Goal: Task Accomplishment & Management: Complete application form

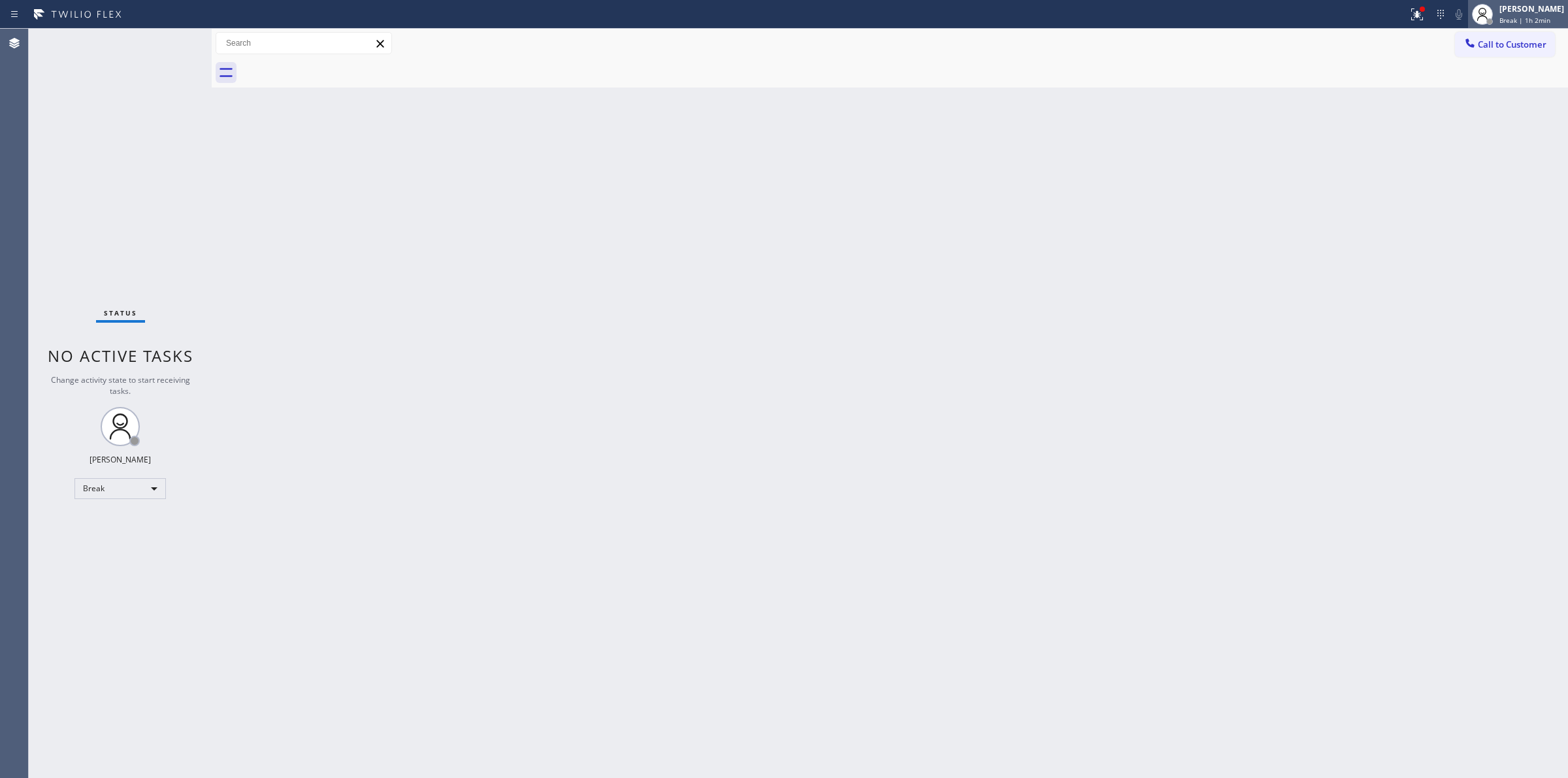
click at [1531, 9] on div "Jasper Timkang" at bounding box center [1532, 9] width 65 height 11
click at [1472, 76] on button "Available" at bounding box center [1502, 70] width 130 height 17
click at [1501, 17] on div "Jasper Timkang Break | 1h 2min" at bounding box center [1532, 14] width 71 height 23
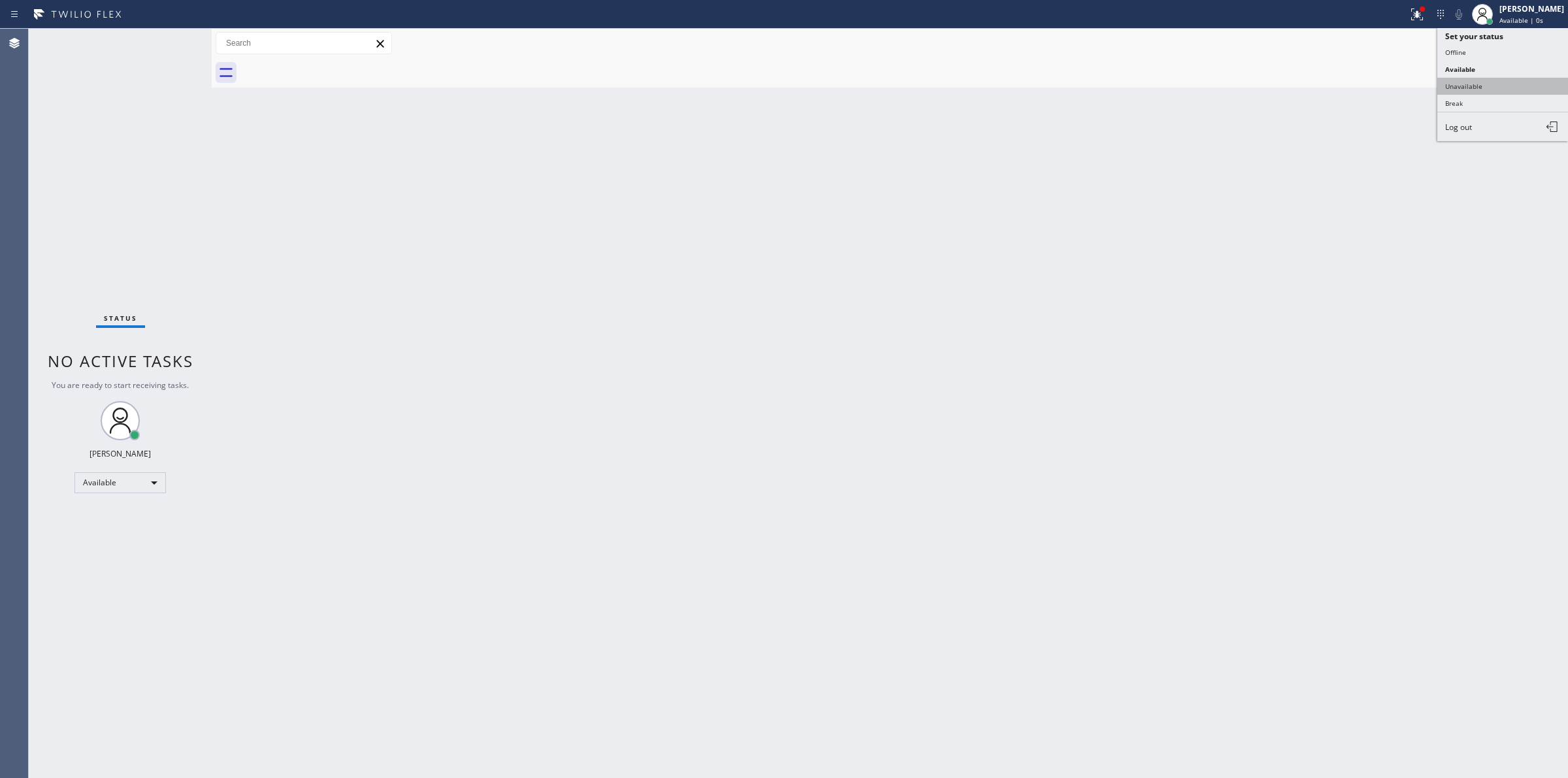
click at [1500, 78] on button "Unavailable" at bounding box center [1502, 87] width 130 height 17
click at [1519, 43] on span "Call to Customer" at bounding box center [1512, 44] width 69 height 11
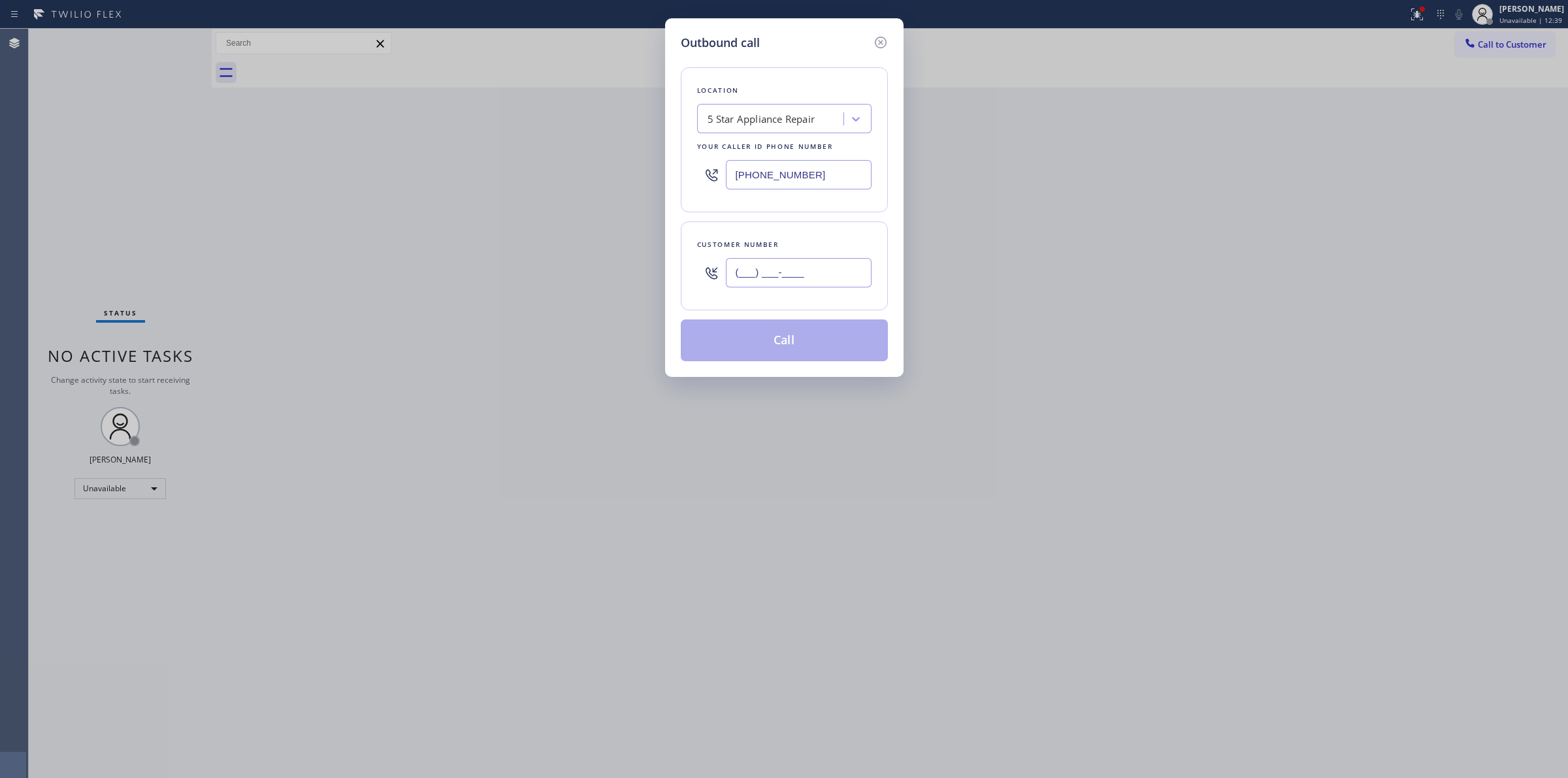
click at [822, 264] on input "(___) ___-____" at bounding box center [798, 272] width 146 height 30
paste input "303) 263-1876"
type input "(303) 263-1876"
click at [795, 120] on div "5 Star Appliance Repair" at bounding box center [761, 119] width 108 height 15
paste input "Kitchenaid Appliance Repair Expert"
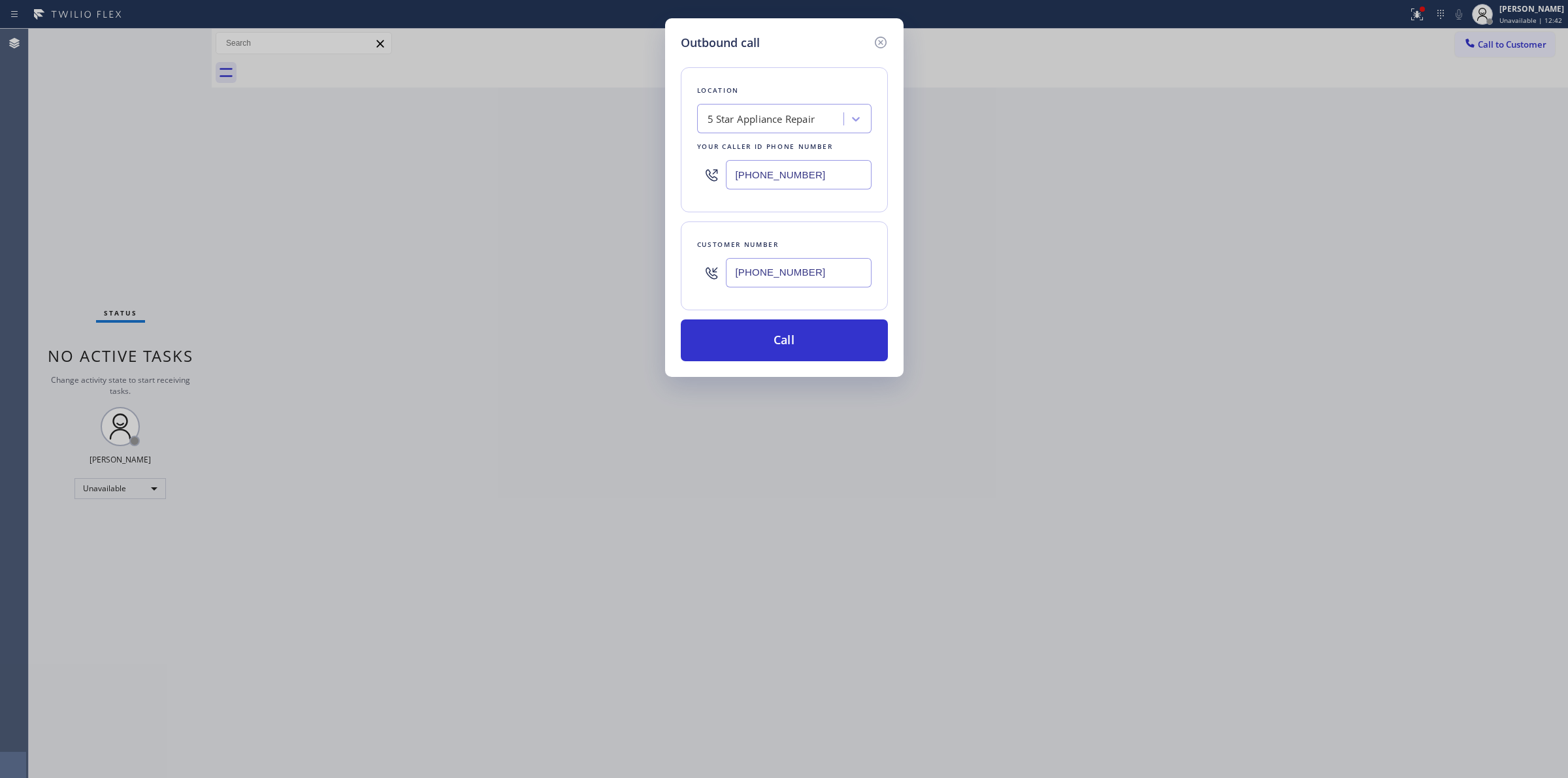
type input "Kitchenaid Appliance Repair Expert"
click at [773, 157] on div "KitchenAid Appliance Repair Expert" at bounding box center [784, 146] width 174 height 24
type input "(877) 786-0397"
click at [826, 178] on input "(877) 786-0397" at bounding box center [798, 174] width 146 height 30
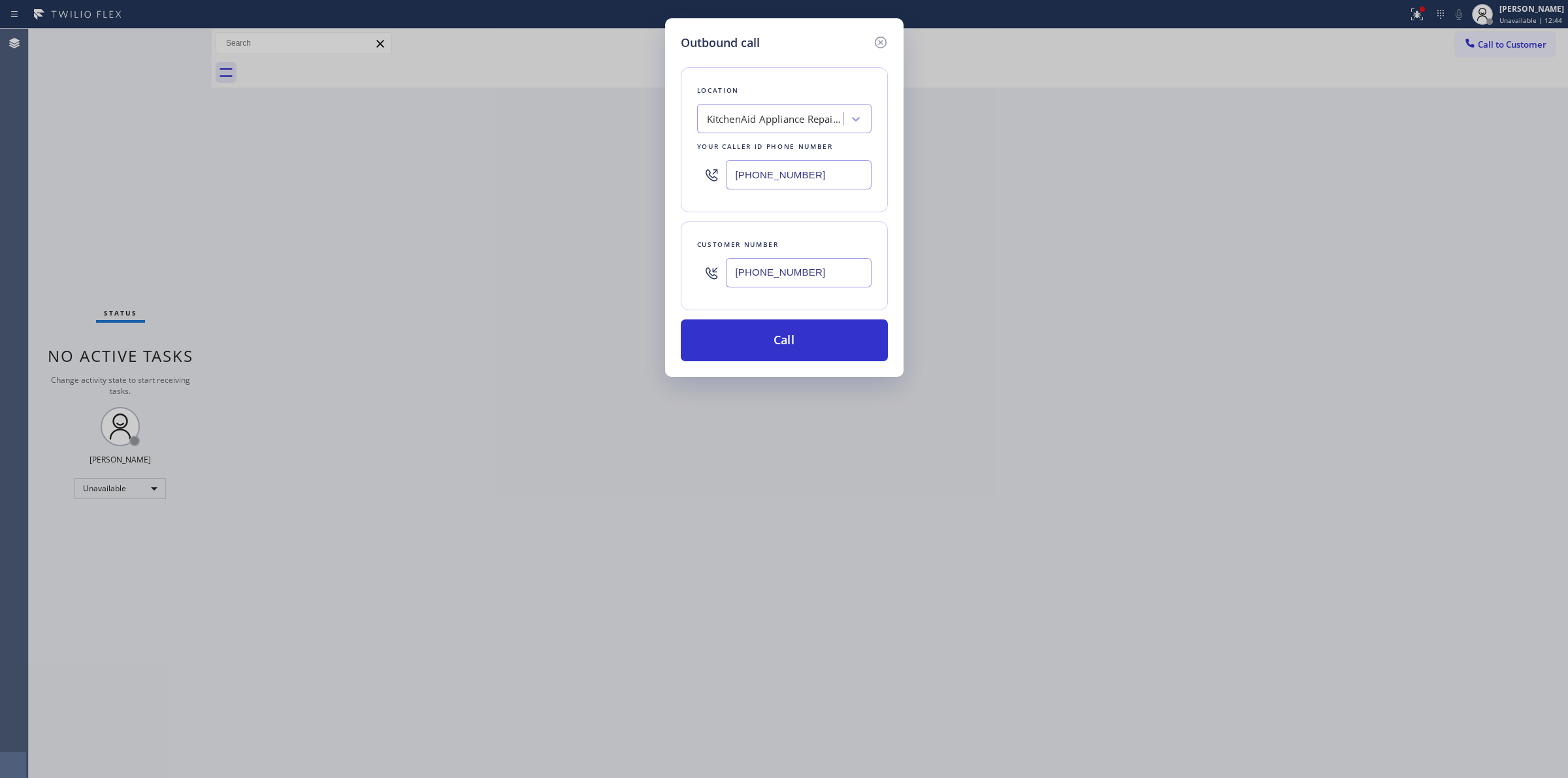
click at [826, 178] on input "(877) 786-0397" at bounding box center [798, 174] width 146 height 30
click at [803, 345] on button "Call" at bounding box center [784, 341] width 208 height 42
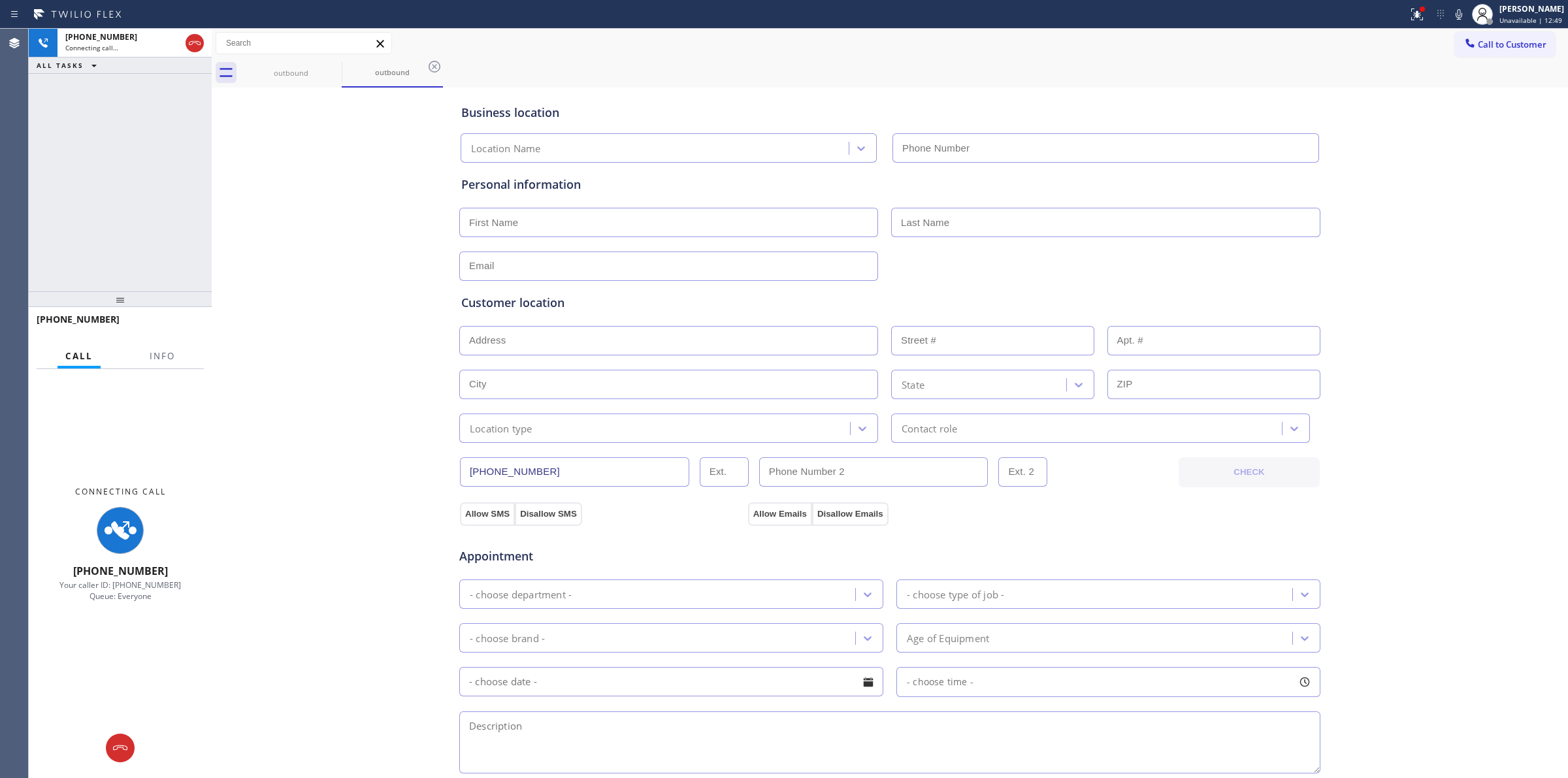
type input "(877) 786-0397"
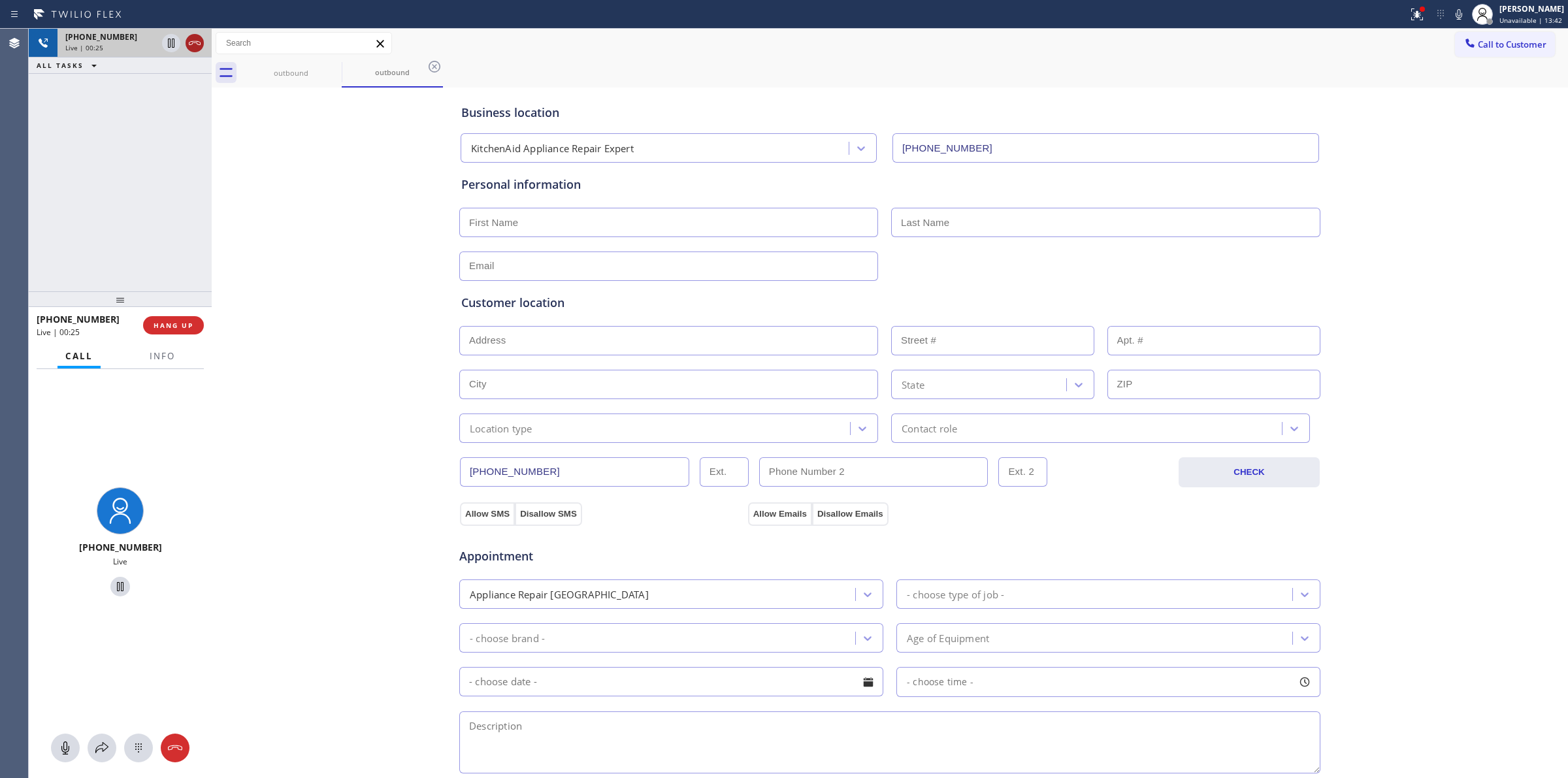
click at [198, 39] on icon at bounding box center [194, 43] width 15 height 15
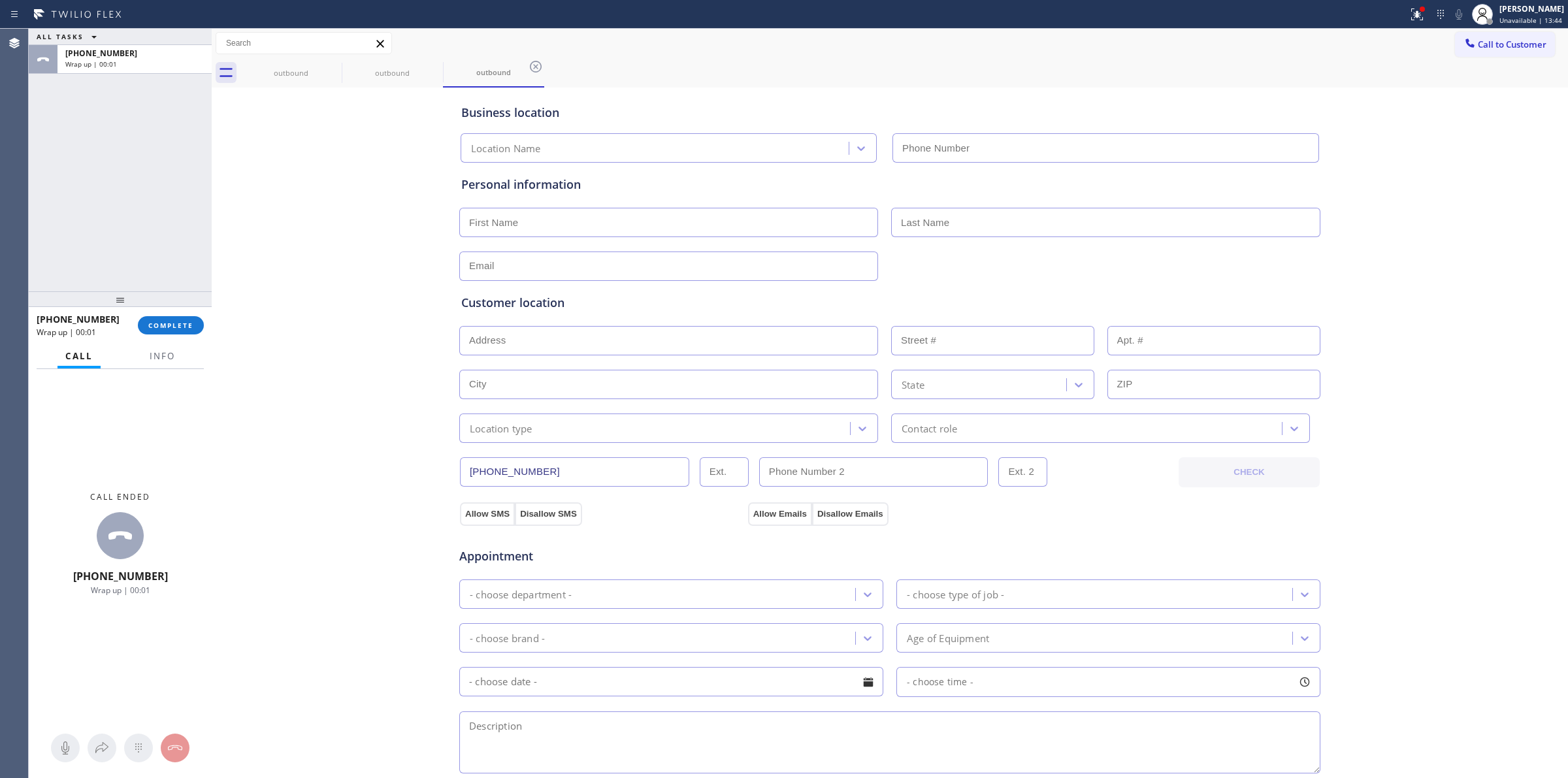
type input "(877) 786-0397"
click at [159, 334] on div "+13032631876 Wrap up | 00:01 COMPLETE" at bounding box center [120, 326] width 168 height 34
click at [191, 324] on span "COMPLETE" at bounding box center [170, 326] width 45 height 10
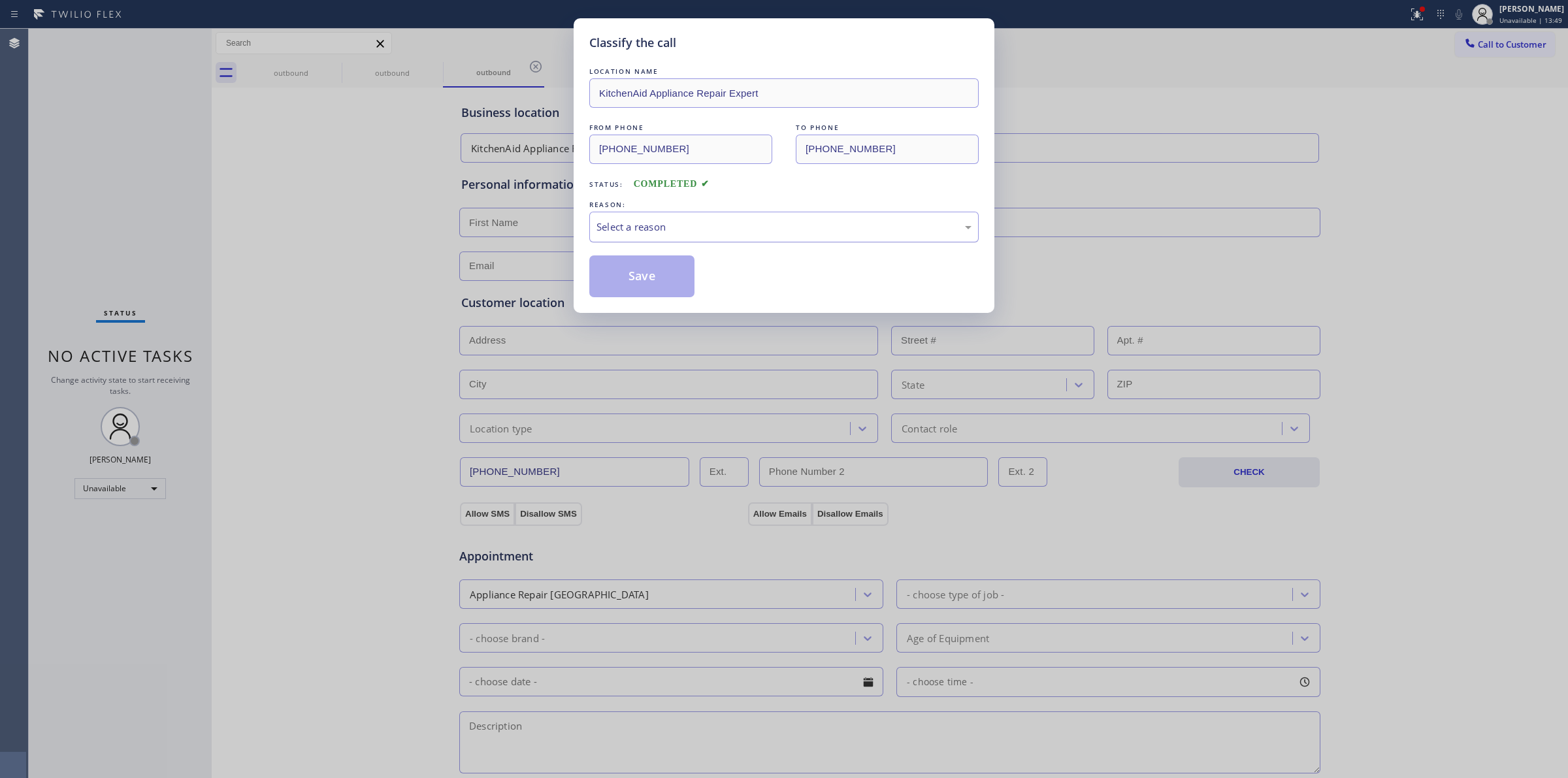
click at [736, 226] on div "Select a reason" at bounding box center [784, 228] width 375 height 15
click at [652, 285] on button "Save" at bounding box center [642, 276] width 105 height 42
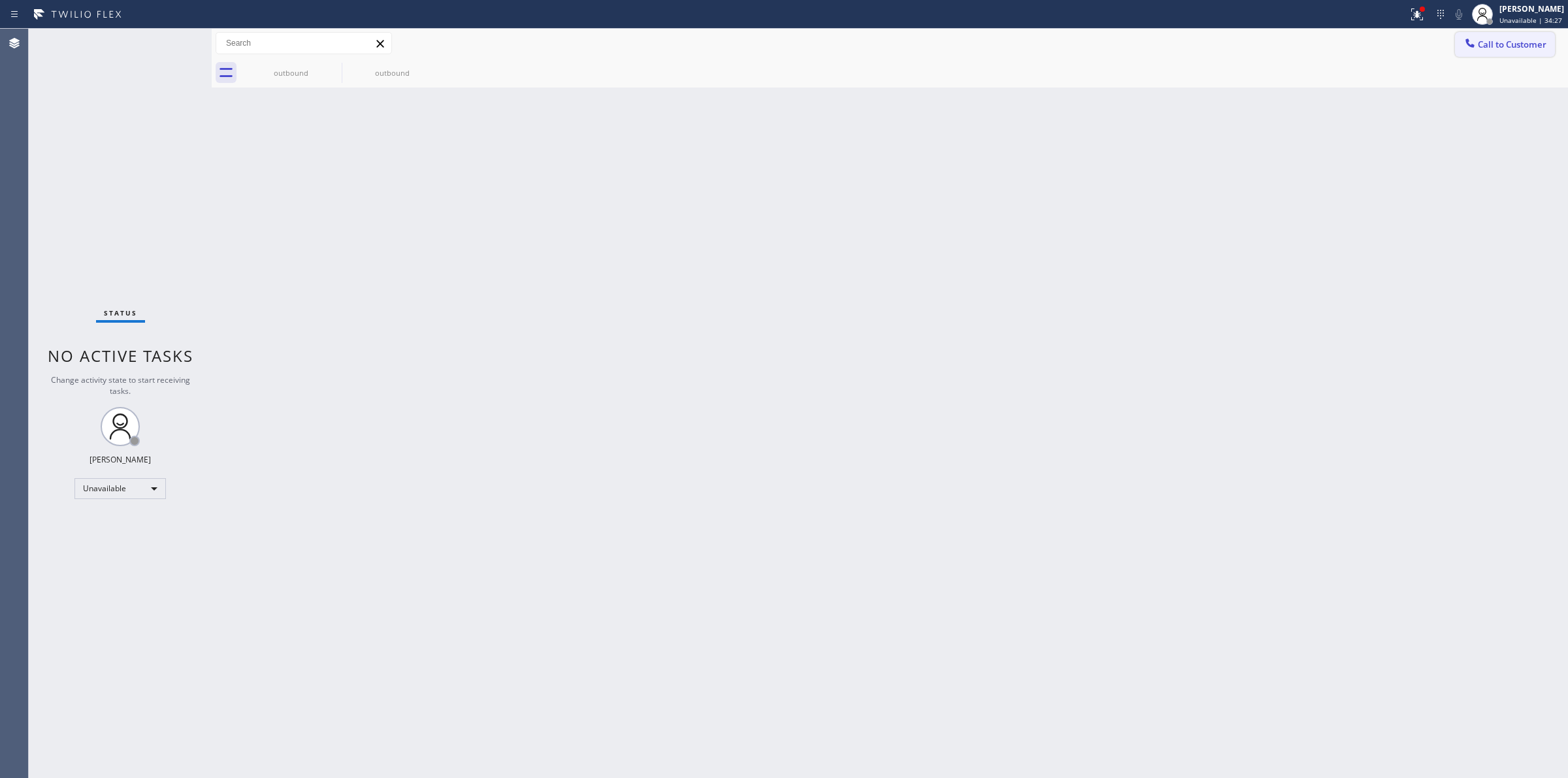
click at [1525, 32] on button "Call to Customer" at bounding box center [1504, 45] width 100 height 25
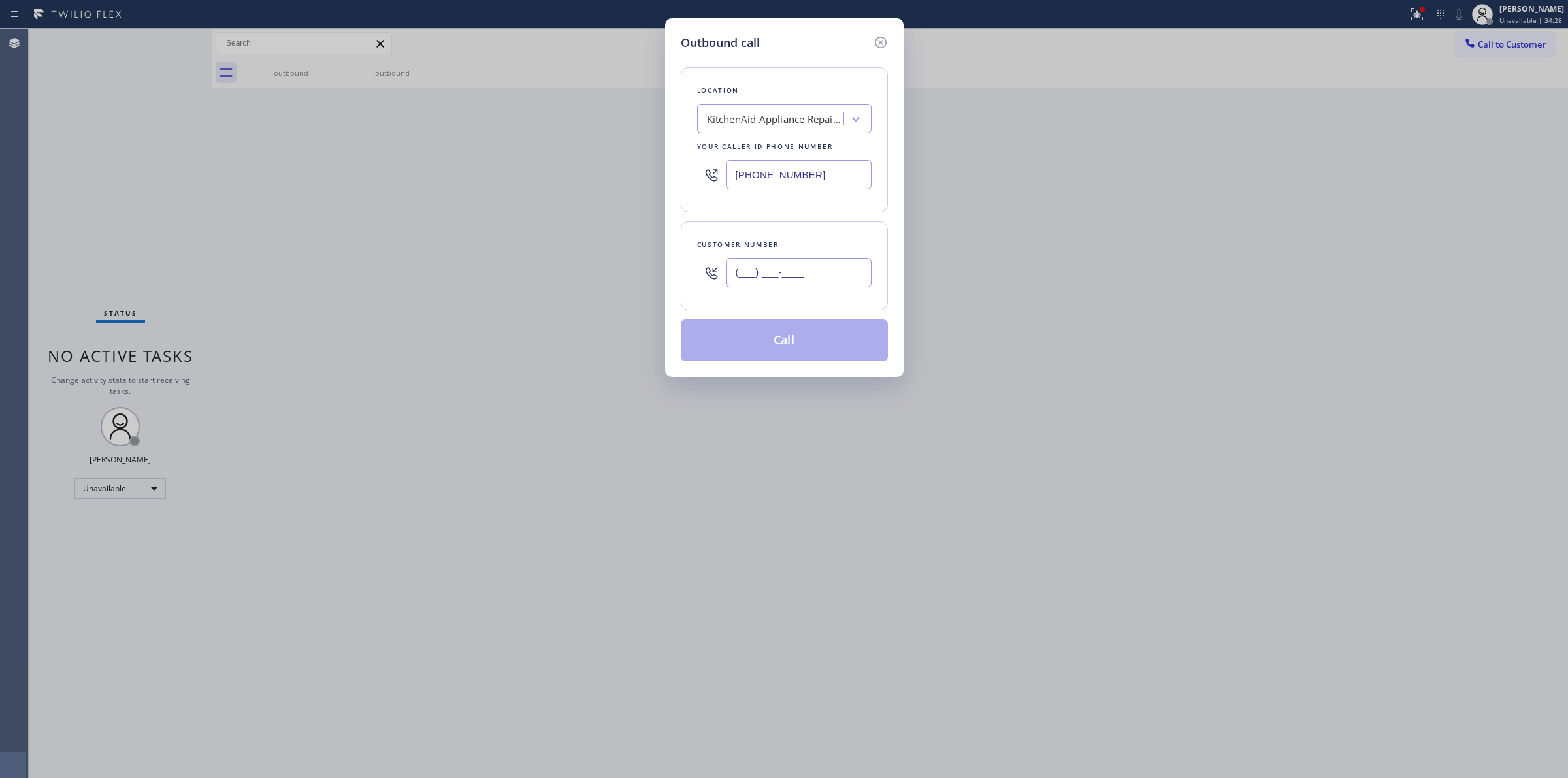
paste input "303) 263-1876"
click at [814, 288] on input "(___) ___-____" at bounding box center [798, 272] width 146 height 30
type input "(303) 263-1876"
drag, startPoint x: 817, startPoint y: 180, endPoint x: 673, endPoint y: 174, distance: 144.1
click at [686, 178] on div "Location KitchenAid Appliance Repair Expert Your caller id phone number (877) 7…" at bounding box center [784, 140] width 208 height 145
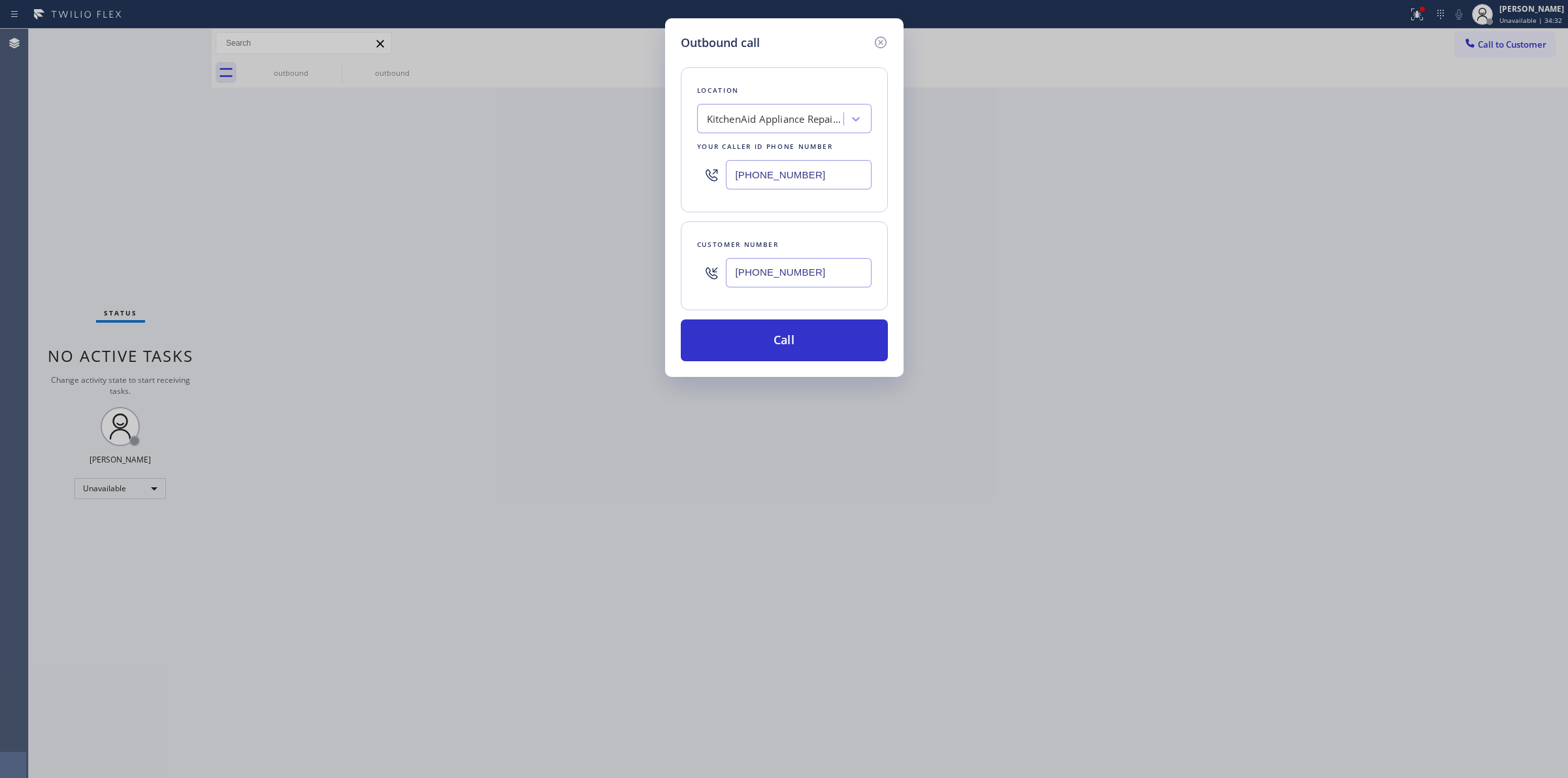
paste input "text"
type input "(877) 786-0397"
click at [826, 354] on button "Call" at bounding box center [784, 341] width 208 height 42
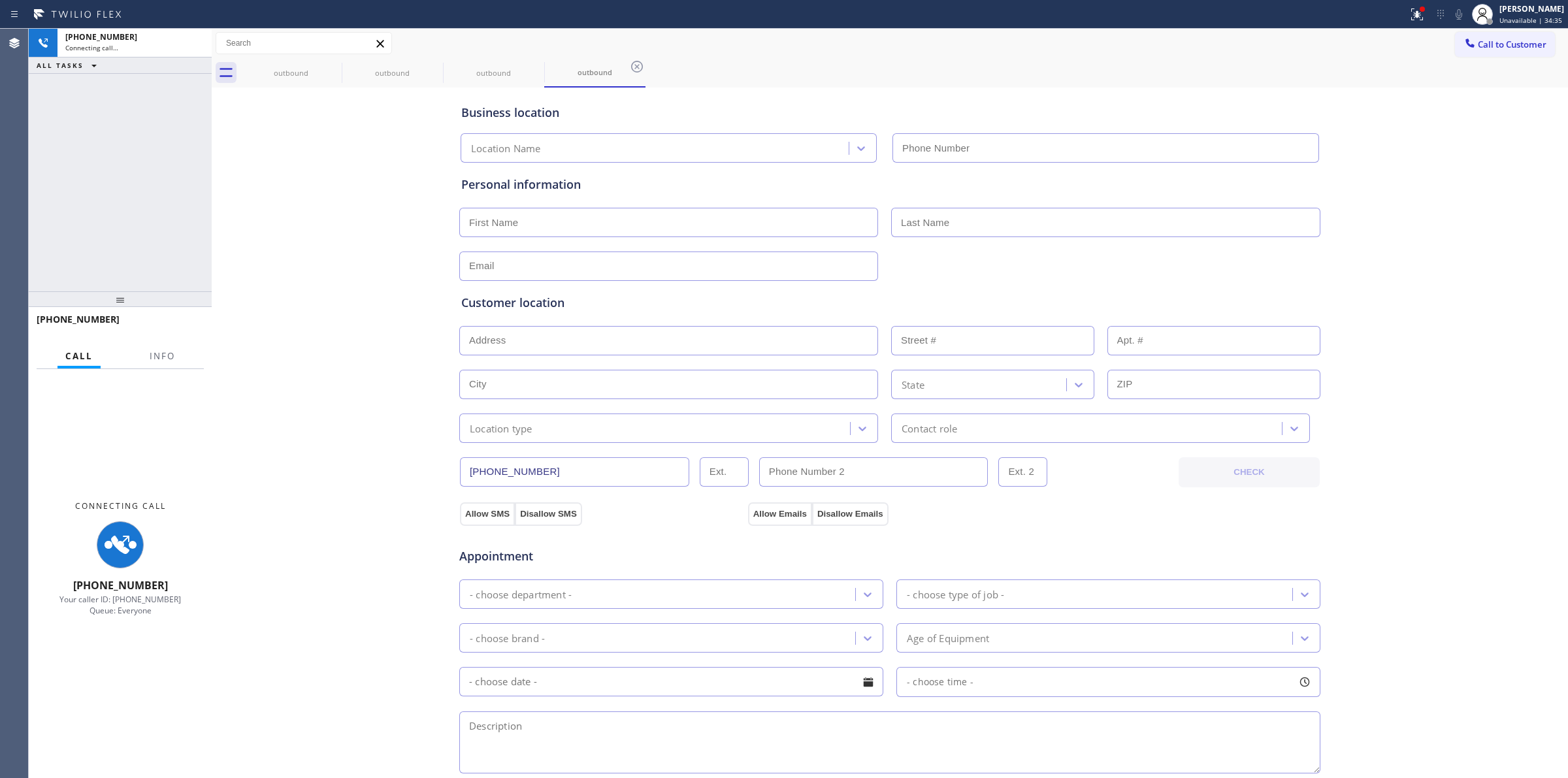
type input "(877) 786-0397"
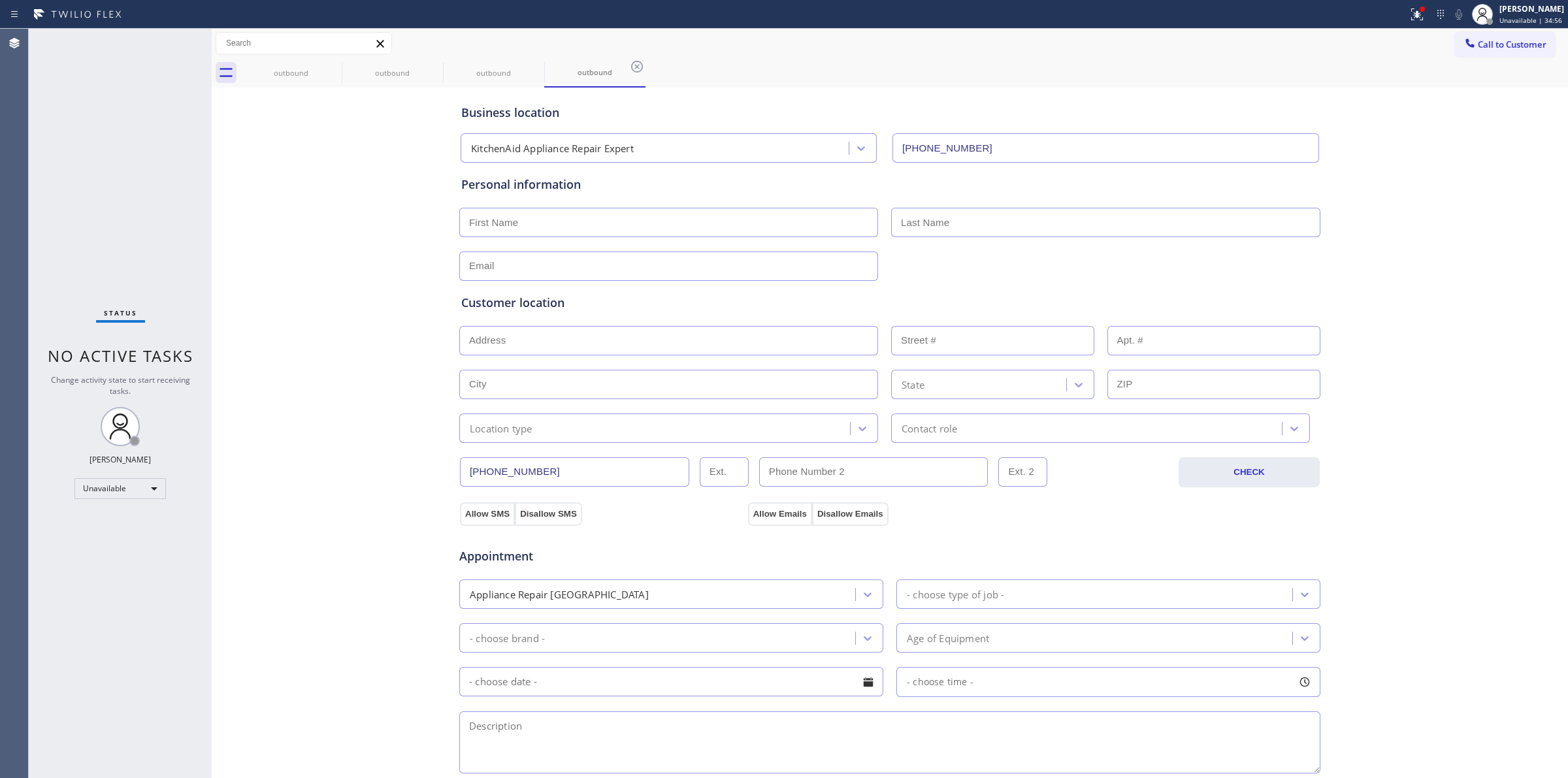
click at [977, 82] on div "outbound outbound outbound outbound" at bounding box center [904, 72] width 1327 height 30
click at [1494, 34] on button "Call to Customer" at bounding box center [1504, 45] width 100 height 25
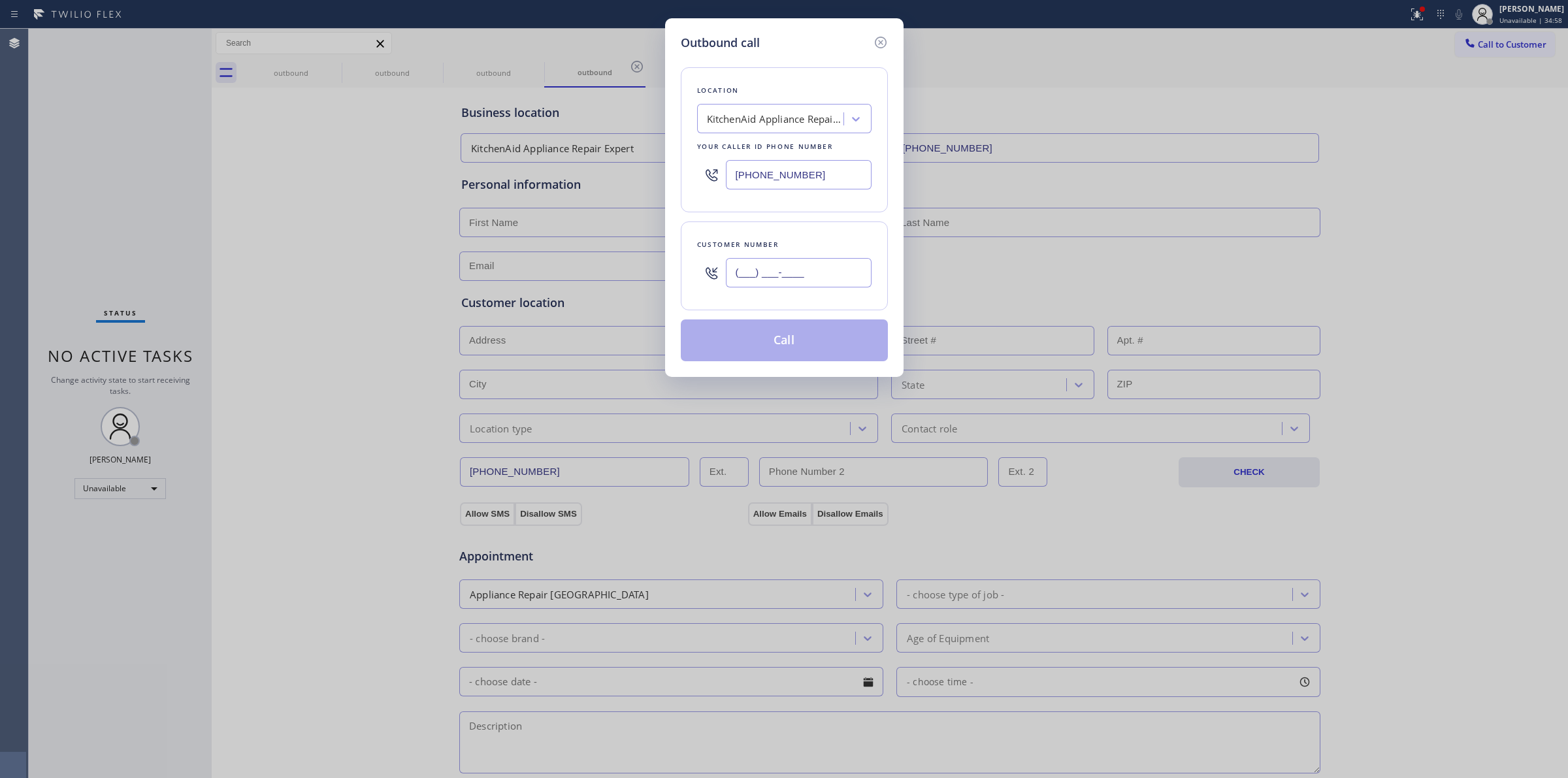
paste input "805) 559-4971"
click at [844, 273] on input "(805) 559-4971" at bounding box center [798, 272] width 146 height 30
type input "(805) 559-4971"
click at [872, 76] on div "Location KitchenAid Appliance Repair Expert Your caller id phone number (877) 7…" at bounding box center [784, 140] width 208 height 145
drag, startPoint x: 817, startPoint y: 194, endPoint x: 784, endPoint y: 184, distance: 34.5
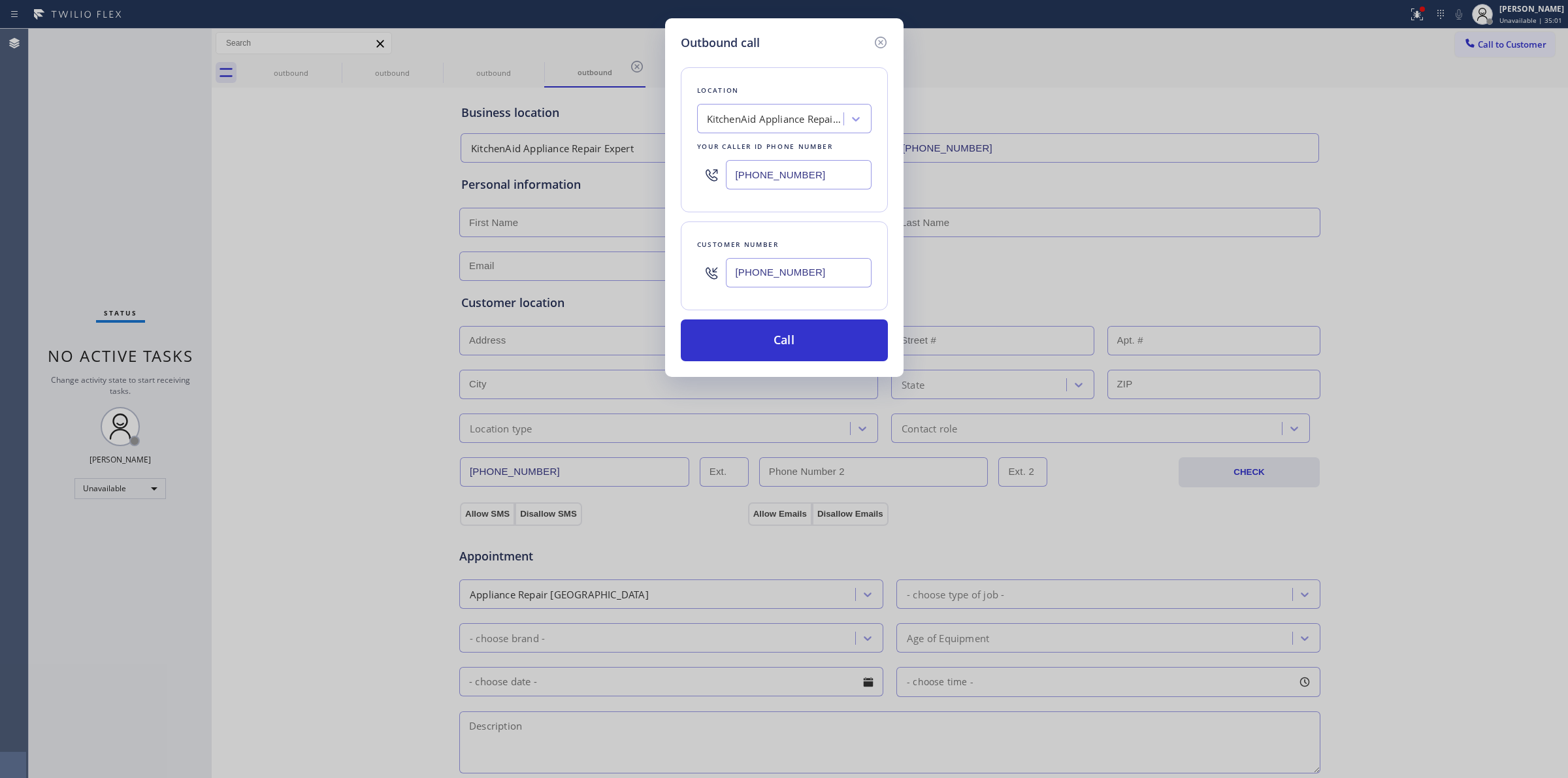
click at [784, 187] on div "(877) 786-0397" at bounding box center [784, 174] width 174 height 43
drag, startPoint x: 833, startPoint y: 171, endPoint x: 623, endPoint y: 171, distance: 210.0
click at [623, 171] on div "Outbound call Location KitchenAid Appliance Repair Expert Your caller id phone …" at bounding box center [784, 389] width 1568 height 778
paste input "731) ___-____"
drag, startPoint x: 818, startPoint y: 182, endPoint x: 579, endPoint y: 175, distance: 239.1
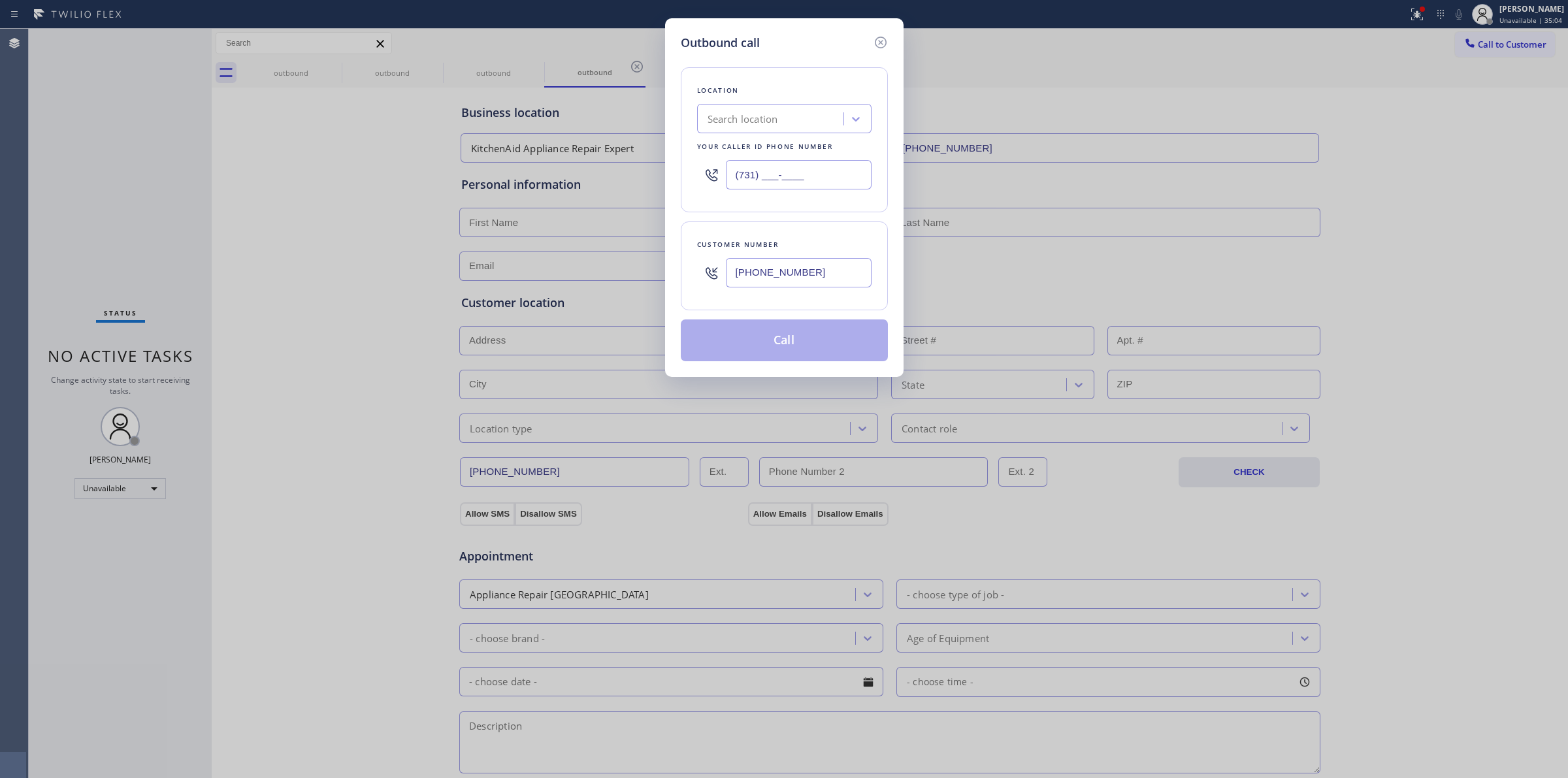
click at [579, 175] on div "Outbound call Location Search location Your caller id phone number (731) ___-__…" at bounding box center [784, 389] width 1568 height 778
paste input "855) 731-4952"
type input "(855) 731-4952"
click at [834, 287] on input "(805) 559-4971" at bounding box center [798, 272] width 146 height 30
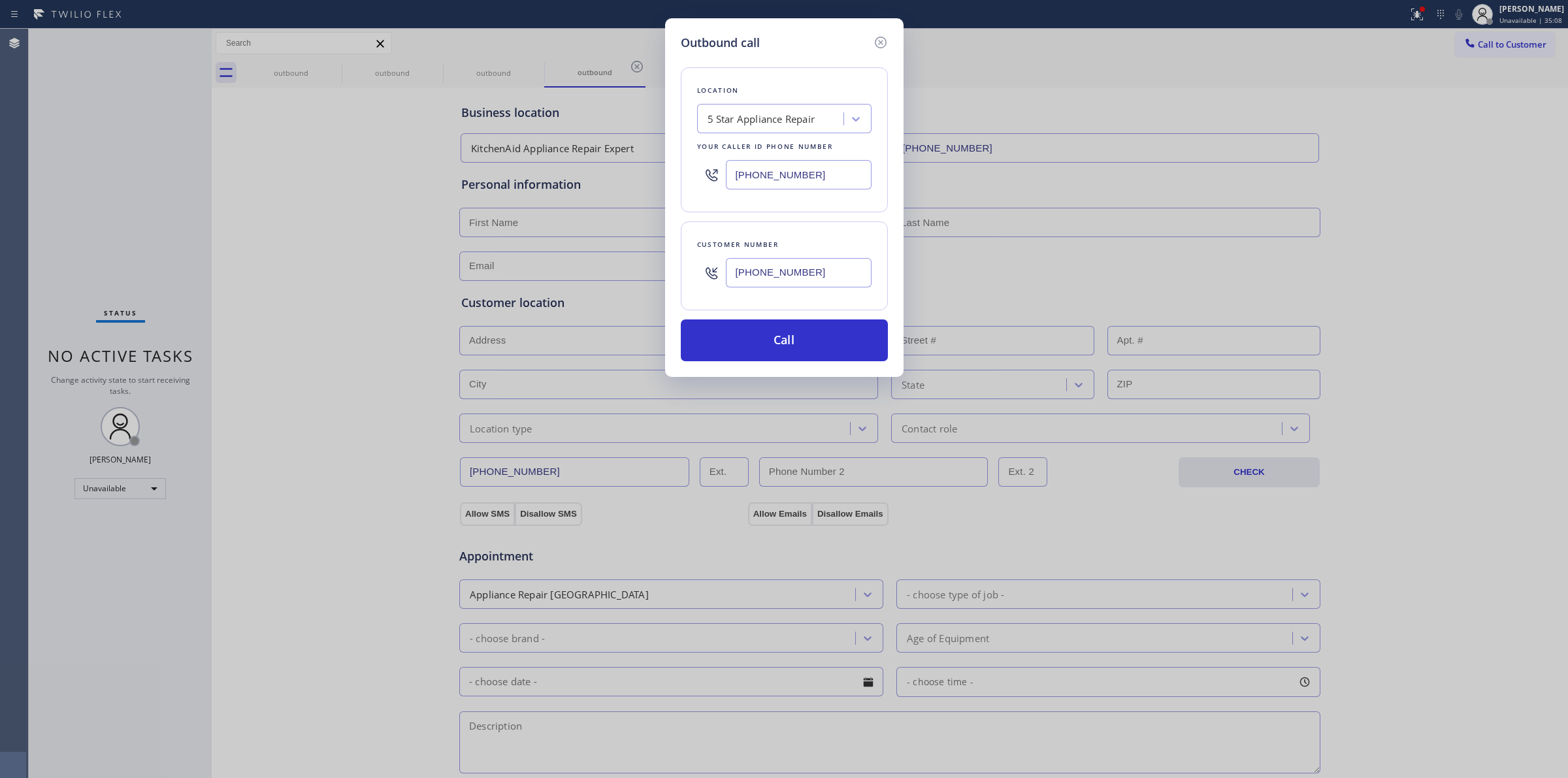
click at [834, 287] on input "(805) 559-4971" at bounding box center [798, 272] width 146 height 30
paste input "text"
type input "(805) 559-4971"
click at [799, 344] on button "Call" at bounding box center [784, 341] width 208 height 42
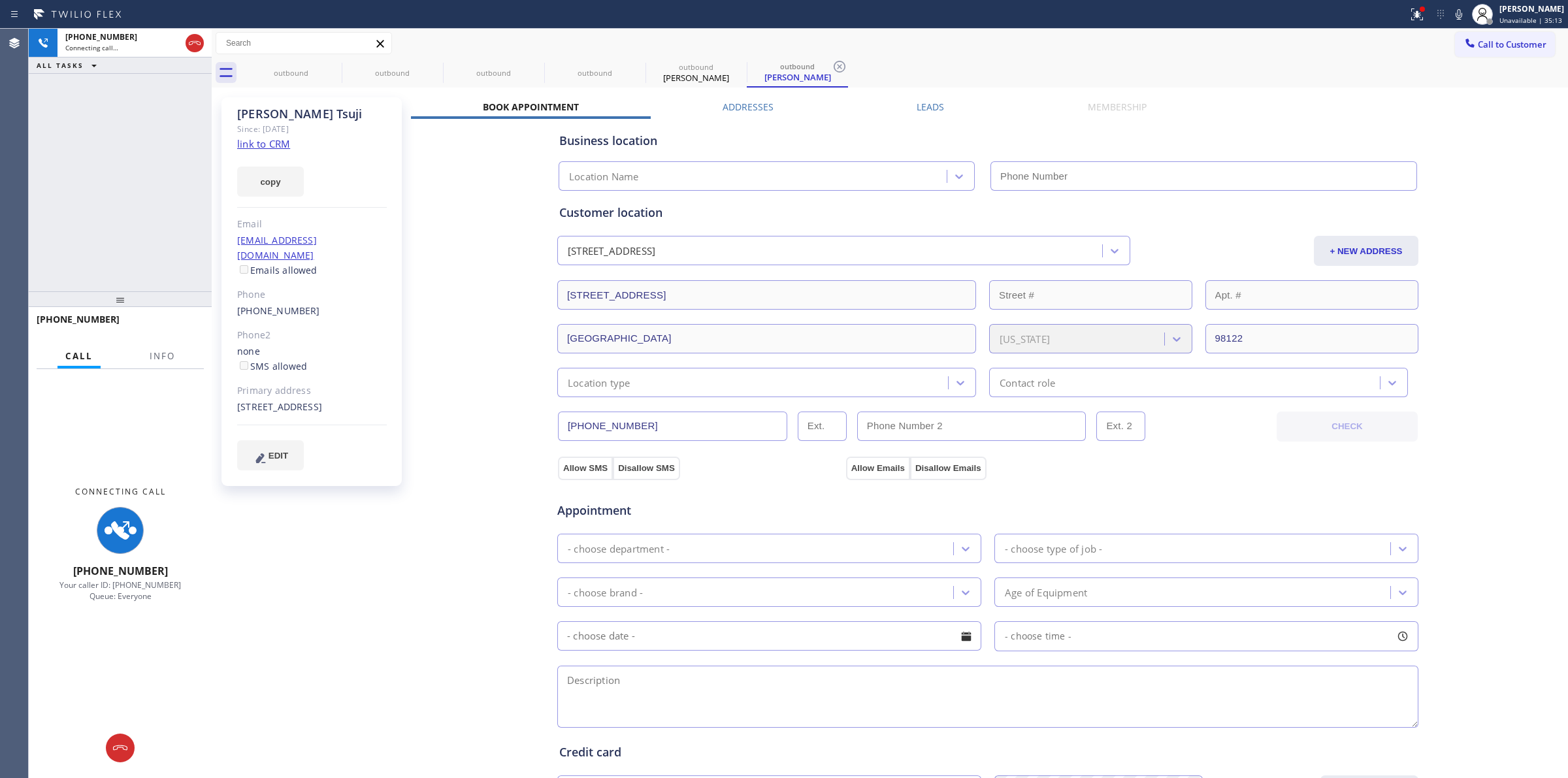
type input "(855) 731-4952"
click at [274, 146] on link "link to CRM" at bounding box center [264, 144] width 53 height 13
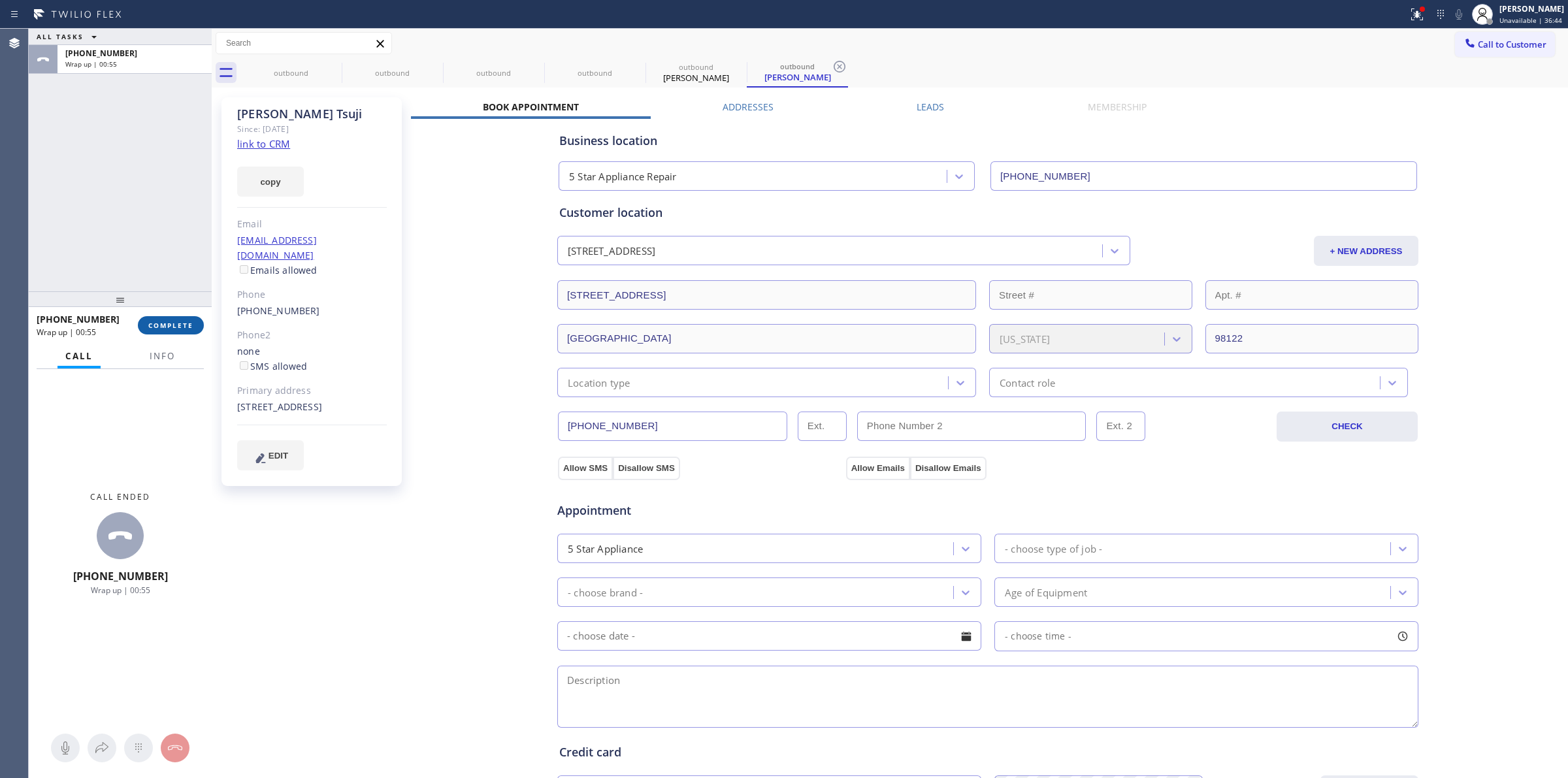
click at [187, 328] on span "COMPLETE" at bounding box center [170, 326] width 45 height 10
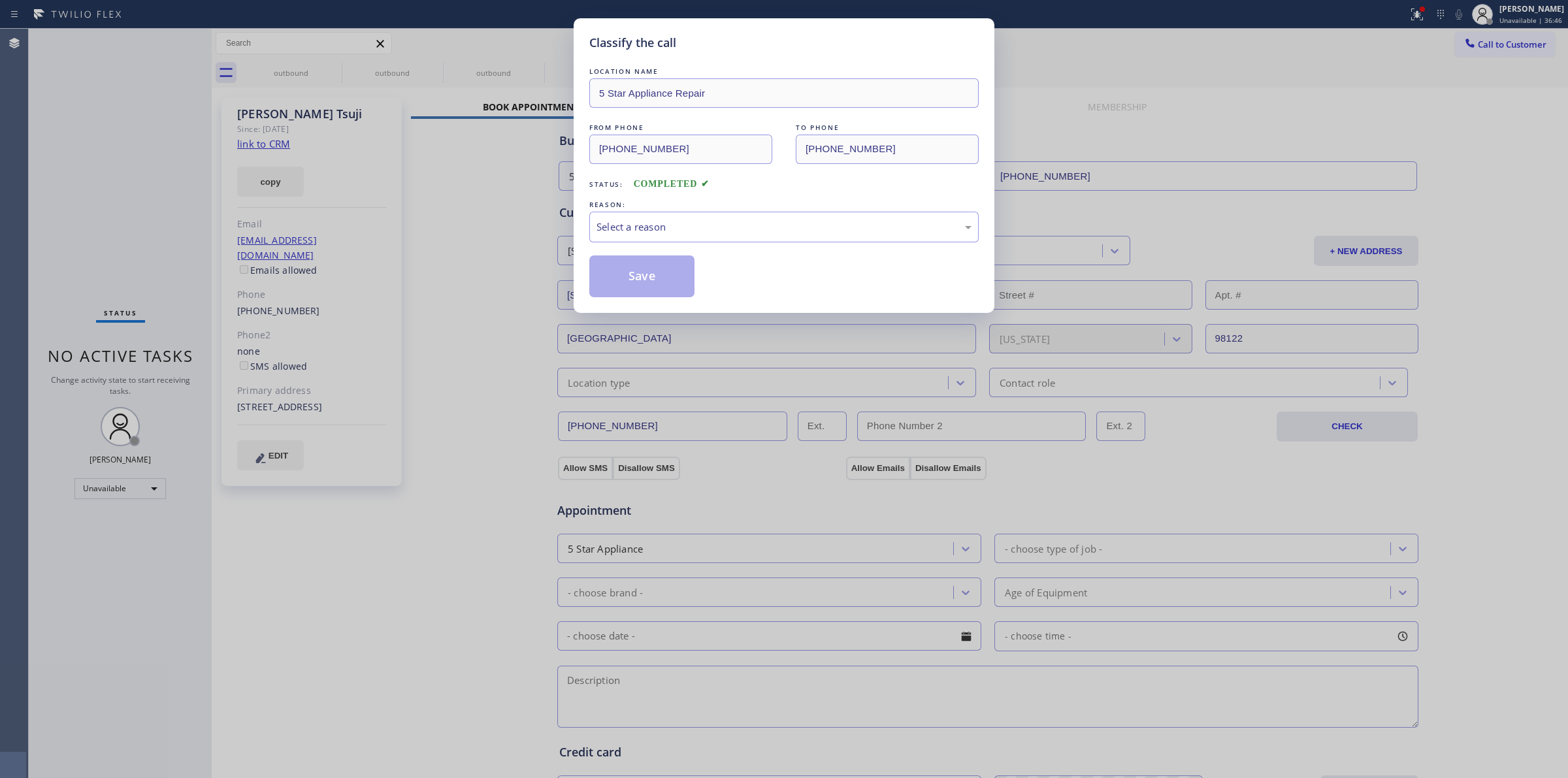
drag, startPoint x: 1504, startPoint y: 46, endPoint x: 1335, endPoint y: 34, distance: 169.4
click at [1335, 34] on div "Classify the call LOCATION NAME 5 Star Appliance Repair FROM PHONE (855) 731-49…" at bounding box center [798, 403] width 1539 height 749
click at [690, 232] on div "Select a reason" at bounding box center [784, 228] width 375 height 15
click at [643, 289] on button "Save" at bounding box center [642, 276] width 105 height 42
click at [1526, 15] on span "Unavailable | 36:50" at bounding box center [1531, 20] width 63 height 10
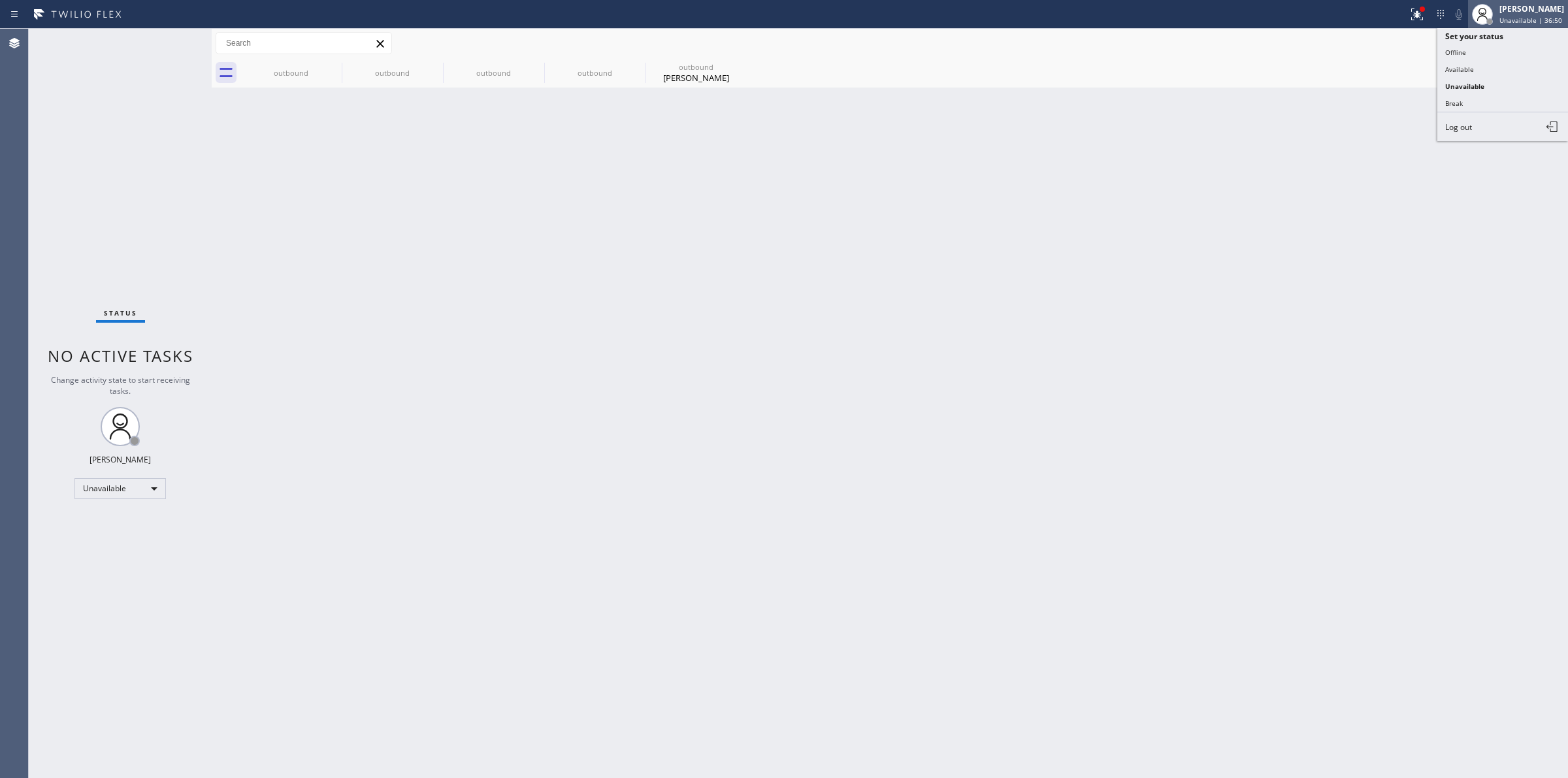
click at [1526, 15] on span "Unavailable | 36:50" at bounding box center [1531, 20] width 63 height 10
click at [1526, 15] on span "Unavailable | 36:51" at bounding box center [1531, 20] width 63 height 10
click at [1449, 70] on button "Available" at bounding box center [1502, 70] width 130 height 17
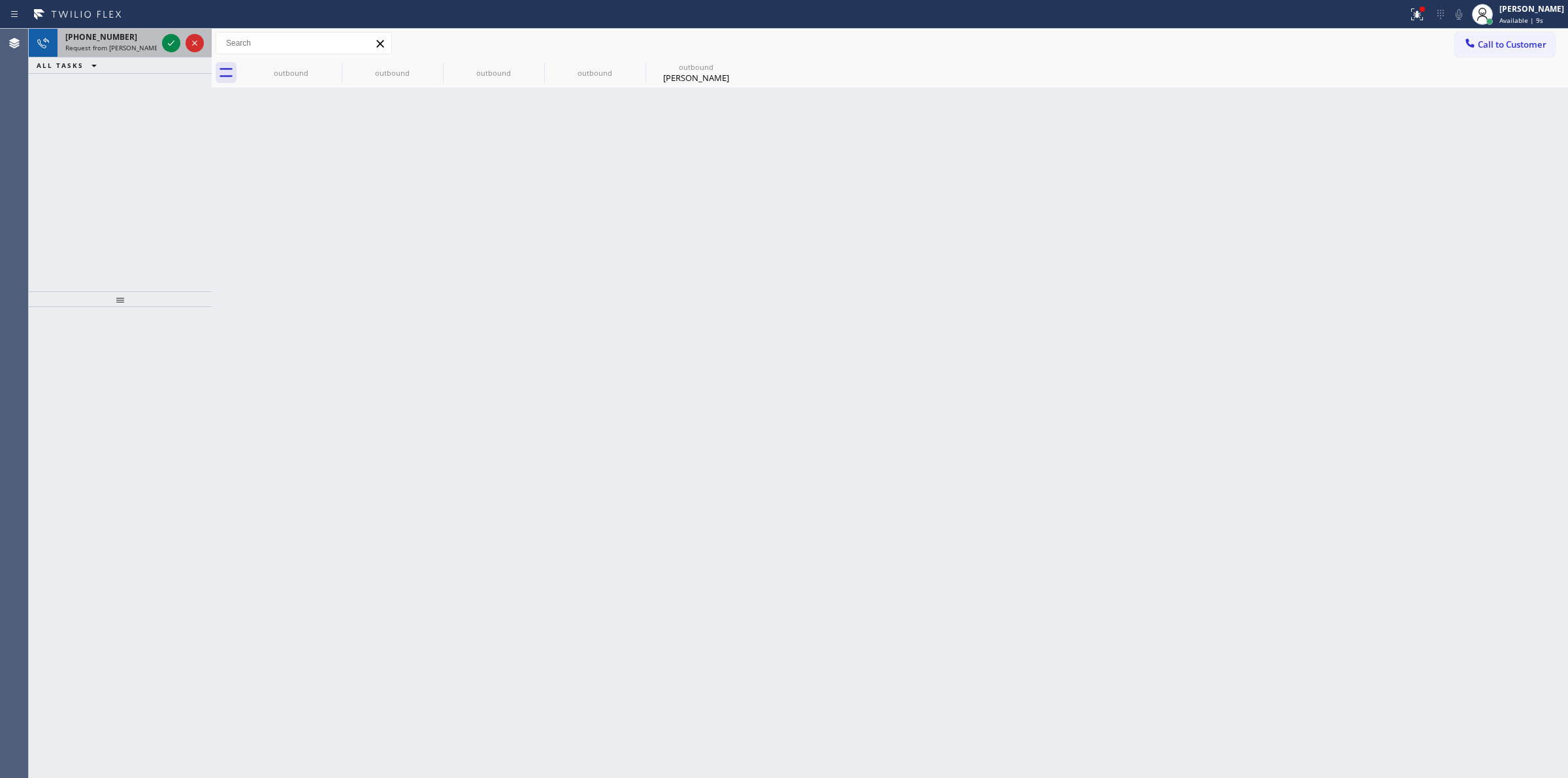
drag, startPoint x: 168, startPoint y: 45, endPoint x: 175, endPoint y: 51, distance: 9.2
click at [168, 45] on icon at bounding box center [171, 43] width 15 height 15
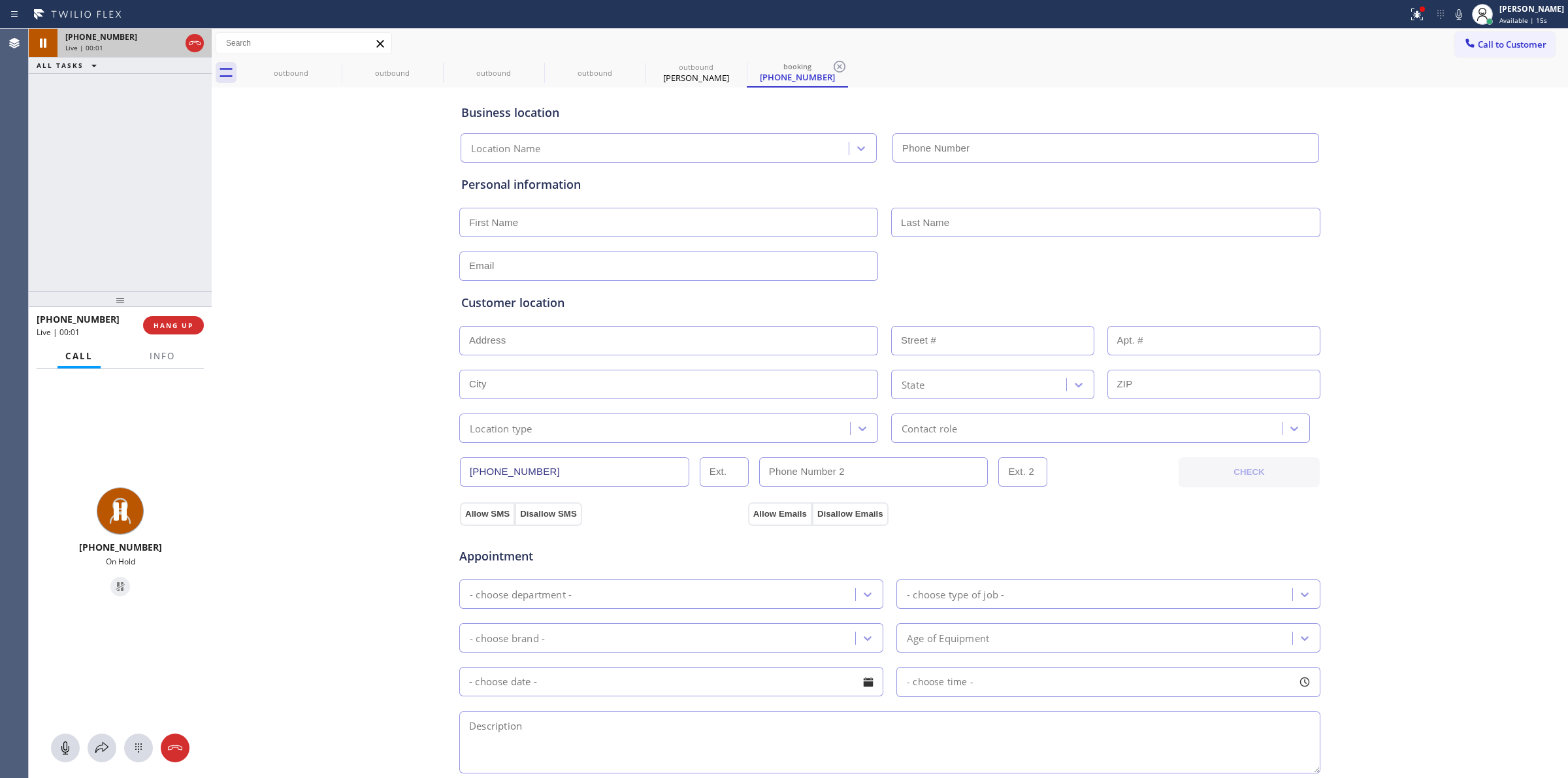
type input "(877) 786-0397"
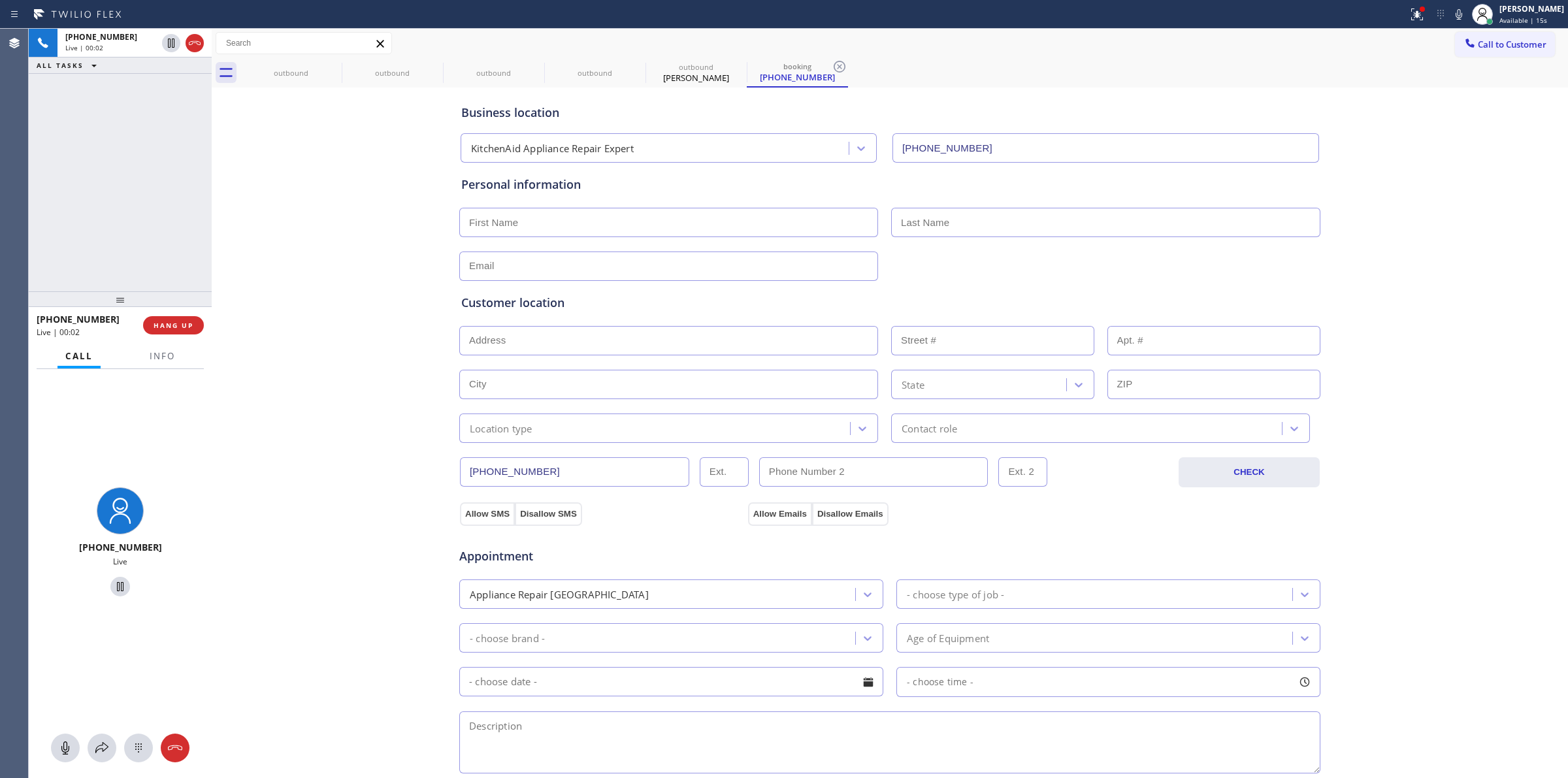
click at [1034, 87] on div "Business location KitchenAid Appliance Repair Expert (877) 786-0397" at bounding box center [890, 124] width 863 height 77
click at [1462, 10] on icon at bounding box center [1459, 14] width 15 height 15
click at [200, 39] on icon at bounding box center [194, 43] width 15 height 15
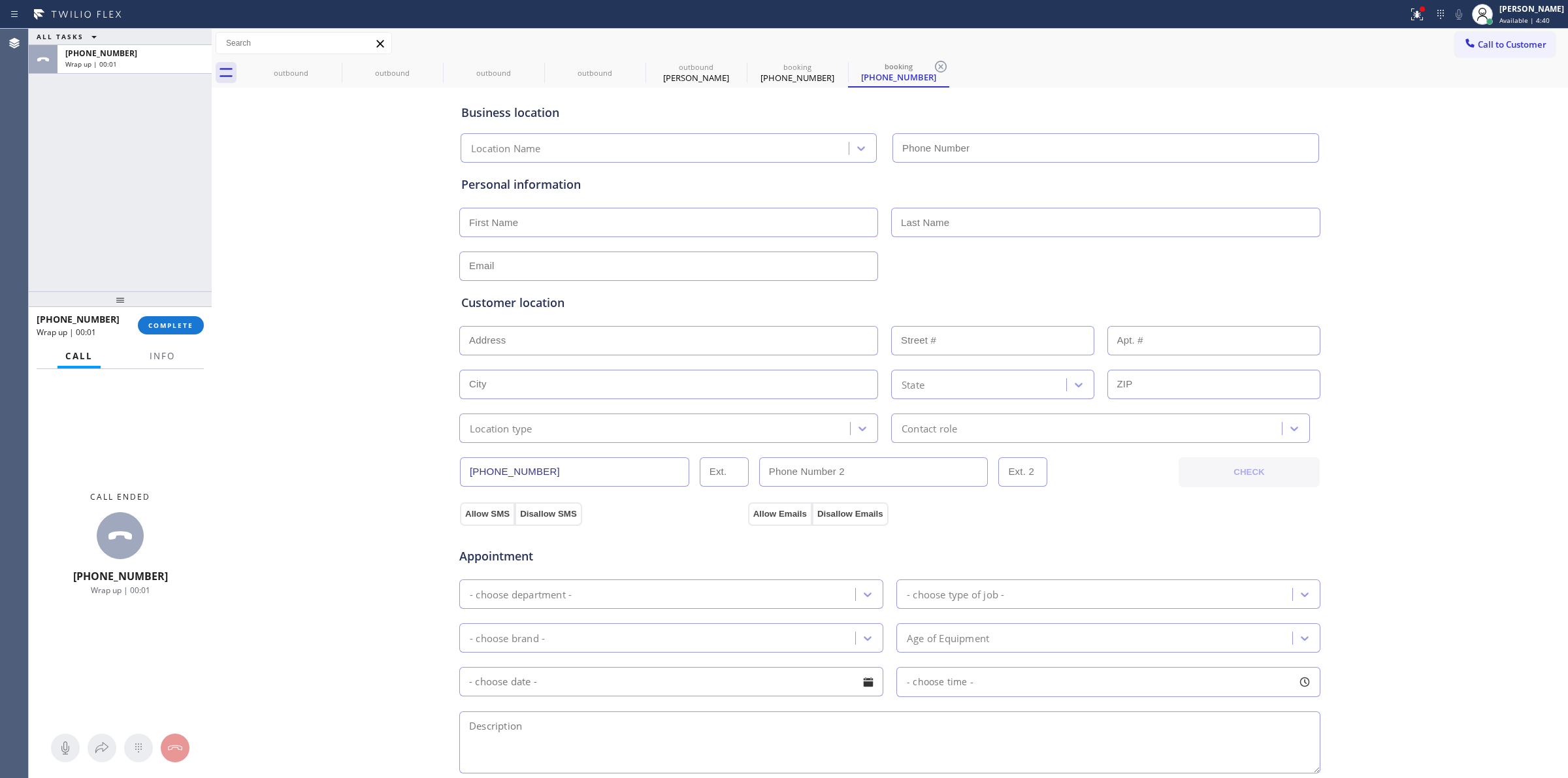
type input "(877) 786-0397"
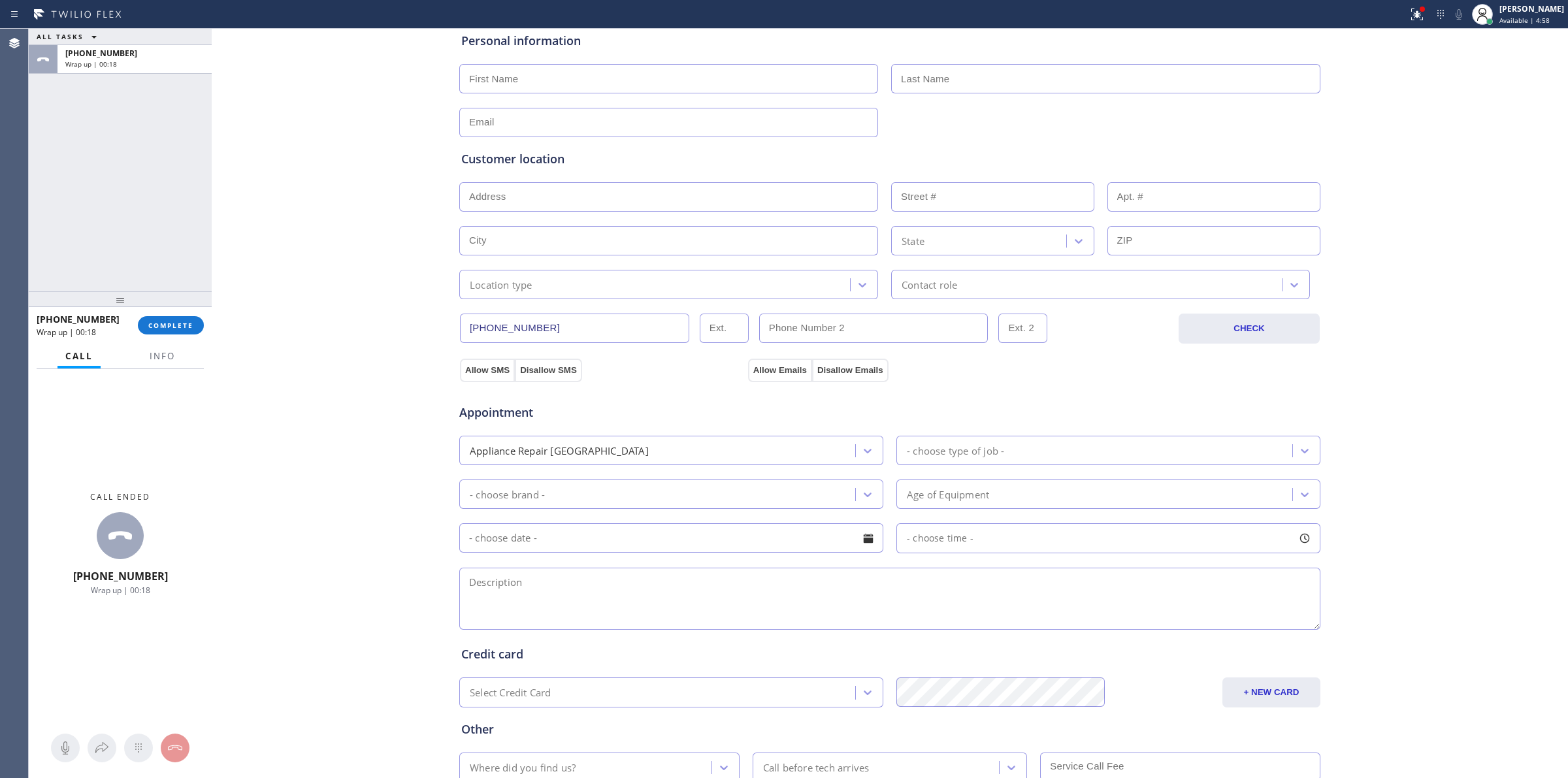
scroll to position [236, 0]
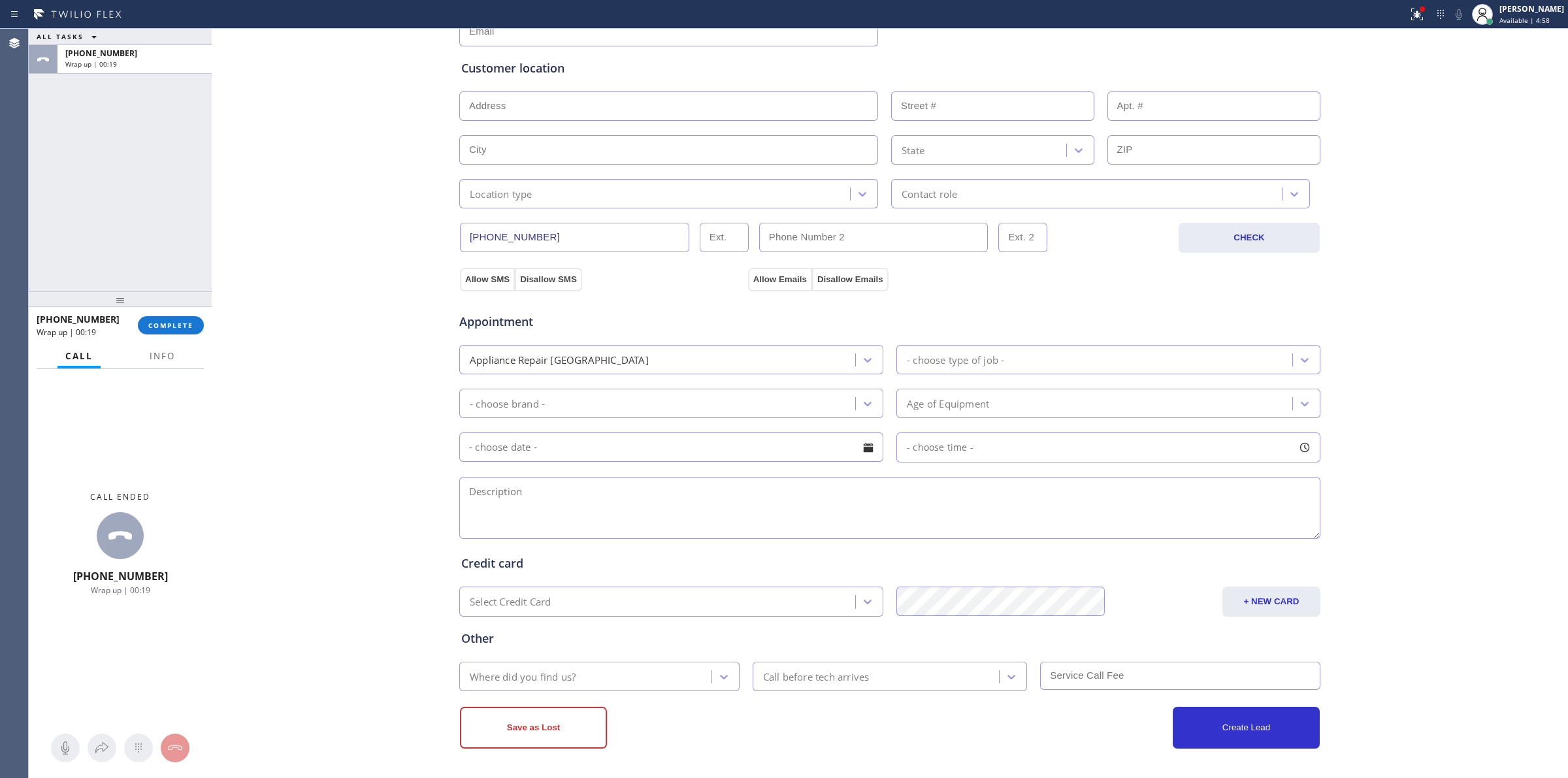
click at [559, 451] on input "text" at bounding box center [670, 447] width 424 height 30
click at [549, 505] on div "August 2025 Su Mo Tu We Th Fr Sa 1 2 3 4 5 6 7 8 9 10 11 12 13 14 15 16 17 18 1…" at bounding box center [673, 563] width 429 height 203
click at [984, 511] on textarea at bounding box center [889, 508] width 861 height 62
paste textarea "12 -3 | $75 | KitchenAid | refrigerator | 7 yrs | BI | that’s about seven years…"
type textarea "12 -3 | $75 | KitchenAid | refrigerator | 7 yrs | BI | that’s about seven years…"
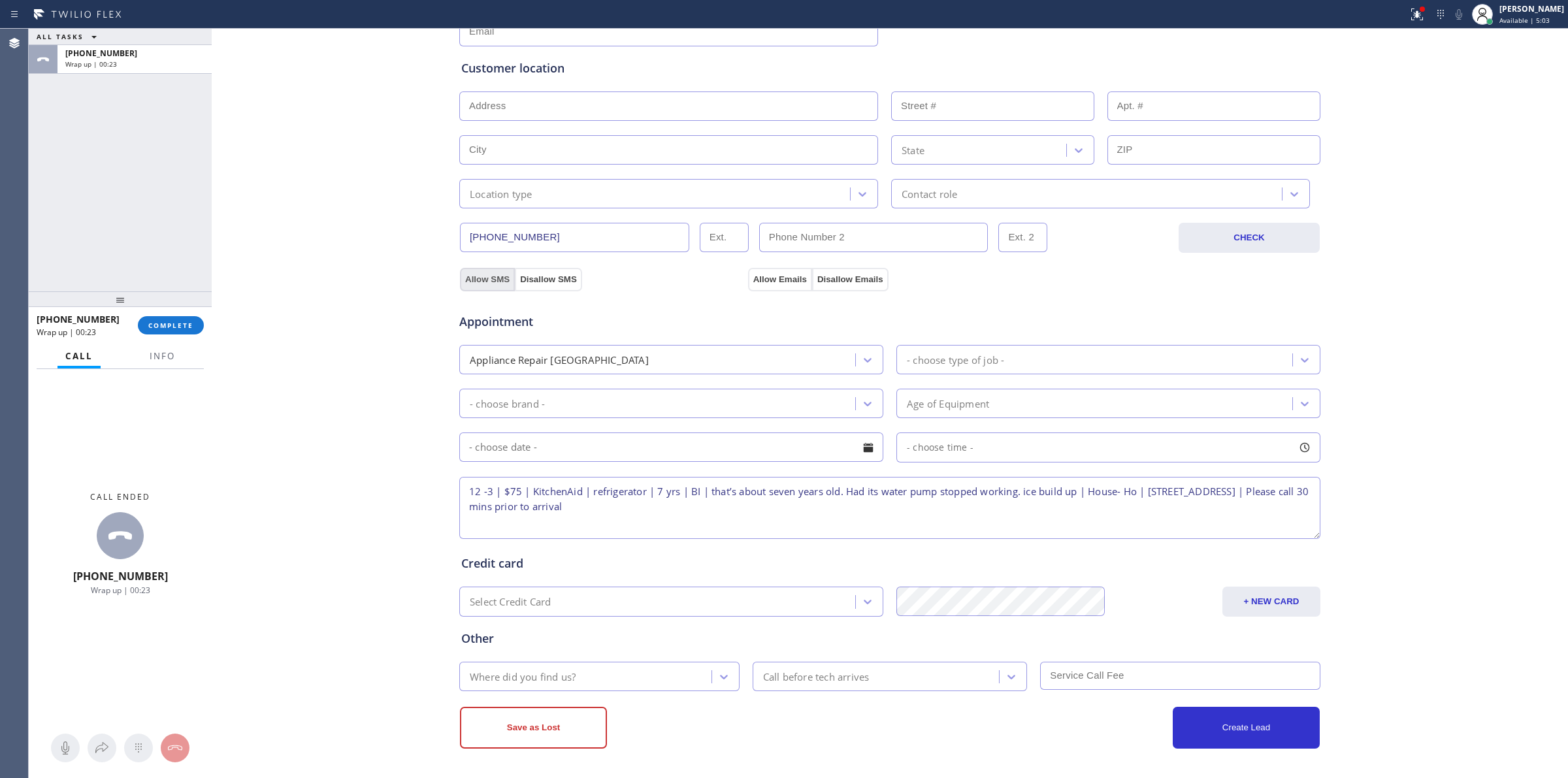
click at [472, 281] on button "Allow SMS" at bounding box center [487, 279] width 55 height 24
click at [780, 268] on button "Allow Emails" at bounding box center [780, 279] width 64 height 24
click at [592, 205] on div "Location type" at bounding box center [668, 193] width 419 height 30
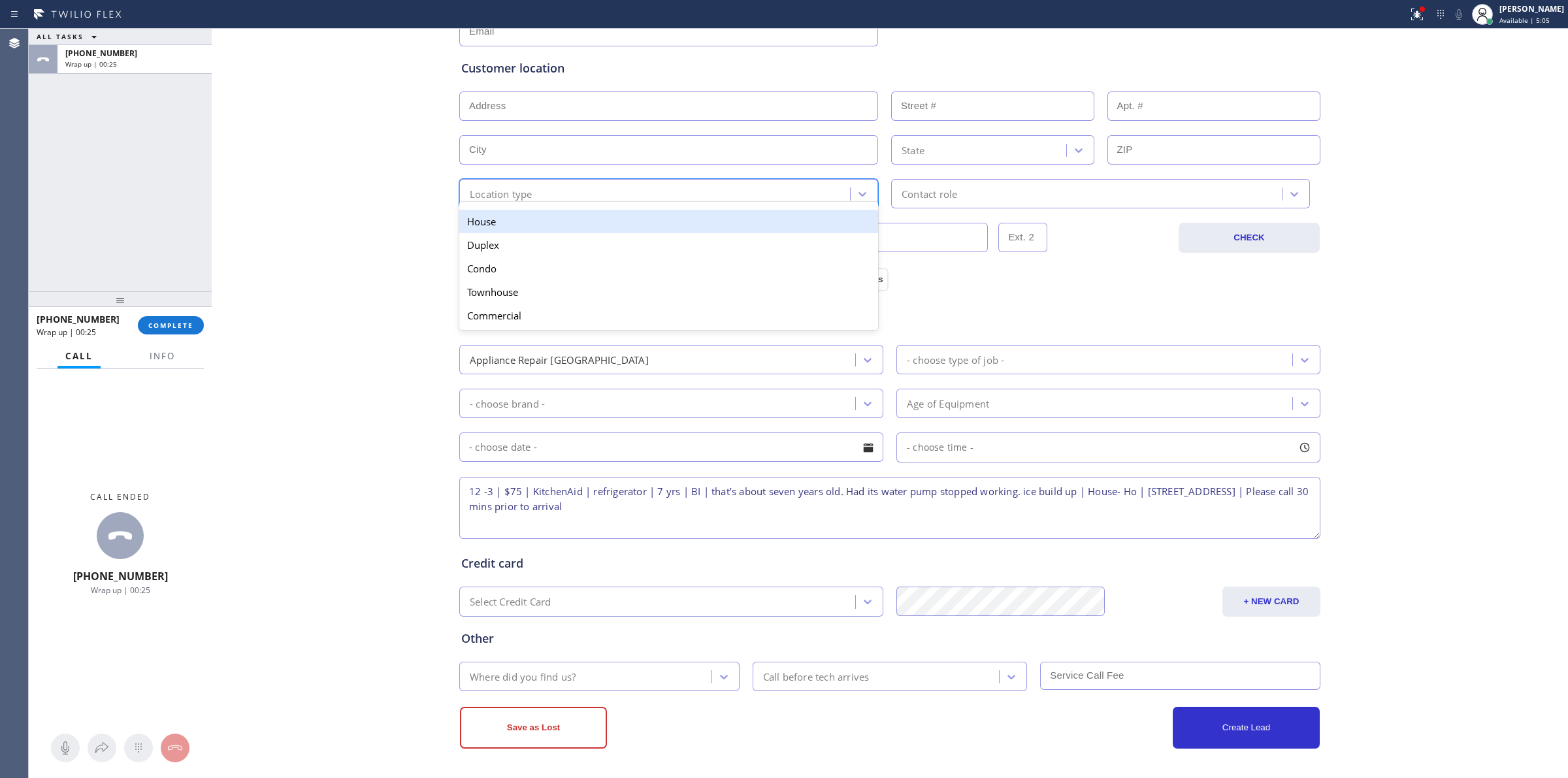
click at [501, 230] on div "House" at bounding box center [668, 221] width 419 height 24
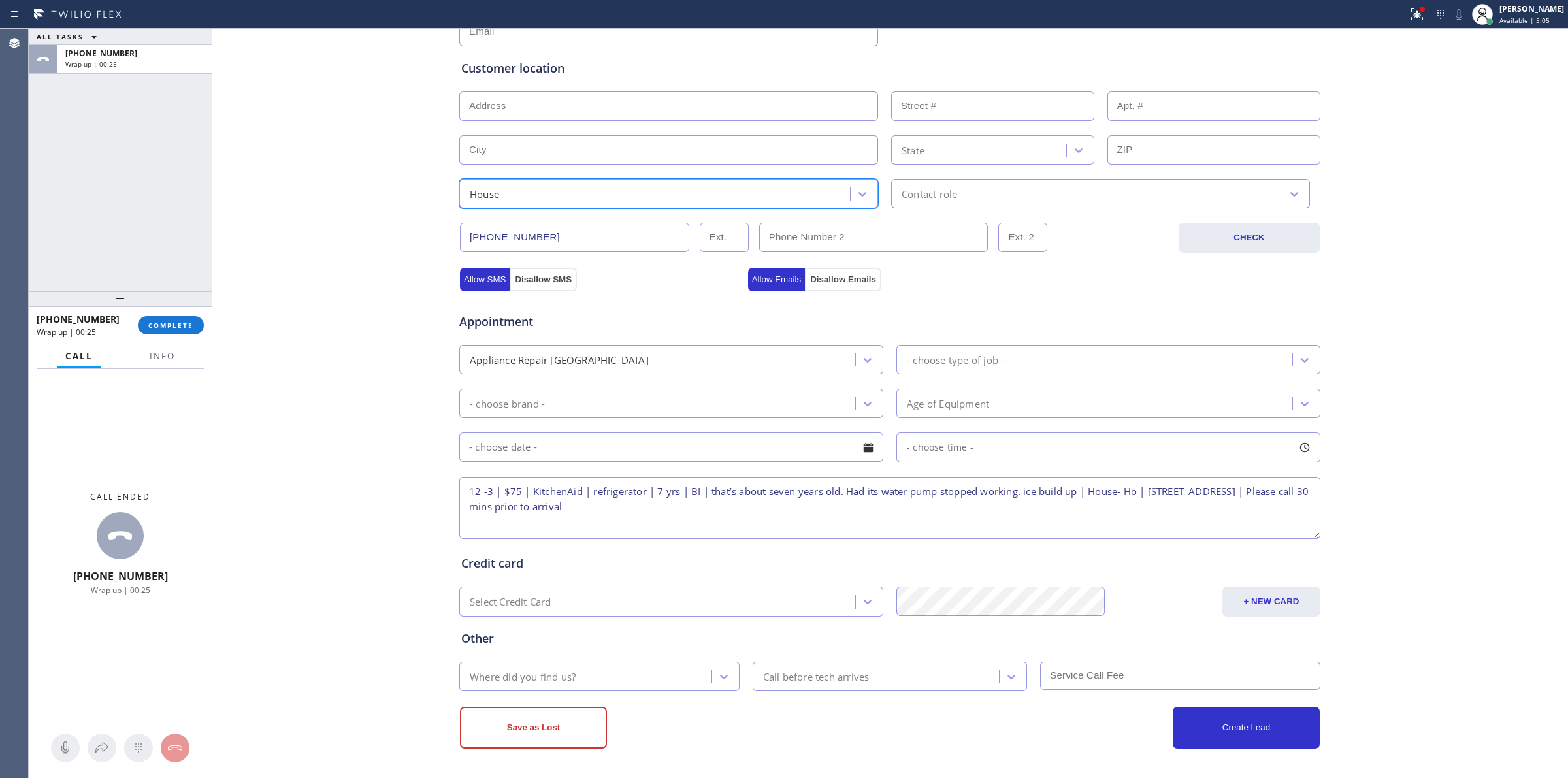
click at [902, 191] on div "Contact role" at bounding box center [929, 194] width 55 height 15
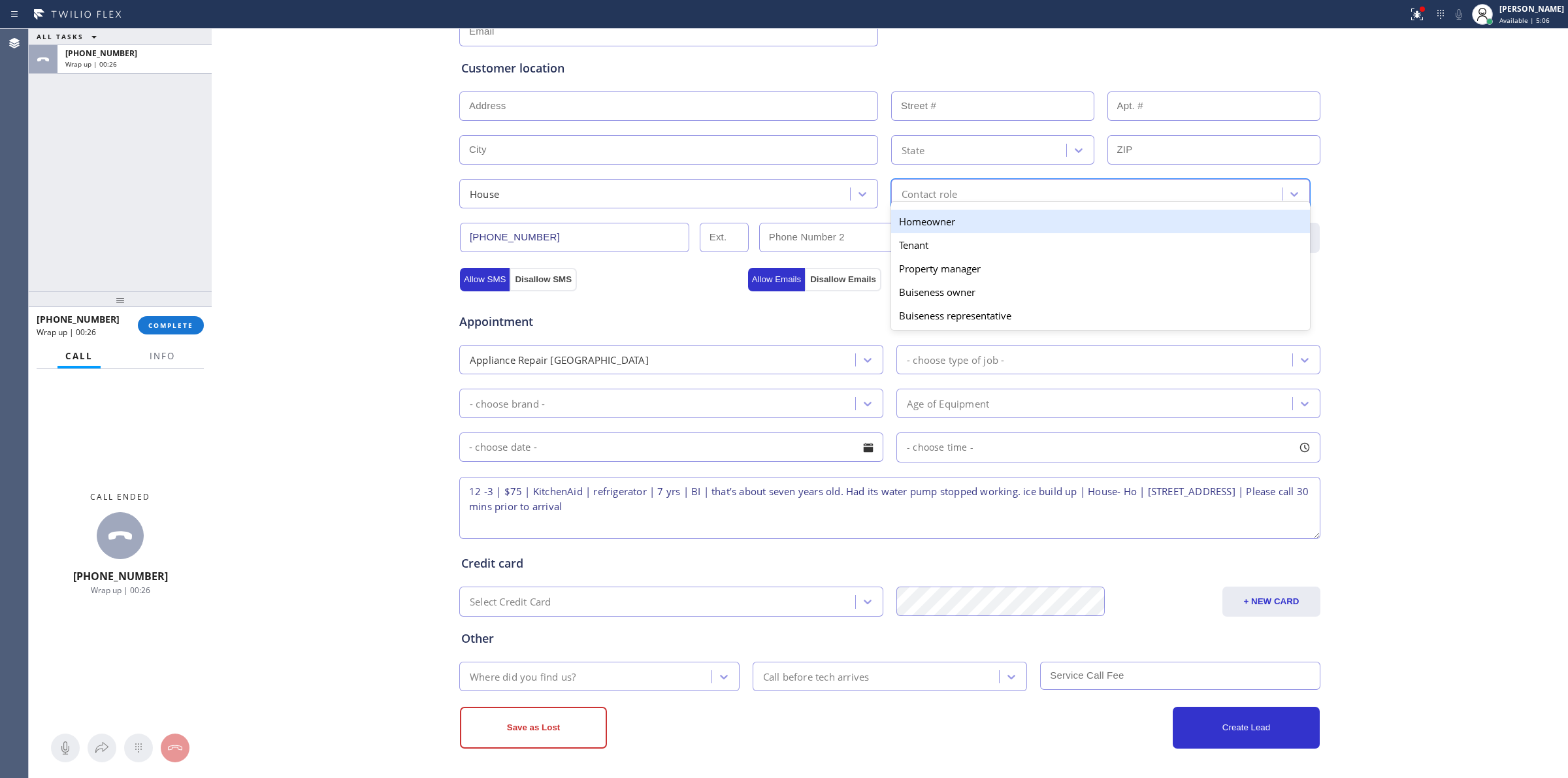
click at [892, 224] on div "Homeowner" at bounding box center [1101, 221] width 419 height 24
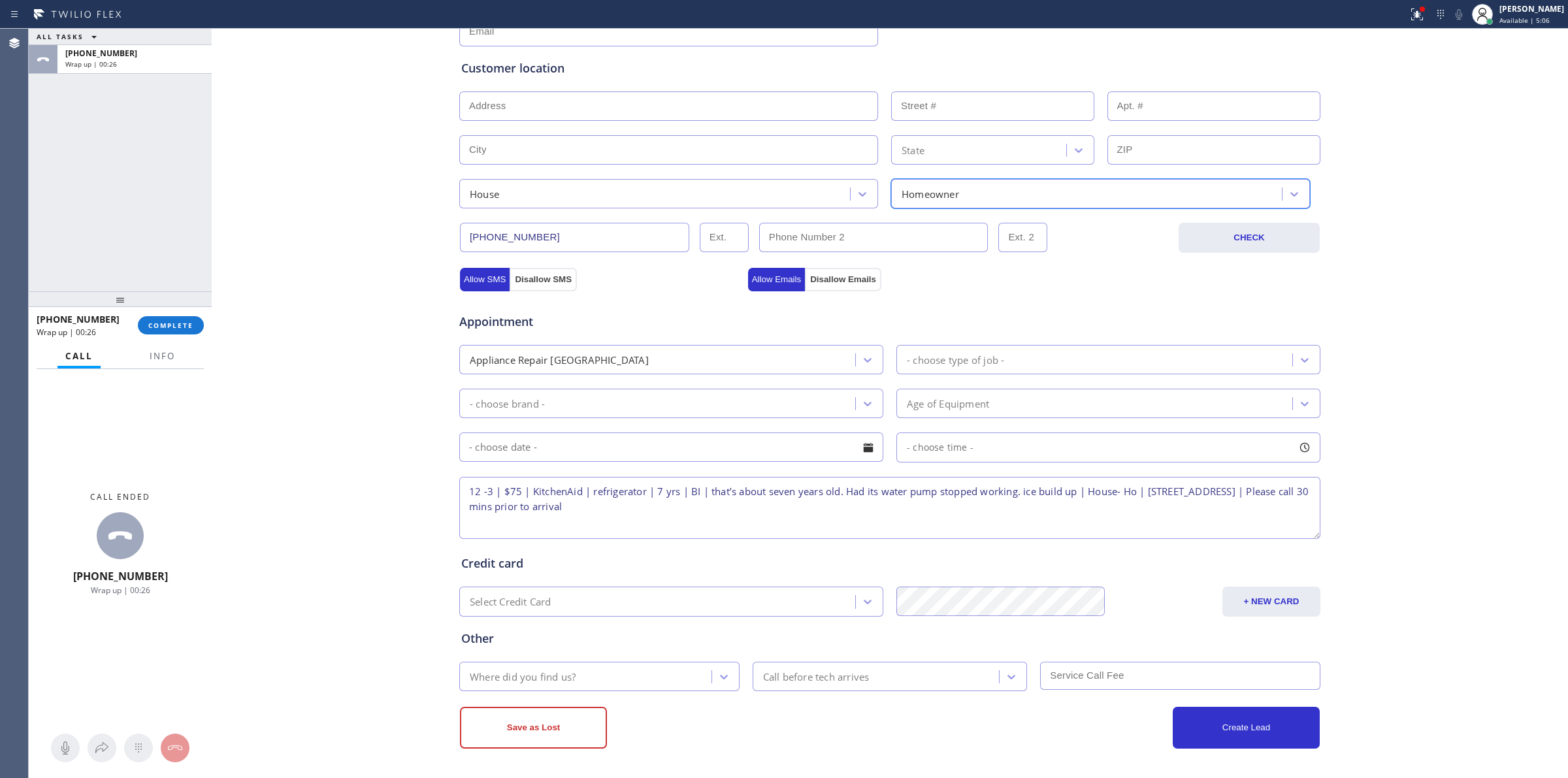
click at [382, 247] on div "Business location KitchenAid Appliance Repair Expert (877) 786-0397 Personal in…" at bounding box center [890, 302] width 1350 height 892
click at [644, 404] on div "- choose brand -" at bounding box center [660, 404] width 392 height 23
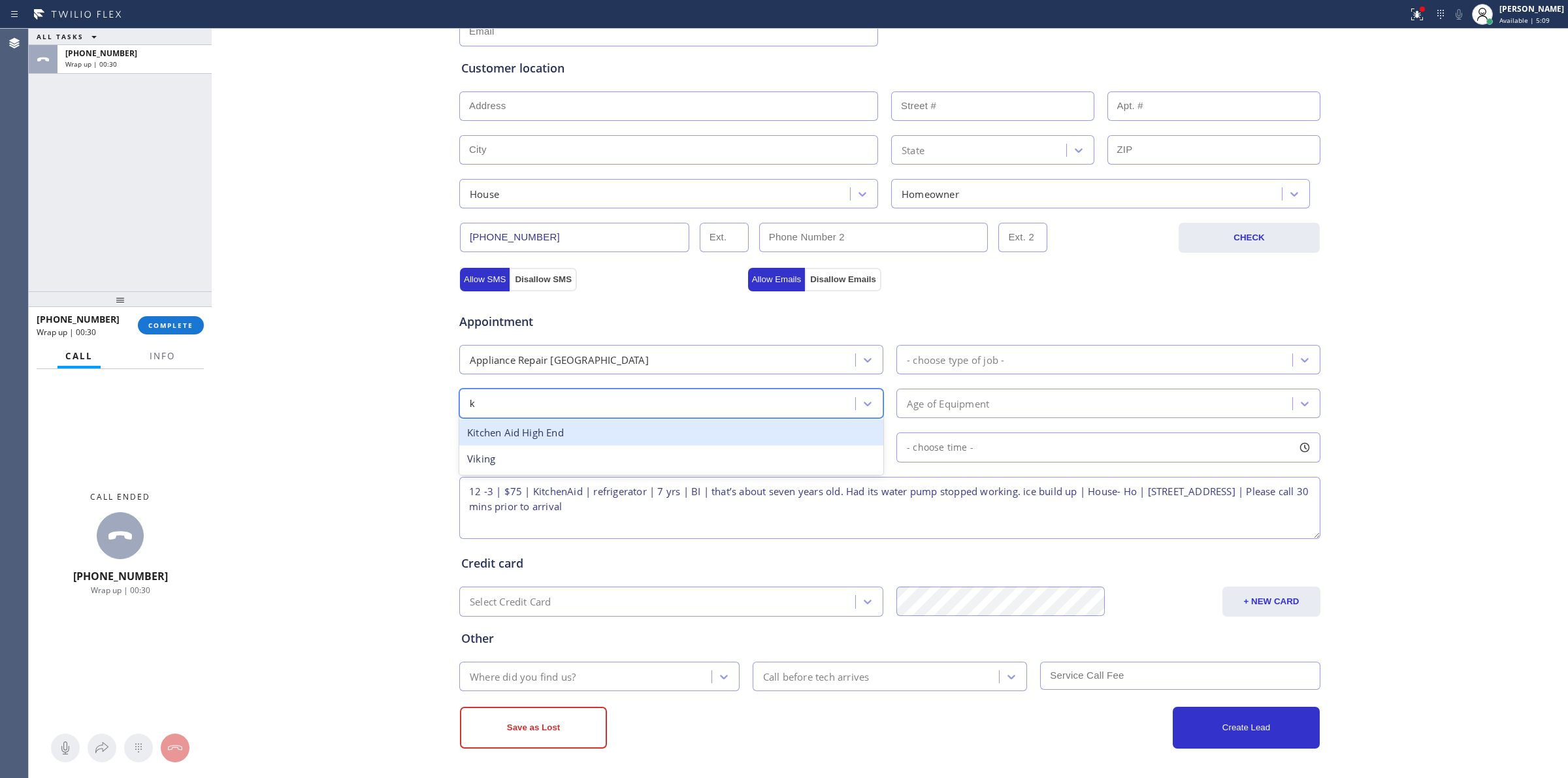
type input "ki"
click at [567, 443] on div "Kitchen Aid High End" at bounding box center [670, 433] width 424 height 27
click at [953, 347] on div "- choose type of job -" at bounding box center [1108, 359] width 424 height 30
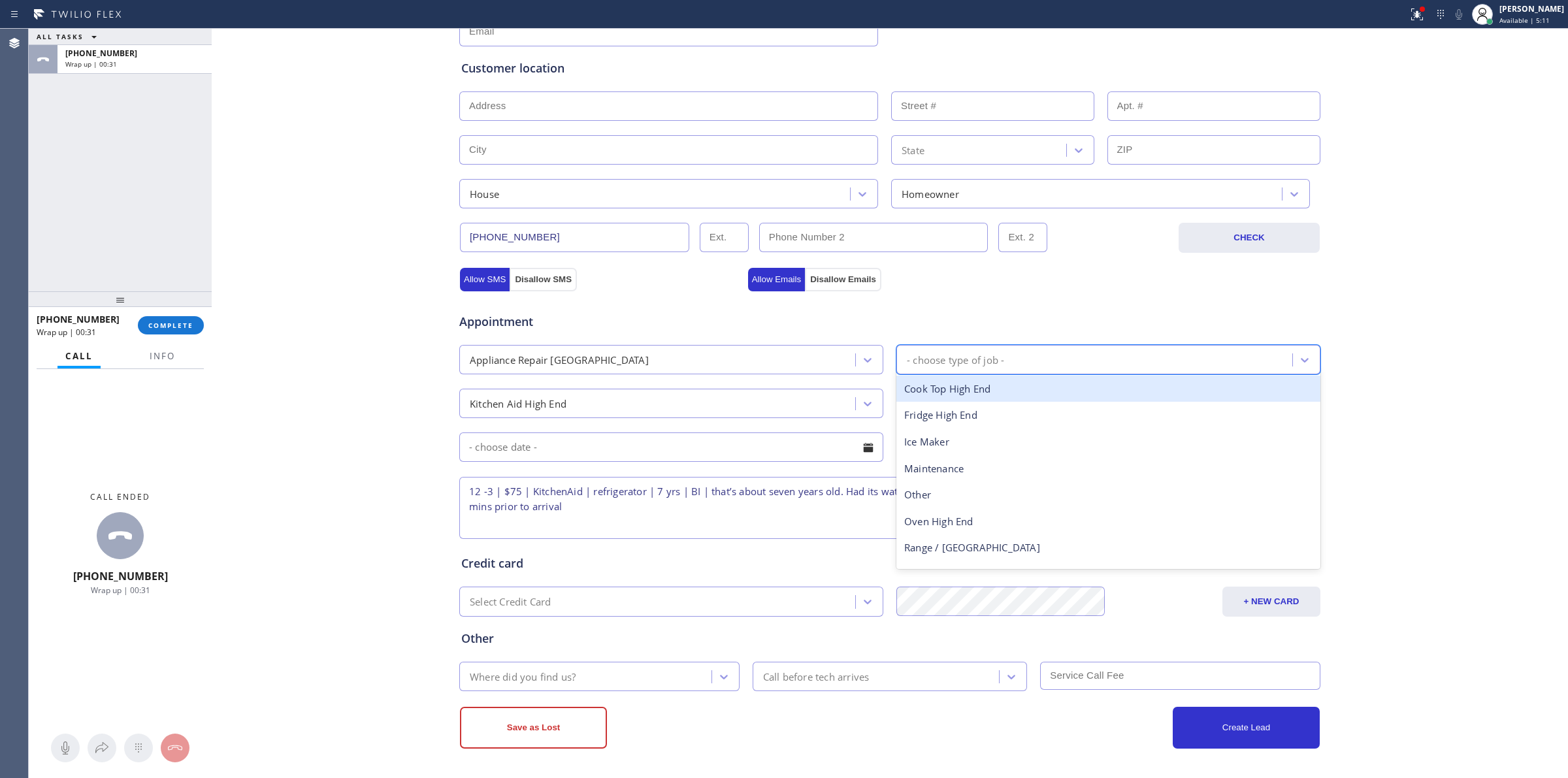
type input "f"
click at [946, 387] on div "Fridge High End" at bounding box center [1108, 389] width 424 height 27
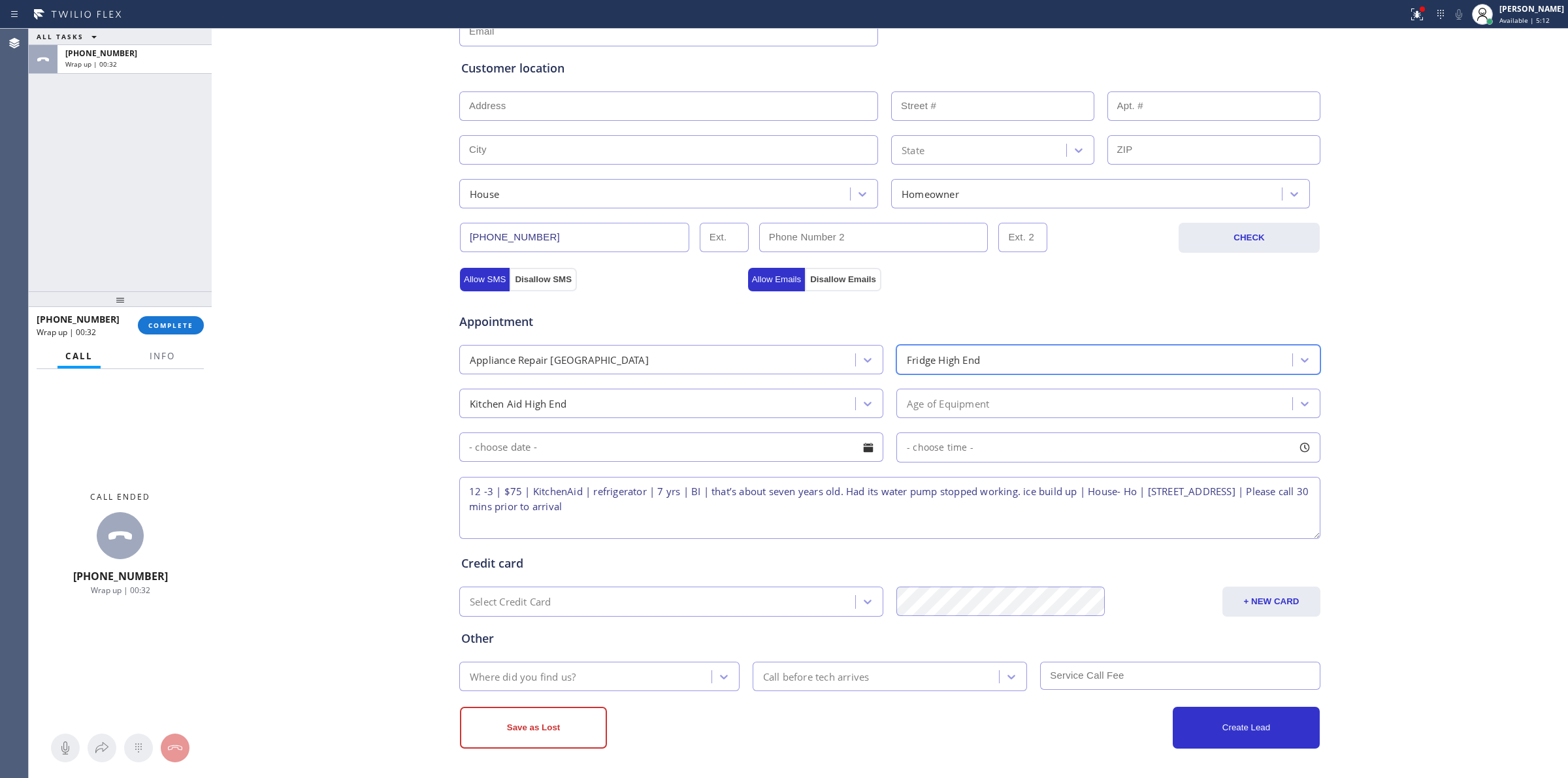
click at [936, 408] on div "Age of Equipment" at bounding box center [948, 404] width 82 height 15
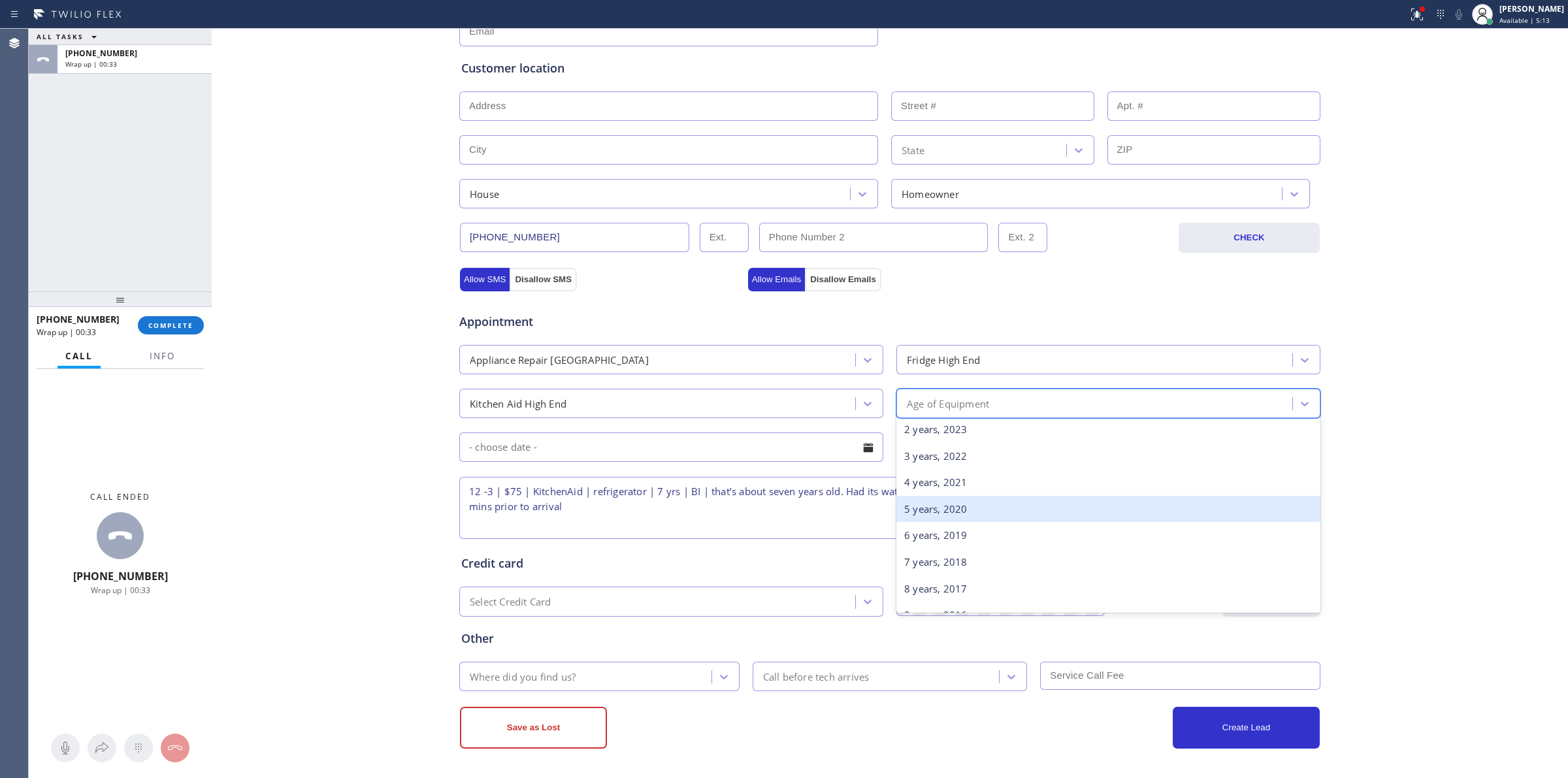
scroll to position [82, 0]
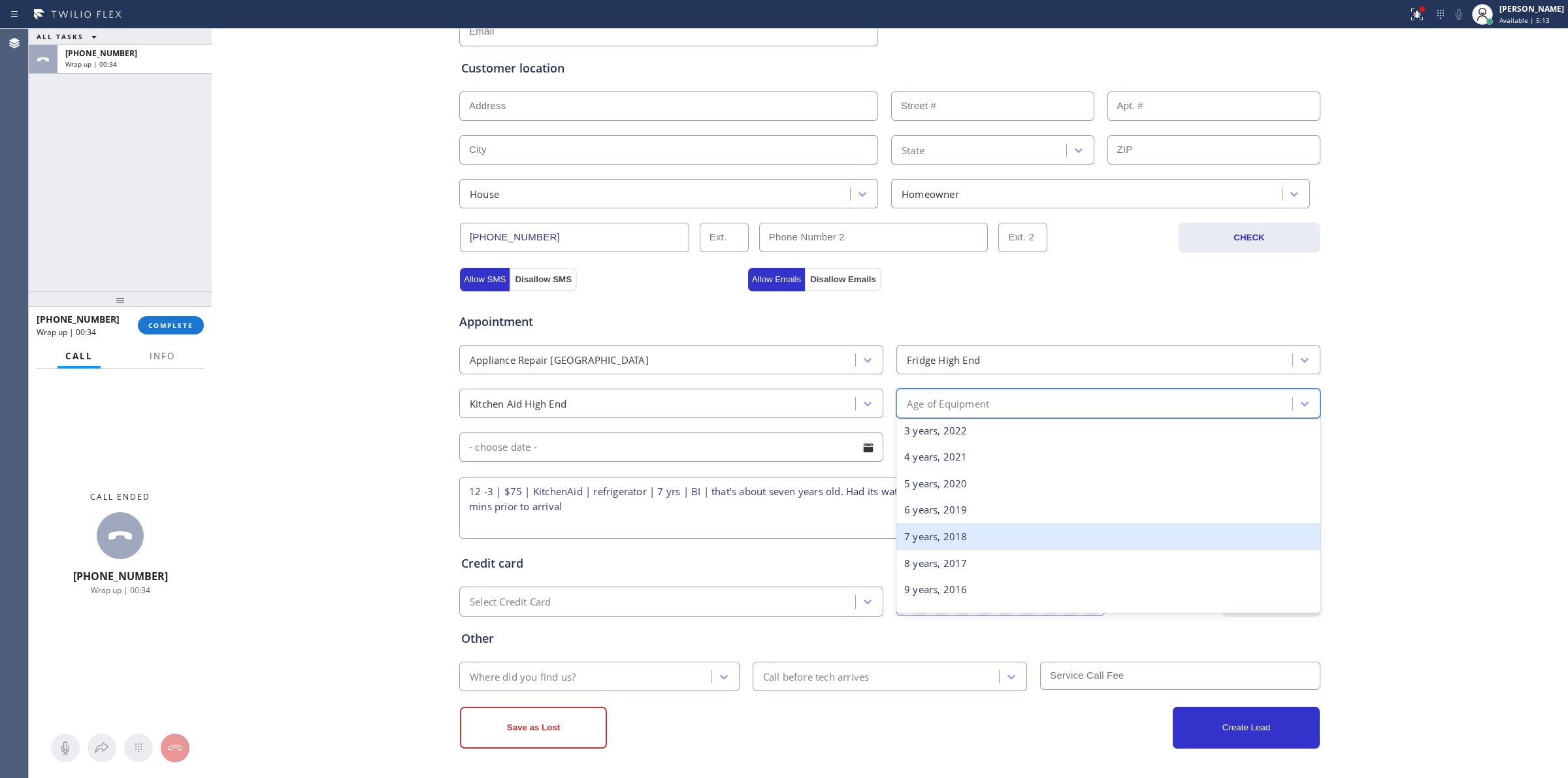
click at [925, 538] on div "7 years, 2018" at bounding box center [1108, 537] width 424 height 27
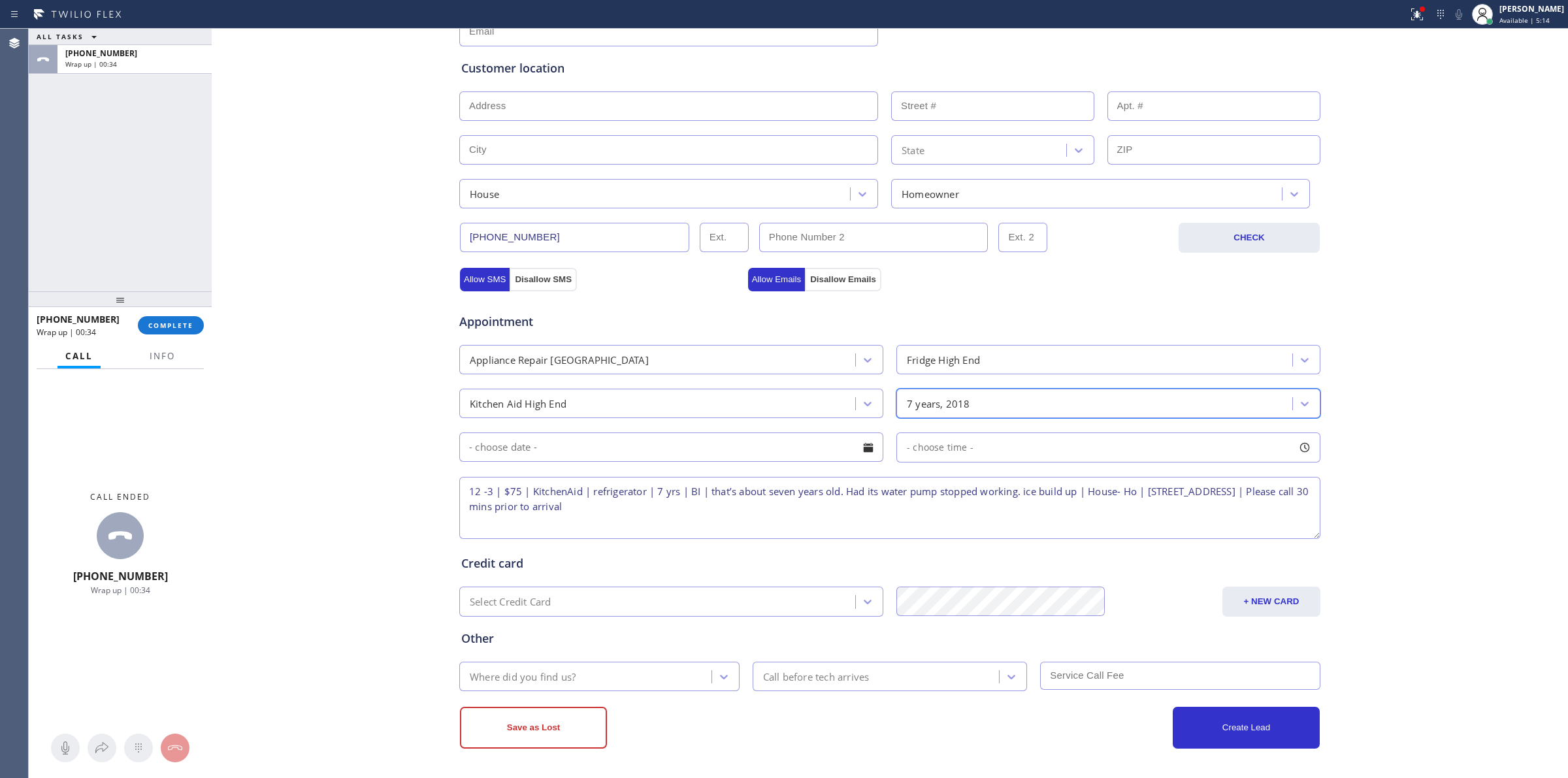
click at [733, 453] on input "text" at bounding box center [670, 447] width 424 height 30
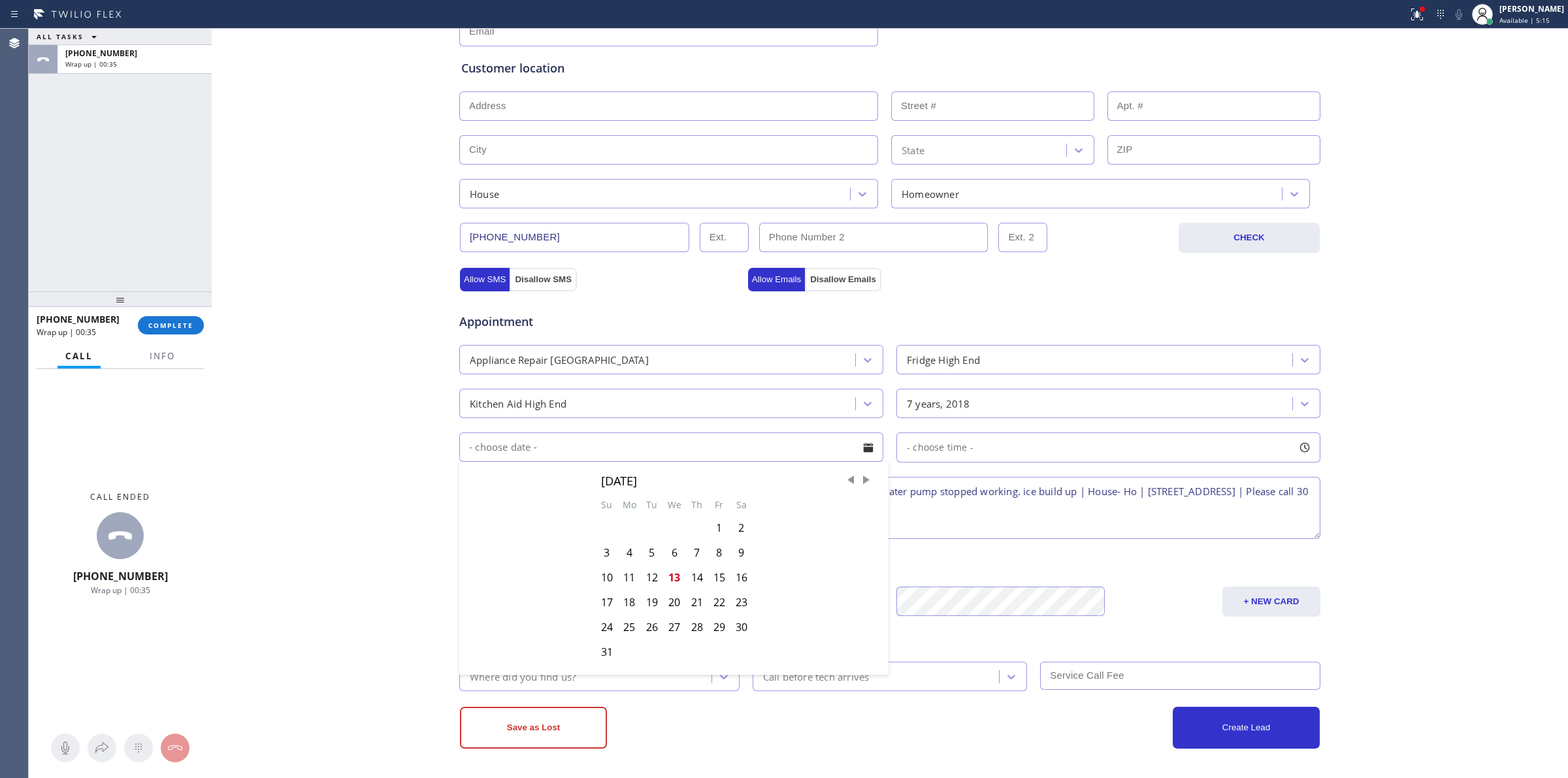
click at [690, 575] on div "14" at bounding box center [697, 578] width 22 height 25
type input "08/14/2025"
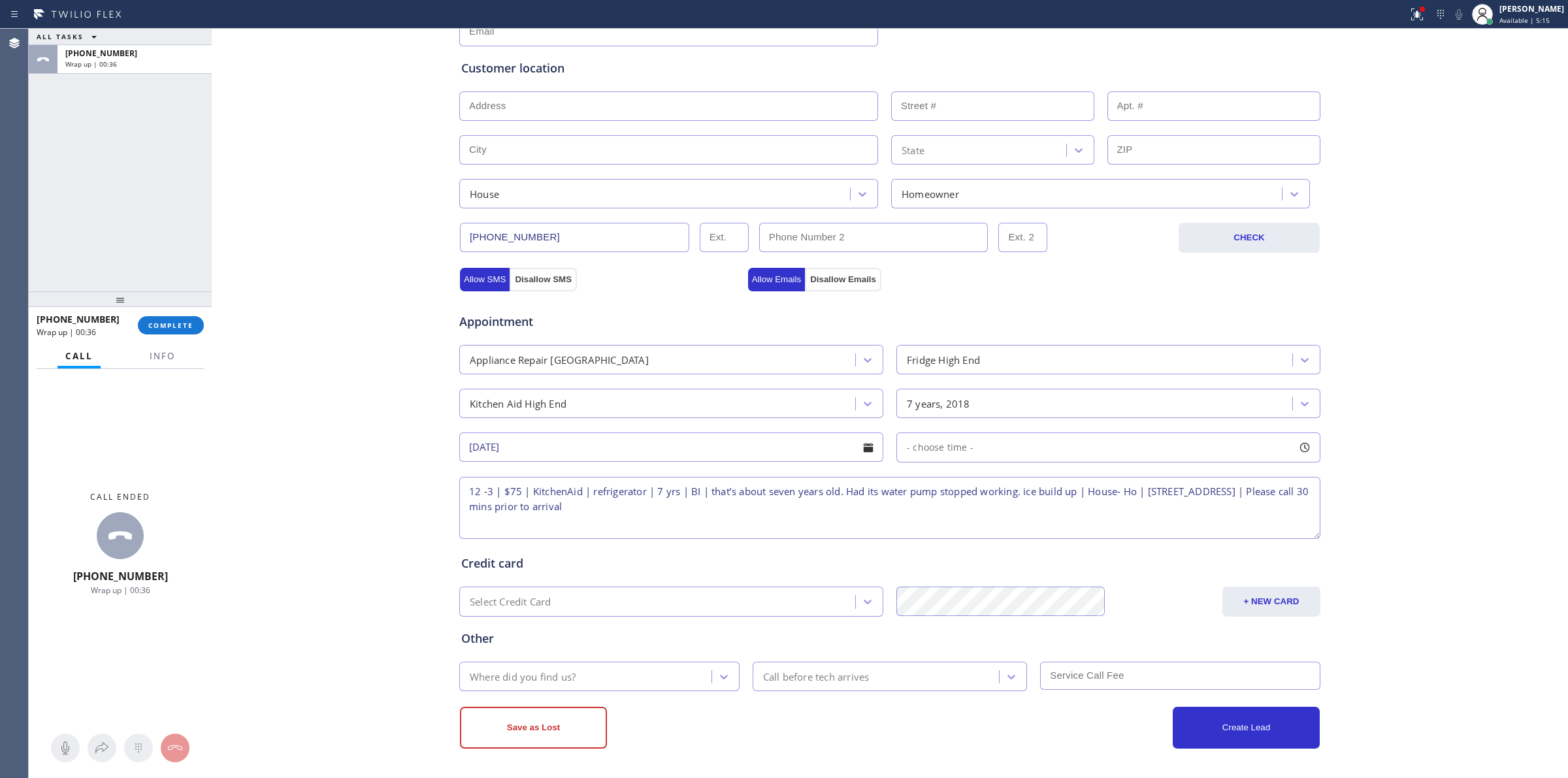
click at [952, 451] on span "- choose time -" at bounding box center [941, 447] width 67 height 12
drag, startPoint x: 901, startPoint y: 524, endPoint x: 1034, endPoint y: 517, distance: 133.2
click at [1034, 517] on div at bounding box center [1034, 527] width 15 height 28
drag, startPoint x: 903, startPoint y: 528, endPoint x: 1132, endPoint y: 520, distance: 229.1
drag, startPoint x: 1135, startPoint y: 529, endPoint x: 1125, endPoint y: 527, distance: 10.2
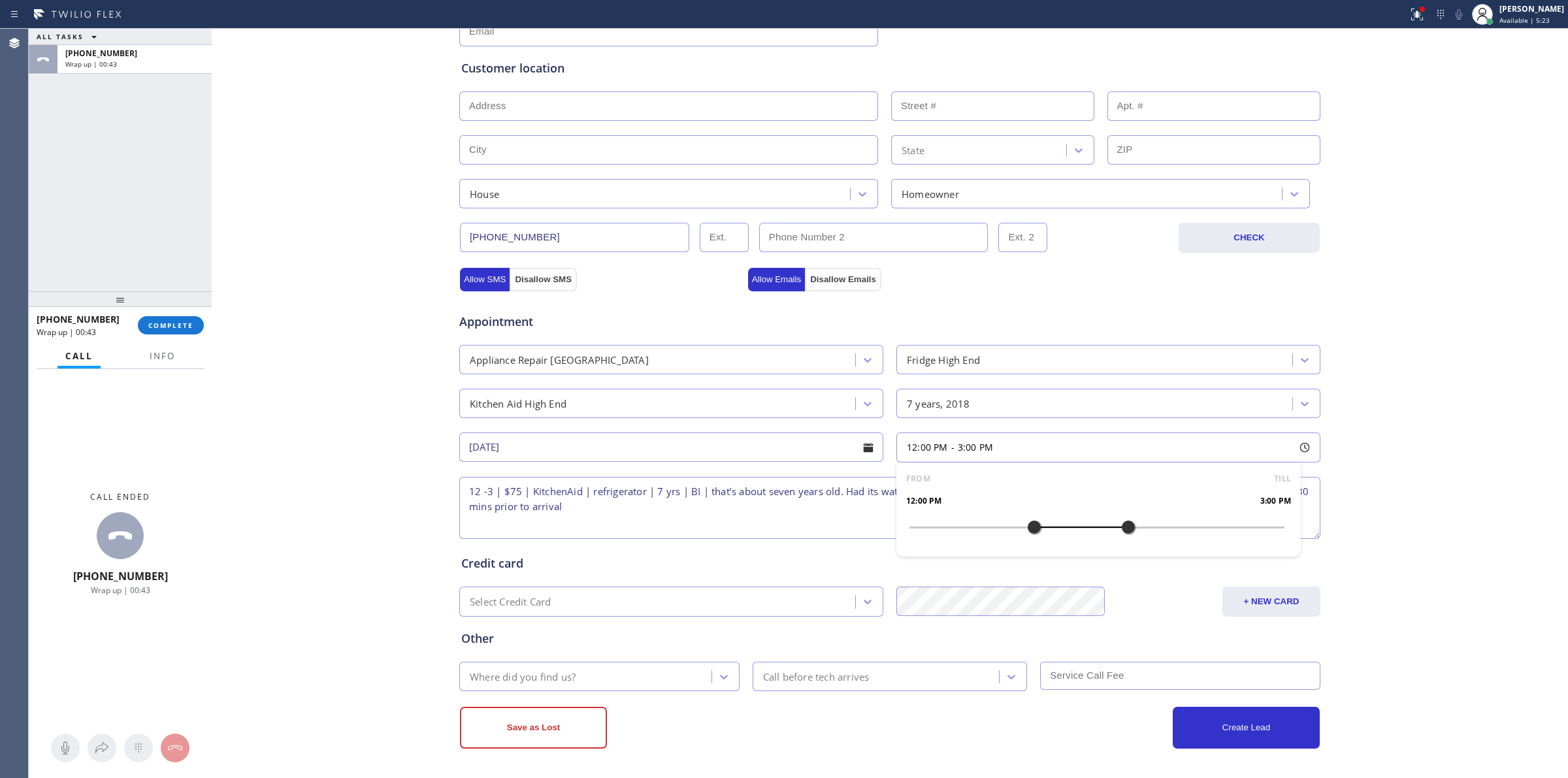
click at [1125, 527] on div at bounding box center [1128, 527] width 15 height 28
click at [1448, 470] on div "Business location KitchenAid Appliance Repair Expert (877) 786-0397 Personal in…" at bounding box center [890, 302] width 1350 height 892
drag, startPoint x: 620, startPoint y: 662, endPoint x: 611, endPoint y: 674, distance: 15.0
click at [619, 664] on div "Where did you find us?" at bounding box center [599, 676] width 280 height 30
type input "w"
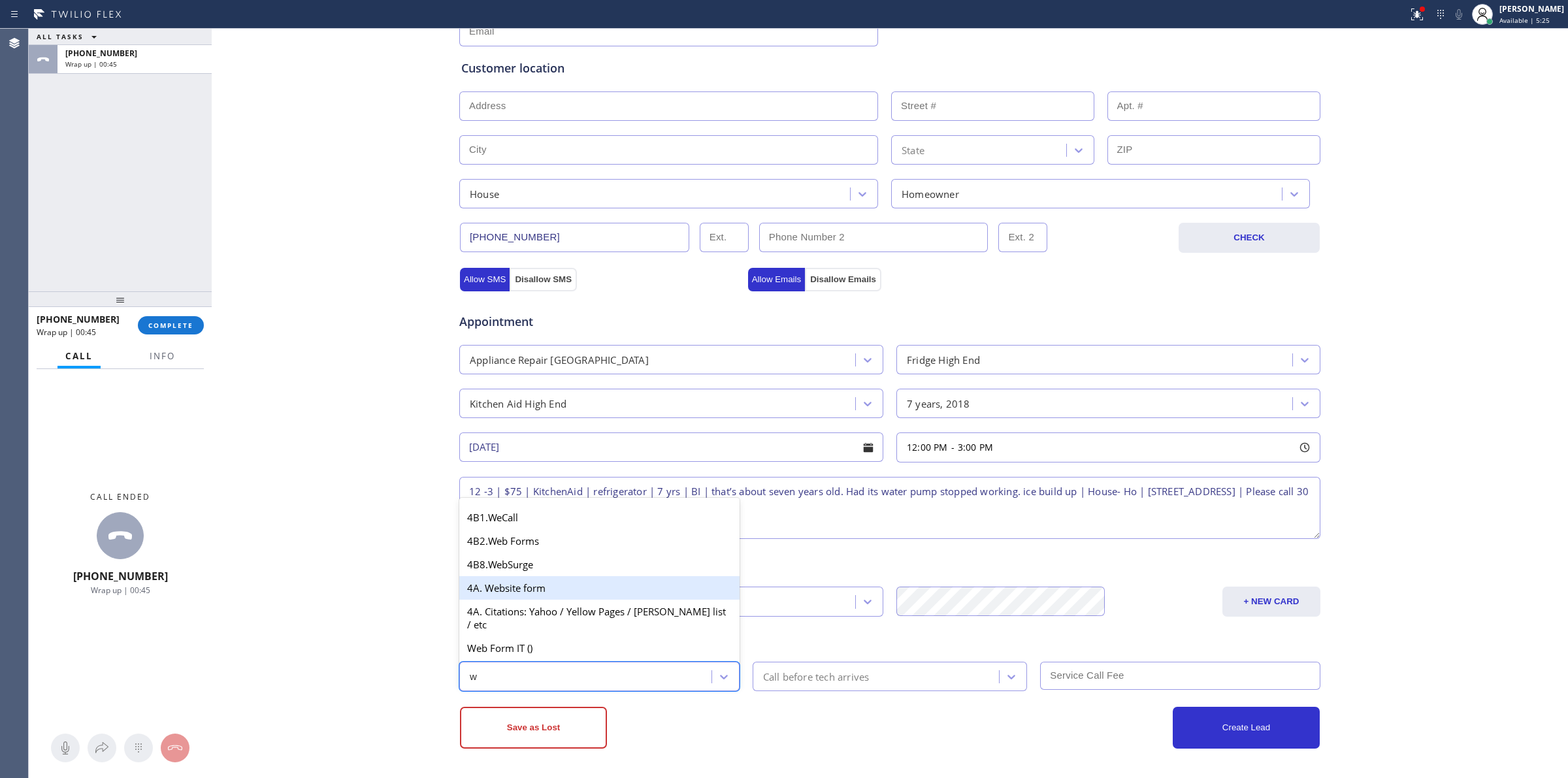
click at [526, 599] on div "4A. Website form" at bounding box center [599, 588] width 280 height 24
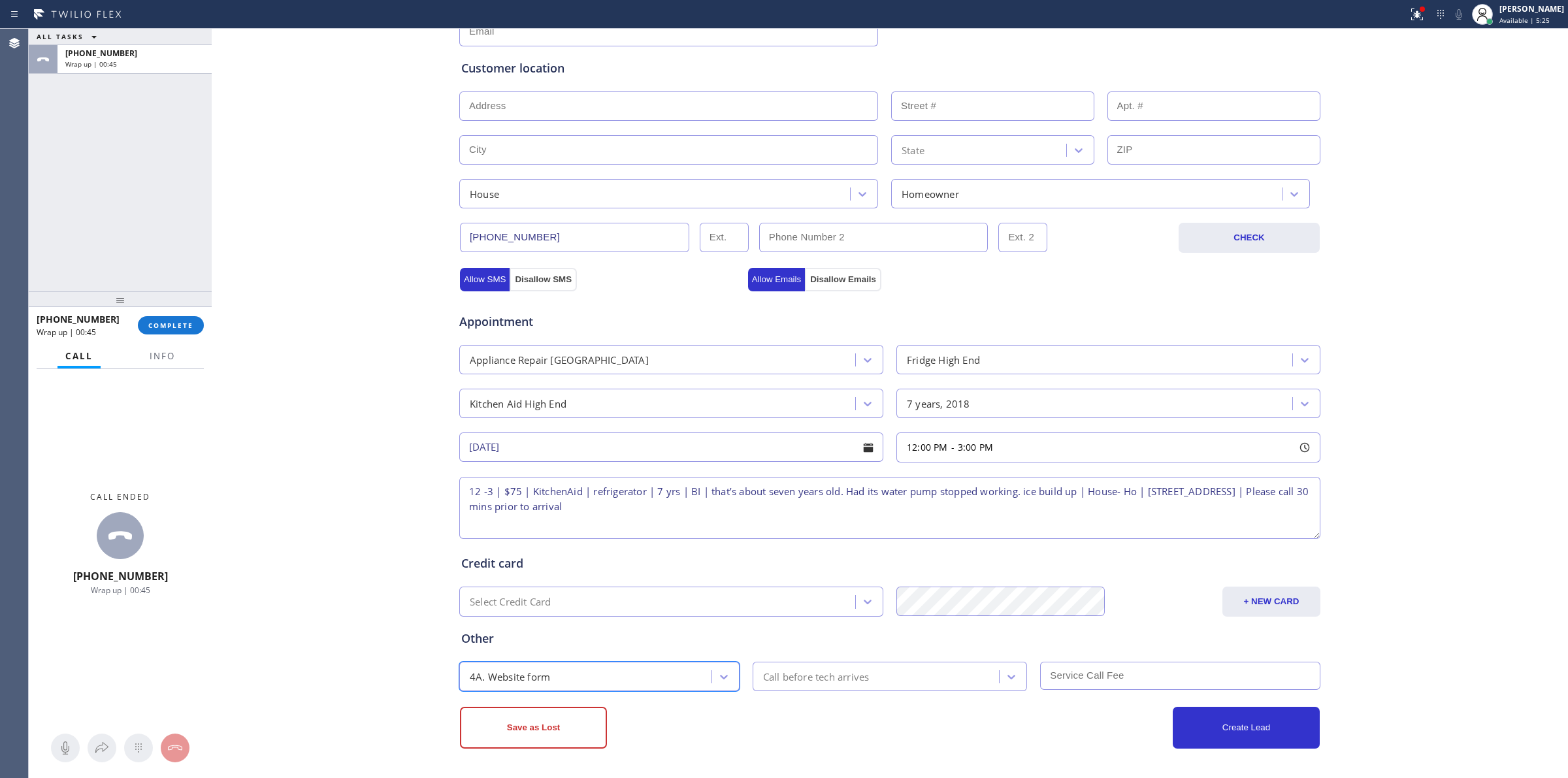
click at [822, 691] on div "Save as Lost Create Lead" at bounding box center [890, 720] width 863 height 57
click at [784, 661] on div "Other 4A. Website form Call before tech arrives" at bounding box center [890, 654] width 863 height 74
click at [784, 671] on div "Call before tech arrives" at bounding box center [817, 677] width 107 height 15
click at [799, 540] on div "30 min 45 min 50 min 1 h 1:30 h 2 h" at bounding box center [890, 613] width 275 height 147
click at [846, 545] on div "30 min" at bounding box center [890, 554] width 275 height 24
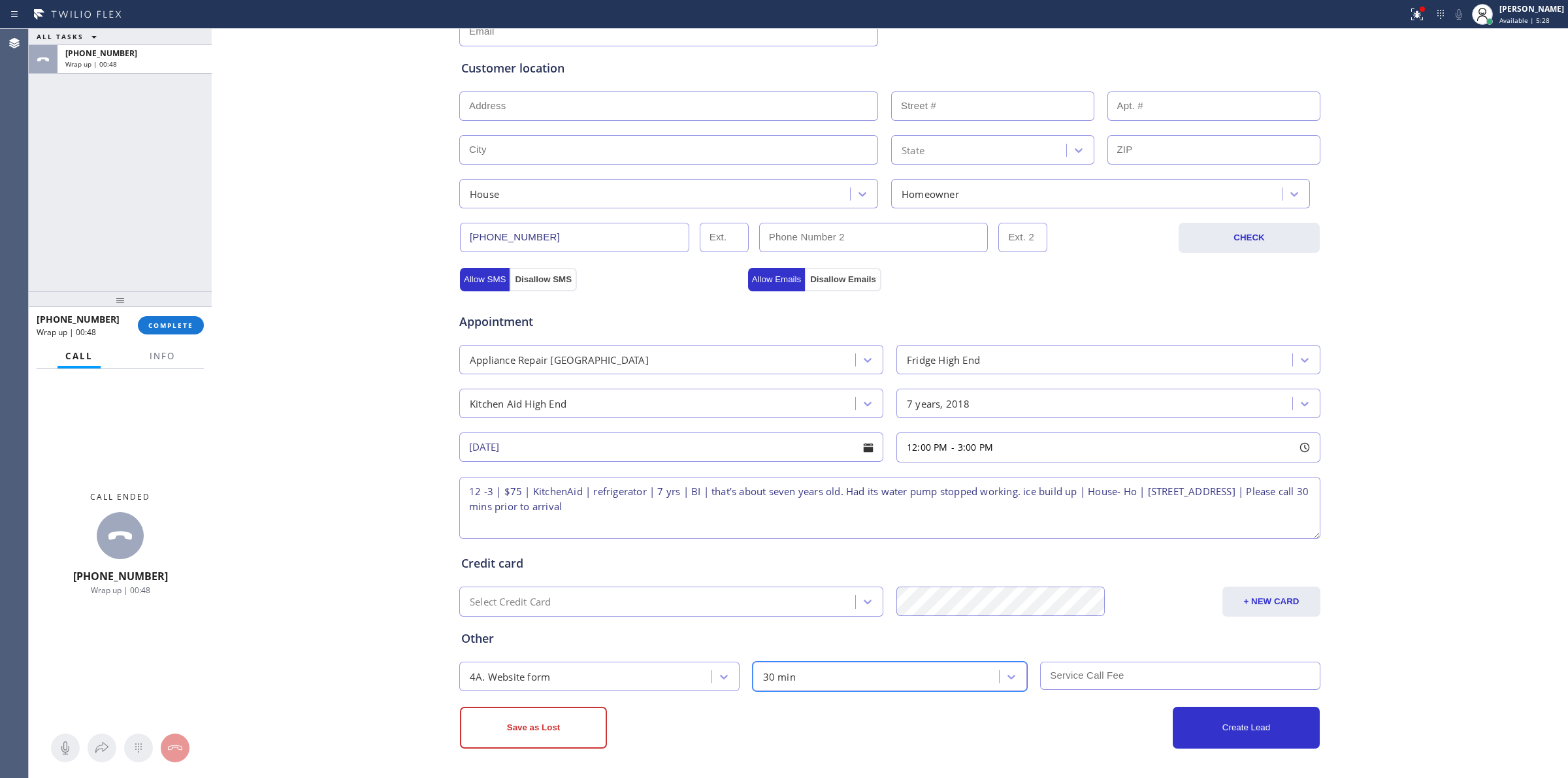
click at [1104, 680] on input "text" at bounding box center [1180, 676] width 280 height 29
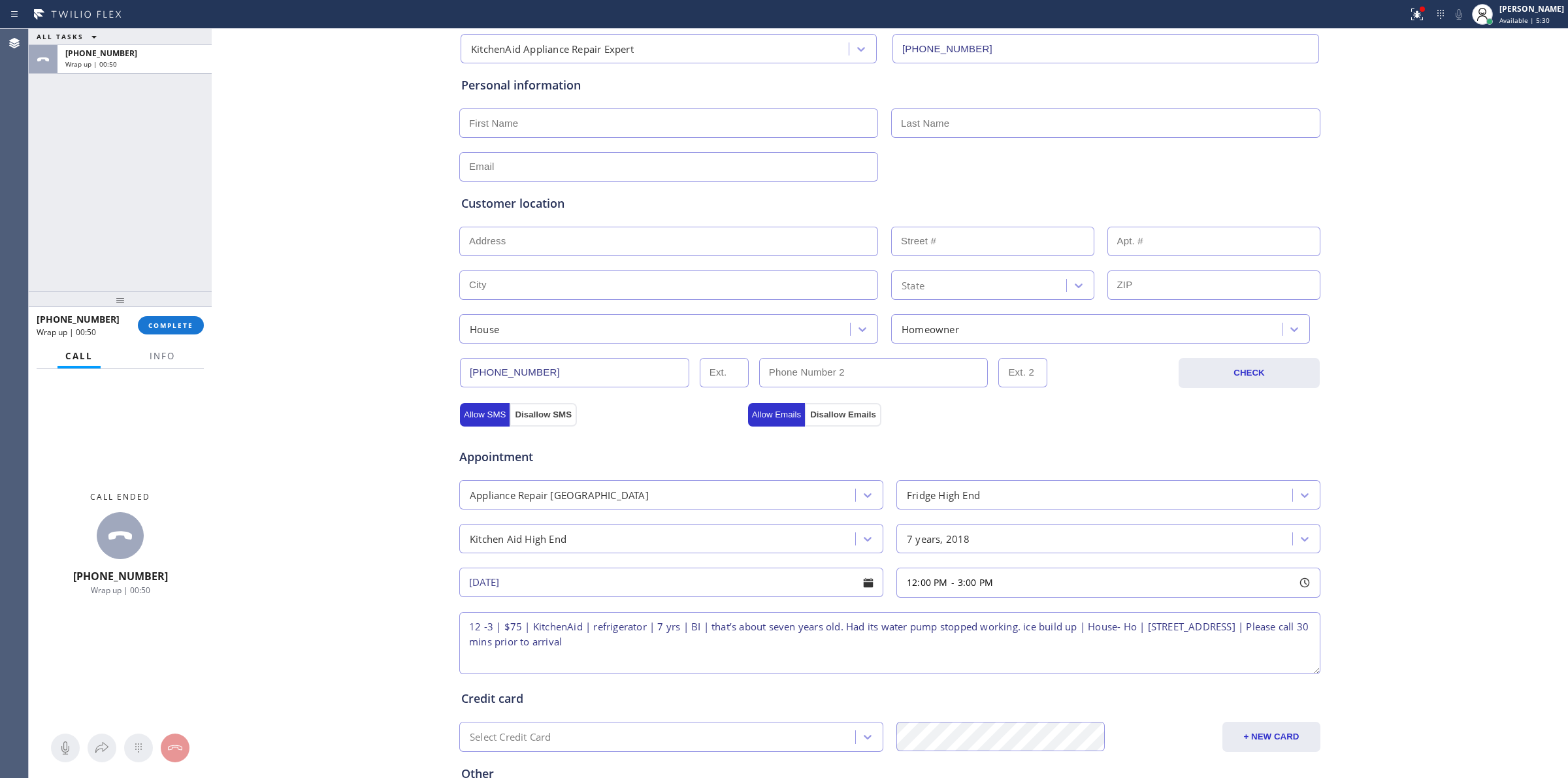
scroll to position [73, 0]
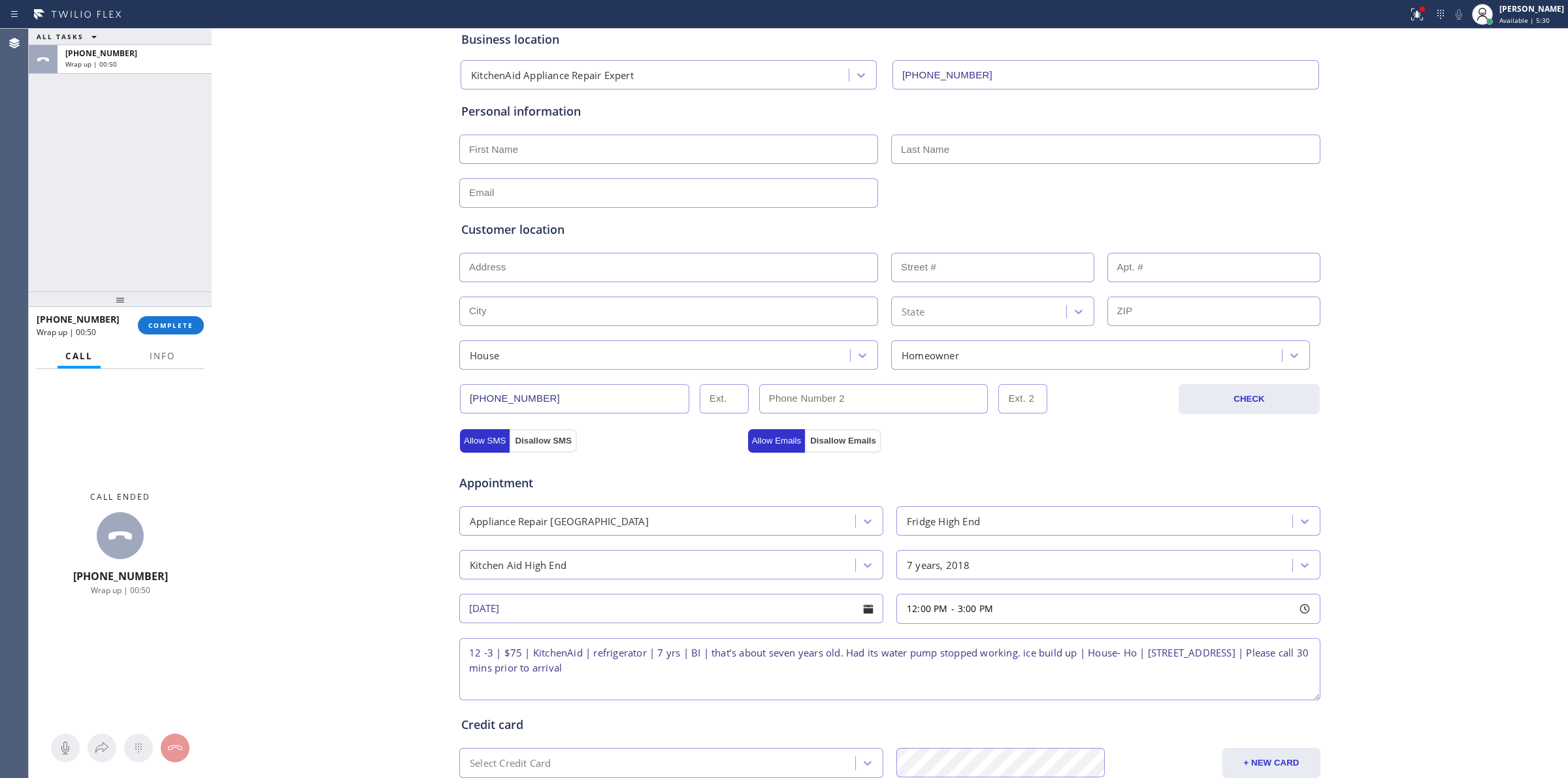
type input "75"
paste input "3624 W 33rd Ave Denver, CO 80211, USA"
click at [504, 258] on input "text" at bounding box center [668, 268] width 419 height 30
type input "3624 W 33rd Ave"
type input "3624"
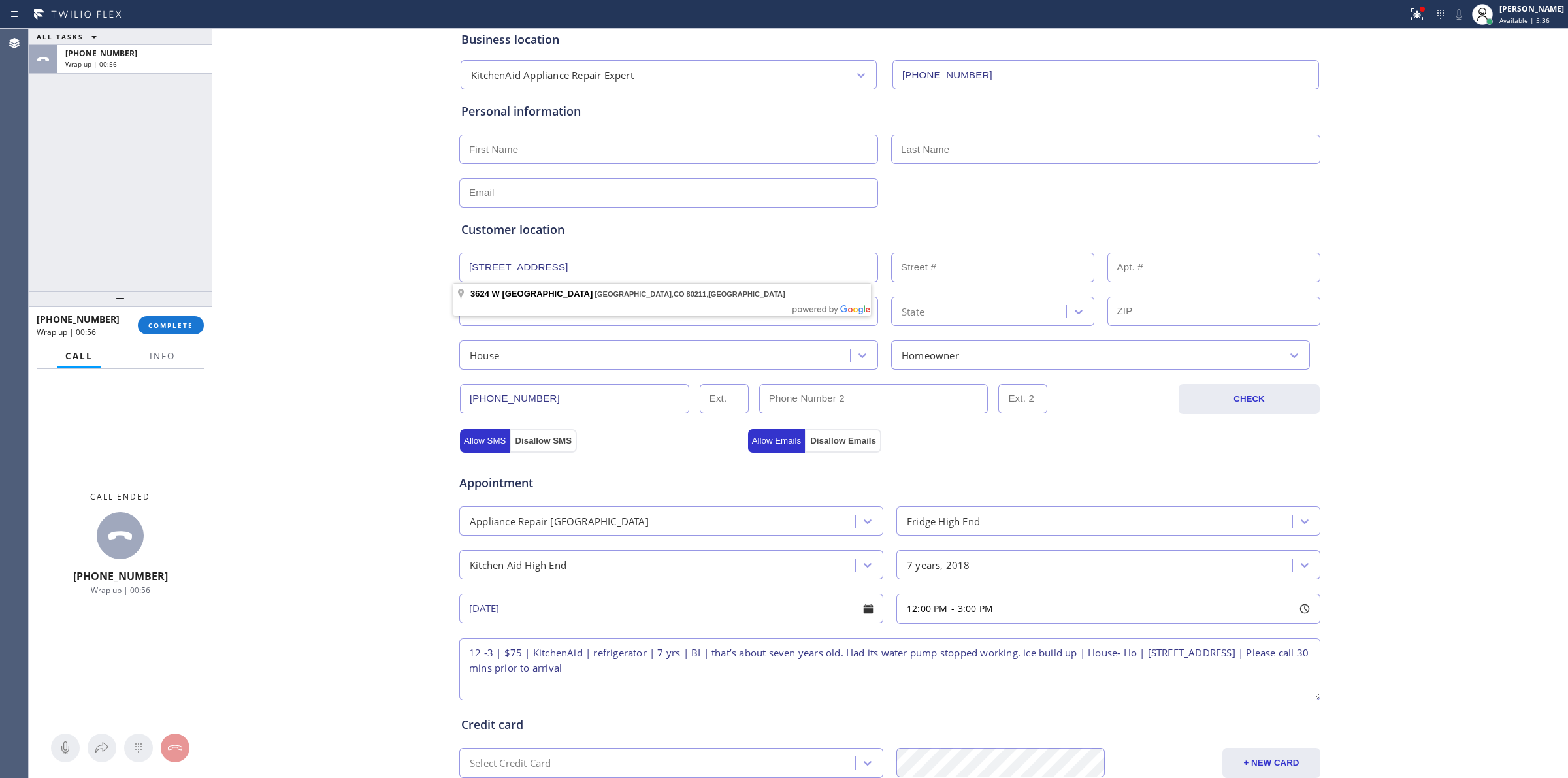
type input "Denver"
type input "80211"
click at [409, 276] on div "Business location KitchenAid Appliance Repair Expert (877) 786-0397 Personal in…" at bounding box center [890, 464] width 1350 height 892
click at [566, 153] on input "text" at bounding box center [668, 149] width 419 height 30
paste input "Richard"
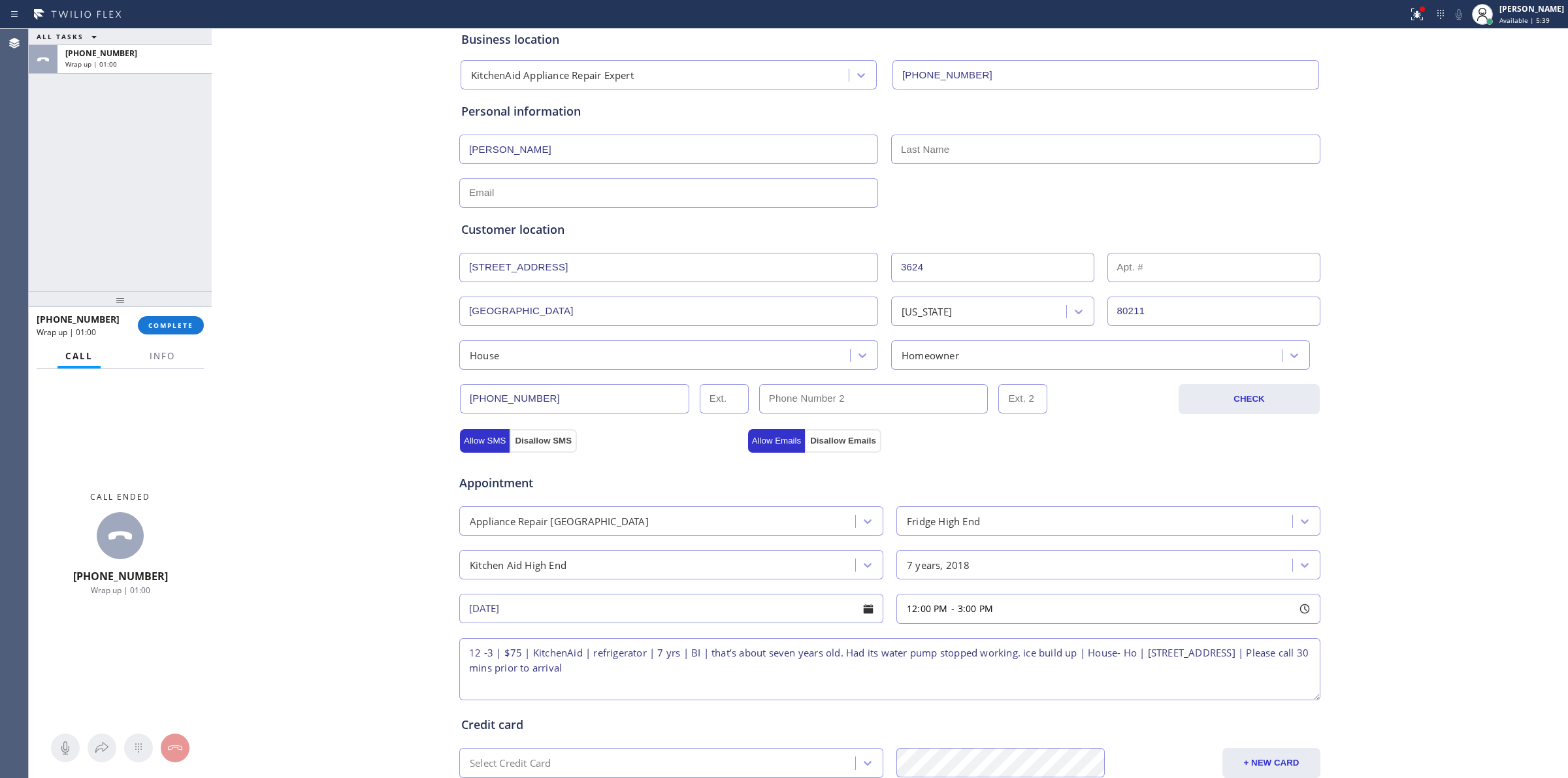
type input "Richard"
click at [955, 151] on input "text" at bounding box center [1105, 149] width 429 height 30
paste input "Richard"
type input "Richard"
click at [923, 198] on div at bounding box center [889, 192] width 863 height 32
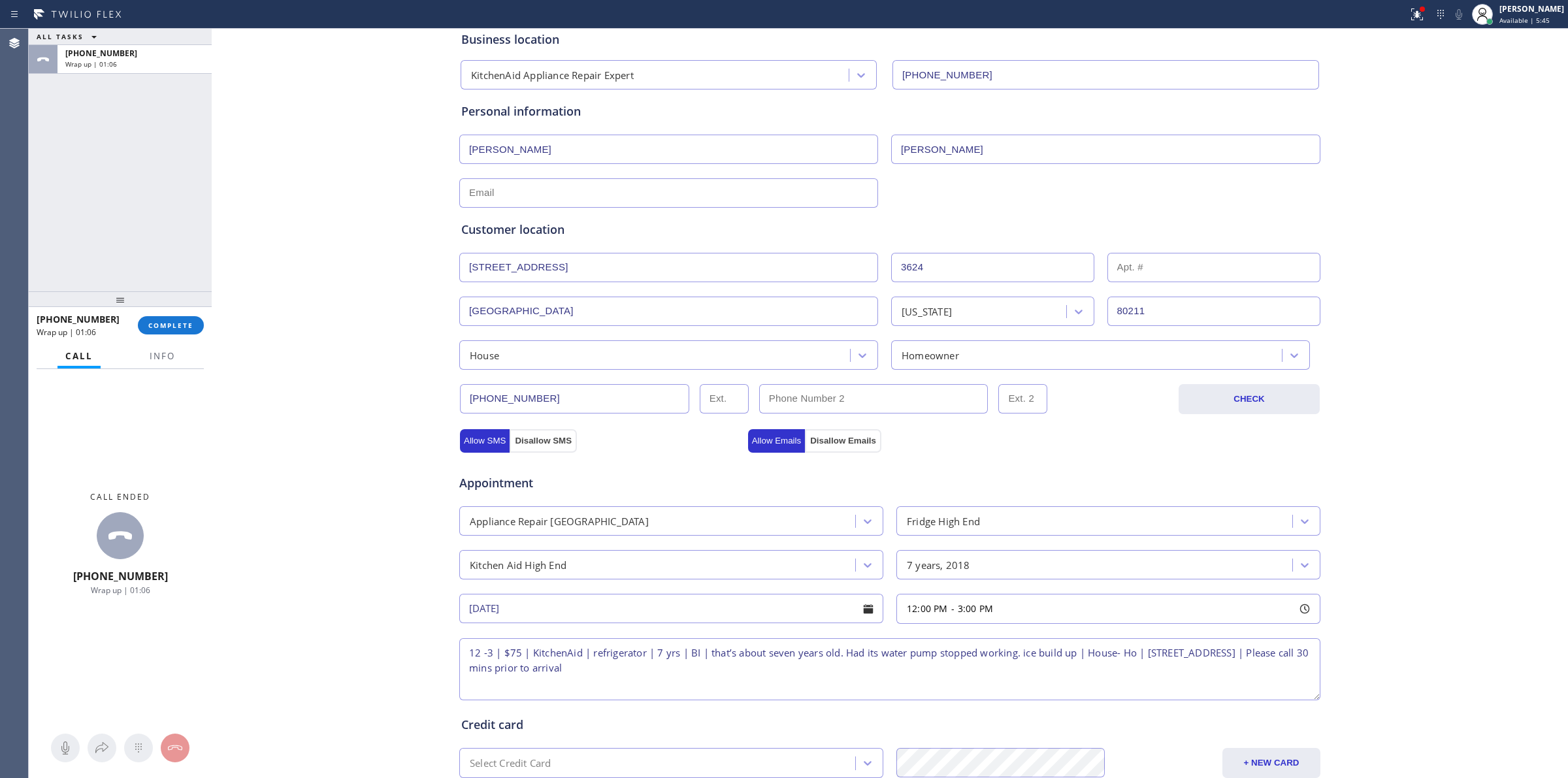
click at [491, 210] on div "Customer location >> ADD NEW ADDRESS << + NEW ADDRESS 3624 W 33rd Ave 3624 Denv…" at bounding box center [890, 289] width 863 height 162
click at [472, 194] on input "text" at bounding box center [668, 192] width 419 height 30
paste input "rich@richardprice.com"
type input "rich@richardprice.com"
click at [388, 194] on div "Business location KitchenAid Appliance Repair Expert (877) 786-0397 Personal in…" at bounding box center [890, 464] width 1350 height 892
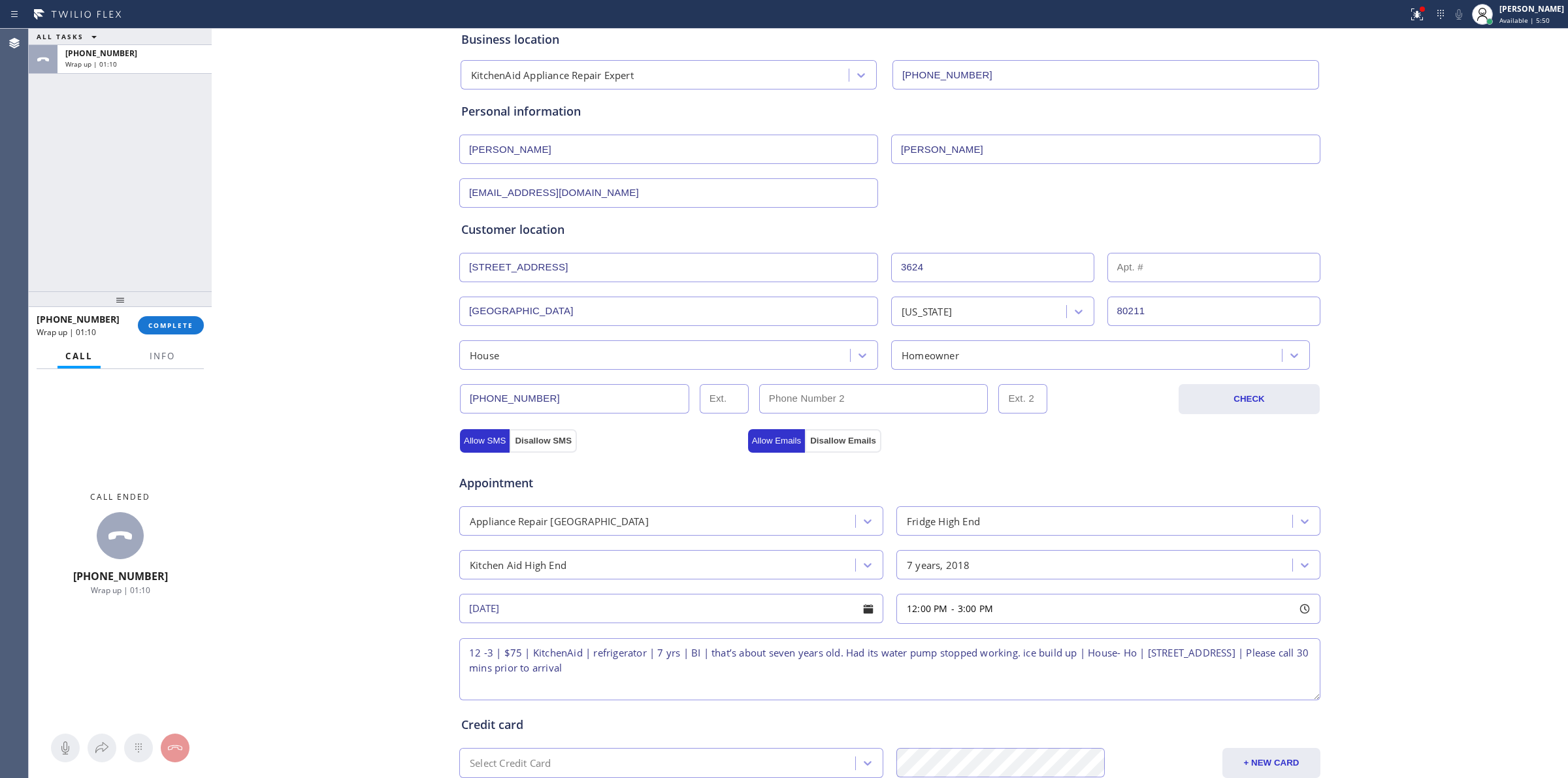
click at [915, 137] on input "Richard" at bounding box center [1105, 149] width 429 height 30
paste input "Price"
type input "Price"
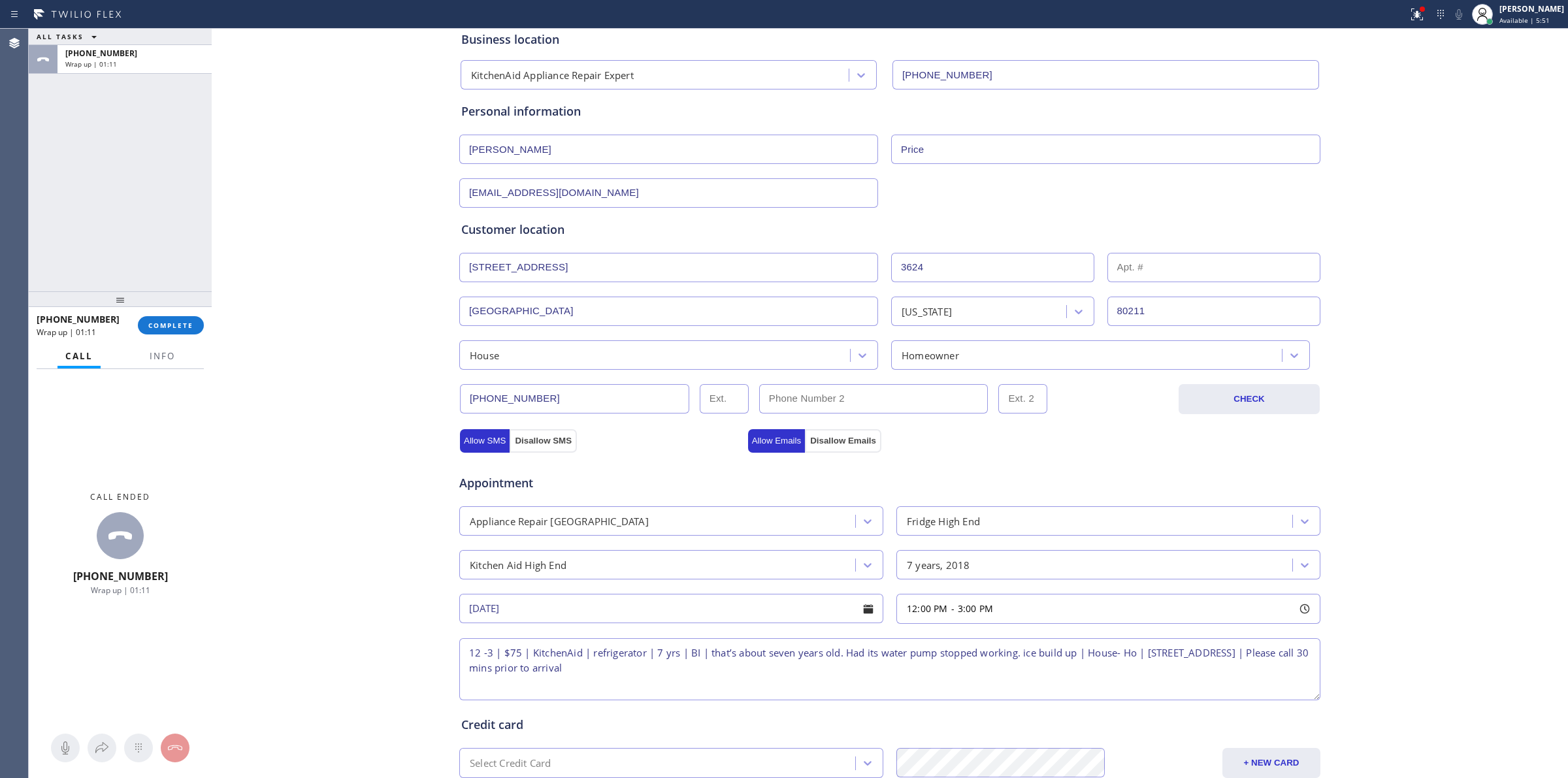
click at [953, 227] on div "Customer location" at bounding box center [889, 229] width 857 height 18
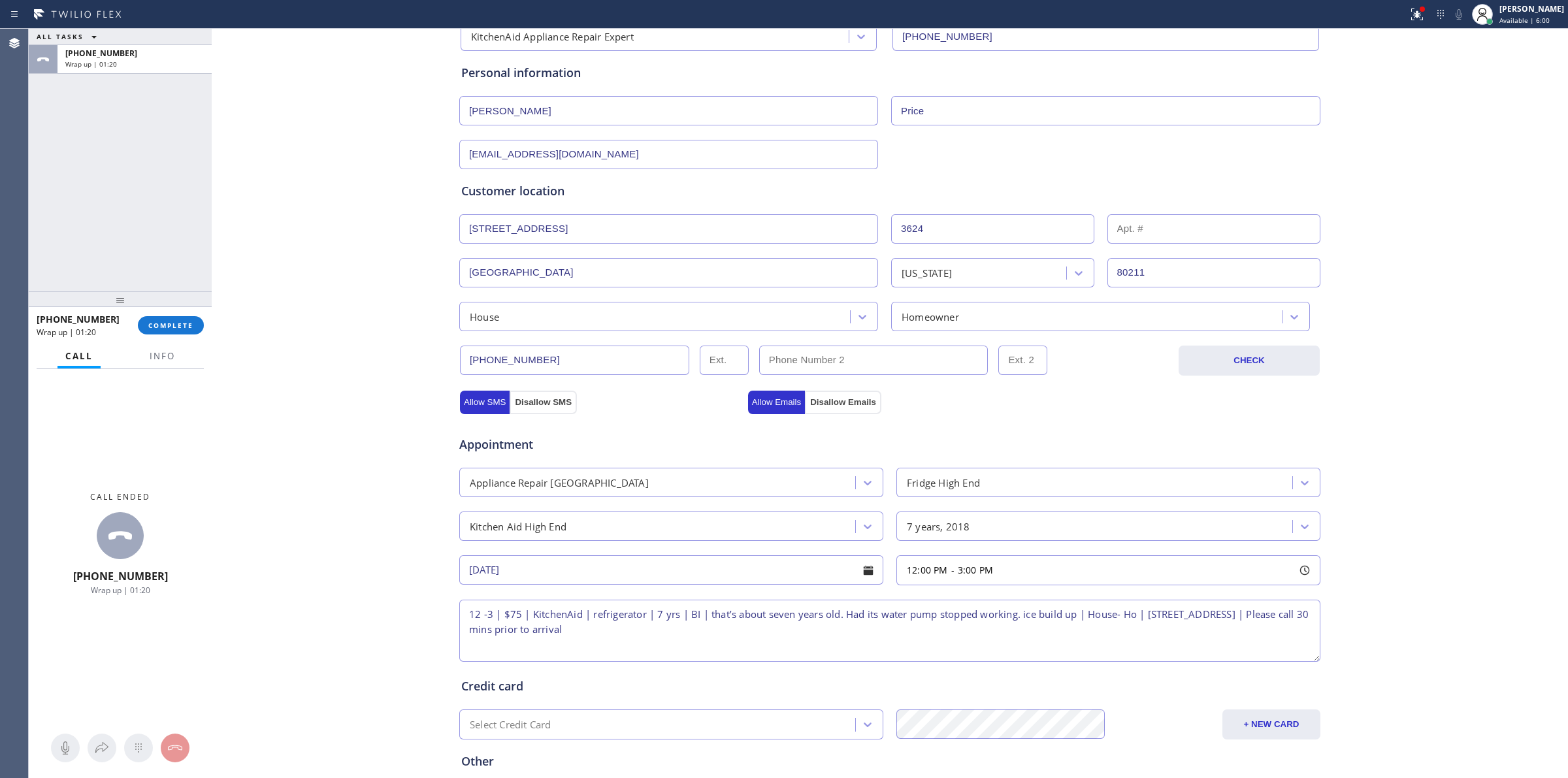
scroll to position [236, 0]
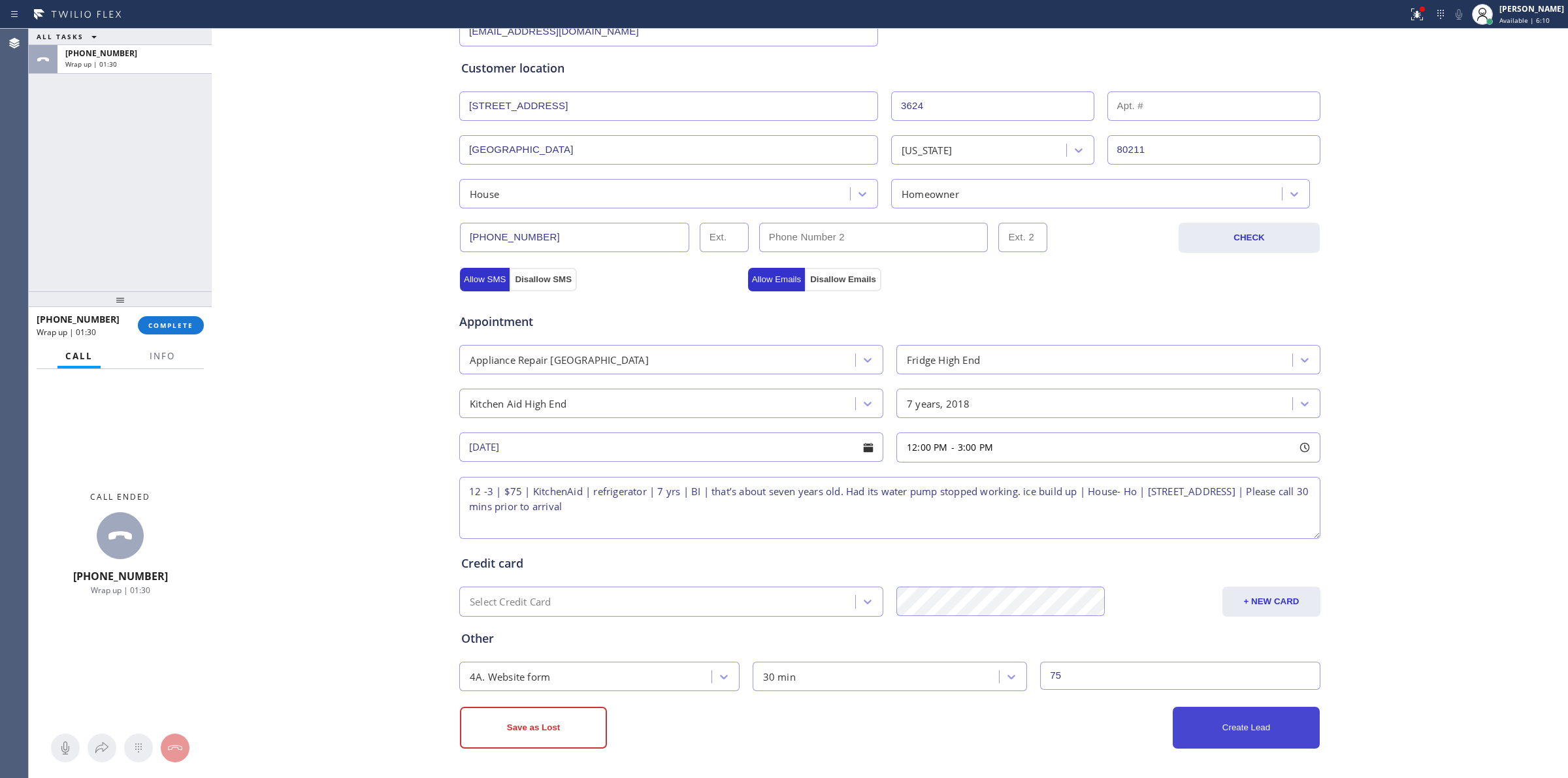
click at [1201, 720] on button "Create Lead" at bounding box center [1246, 728] width 147 height 42
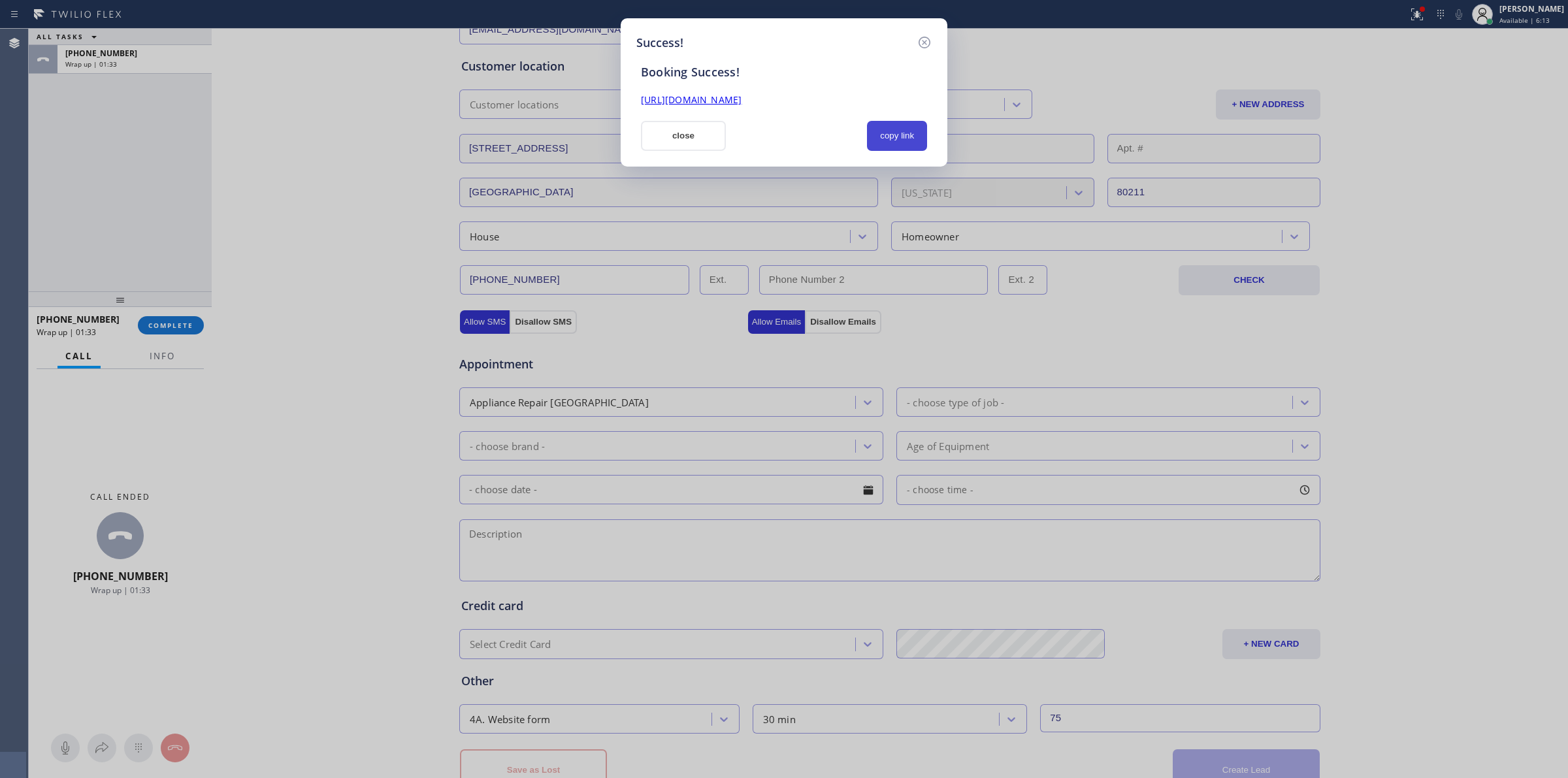
click at [893, 134] on button "copy link" at bounding box center [897, 136] width 60 height 30
click at [917, 126] on button "copy link" at bounding box center [897, 136] width 60 height 30
click at [671, 136] on button "close" at bounding box center [683, 136] width 85 height 30
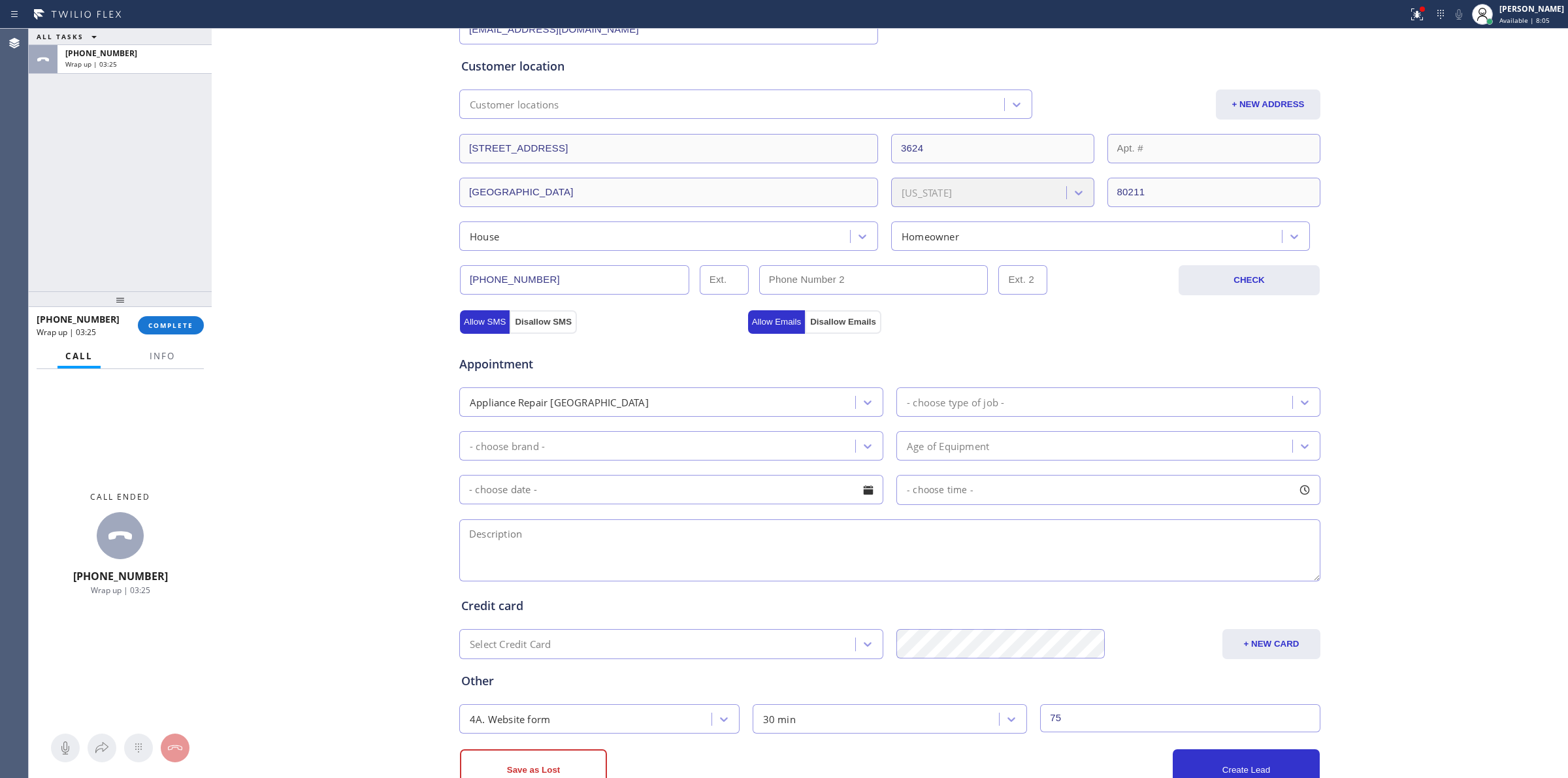
click at [165, 308] on div at bounding box center [120, 299] width 183 height 15
click at [169, 327] on span "COMPLETE" at bounding box center [170, 326] width 45 height 10
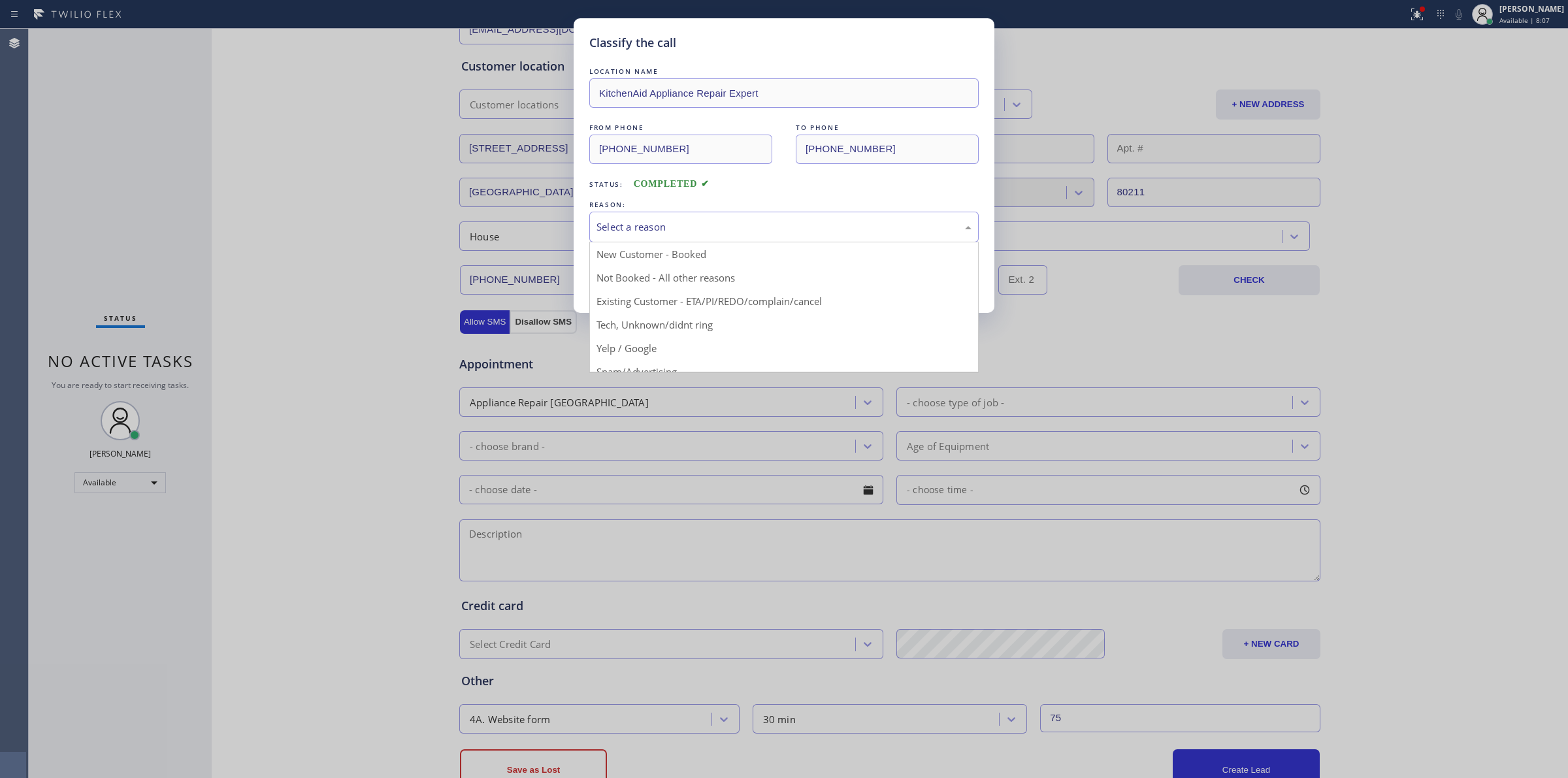
click at [719, 219] on div "Select a reason" at bounding box center [784, 227] width 389 height 30
drag, startPoint x: 675, startPoint y: 327, endPoint x: 638, endPoint y: 285, distance: 56.0
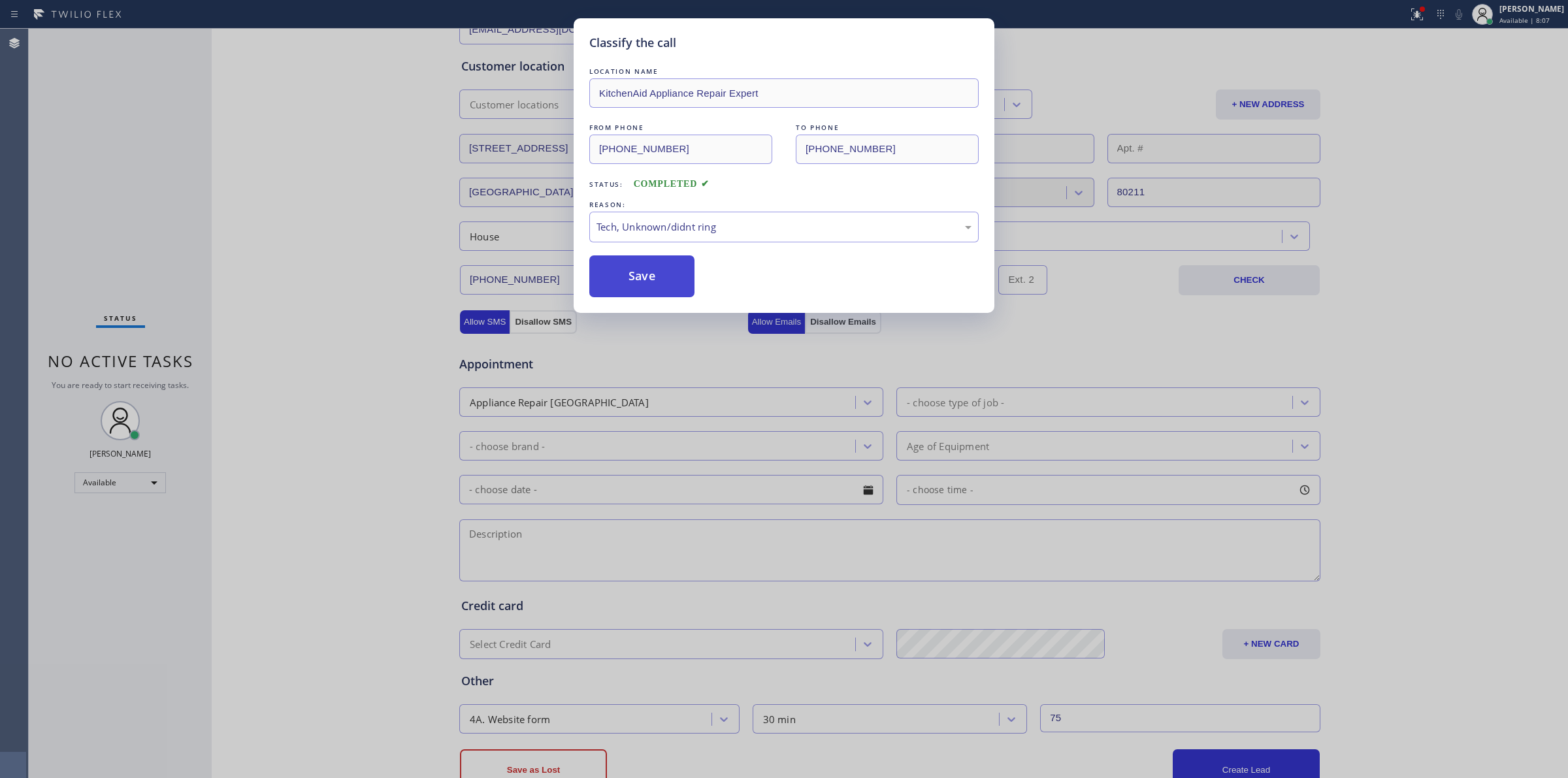
click at [638, 285] on button "Save" at bounding box center [642, 276] width 105 height 42
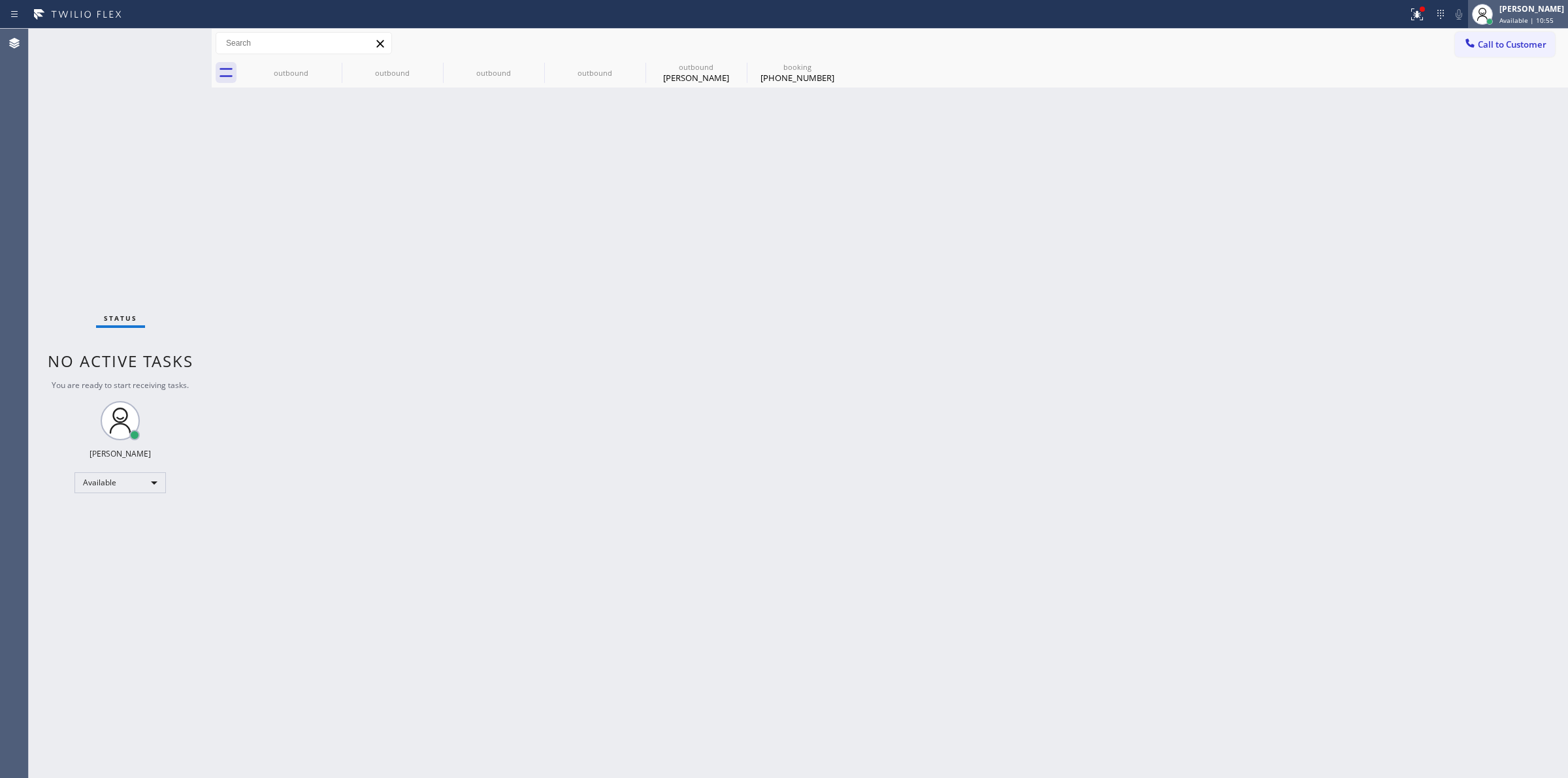
click at [1538, 11] on div "[PERSON_NAME]" at bounding box center [1532, 9] width 65 height 11
click at [1481, 82] on button "Unavailable" at bounding box center [1502, 87] width 130 height 17
click at [1514, 49] on span "Call to Customer" at bounding box center [1512, 44] width 69 height 11
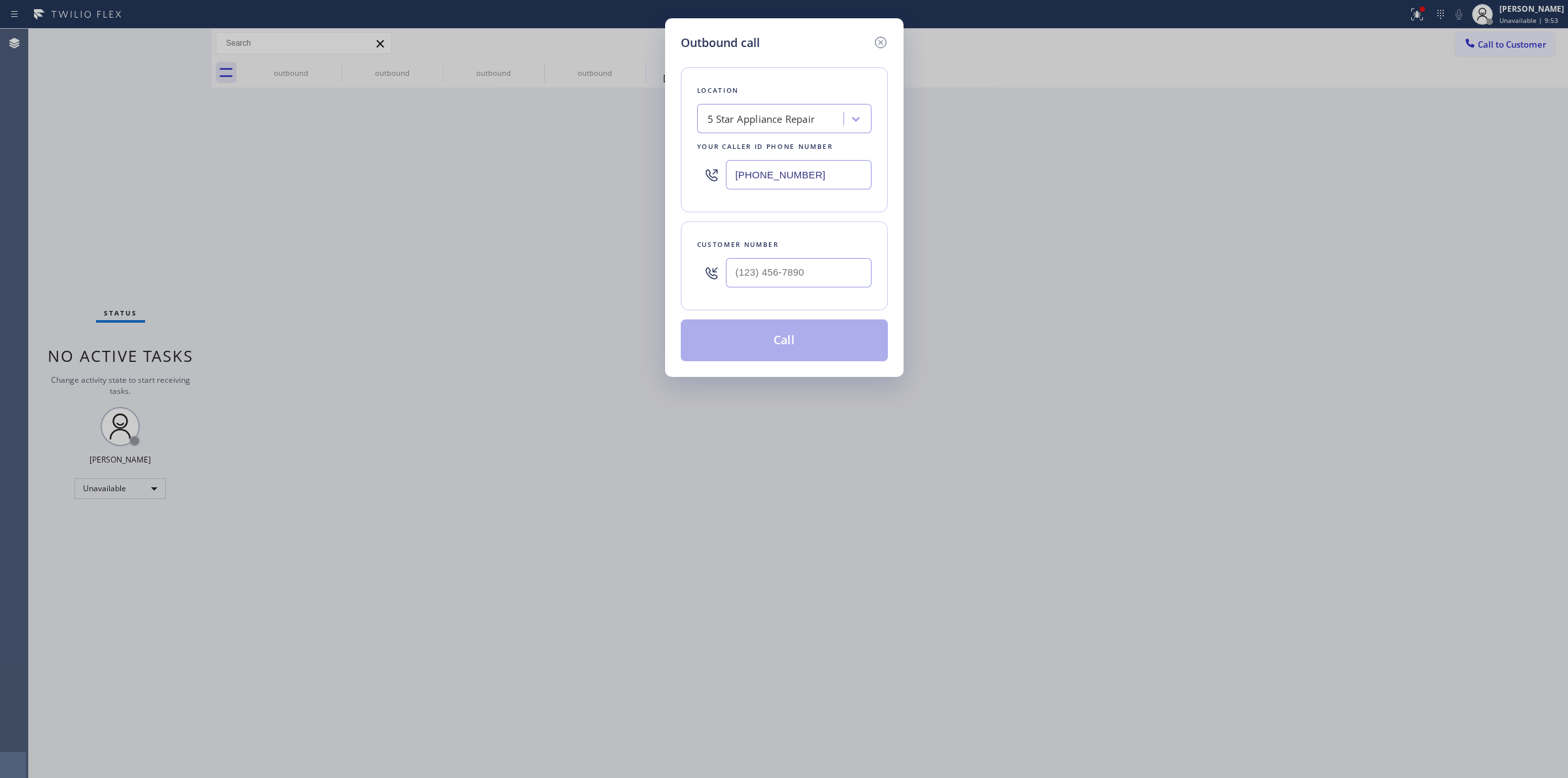
click at [830, 257] on div at bounding box center [798, 272] width 146 height 43
click at [857, 271] on input "(___) ___-____" at bounding box center [798, 272] width 146 height 30
paste input "914) 330-6512"
type input "(914) 330-6512"
drag, startPoint x: 817, startPoint y: 178, endPoint x: 510, endPoint y: 162, distance: 307.4
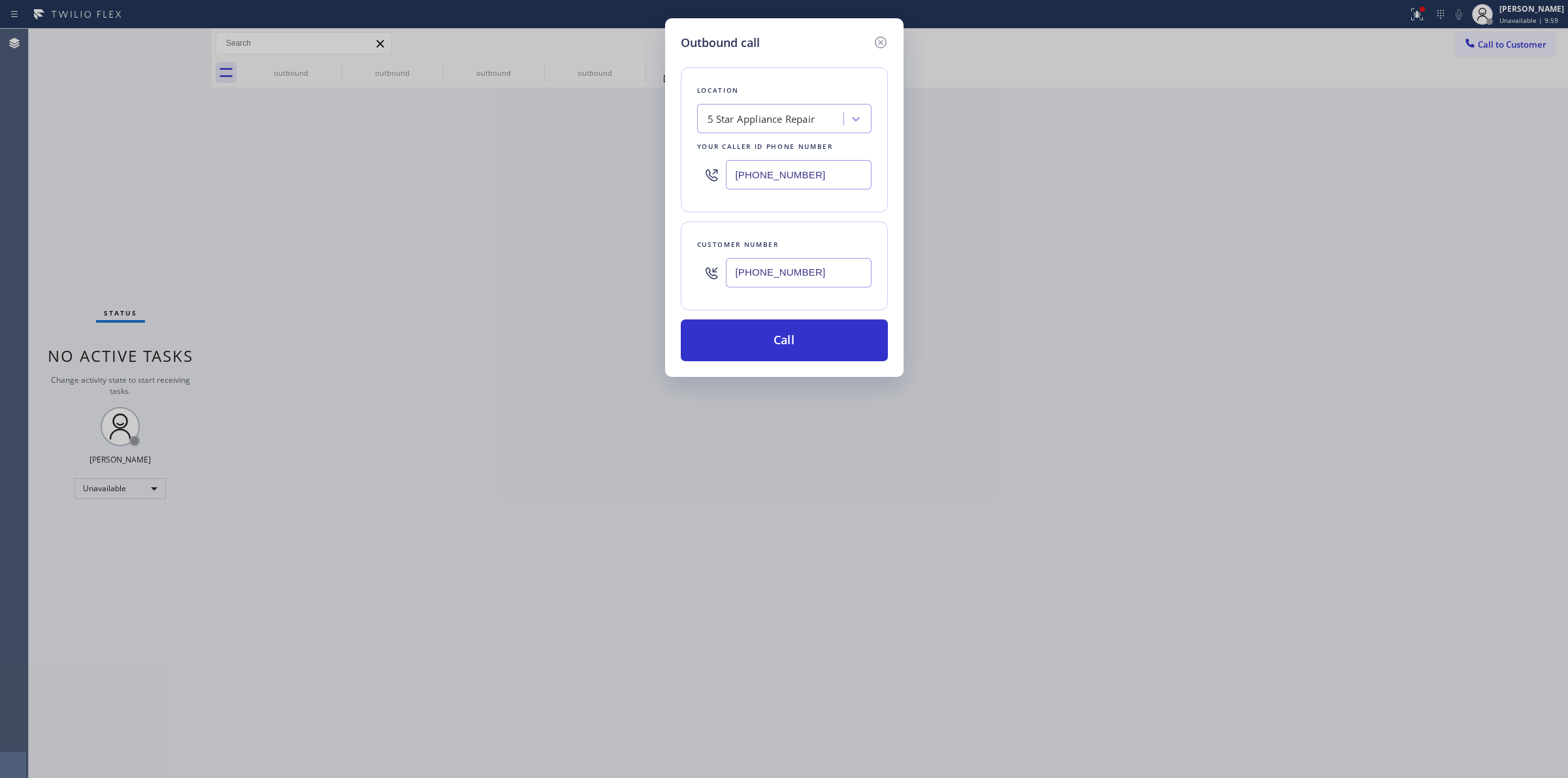
click at [518, 164] on div "Outbound call Location 5 Star Appliance Repair Your caller id phone number (855…" at bounding box center [784, 389] width 1568 height 778
paste input "347) 757-4373"
type input "(347) 757-4373"
click at [767, 340] on button "Call" at bounding box center [784, 341] width 208 height 42
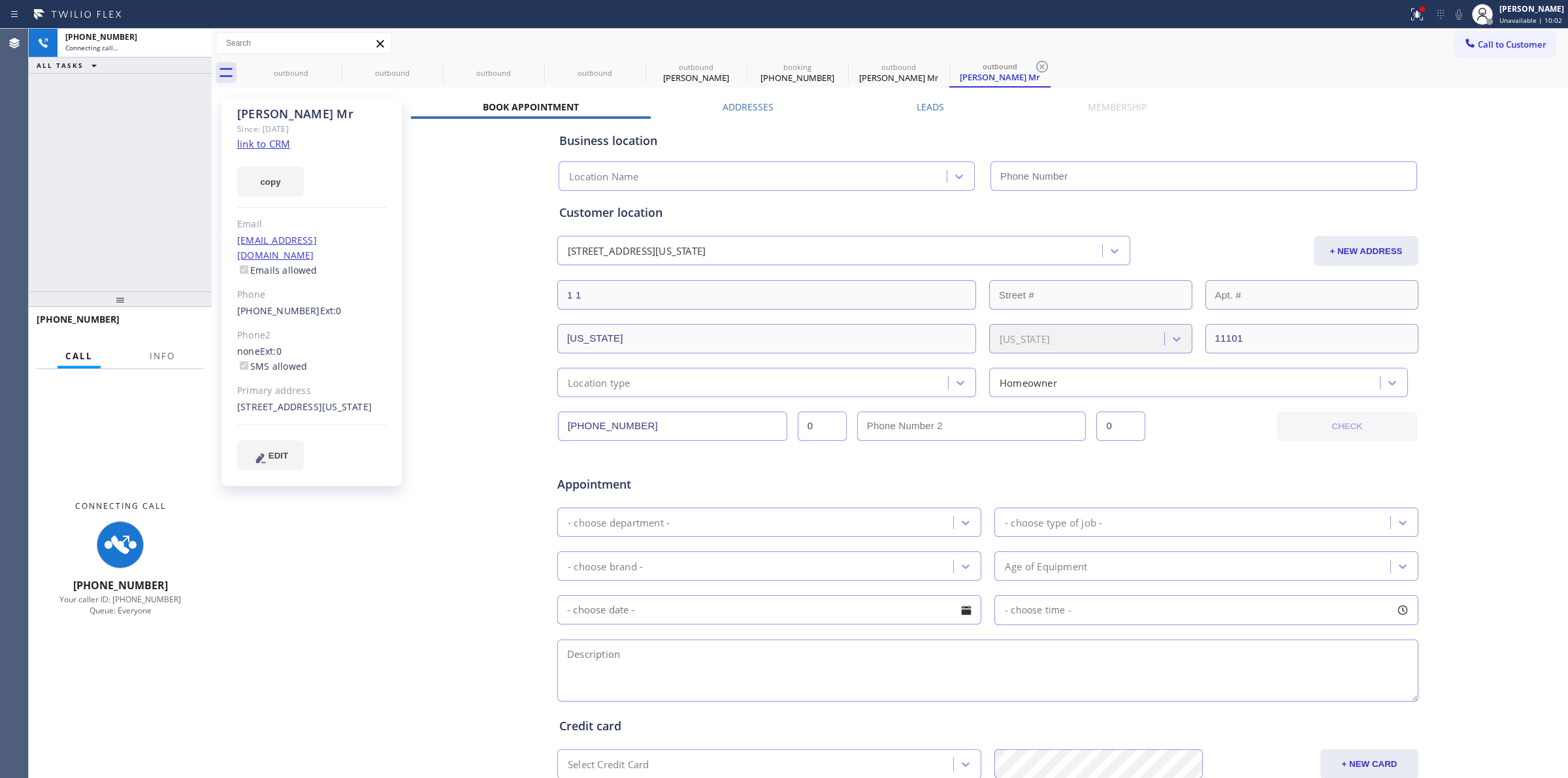
click at [275, 144] on link "link to CRM" at bounding box center [264, 144] width 53 height 13
type input "(347) 757-4373"
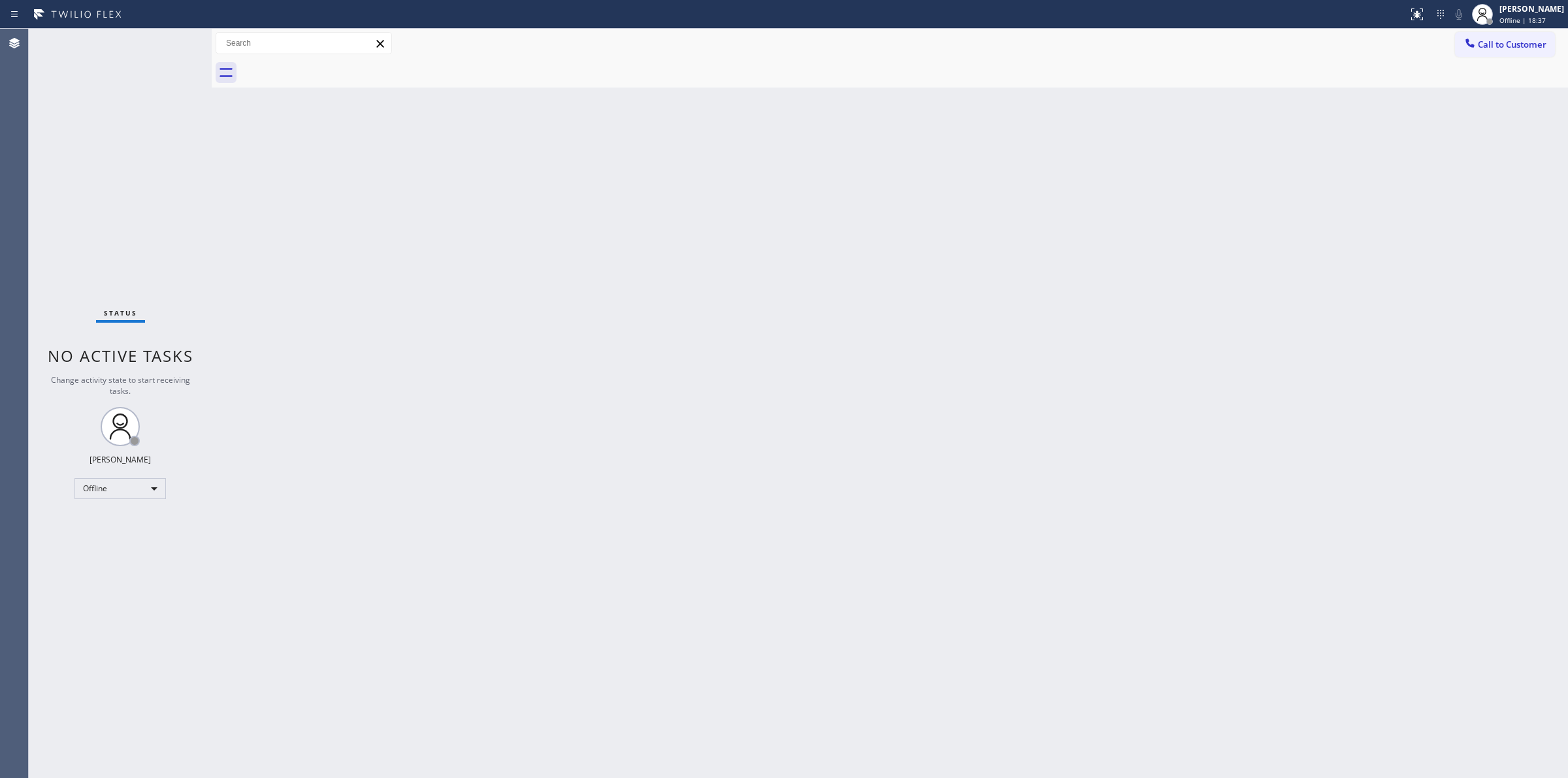
click at [1267, 392] on div "Back to Dashboard Change Sender ID Customers Technicians Select a contact Outbo…" at bounding box center [889, 403] width 1357 height 749
click at [1524, 20] on span "Offline | 18:38" at bounding box center [1522, 20] width 47 height 10
click at [1488, 83] on button "Unavailable" at bounding box center [1502, 87] width 130 height 17
click at [1538, 20] on span "Unavailable | 3:31" at bounding box center [1529, 20] width 59 height 10
click at [1452, 98] on button "Break" at bounding box center [1502, 104] width 130 height 17
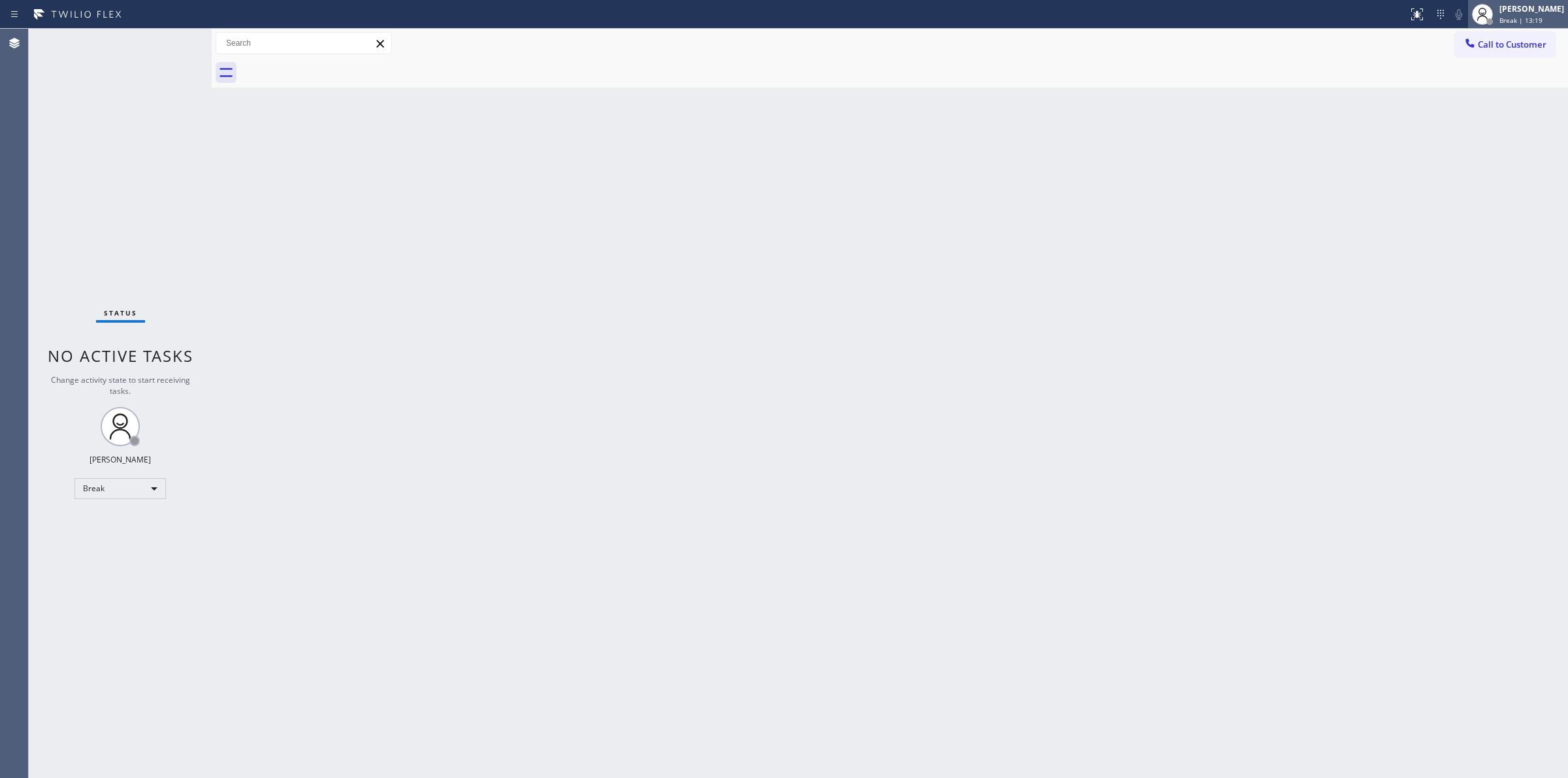
click at [1538, 20] on span "Break | 13:19" at bounding box center [1520, 20] width 43 height 10
click at [1484, 89] on button "Unavailable" at bounding box center [1502, 87] width 130 height 17
click at [1527, 37] on button "Call to Customer" at bounding box center [1504, 45] width 100 height 25
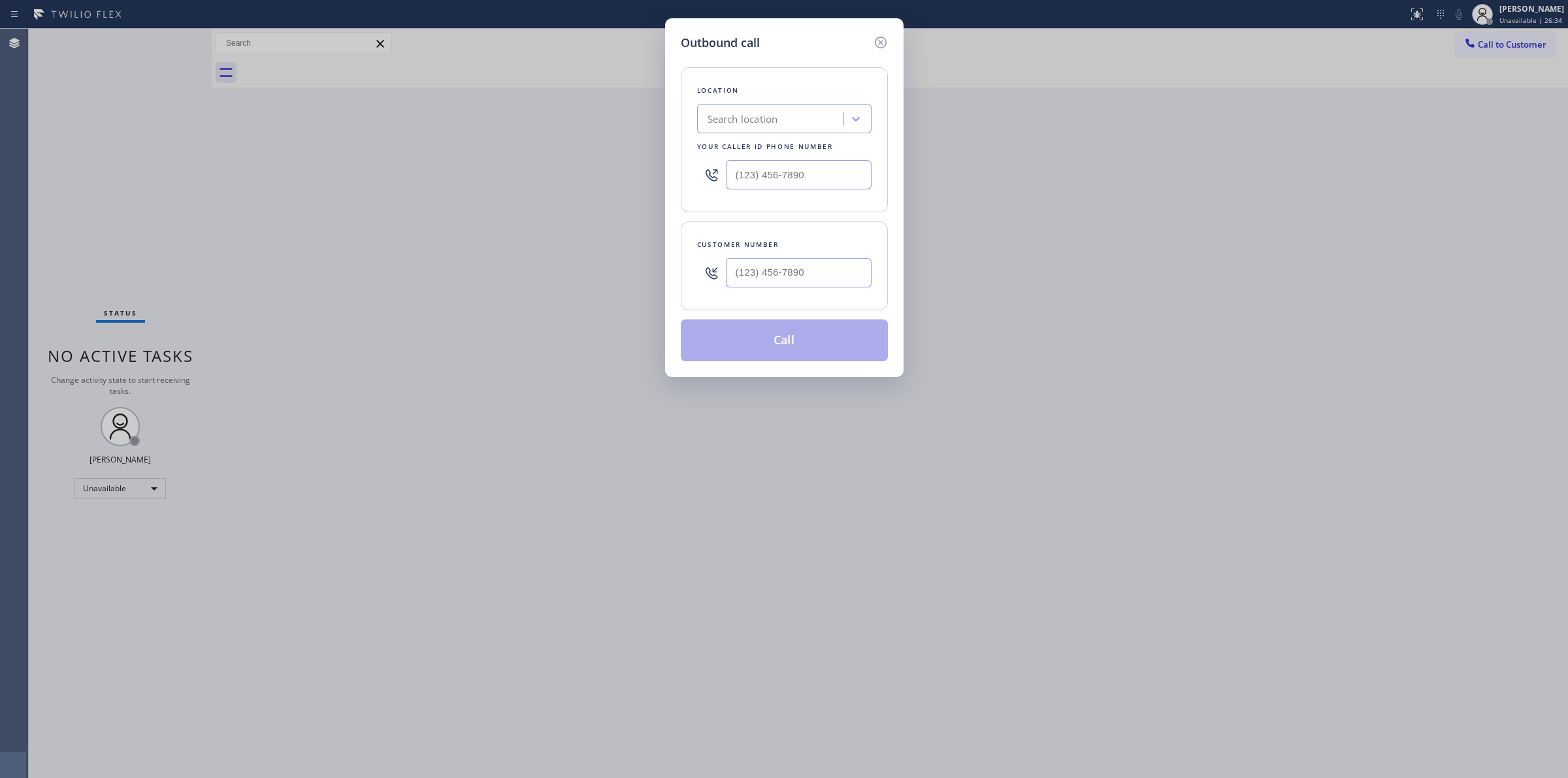
click at [724, 271] on div at bounding box center [711, 272] width 29 height 43
click at [781, 262] on input "(___) ___-____" at bounding box center [798, 272] width 146 height 30
paste input "949) 438-6813"
type input "(949) 438-6813"
click at [784, 185] on input "(___) ___-____" at bounding box center [798, 174] width 146 height 30
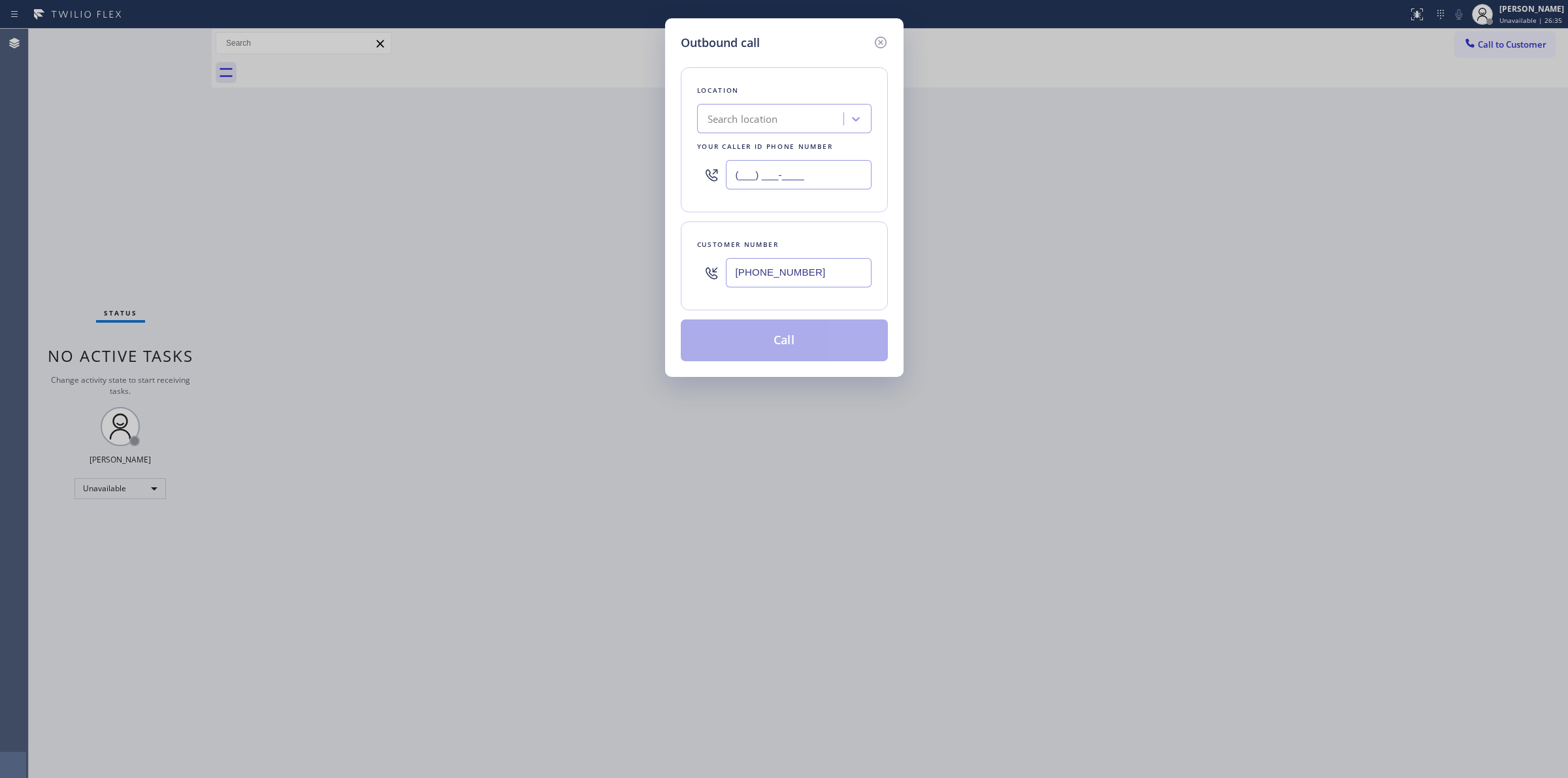
paste input "949) 438-6813"
type input "(949) 438-6813"
click at [834, 347] on button "Call" at bounding box center [784, 341] width 208 height 42
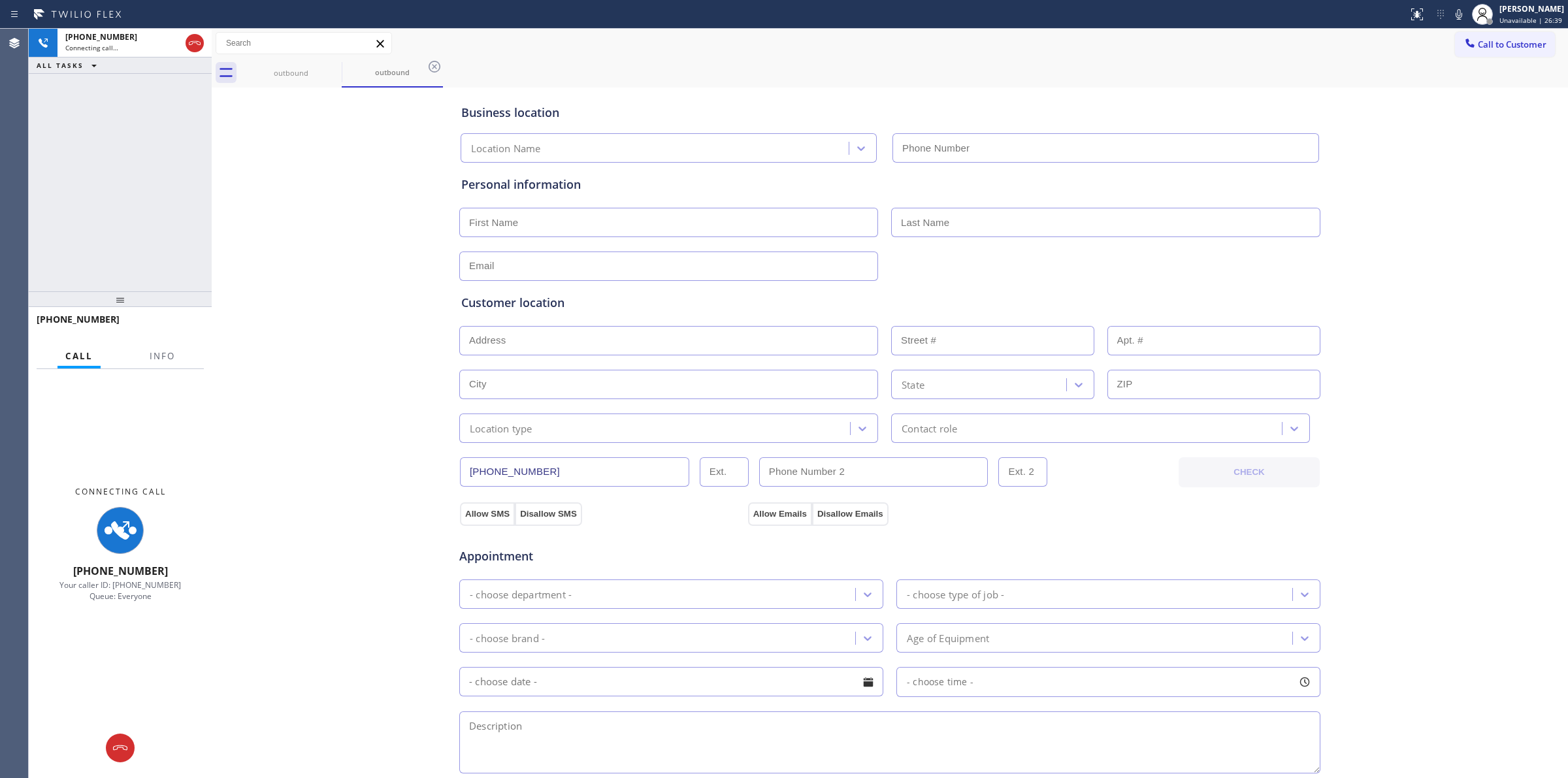
click at [348, 175] on div "Business location Location Name Personal information Customer location >> ADD N…" at bounding box center [890, 536] width 1350 height 892
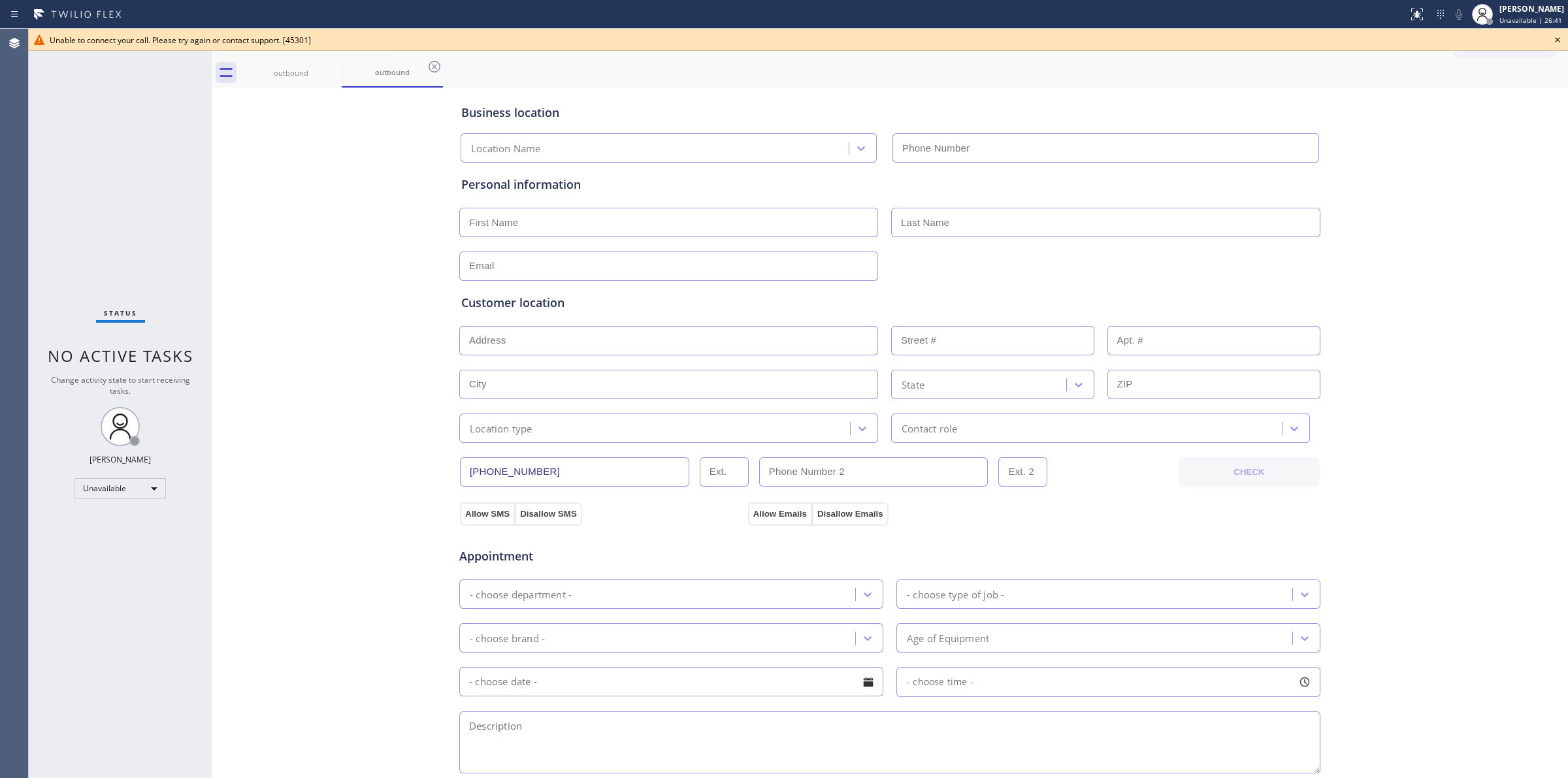
click at [1558, 37] on icon at bounding box center [1558, 40] width 15 height 15
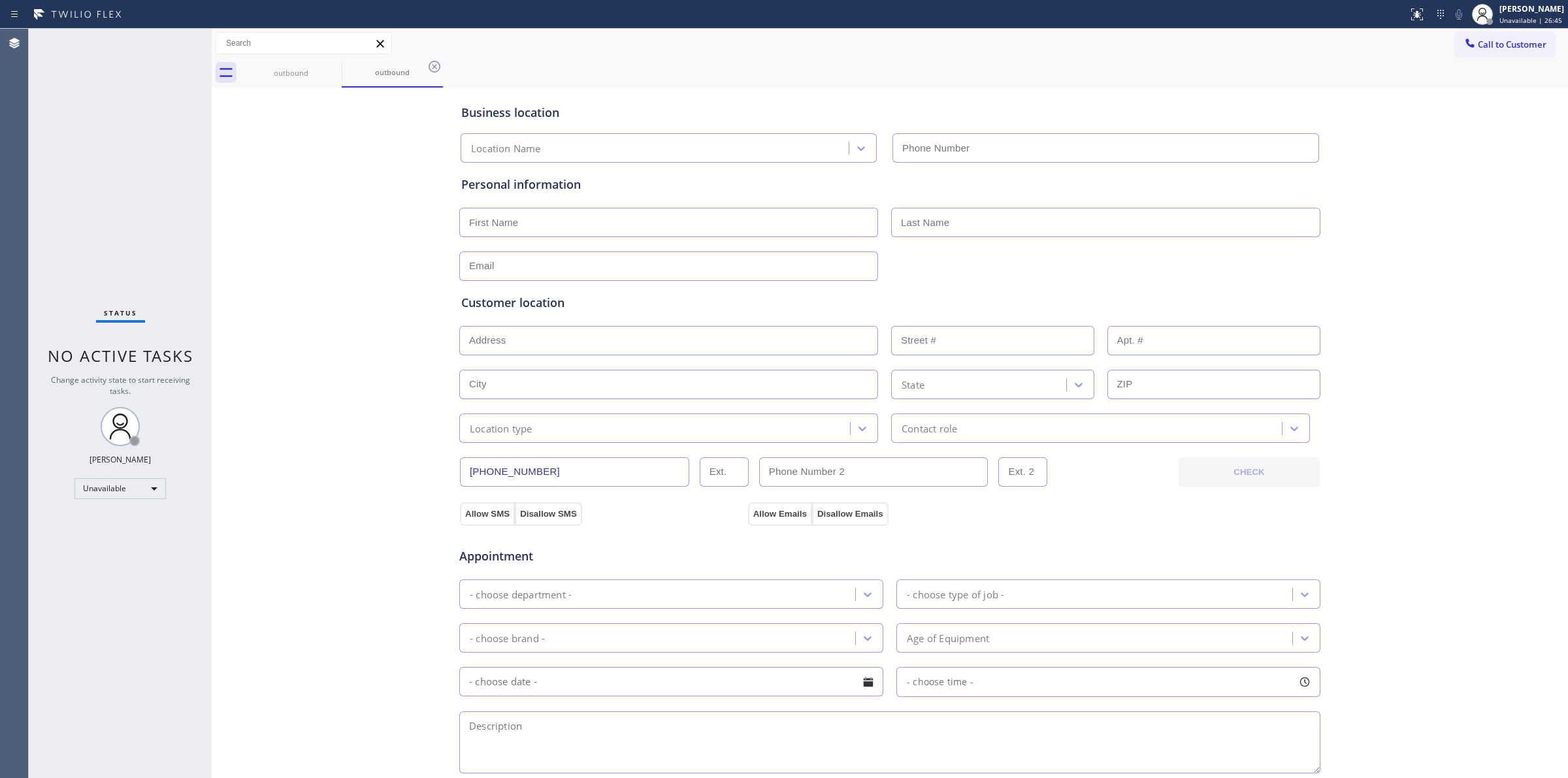
drag, startPoint x: 547, startPoint y: 470, endPoint x: 281, endPoint y: 449, distance: 266.8
click at [365, 463] on div "Business location Location Name Personal information Customer location >> ADD N…" at bounding box center [890, 536] width 1350 height 892
paste input "290-7501"
type input "(949) 290-7501"
paste input "text"
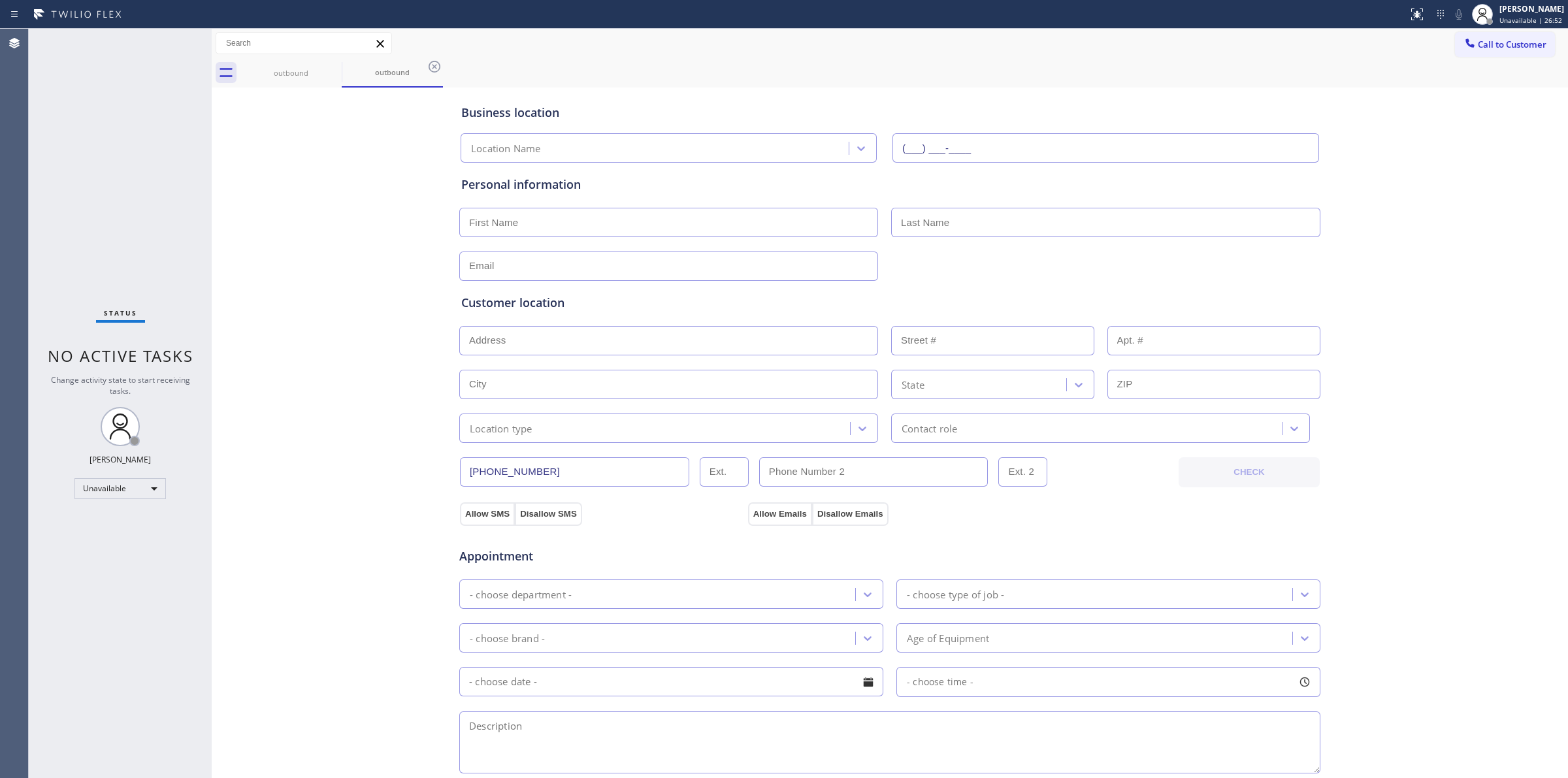
click at [983, 146] on input "(___) ___-____" at bounding box center [1105, 148] width 427 height 30
type input "(___) ___-____"
click at [970, 107] on div "Business location" at bounding box center [889, 112] width 857 height 18
click at [955, 149] on input "(___) ___-____" at bounding box center [1105, 148] width 427 height 30
paste input "949) 438-6813"
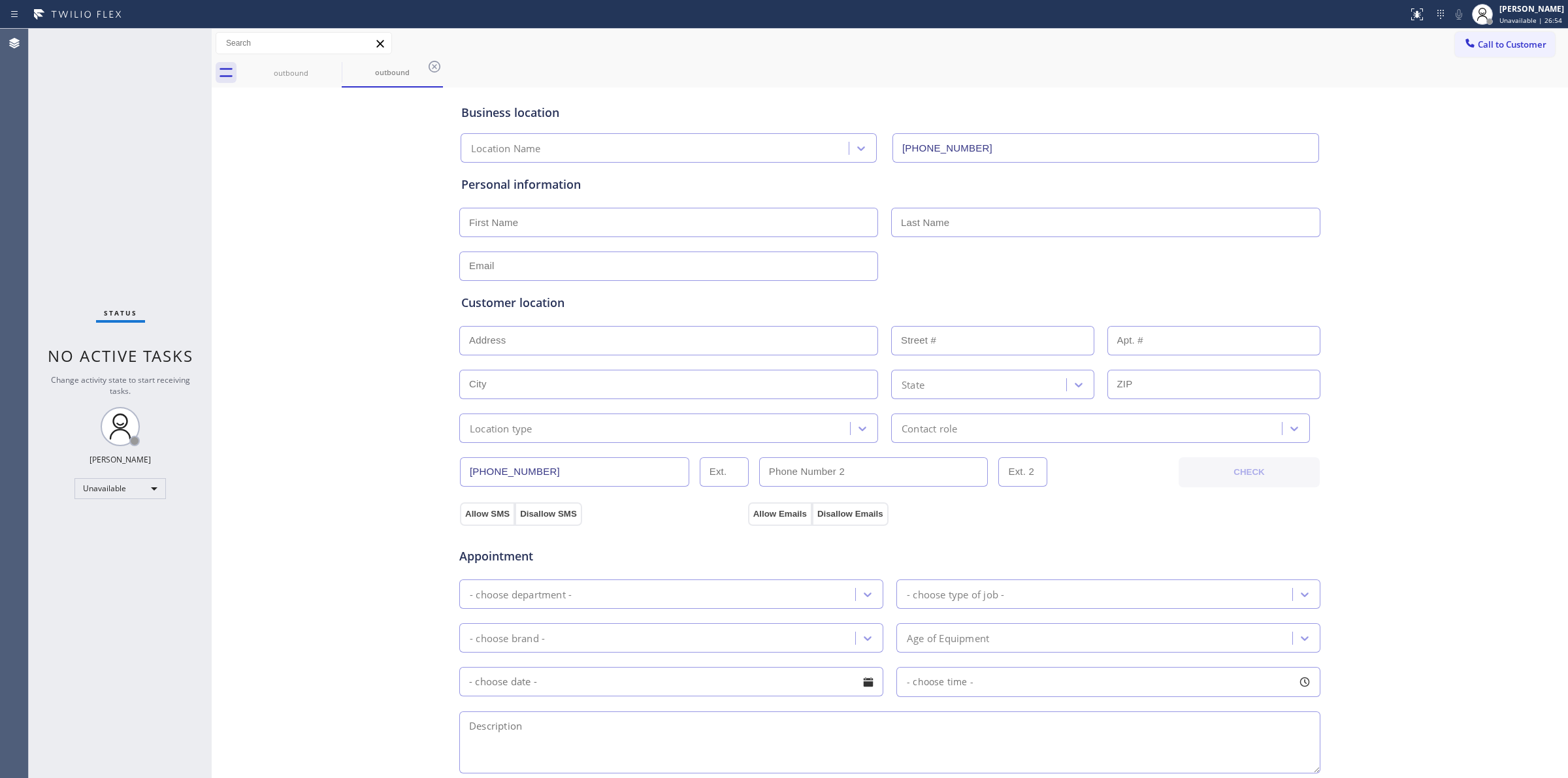
type input "(949) 438-6813"
click at [956, 101] on div "Business location Location Name (949) 438-6813" at bounding box center [890, 126] width 863 height 71
paste input "Jeremy"
drag, startPoint x: 601, startPoint y: 224, endPoint x: 613, endPoint y: 223, distance: 12.0
click at [601, 224] on input "text" at bounding box center [668, 222] width 419 height 30
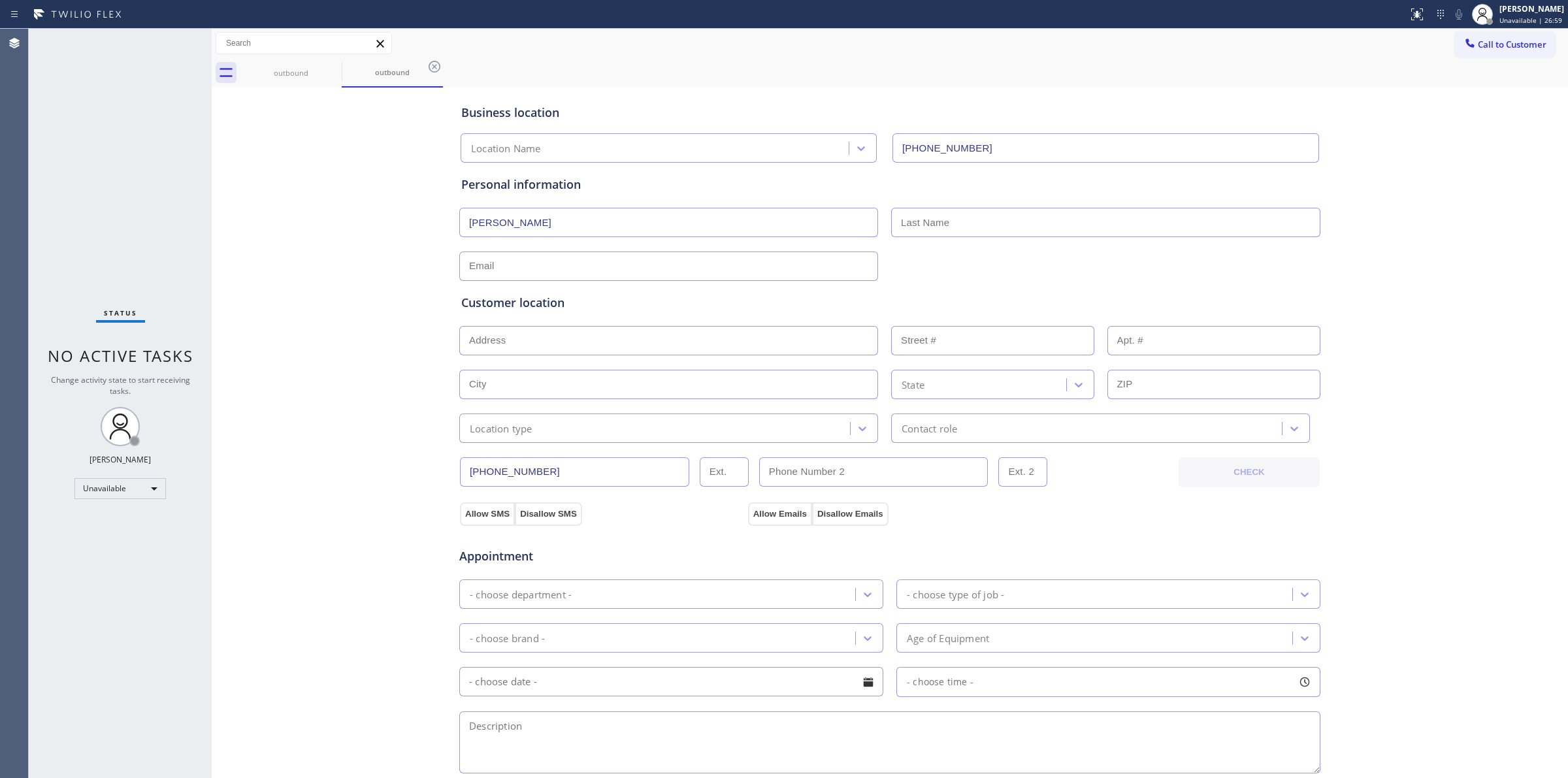
type input "Jeremy"
drag, startPoint x: 975, startPoint y: 218, endPoint x: 944, endPoint y: 224, distance: 31.6
click at [975, 218] on input "text" at bounding box center [1105, 222] width 429 height 30
paste input "Burke"
type input "Burke"
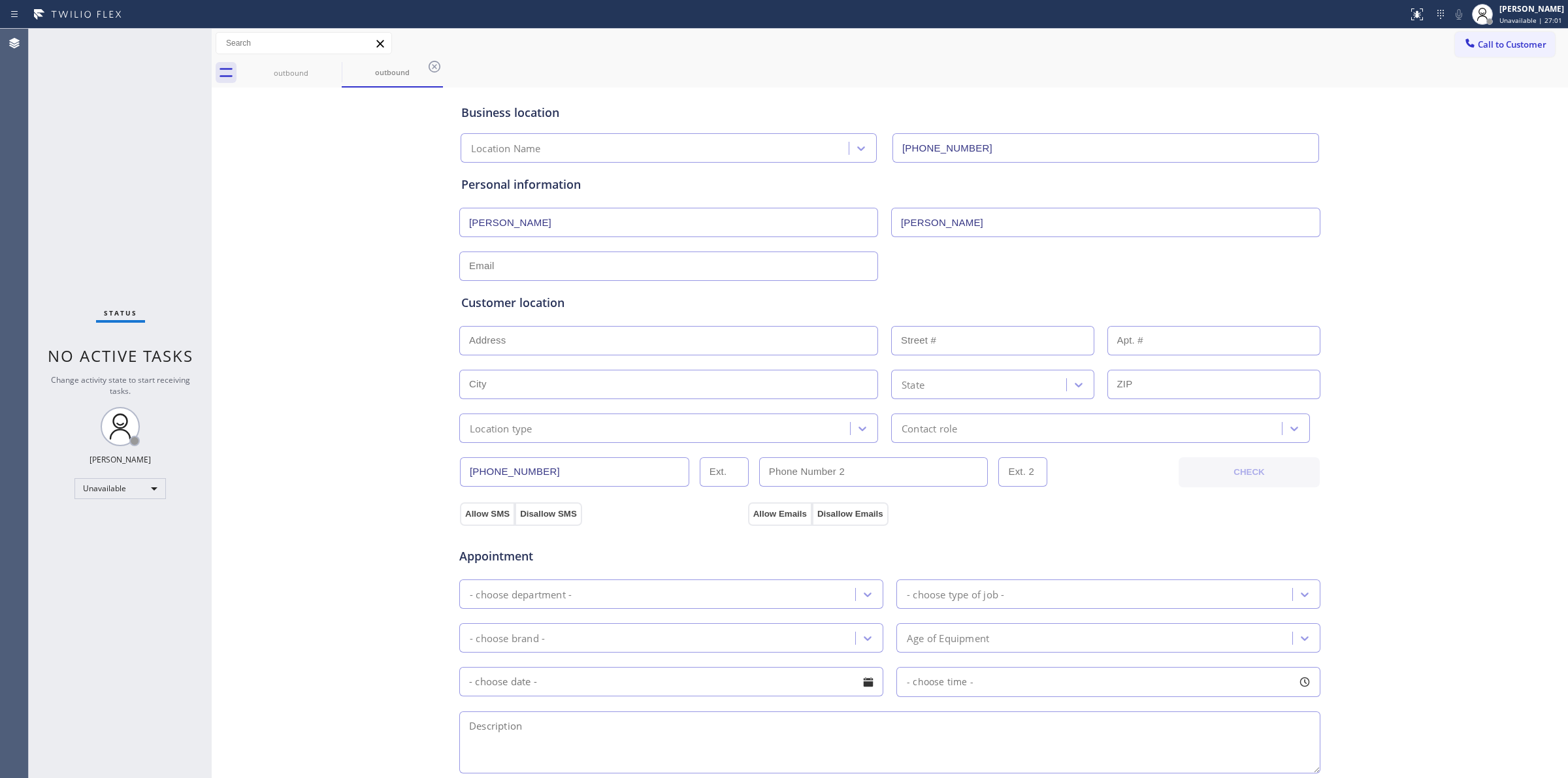
click at [916, 255] on div at bounding box center [889, 265] width 863 height 32
drag, startPoint x: 573, startPoint y: 271, endPoint x: 407, endPoint y: 269, distance: 166.0
click at [573, 271] on input "text" at bounding box center [668, 266] width 419 height 30
paste input "jeremyrburke@gmail.com"
type input "jeremyrburke@gmail.com"
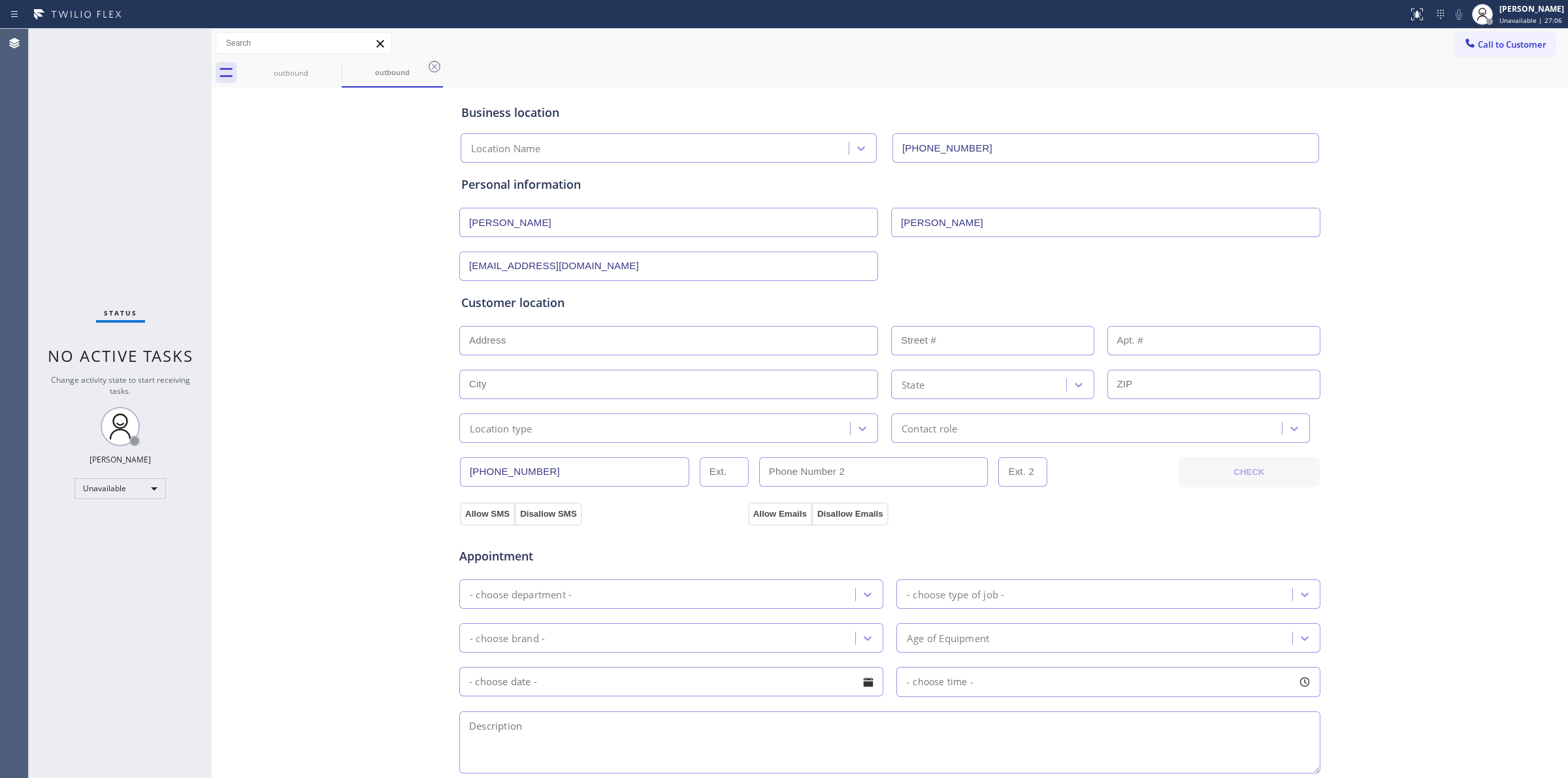
click at [403, 269] on div "Business location Location Name (949) 438-6813 Personal information Jeremy Burk…" at bounding box center [890, 536] width 1350 height 892
paste input "90049"
click at [526, 341] on input "text" at bounding box center [668, 340] width 419 height 30
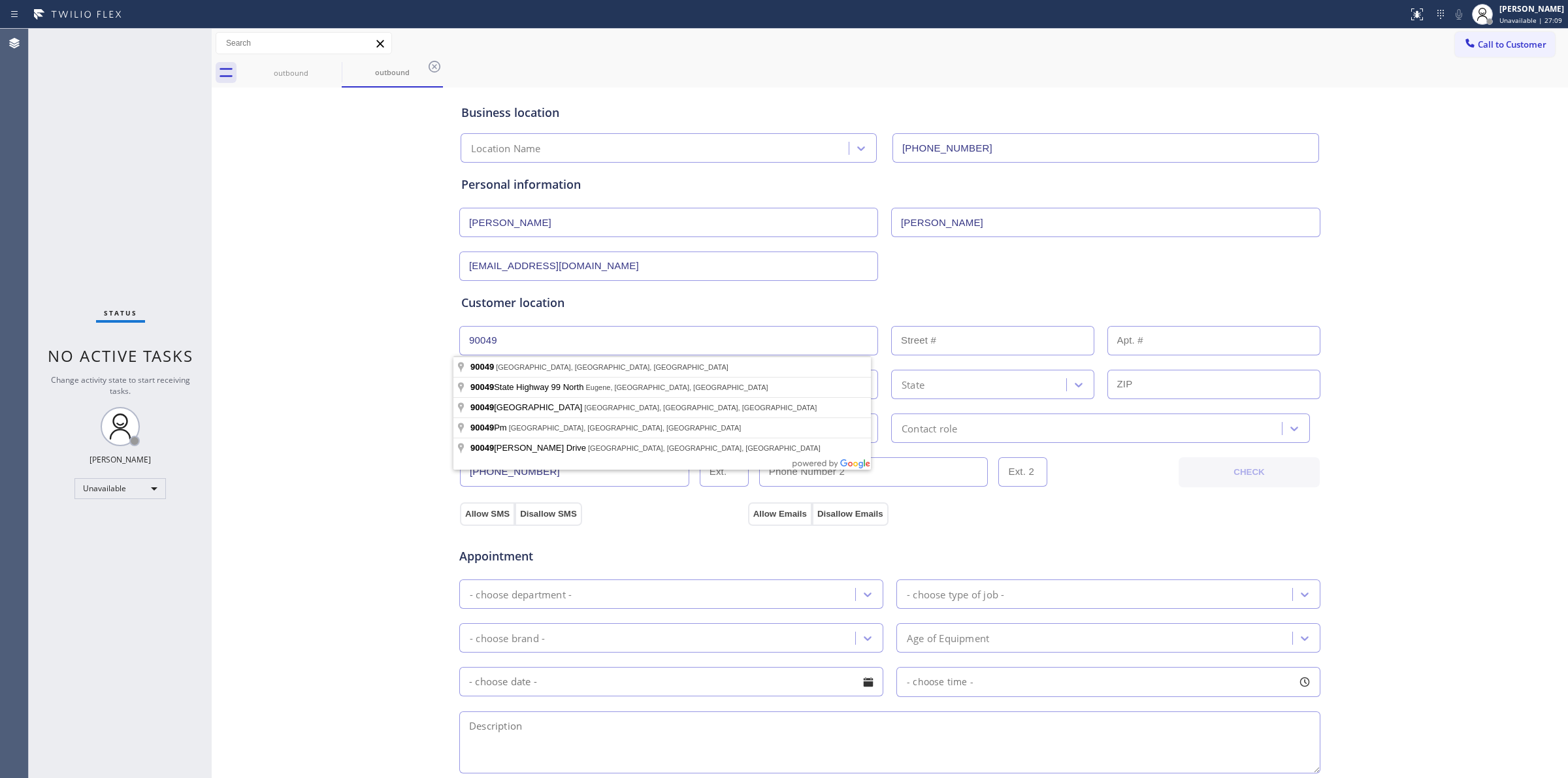
type input "Los Angeles, CA 90049, USA"
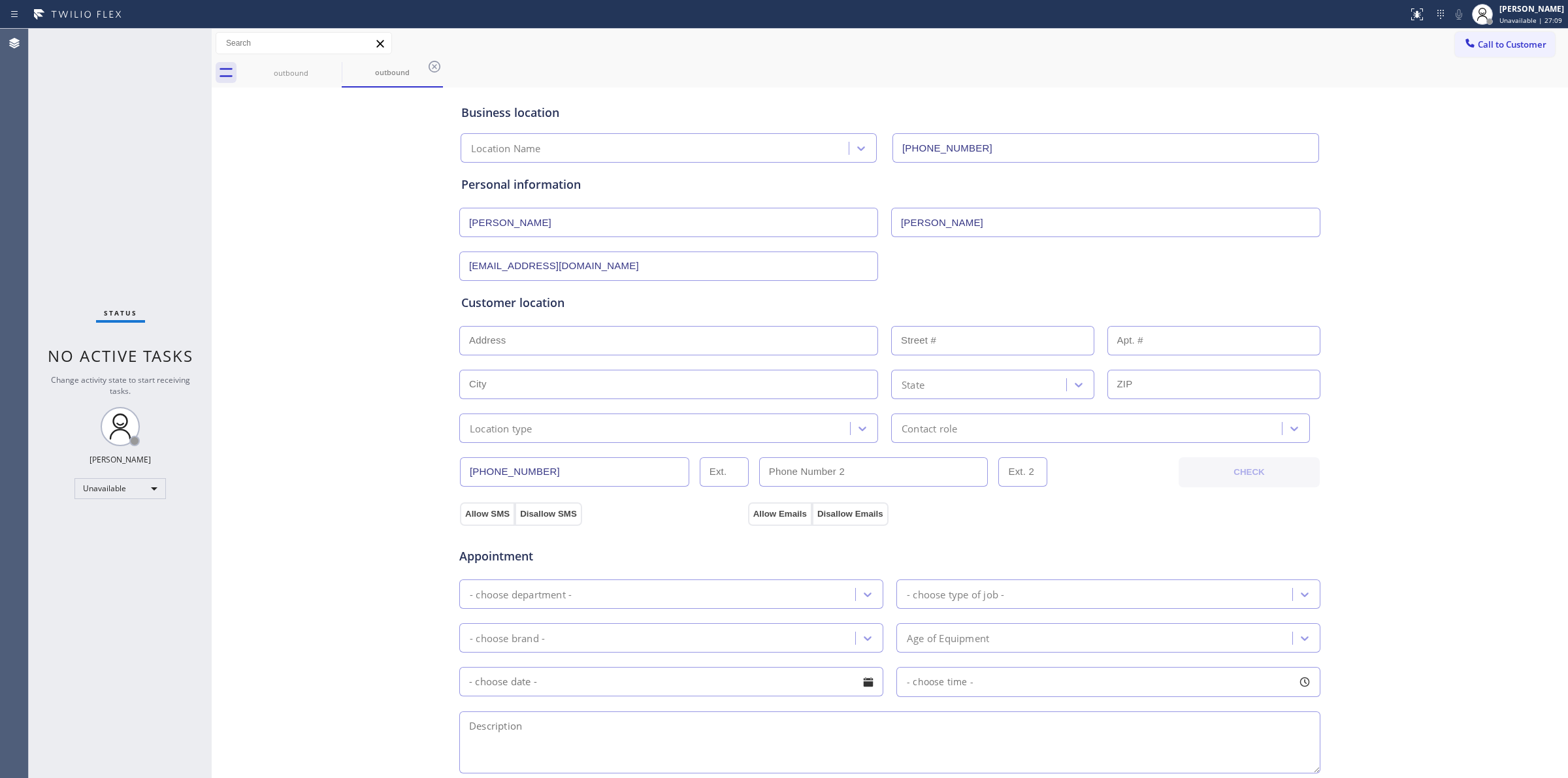
type input "Los Angeles"
type input "90049"
click at [409, 382] on div "Business location Location Name (949) 438-6813 Personal information Jeremy Burk…" at bounding box center [890, 536] width 1350 height 892
click at [488, 429] on div "Location type" at bounding box center [501, 429] width 63 height 15
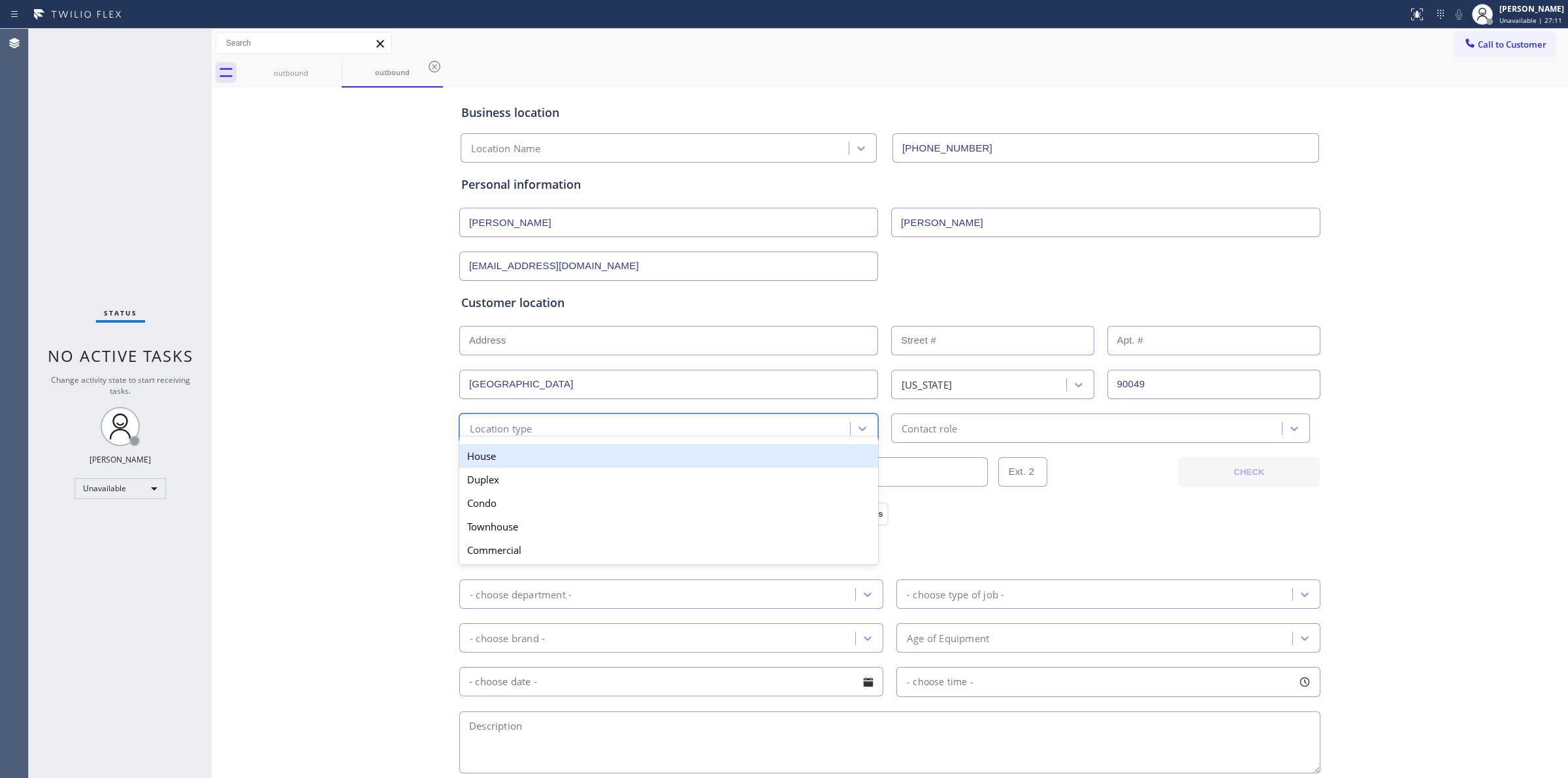
click at [495, 451] on div "House" at bounding box center [668, 456] width 419 height 24
click at [895, 426] on div "Contact role" at bounding box center [1088, 429] width 387 height 23
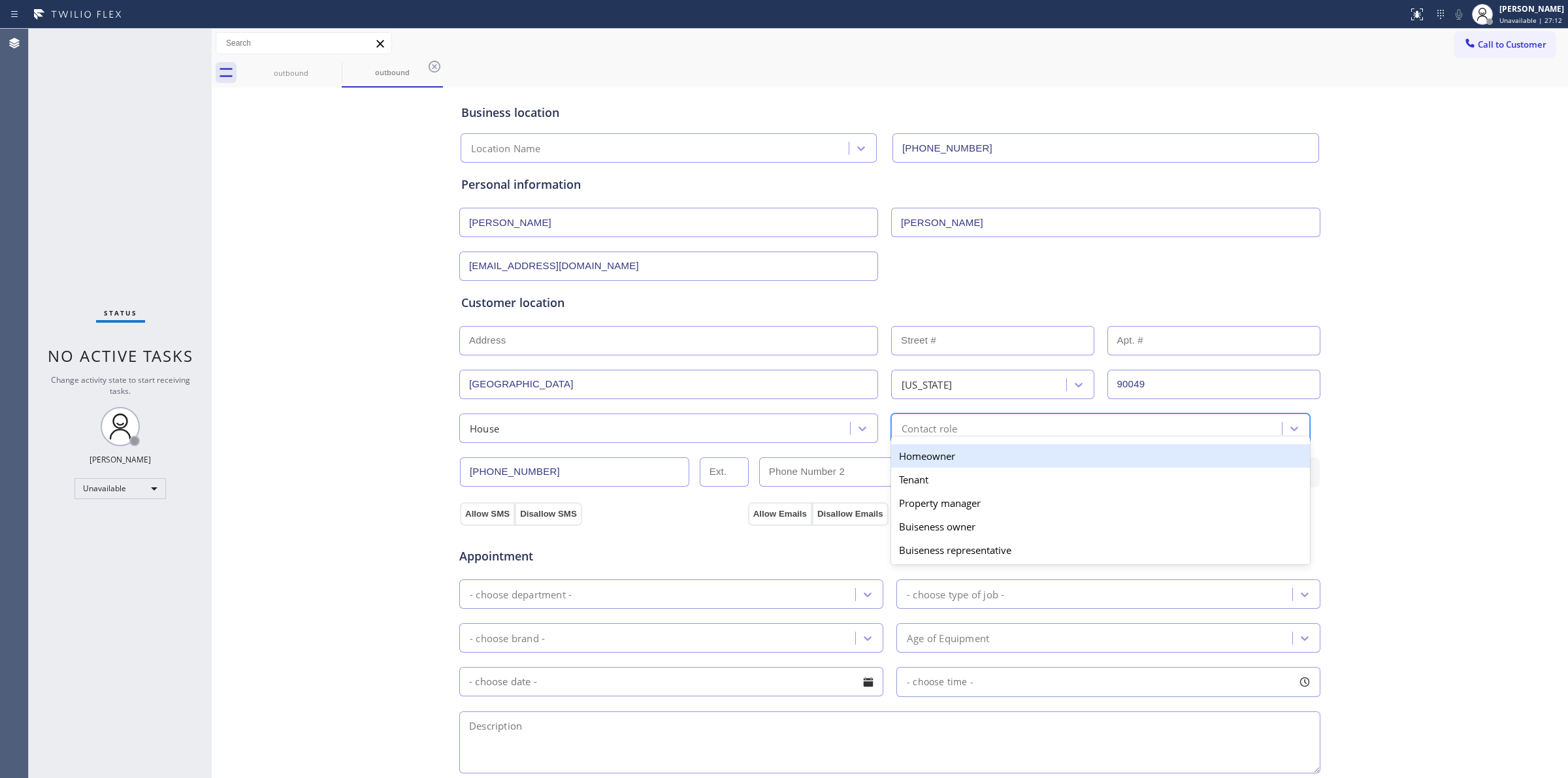
click at [913, 455] on div "Homeowner" at bounding box center [1101, 456] width 419 height 24
click at [776, 522] on div "Appointment - choose department - - choose type of job - - choose brand - Age o…" at bounding box center [890, 648] width 863 height 256
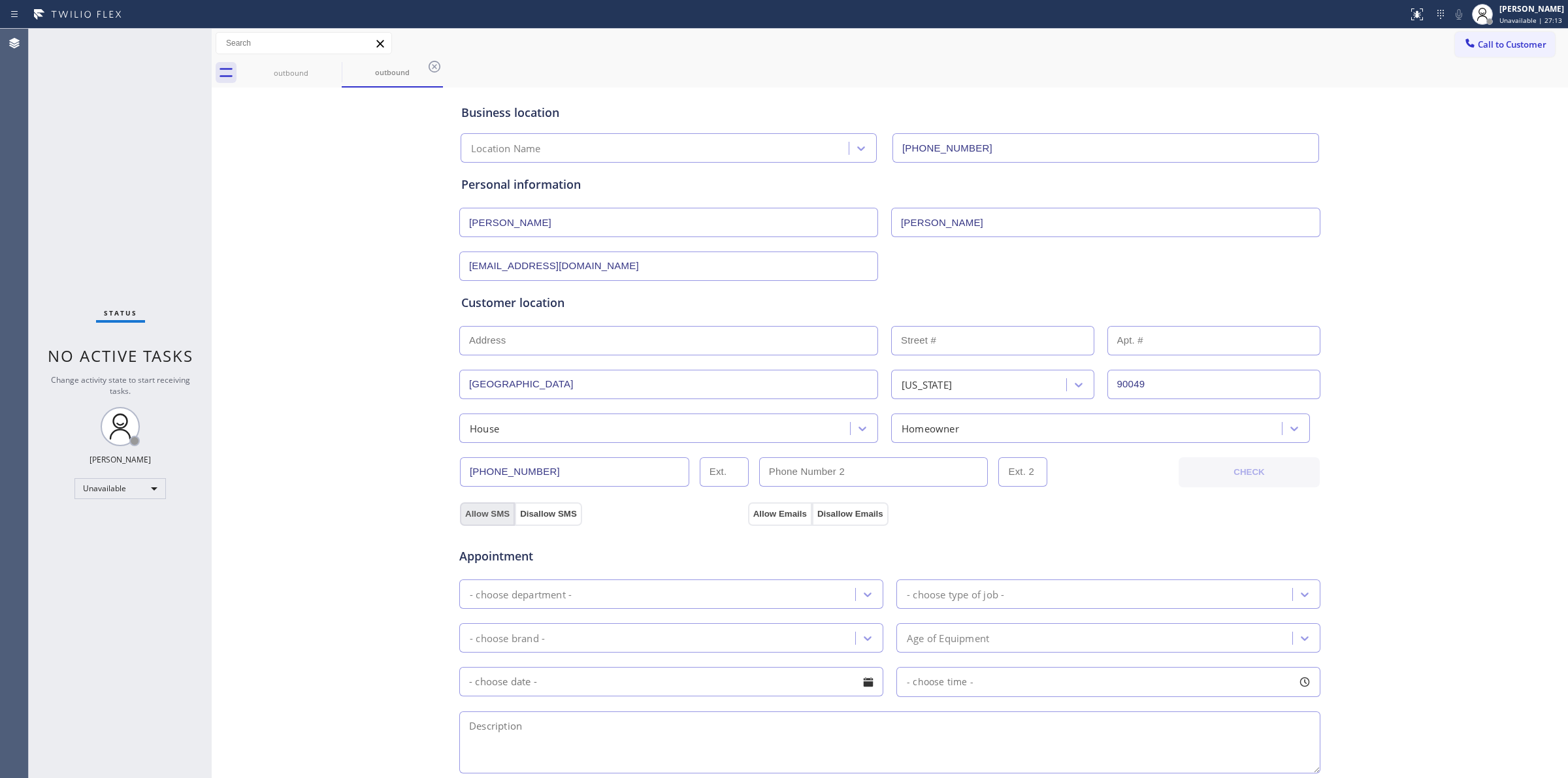
click at [472, 511] on button "Allow SMS" at bounding box center [487, 514] width 55 height 24
click at [771, 513] on button "Allow Emails" at bounding box center [780, 514] width 64 height 24
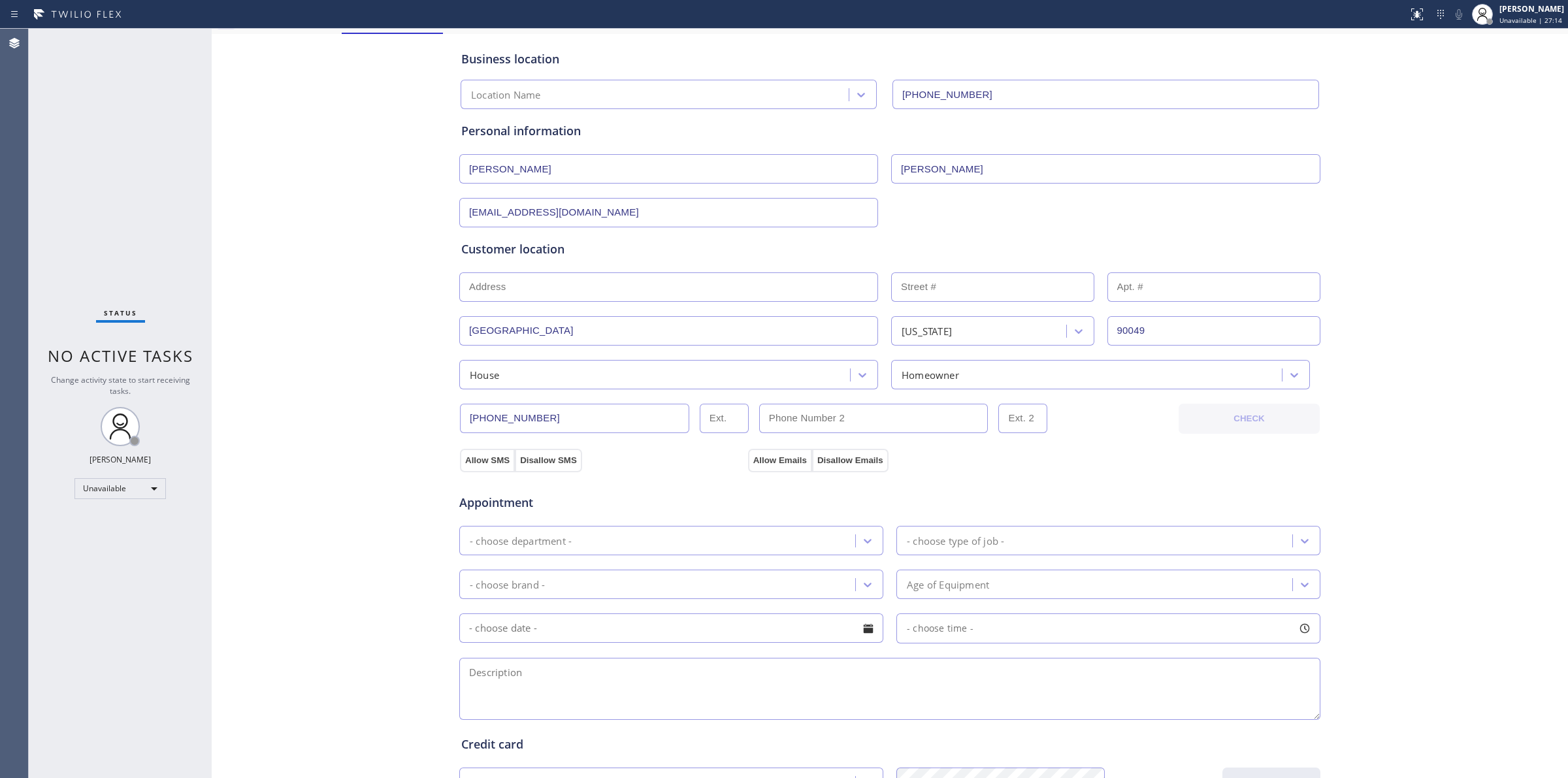
scroll to position [236, 0]
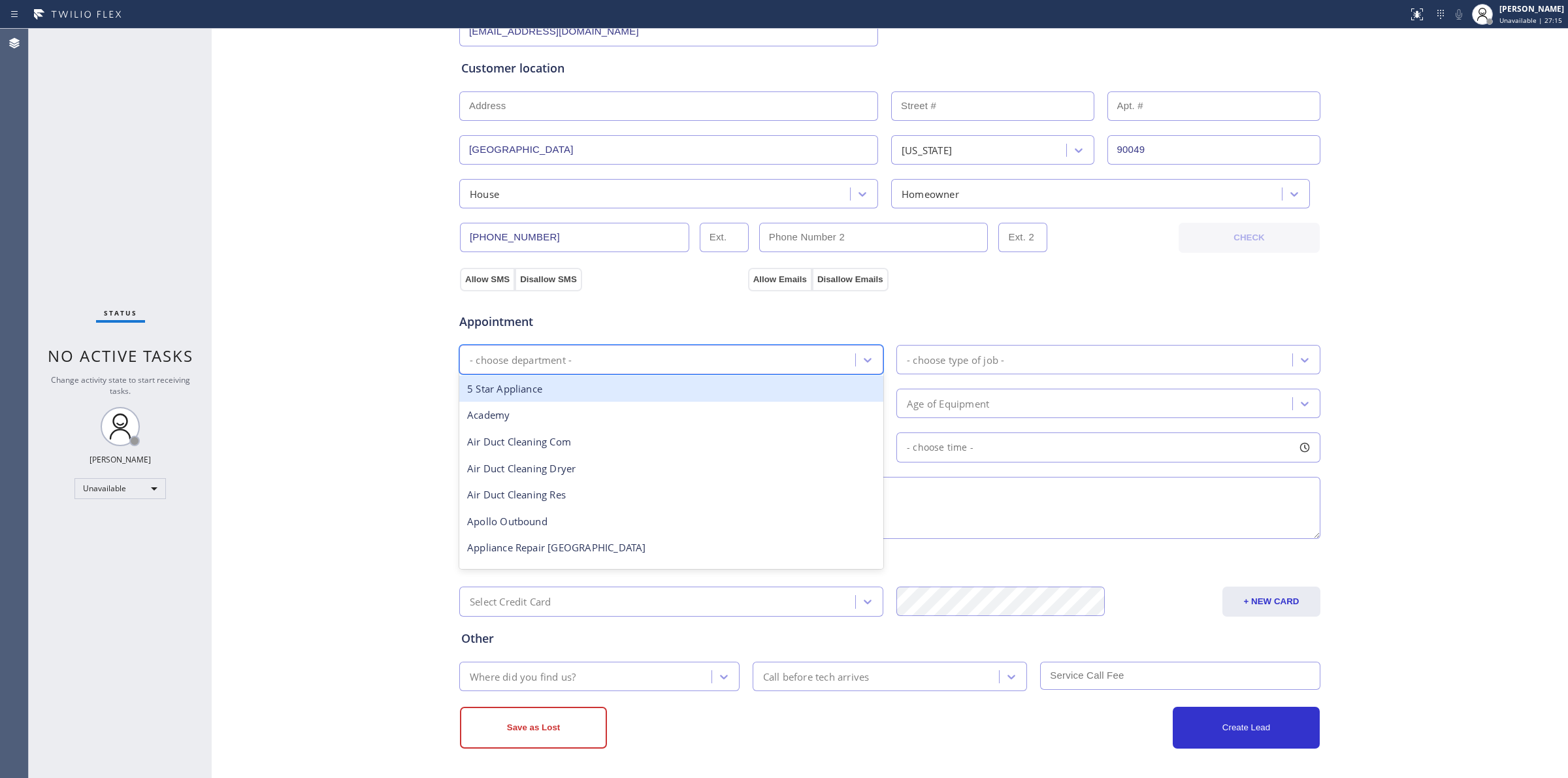
click at [548, 372] on div "- choose department -" at bounding box center [670, 359] width 424 height 30
type input "high"
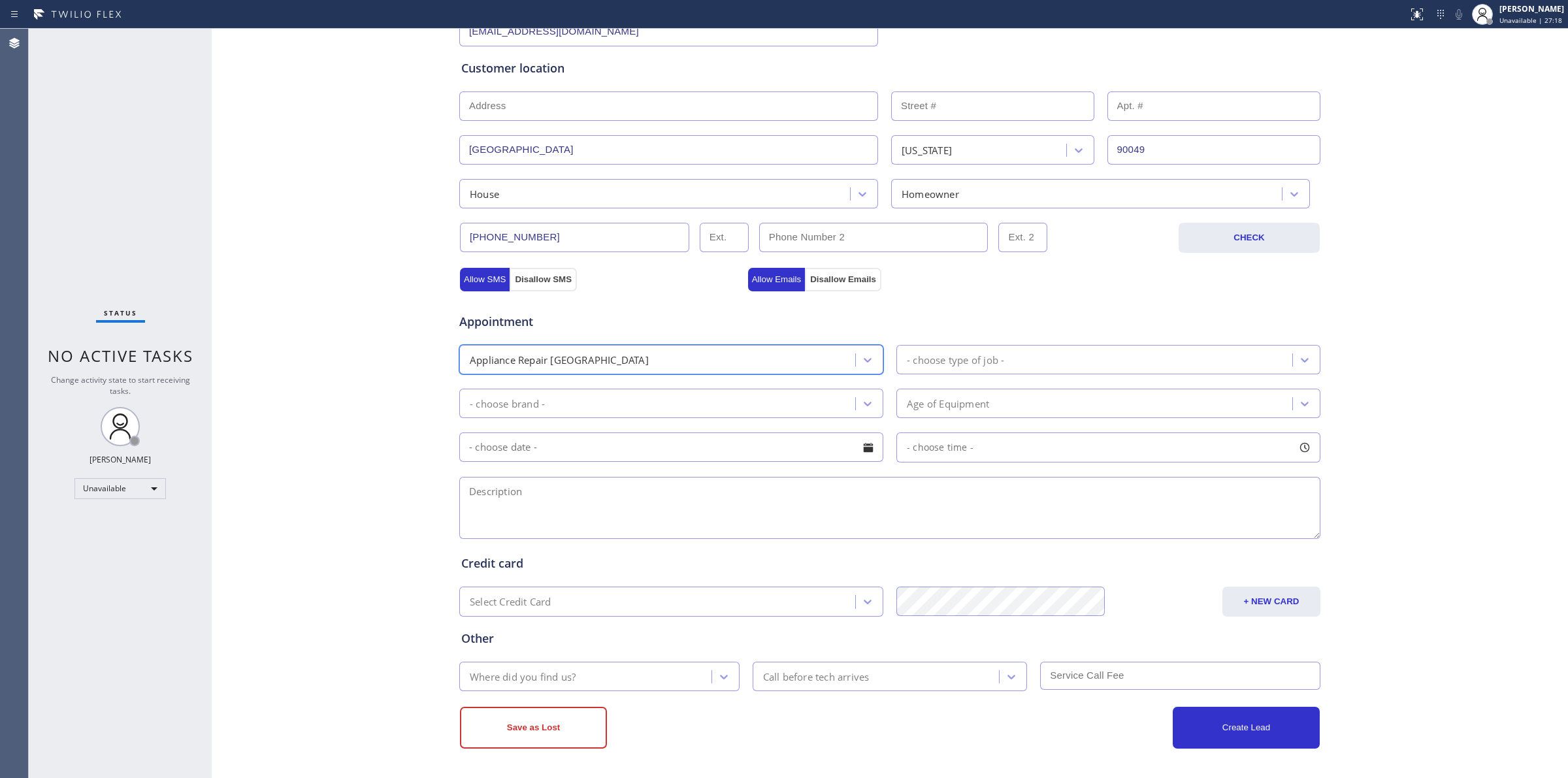
click at [559, 407] on div "- choose brand -" at bounding box center [660, 404] width 392 height 23
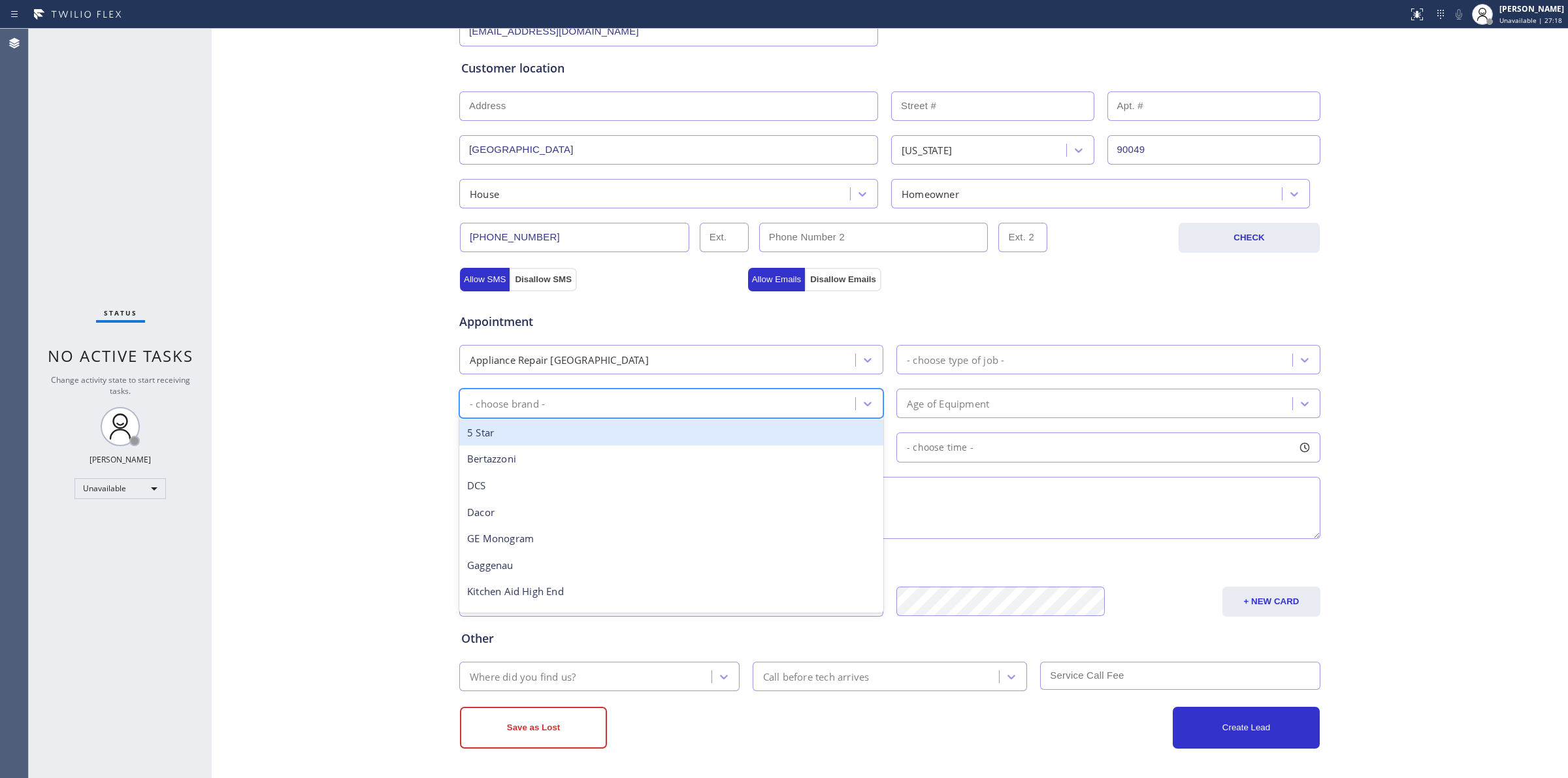
type input "w"
click at [526, 440] on div "Wolf" at bounding box center [670, 433] width 424 height 27
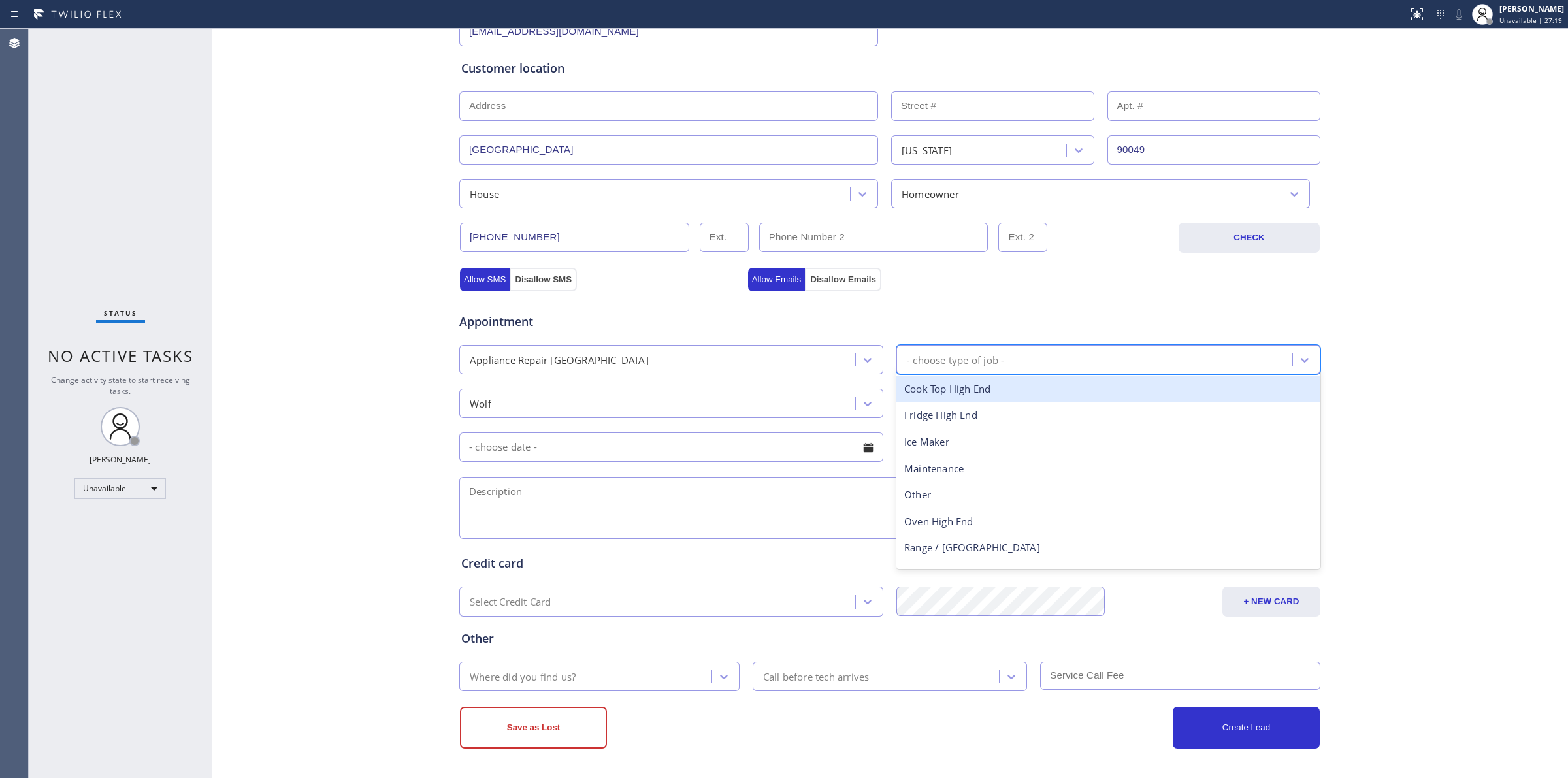
click at [983, 349] on div "- choose type of job -" at bounding box center [1097, 360] width 392 height 23
type input "o"
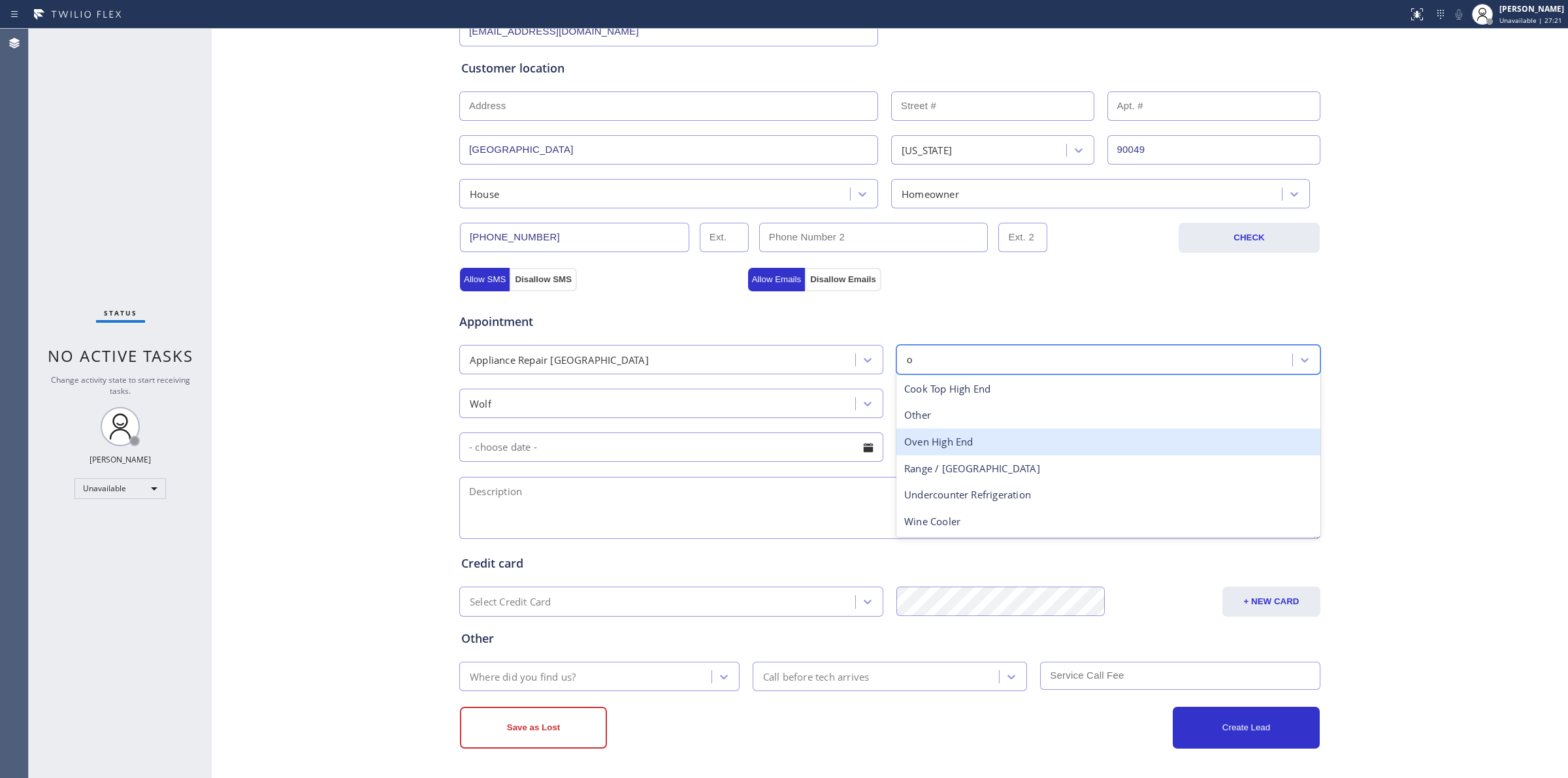
click at [935, 435] on div "Oven High End" at bounding box center [1108, 442] width 424 height 27
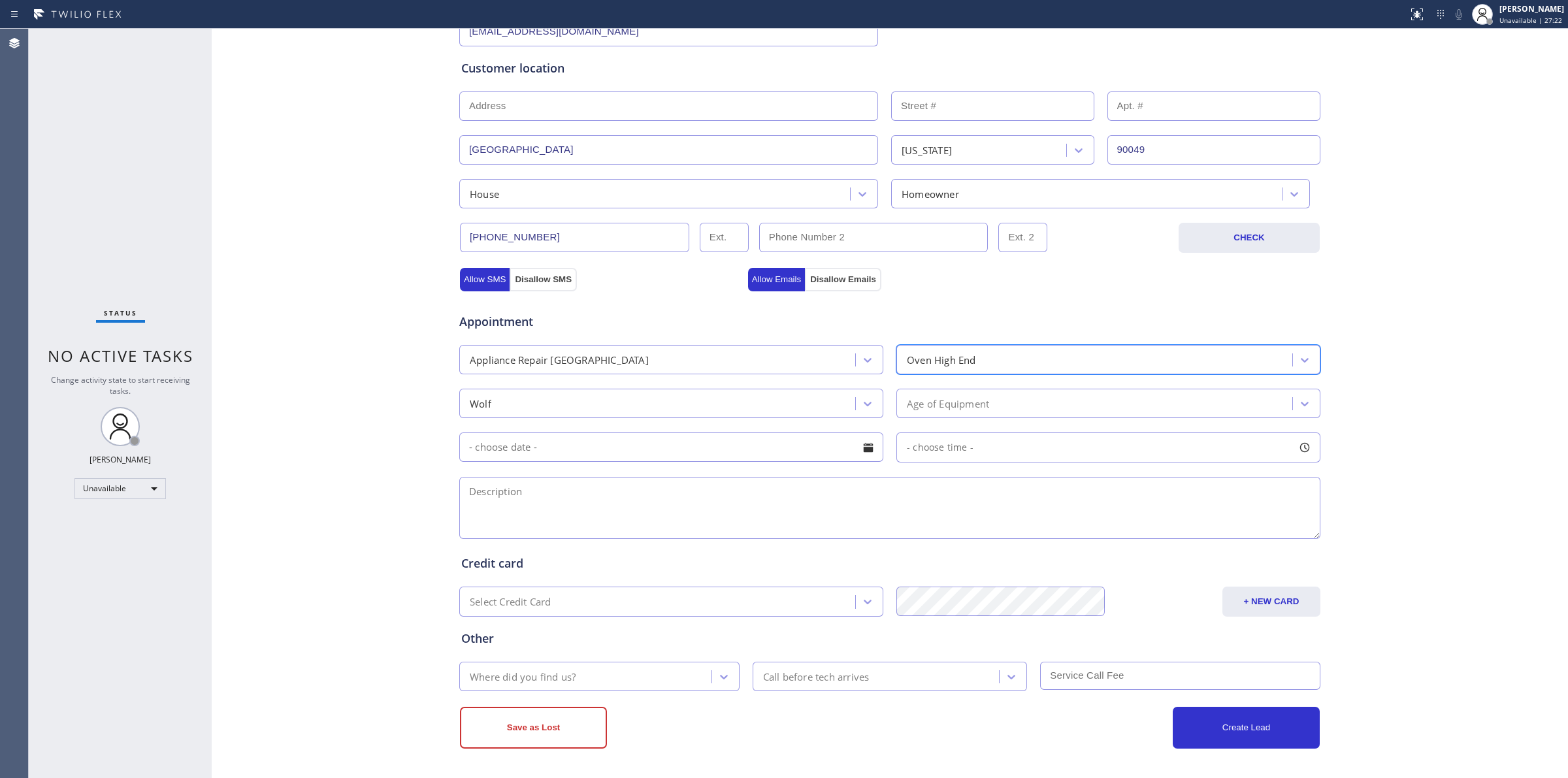
click at [941, 407] on div "Age of Equipment" at bounding box center [948, 404] width 82 height 15
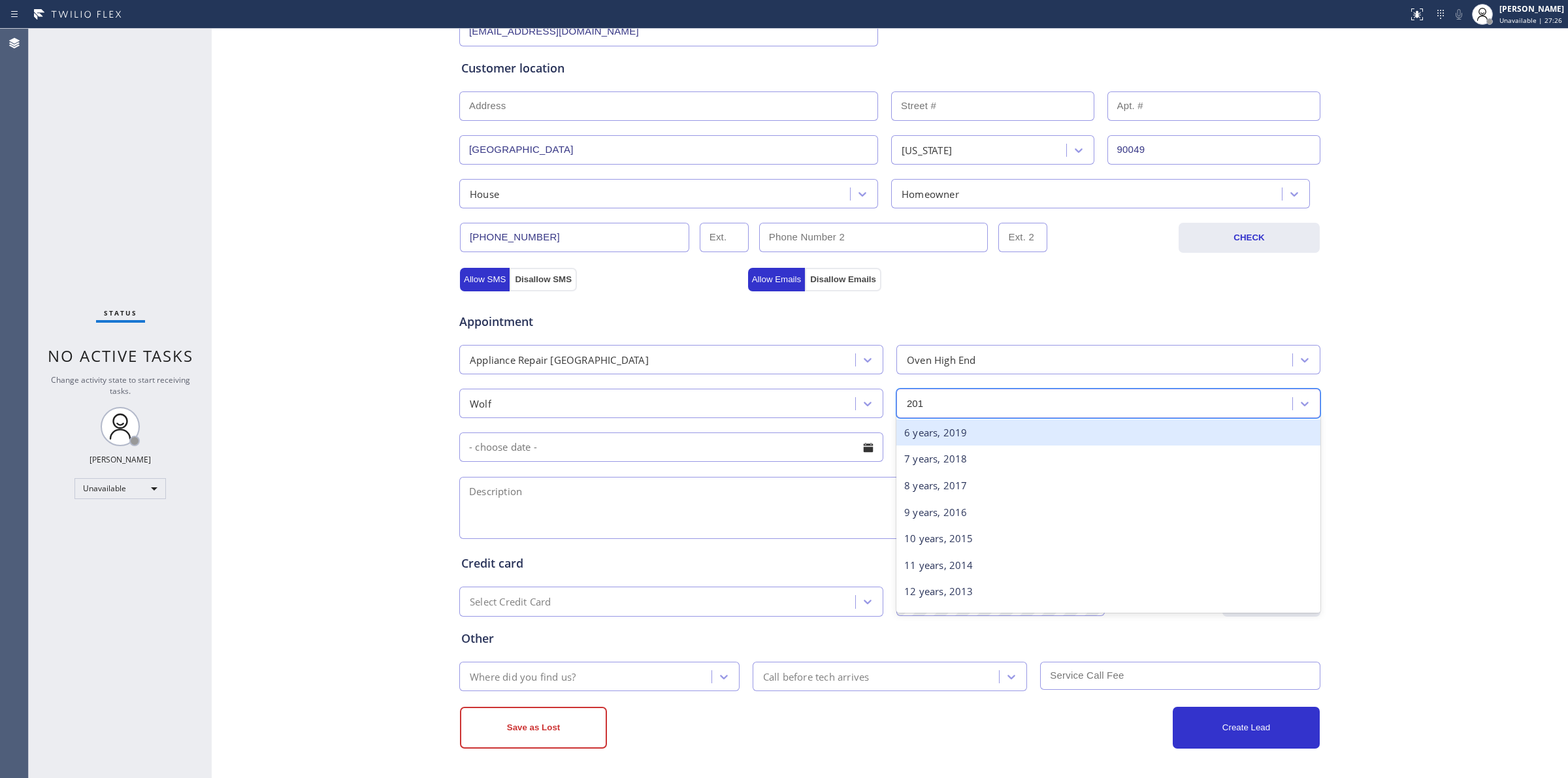
type input "2012"
click at [940, 432] on div "13 years, 2012" at bounding box center [1108, 433] width 424 height 27
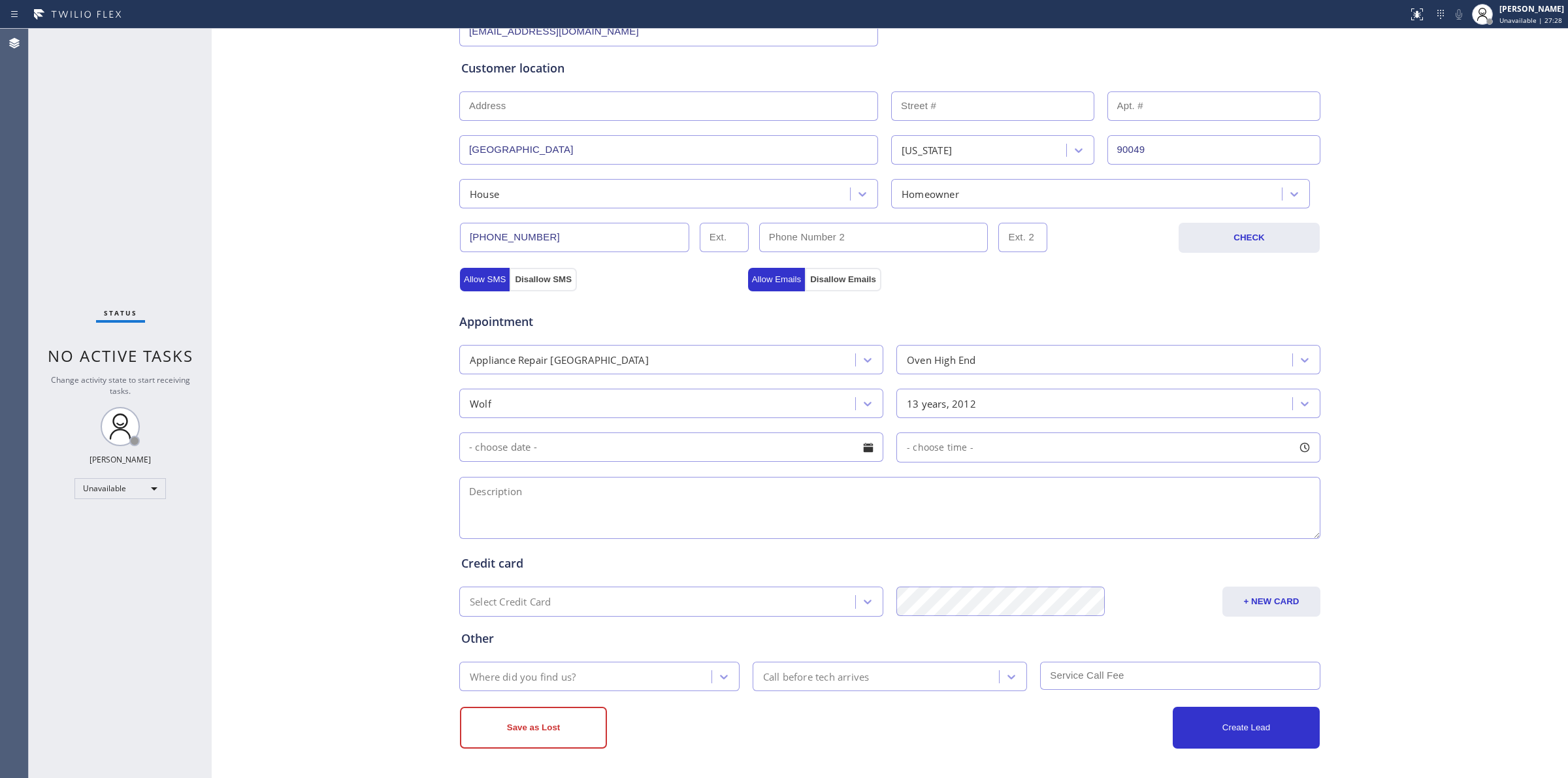
click at [813, 443] on input "text" at bounding box center [670, 447] width 424 height 30
click at [1026, 461] on div "- choose time -" at bounding box center [1108, 448] width 424 height 30
click at [778, 526] on textarea at bounding box center [889, 508] width 861 height 62
click at [671, 511] on textarea at bounding box center [889, 508] width 861 height 62
paste textarea "Wolf | Oven | 2012 | It is not heating up. When turned on the oven will start t…"
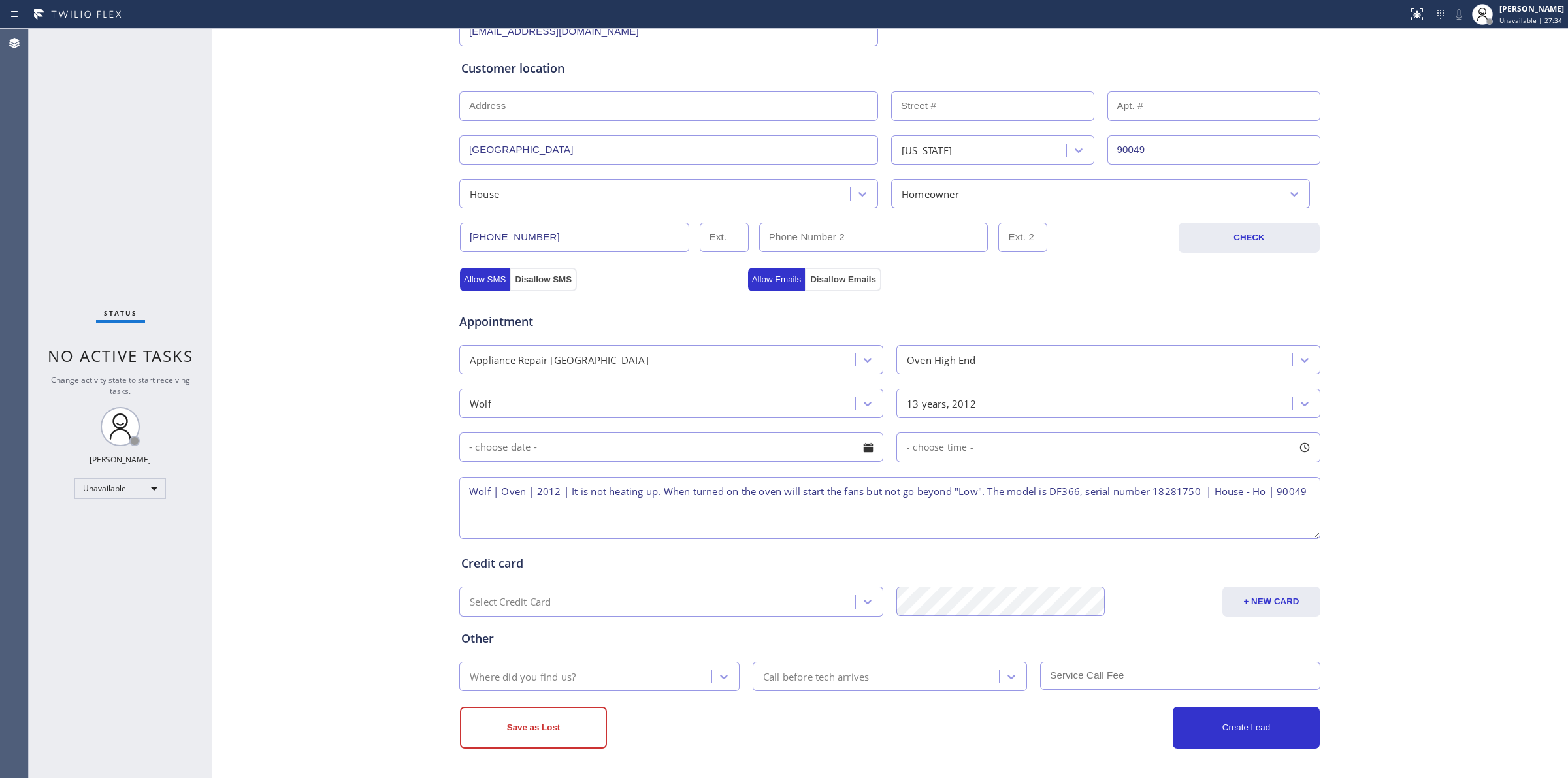
click at [1304, 493] on textarea "Wolf | Oven | 2012 | It is not heating up. When turned on the oven will start t…" at bounding box center [889, 508] width 861 height 62
click at [588, 522] on textarea "Wolf | Oven | 2012 | It is not heating up. When turned on the oven will start t…" at bounding box center [889, 508] width 861 height 62
click at [721, 516] on textarea "Wolf | Oven | 2012 | It is not heating up. When turned on the oven will start t…" at bounding box center [889, 508] width 861 height 62
click at [738, 499] on textarea "Wolf | Oven | 2012 | It is not heating up. When turned on the oven will start t…" at bounding box center [889, 508] width 861 height 62
click at [750, 503] on textarea "Wolf | Oven | 2012 | It is not heating up. When turned on the oven will start t…" at bounding box center [889, 508] width 861 height 62
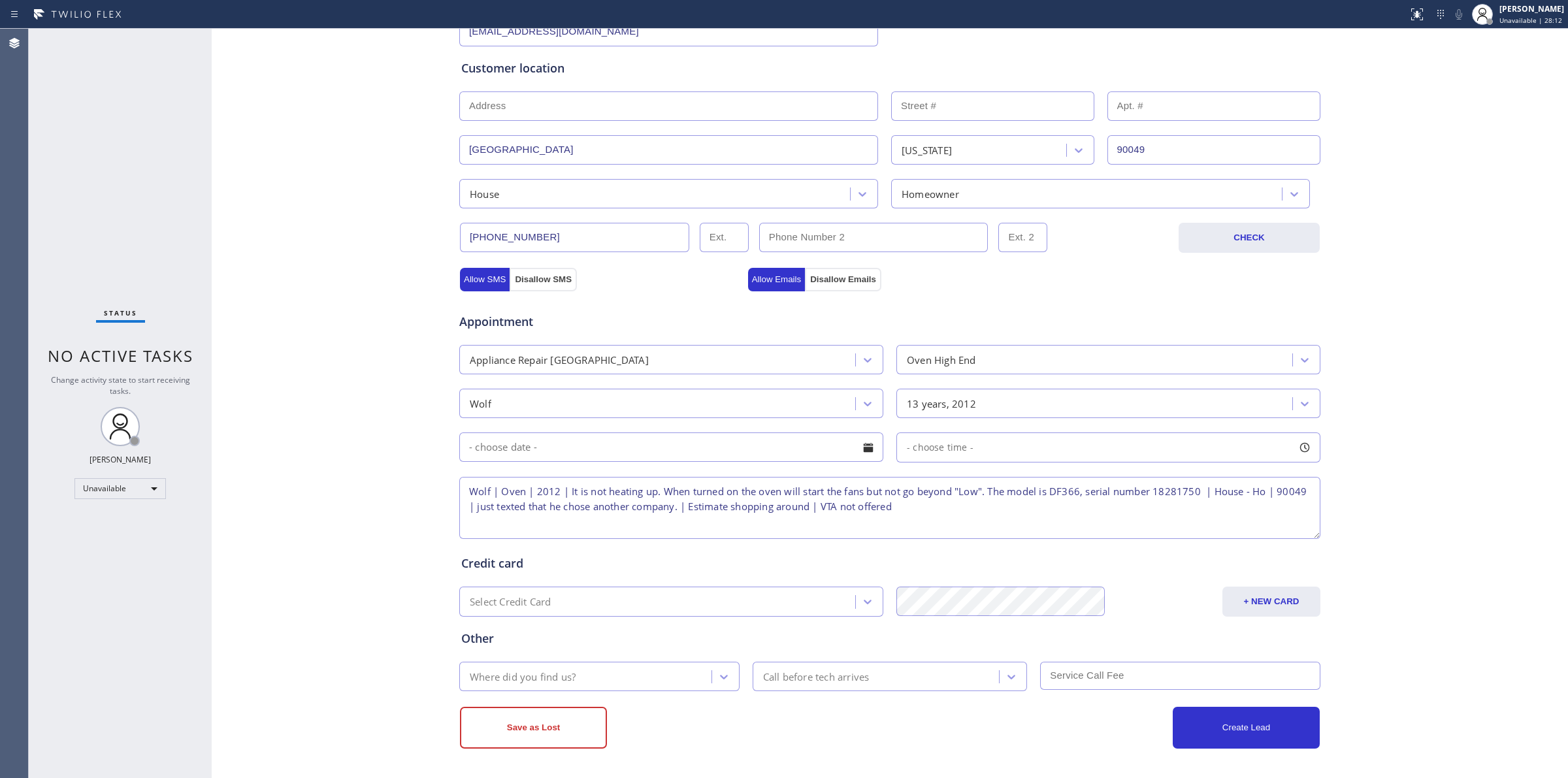
click at [953, 490] on textarea "Wolf | Oven | 2012 | It is not heating up. When turned on the oven will start t…" at bounding box center [889, 508] width 861 height 62
click at [932, 513] on textarea "Wolf | Oven | 2012 | It is not heating up. When turned on the oven will start t…" at bounding box center [889, 508] width 861 height 62
type textarea "Wolf | Oven | 2012 | It is not heating up. When turned on the oven will start t…"
click at [624, 690] on div "Where did you find us?" at bounding box center [599, 676] width 280 height 30
type input "w"
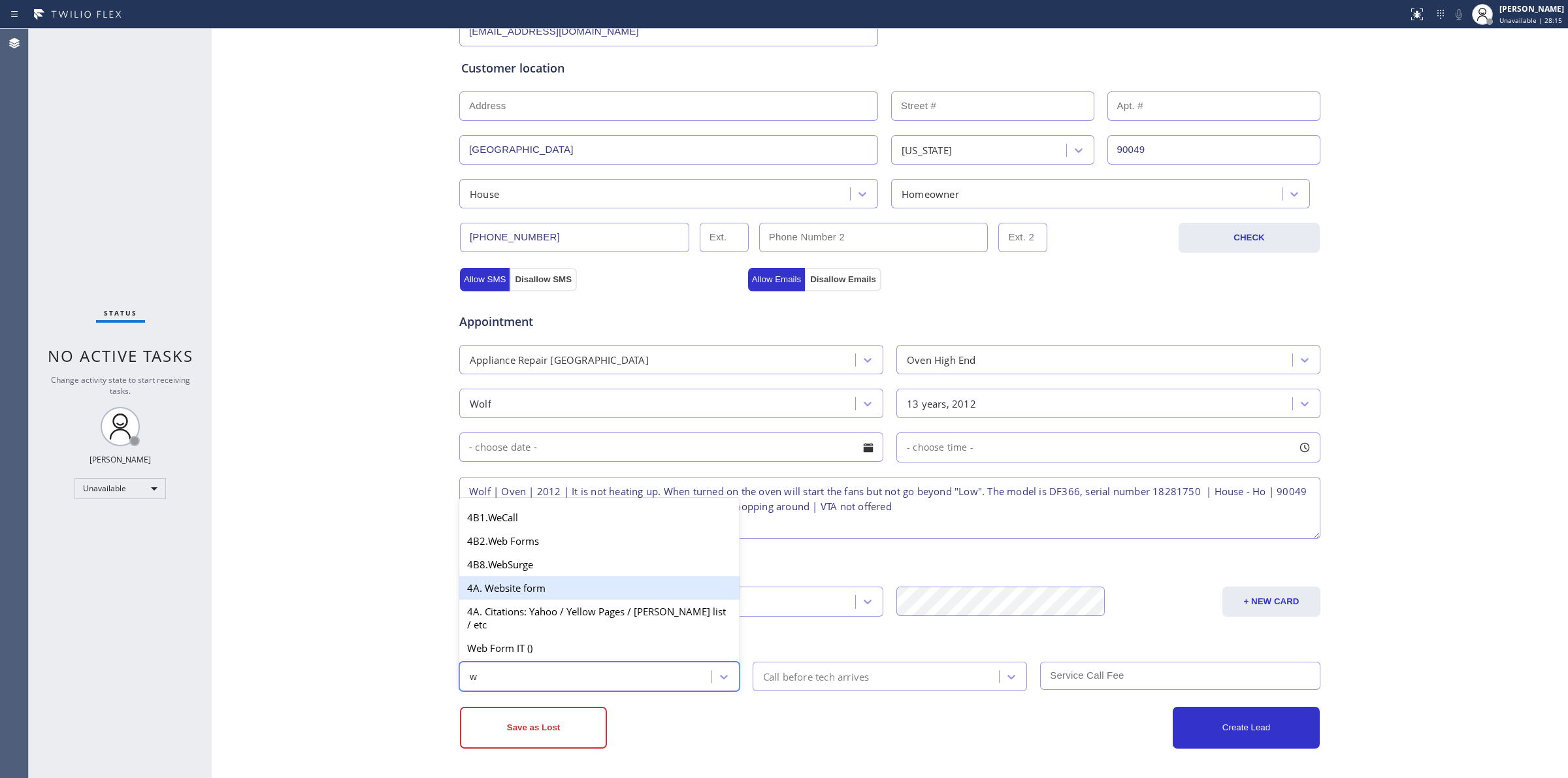
click at [530, 594] on div "4A. Website form" at bounding box center [599, 588] width 280 height 24
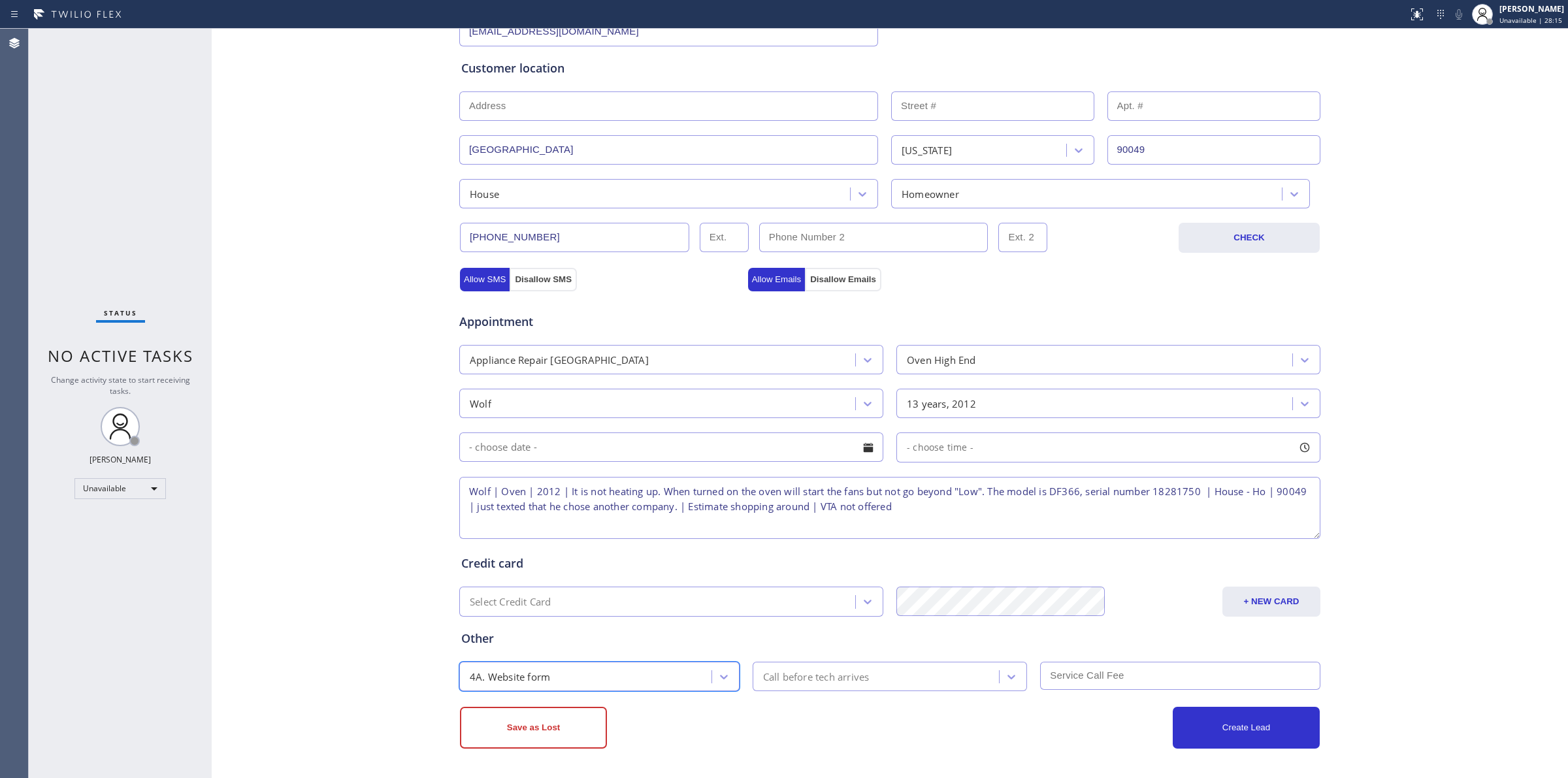
click at [824, 691] on div "Save as Lost Create Lead" at bounding box center [890, 720] width 863 height 57
click at [834, 671] on div "Call before tech arrives" at bounding box center [817, 677] width 107 height 15
click at [804, 534] on div "30 min 45 min 50 min 1 h 1:30 h 2 h" at bounding box center [890, 609] width 275 height 151
click at [906, 549] on div "30 min" at bounding box center [890, 554] width 275 height 24
click at [941, 503] on textarea "Wolf | Oven | 2012 | It is not heating up. When turned on the oven will start t…" at bounding box center [889, 508] width 861 height 62
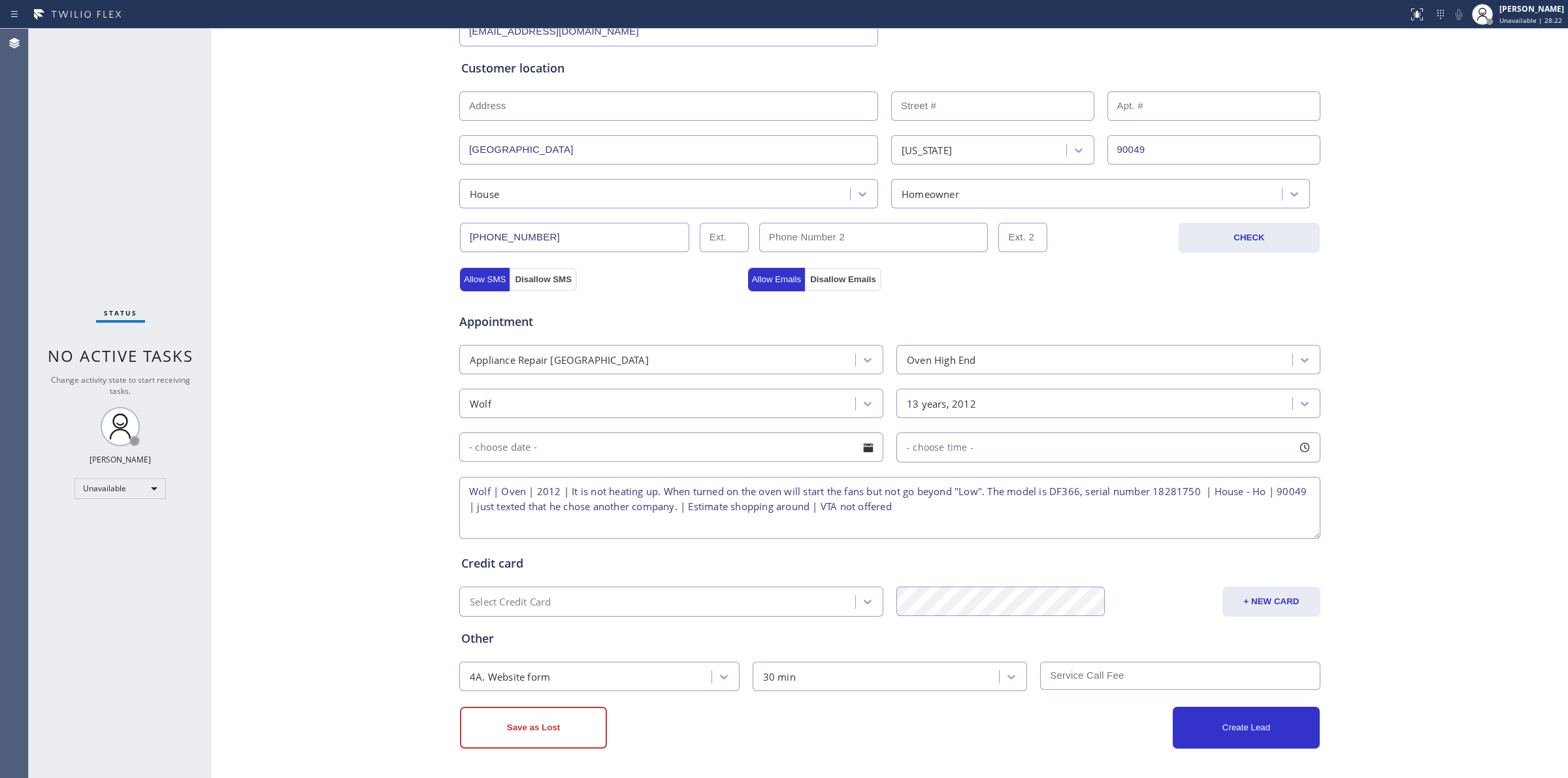
click at [983, 510] on textarea "Wolf | Oven | 2012 | It is not heating up. When turned on the oven will start t…" at bounding box center [889, 508] width 861 height 62
click at [540, 724] on button "Save as Lost" at bounding box center [533, 728] width 147 height 42
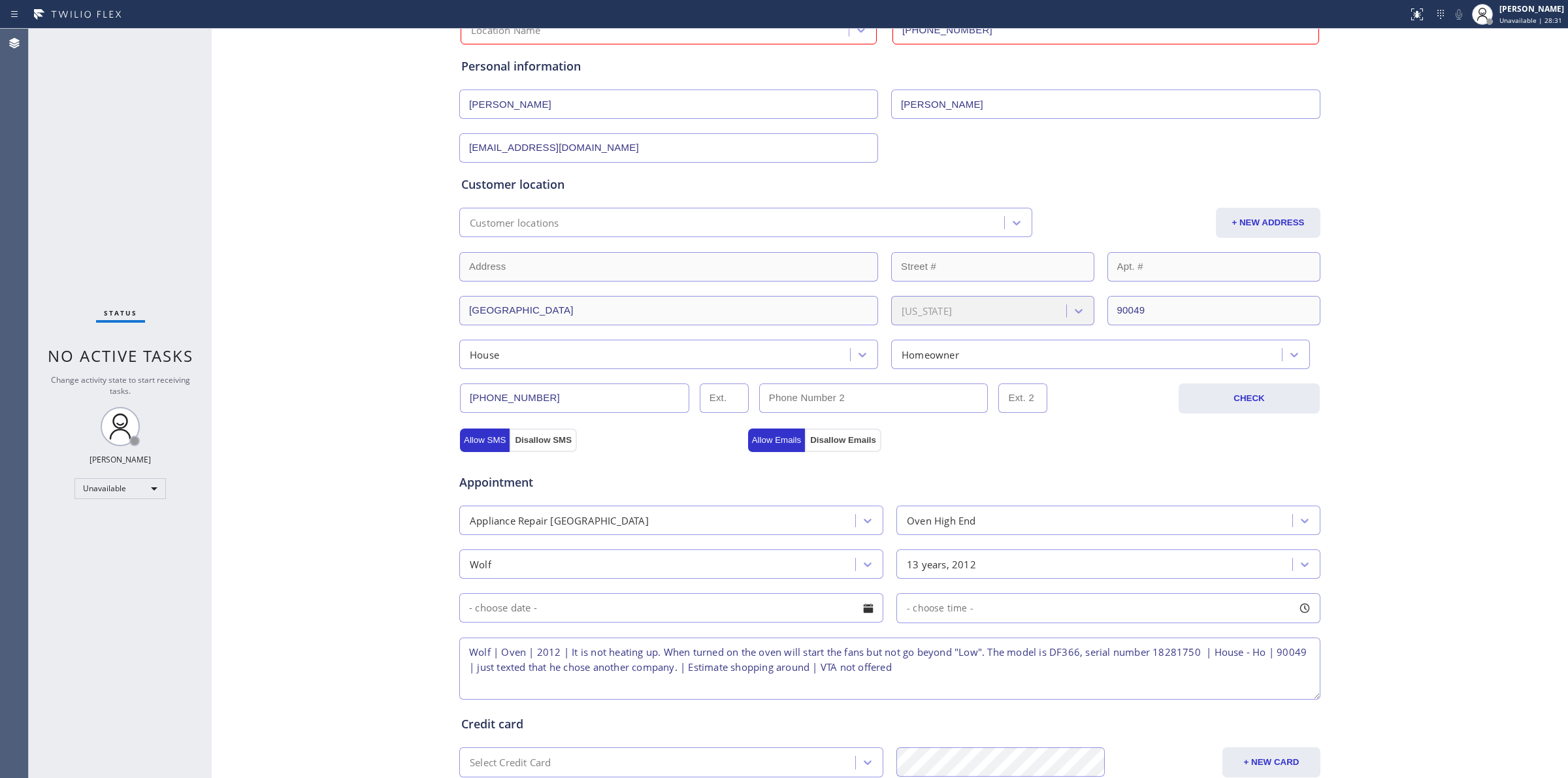
scroll to position [118, 0]
click at [538, 403] on input "(949) 290-7501" at bounding box center [574, 399] width 229 height 30
paste input "text"
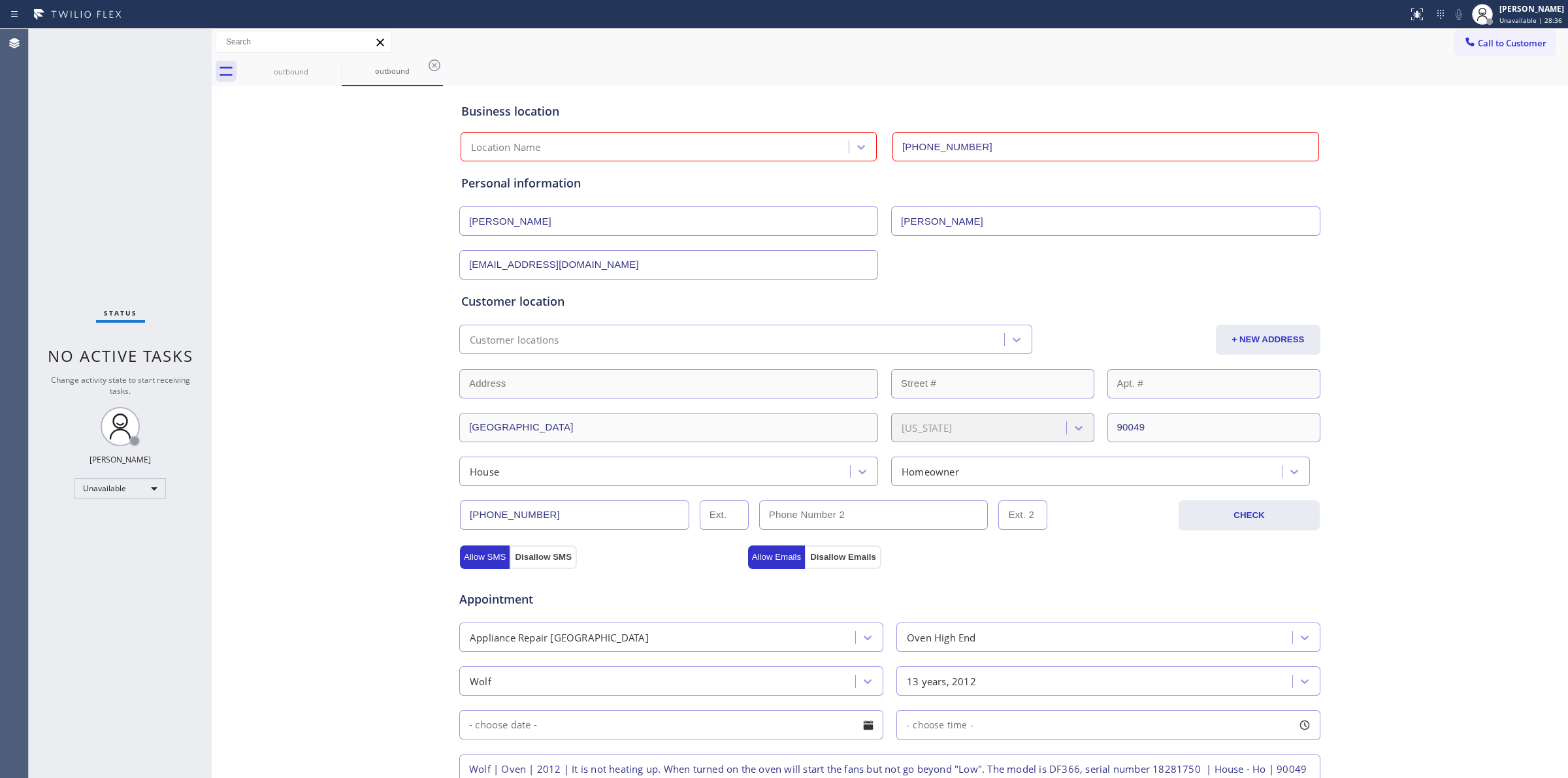
scroll to position [0, 0]
type input "(949) 290-7501"
click at [653, 126] on div "Business location Location Name (949) 438-6813" at bounding box center [890, 126] width 863 height 71
click at [647, 138] on div "Location Name" at bounding box center [657, 149] width 385 height 23
paste input "Wolf Repair Pros"
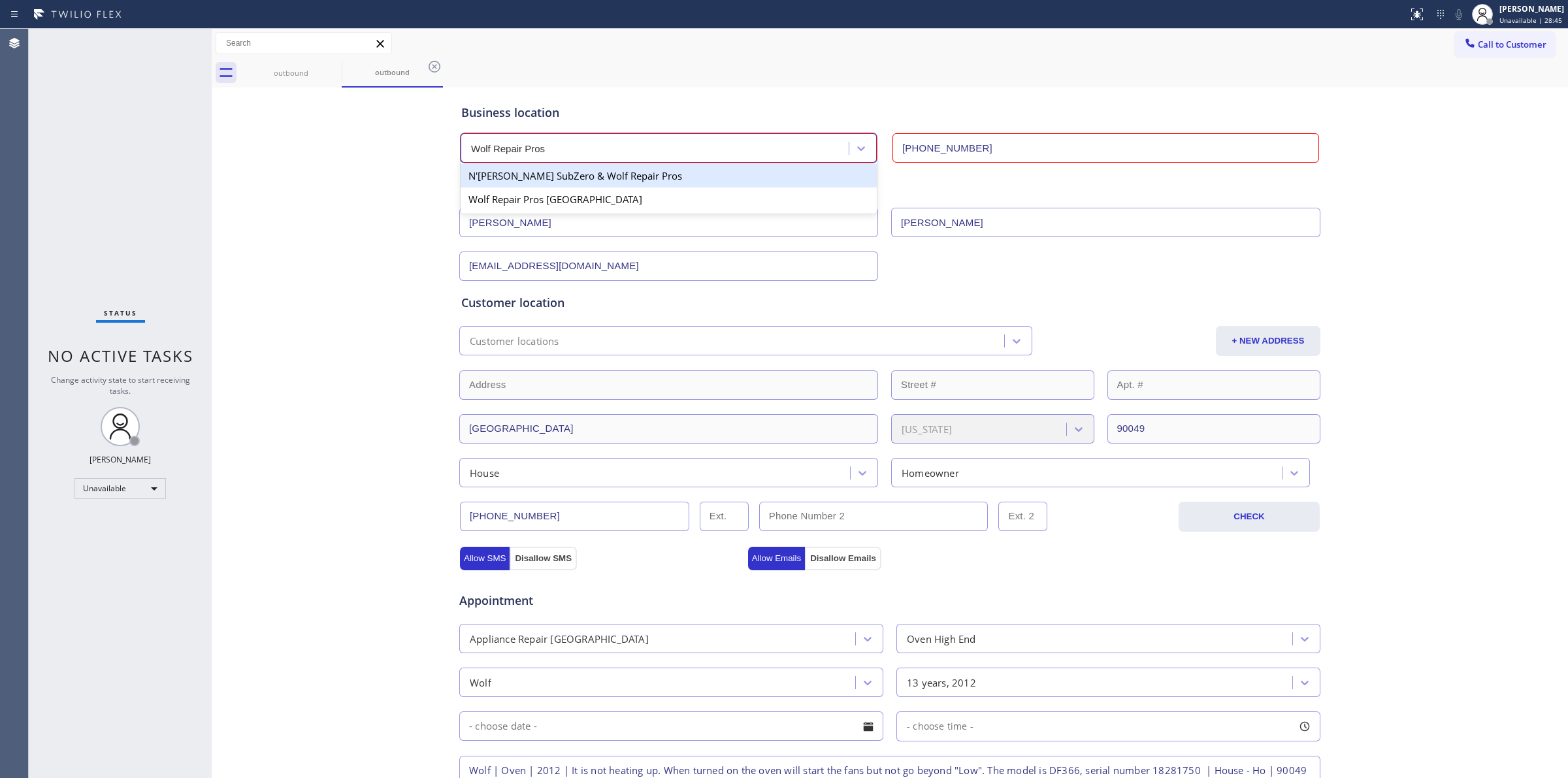
type input "Wolf Repair Pros"
click at [639, 148] on div "Location Name" at bounding box center [657, 149] width 385 height 23
paste input "Wolf Repair Pros"
type input "Wolf Repair Pros"
click at [639, 148] on div "Location Name" at bounding box center [657, 149] width 385 height 23
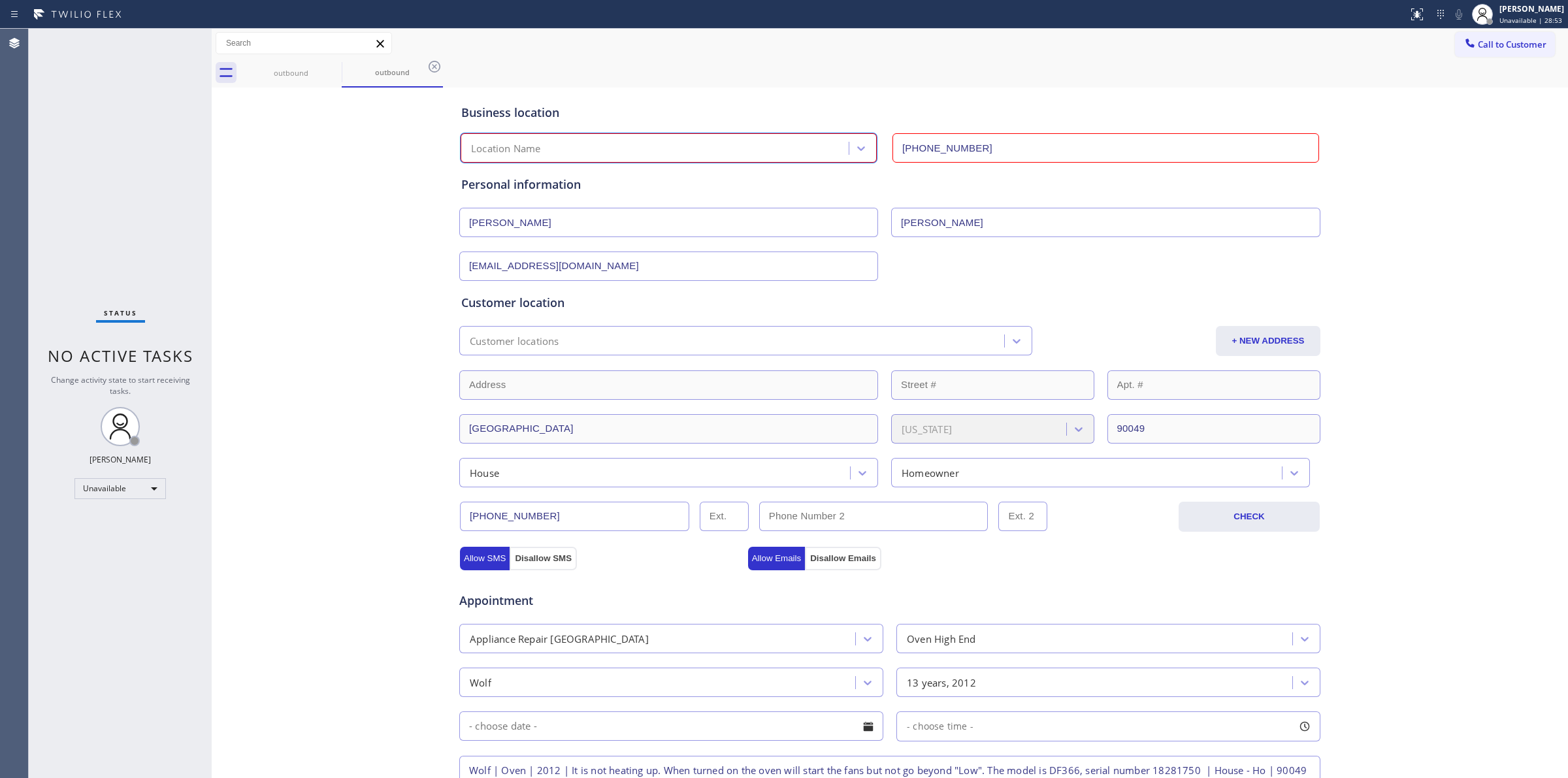
click at [670, 106] on div "Business location" at bounding box center [889, 112] width 857 height 18
click at [668, 144] on div "Location Name" at bounding box center [657, 149] width 385 height 23
click at [932, 144] on input "(949) 438-6813" at bounding box center [1105, 148] width 427 height 30
paste input "805-7166"
click at [932, 144] on input "(949) 805-7166" at bounding box center [1105, 148] width 427 height 30
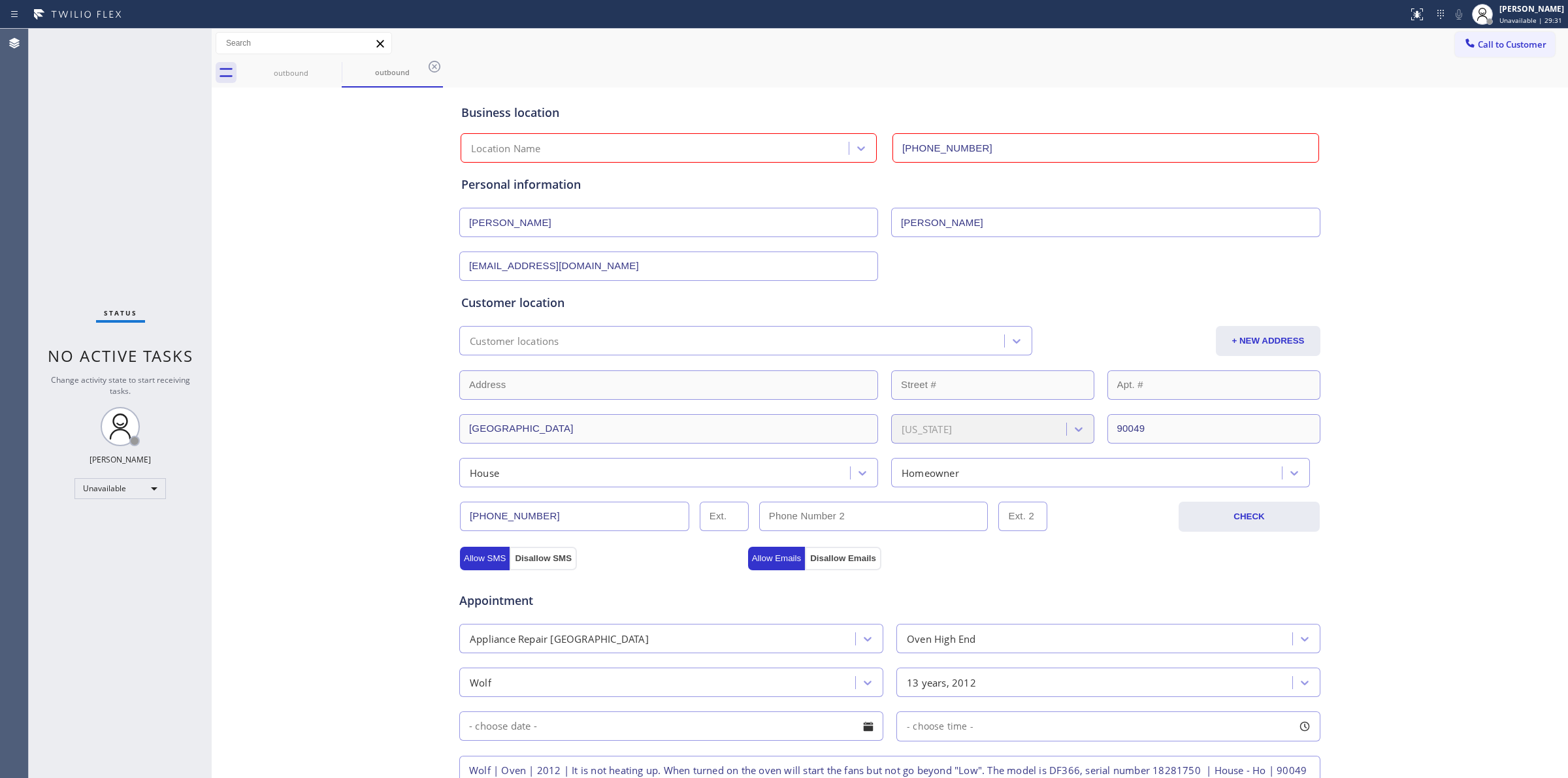
click at [932, 144] on input "(949) 805-7166" at bounding box center [1105, 148] width 427 height 30
paste input "805) 716-6379"
type input "[PHONE_NUMBER]"
click at [932, 108] on div "Business location" at bounding box center [889, 112] width 857 height 18
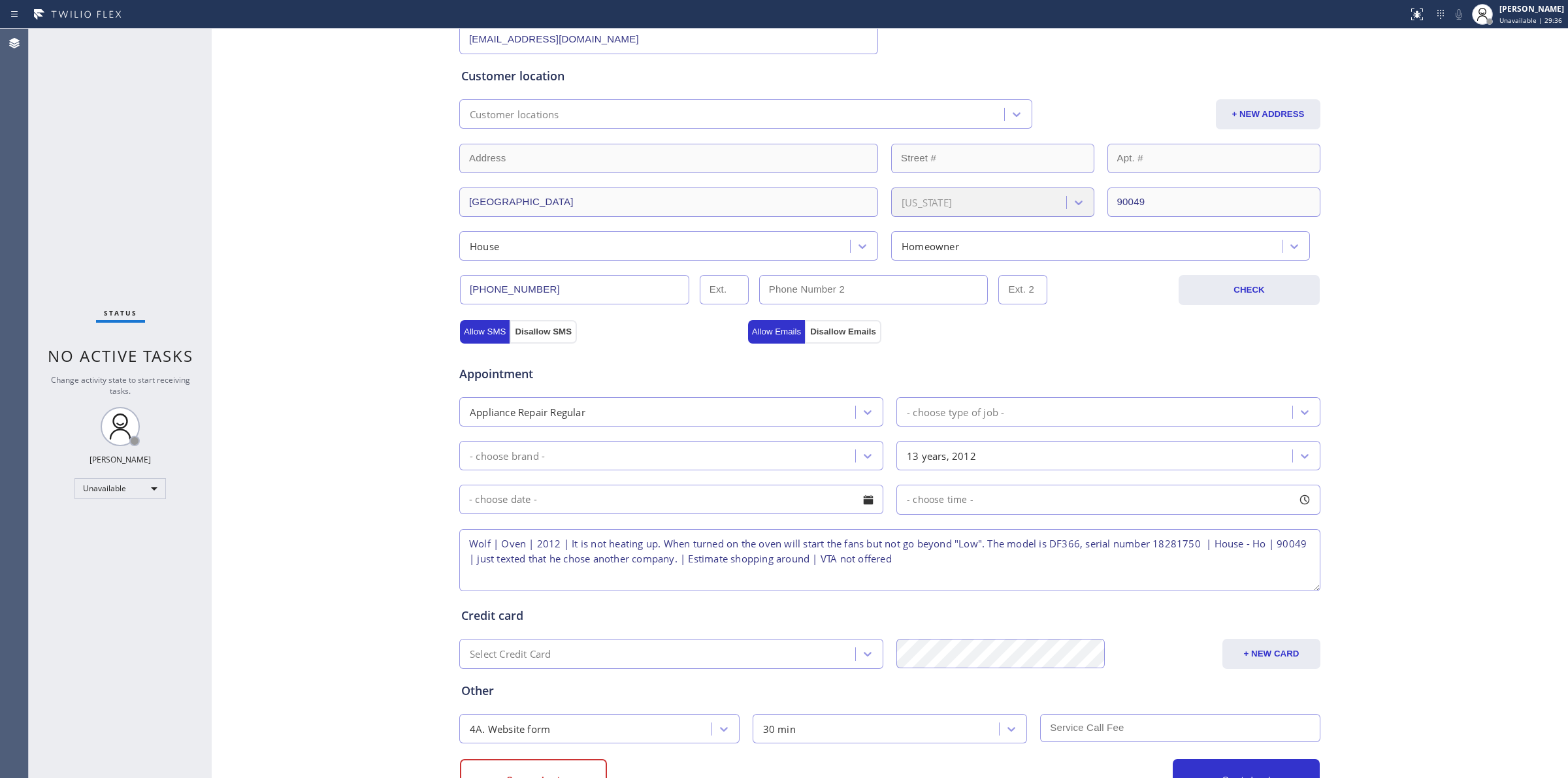
scroll to position [281, 0]
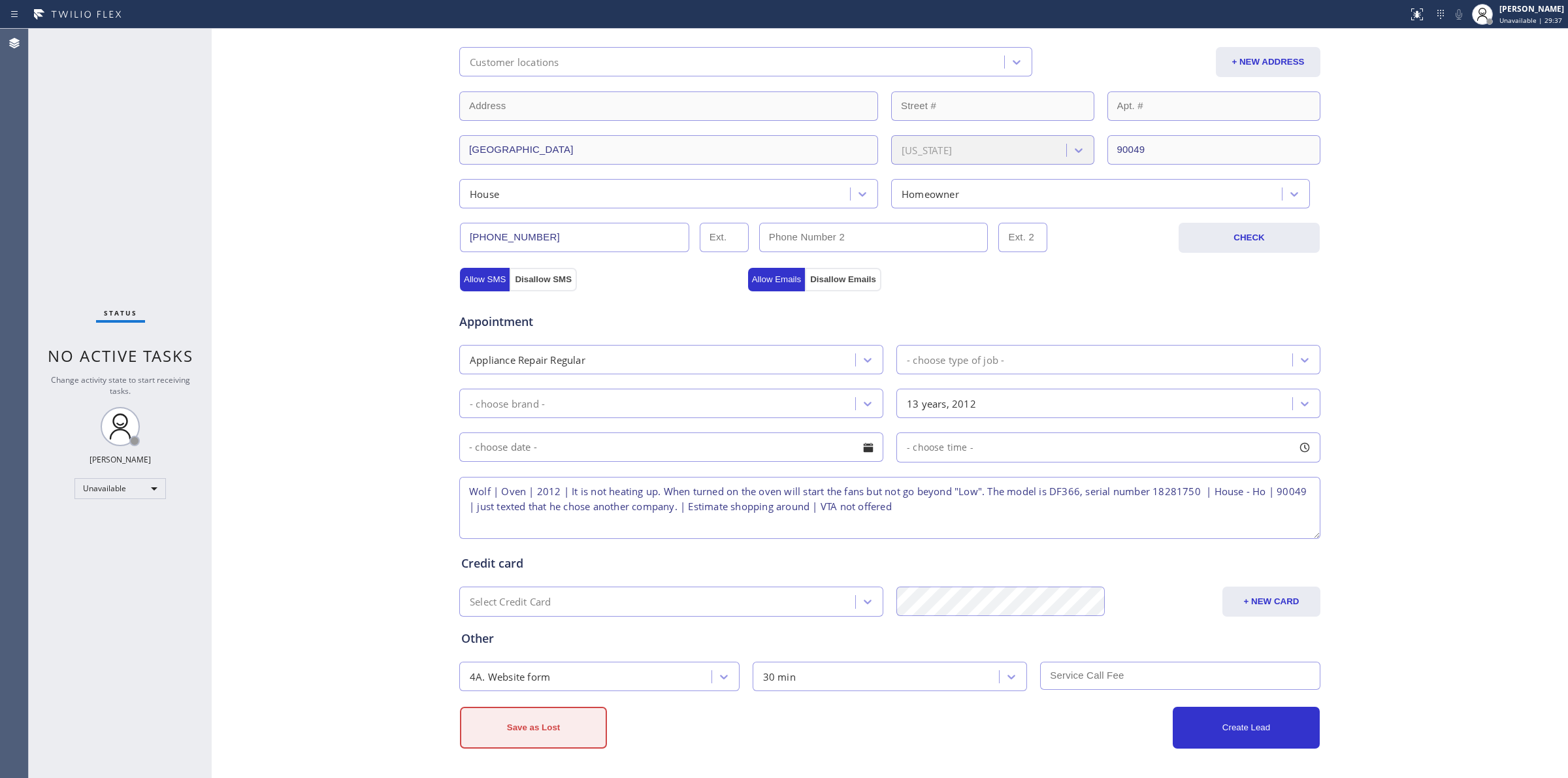
click at [557, 739] on button "Save as Lost" at bounding box center [533, 728] width 147 height 42
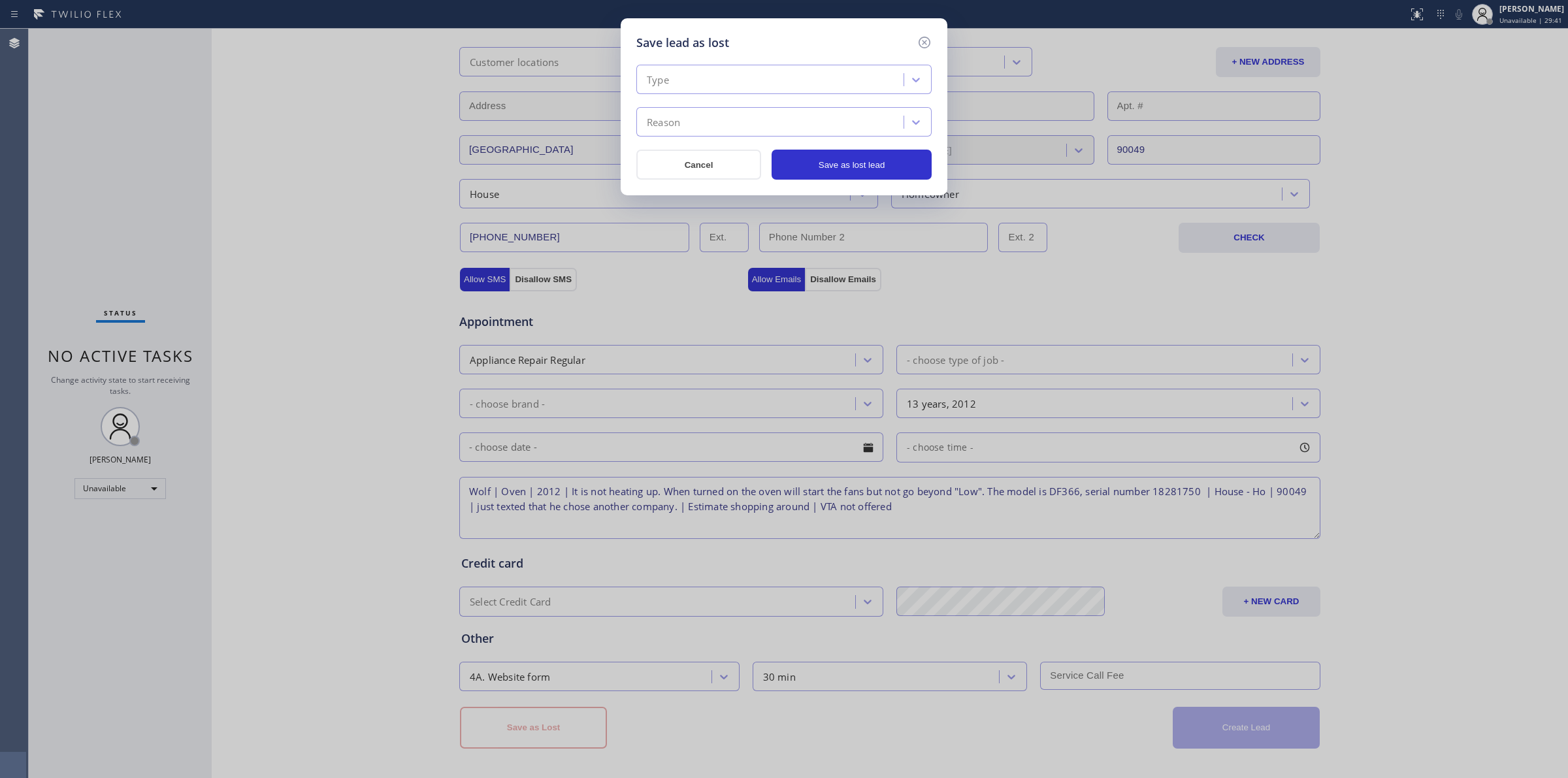
click at [743, 62] on div "Type Reason Cancel Save as lost lead" at bounding box center [784, 115] width 295 height 129
click at [743, 65] on div "Type" at bounding box center [784, 79] width 295 height 30
click at [697, 157] on div "Not Serviceable" at bounding box center [784, 154] width 295 height 24
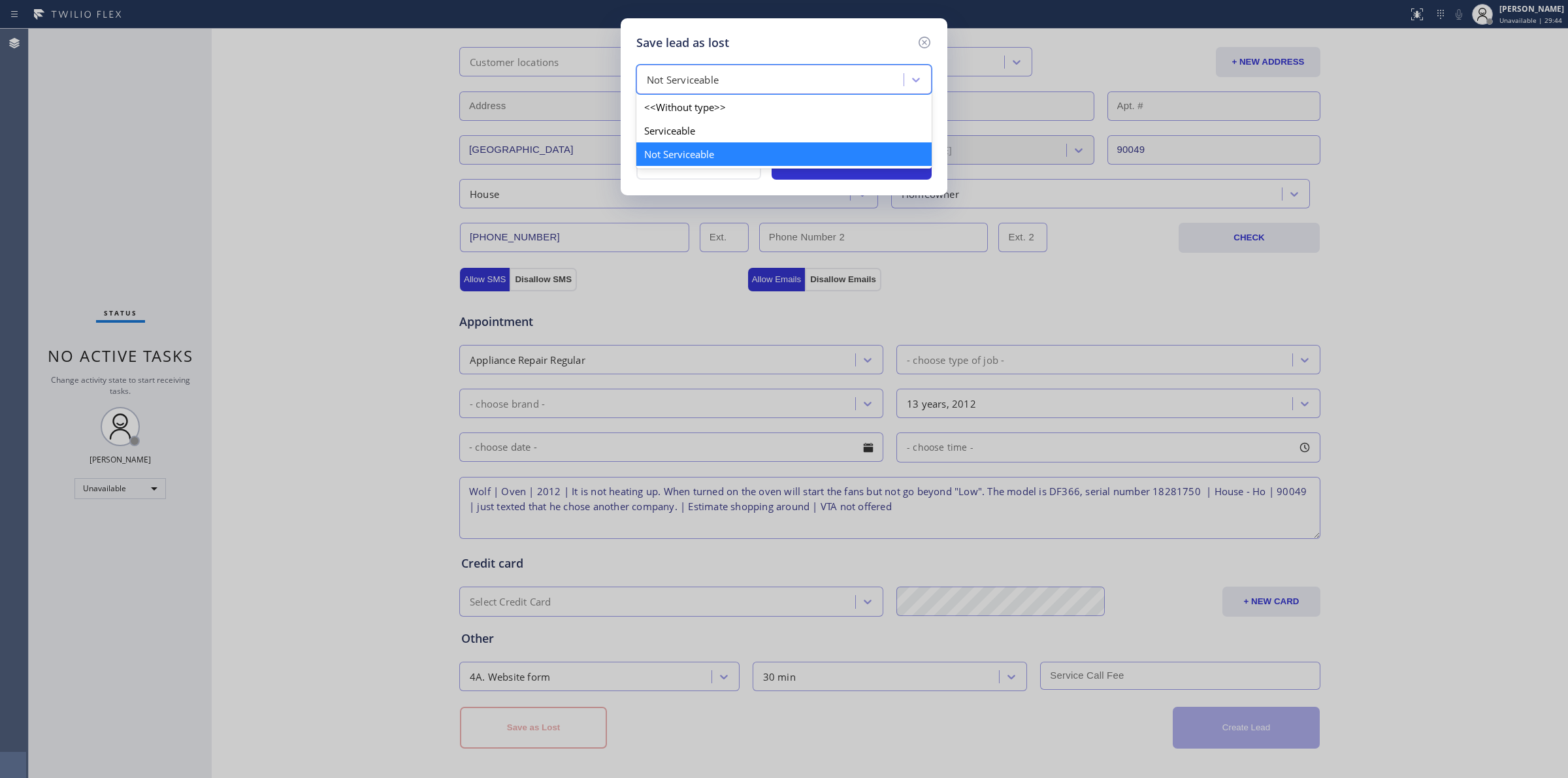
click at [713, 73] on div "Not Serviceable" at bounding box center [682, 80] width 71 height 15
click at [694, 142] on div "Serviceable" at bounding box center [784, 130] width 295 height 24
click at [697, 128] on div "Reason" at bounding box center [772, 123] width 264 height 23
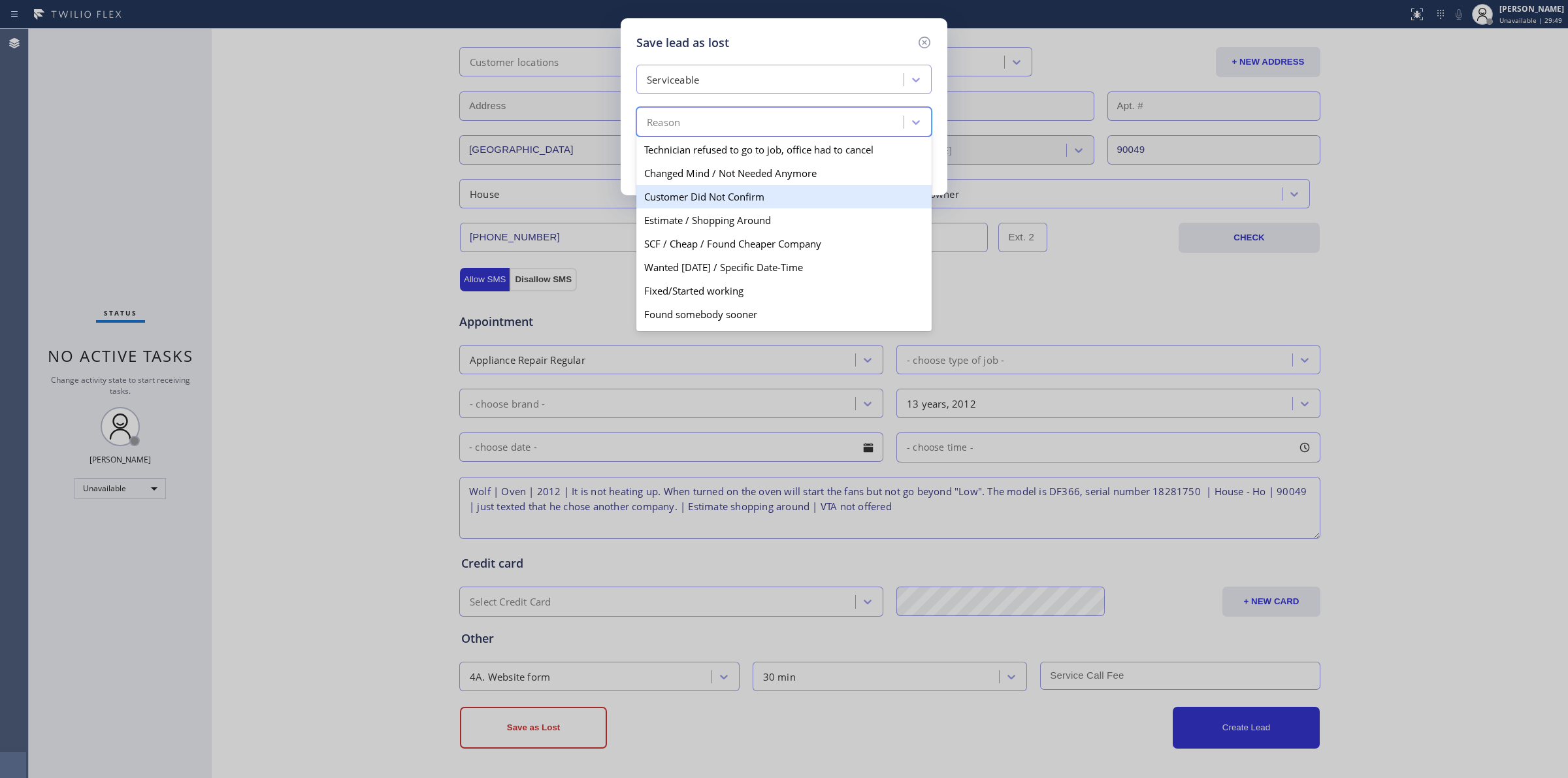
click at [719, 229] on div "Estimate / Shopping Around" at bounding box center [784, 220] width 295 height 24
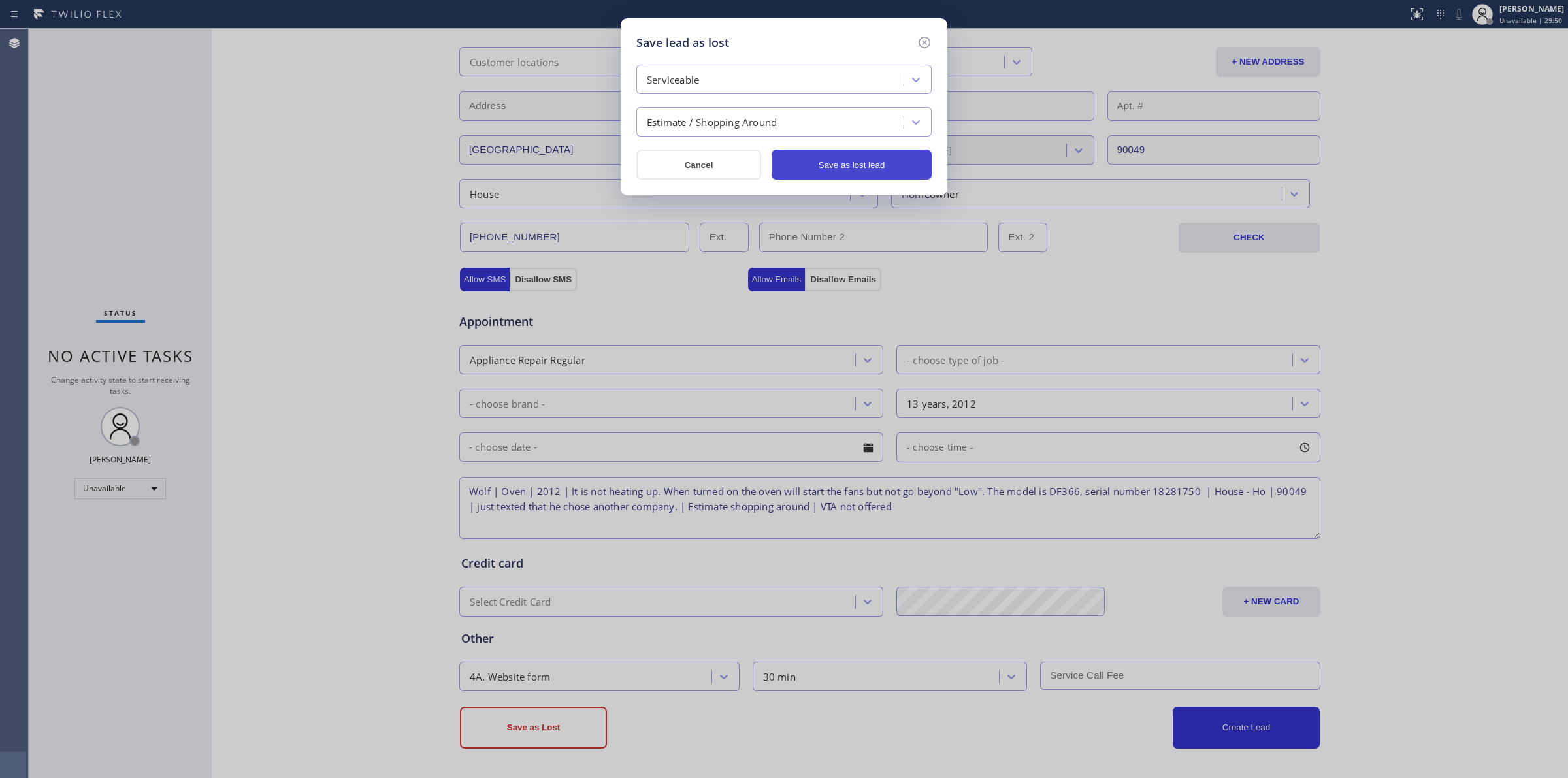
click at [894, 170] on button "Save as lost lead" at bounding box center [851, 165] width 160 height 30
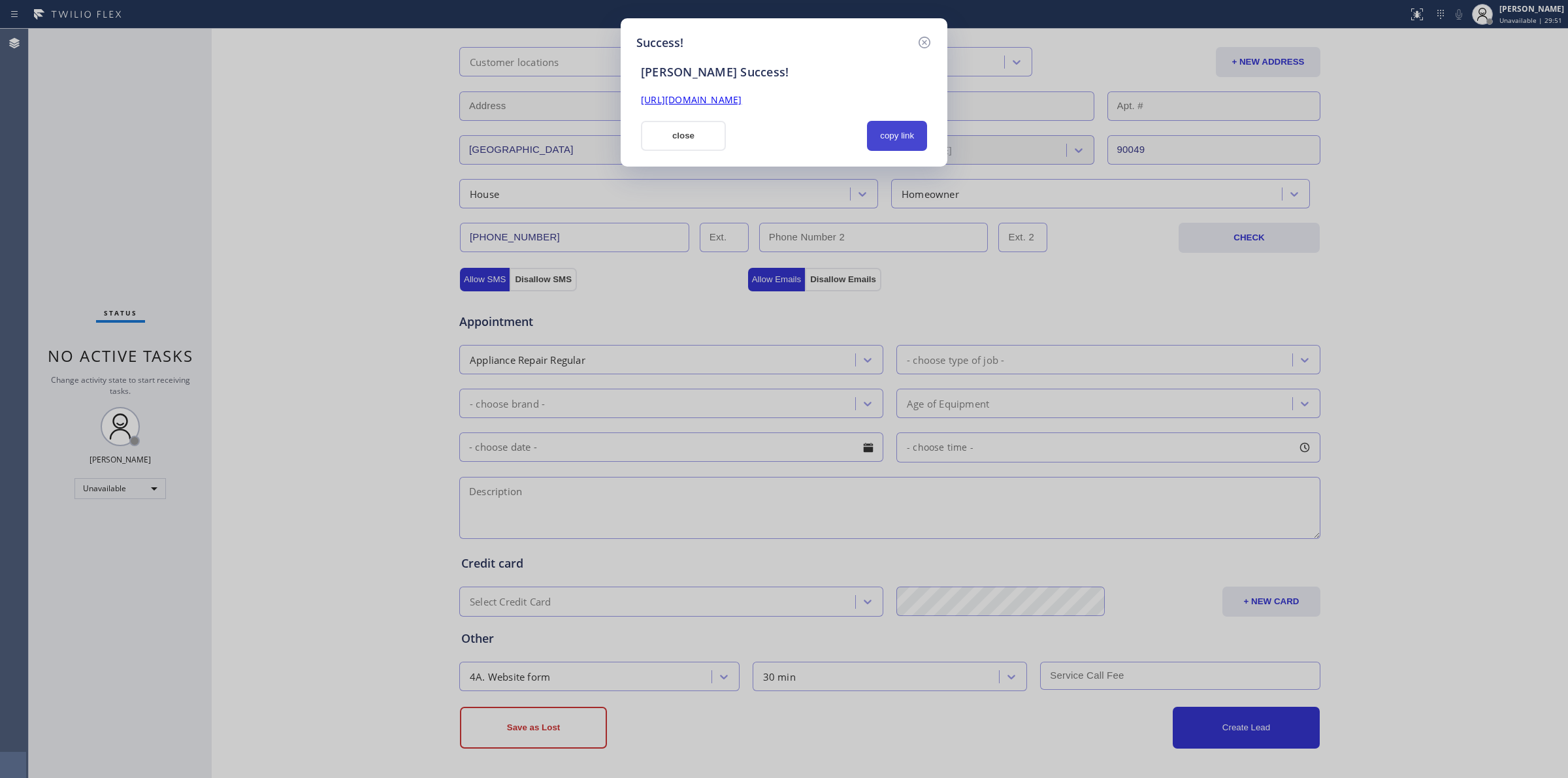
click at [912, 129] on button "copy link" at bounding box center [897, 136] width 60 height 30
click at [886, 138] on button "copy link" at bounding box center [897, 136] width 60 height 30
click at [686, 145] on button "close" at bounding box center [683, 136] width 85 height 30
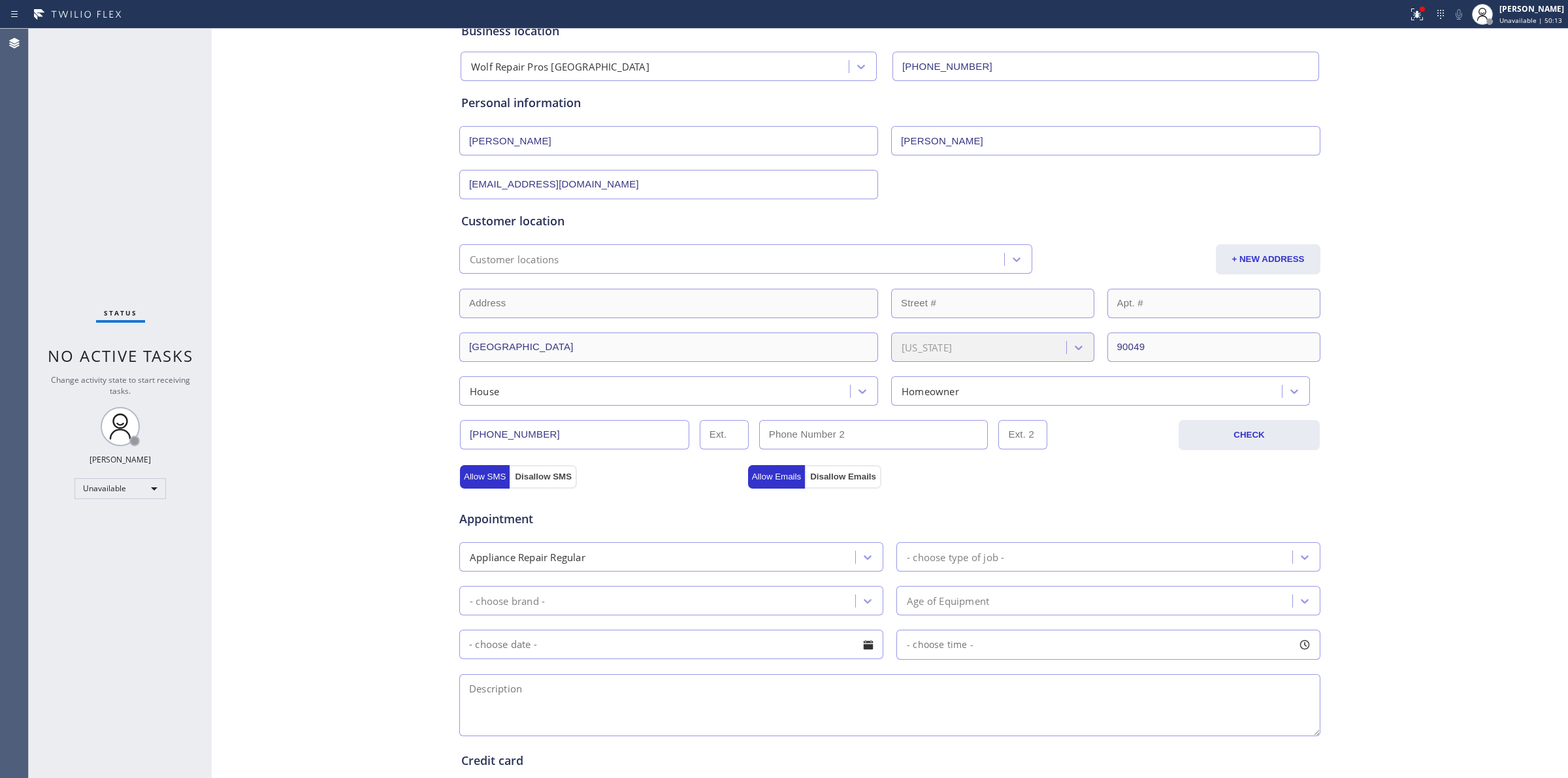
scroll to position [0, 0]
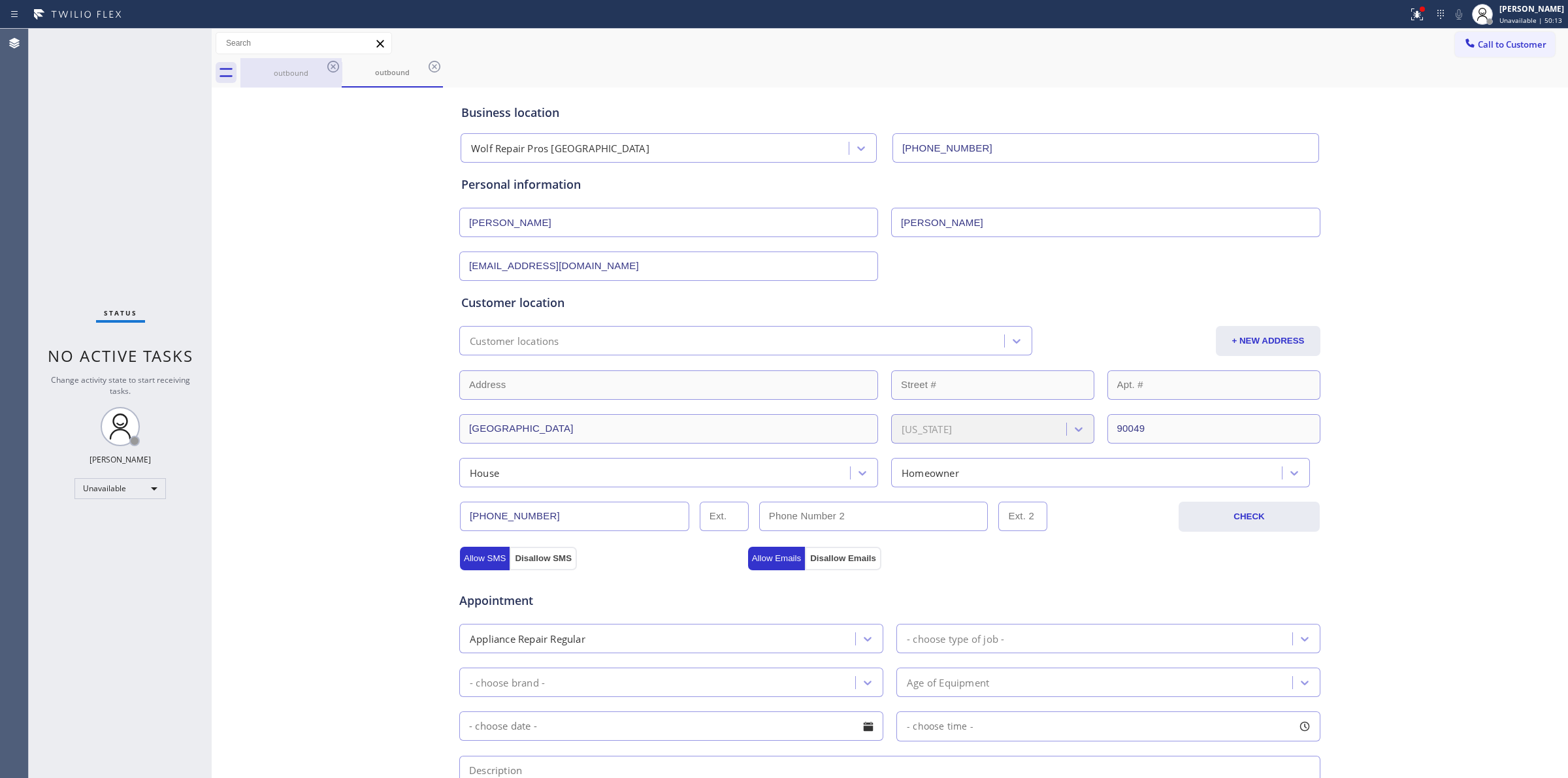
click at [333, 79] on div "outbound" at bounding box center [291, 72] width 99 height 30
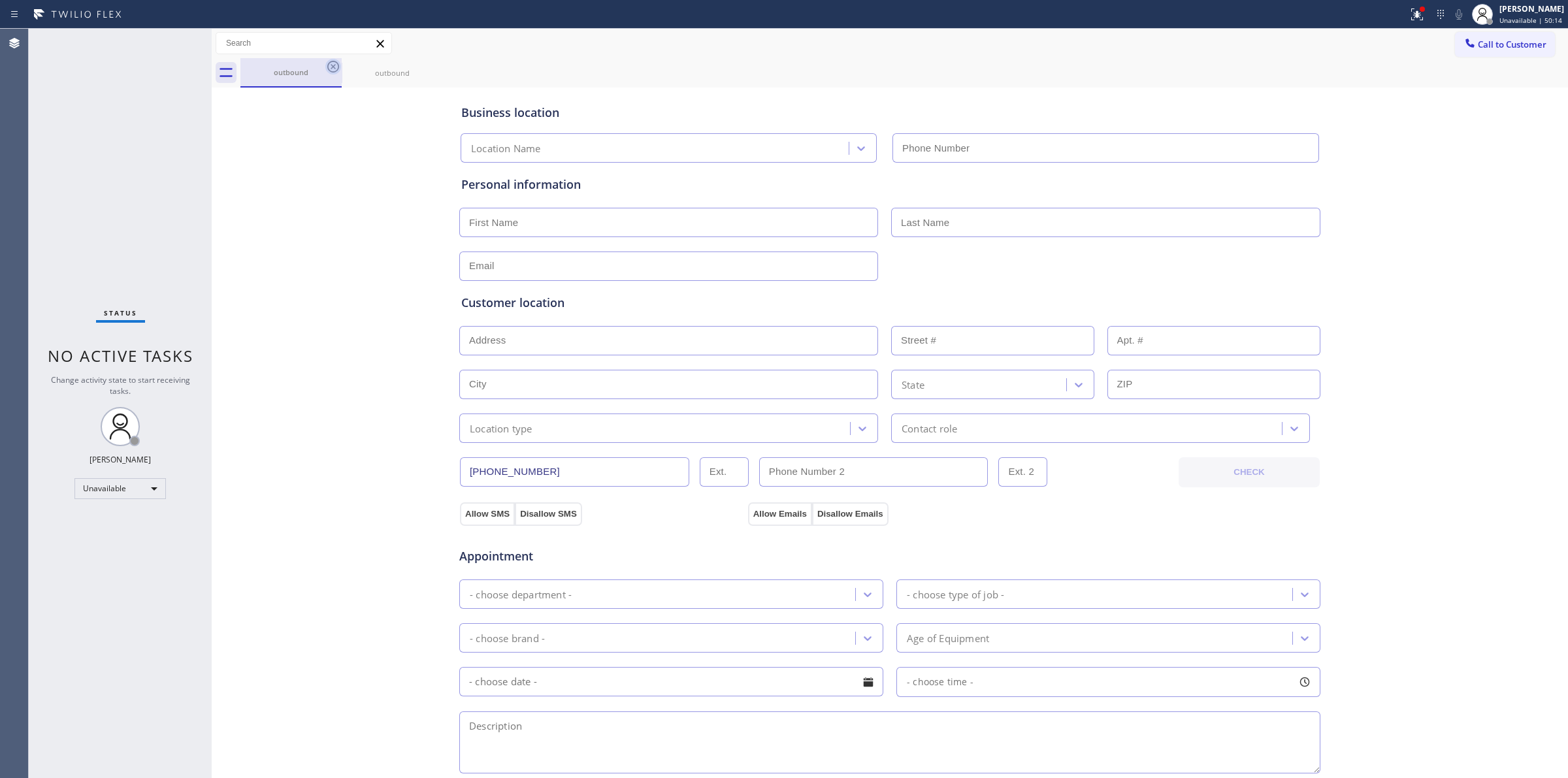
click at [333, 67] on icon at bounding box center [333, 67] width 11 height 11
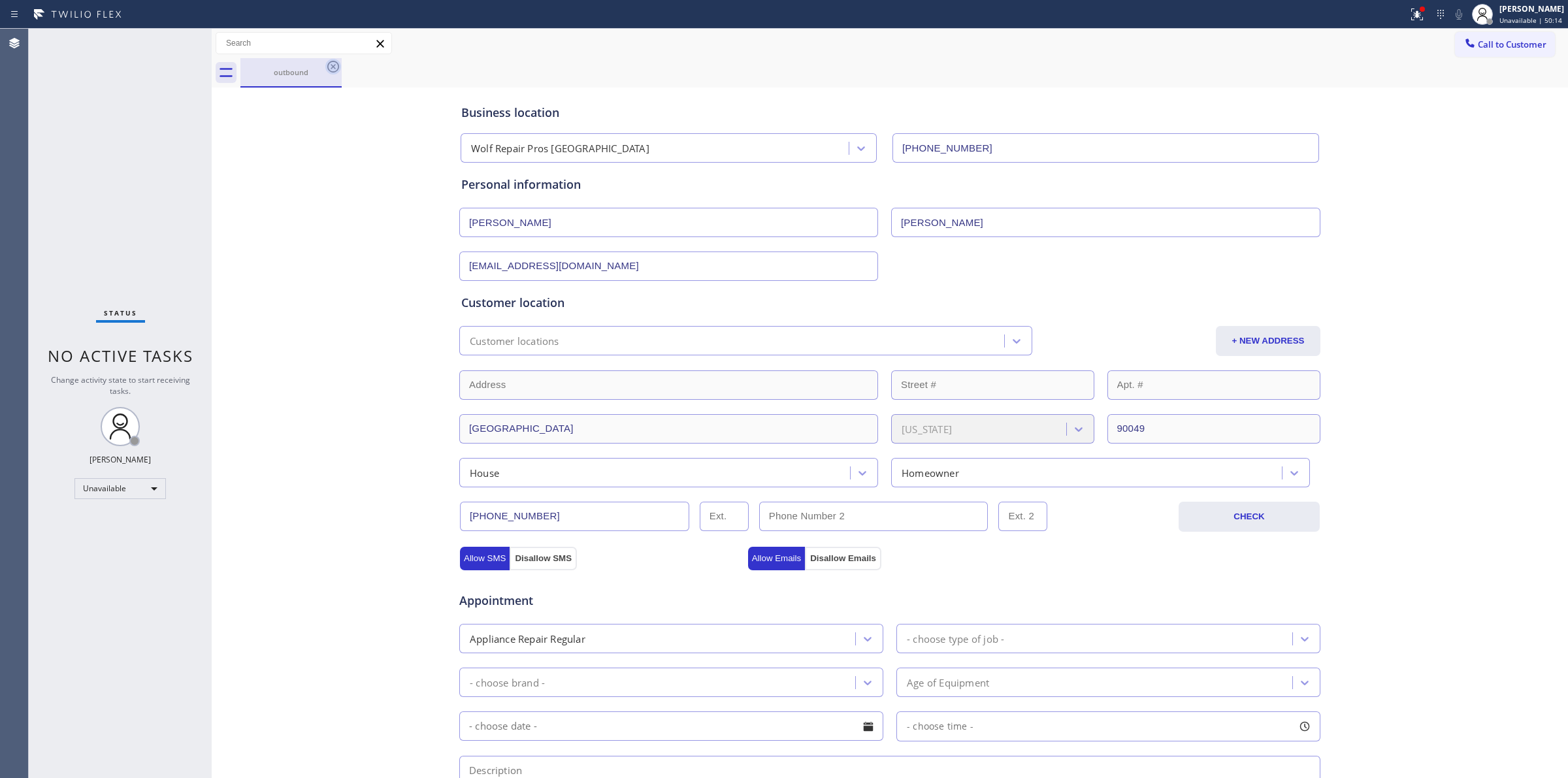
click at [332, 67] on icon at bounding box center [333, 67] width 11 height 11
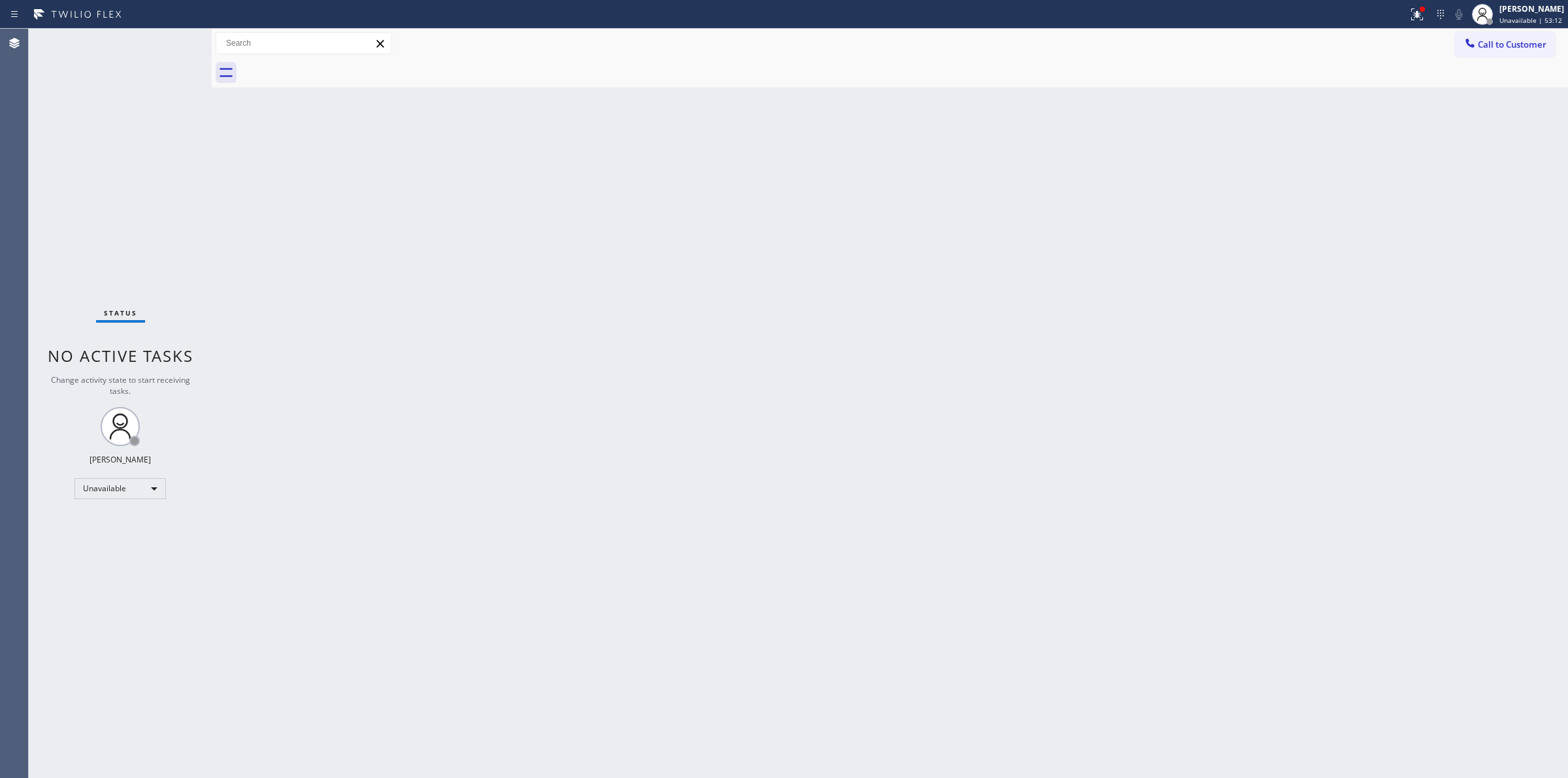
click at [726, 381] on div "Back to Dashboard Change Sender ID Customers Technicians Select a contact Outbo…" at bounding box center [889, 403] width 1357 height 749
click at [1271, 233] on div "Back to Dashboard Change Sender ID Customers Technicians Select a contact Outbo…" at bounding box center [889, 403] width 1357 height 749
click at [1506, 39] on span "Call to Customer" at bounding box center [1512, 44] width 69 height 11
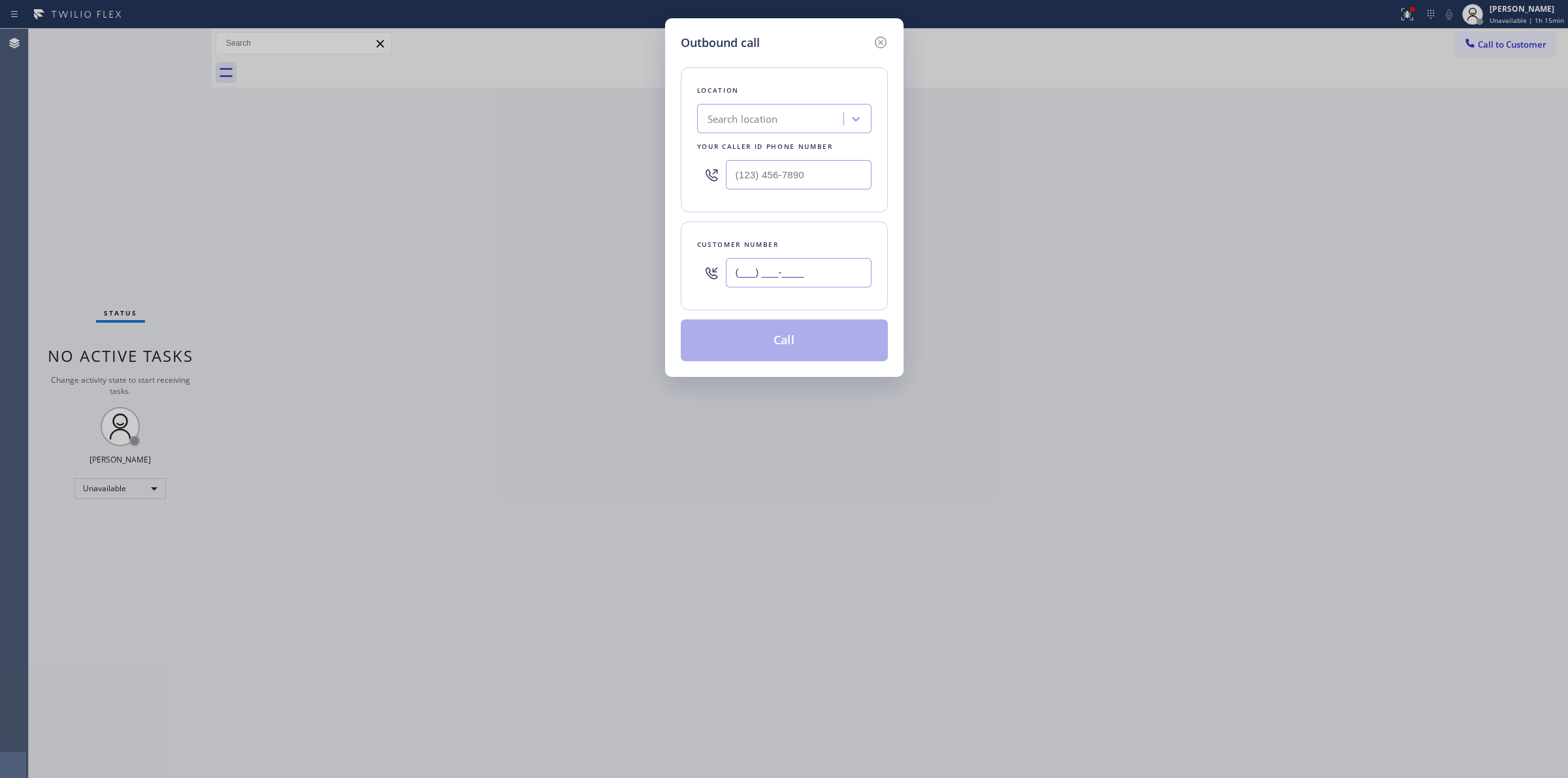
paste input "562) 208-1647"
click at [771, 285] on input "(___) ___-____" at bounding box center [798, 272] width 146 height 30
type input "[PHONE_NUMBER]"
click at [648, 188] on div "Outbound call Location Search location Your caller id phone number (___) ___-__…" at bounding box center [784, 389] width 1568 height 778
paste input "877) 361-1109"
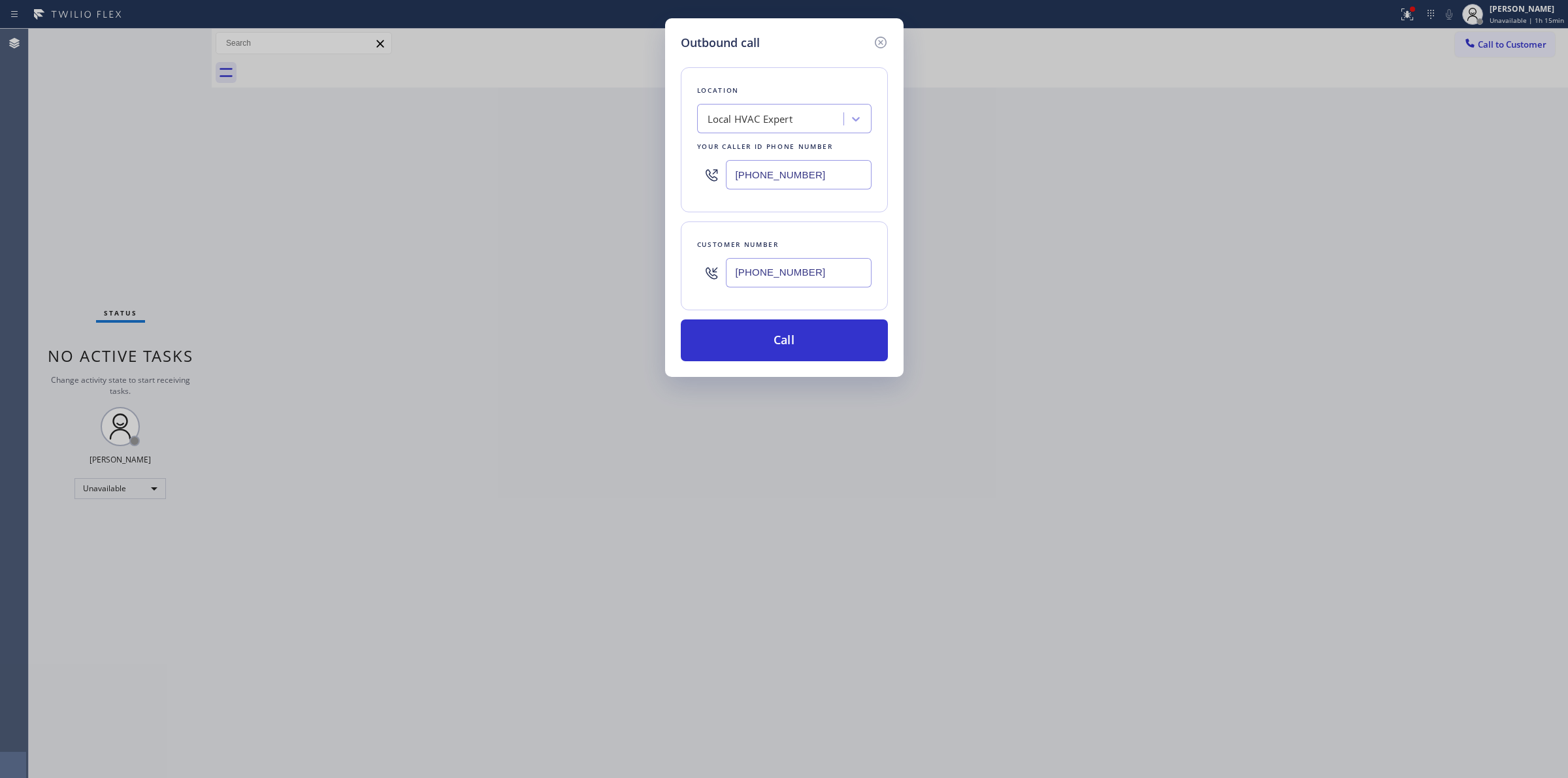
type input "[PHONE_NUMBER]"
click at [774, 203] on div "Location Local HVAC Expert Your caller id phone number (877) 361-1109" at bounding box center [784, 140] width 208 height 145
click at [792, 347] on button "Call" at bounding box center [784, 341] width 208 height 42
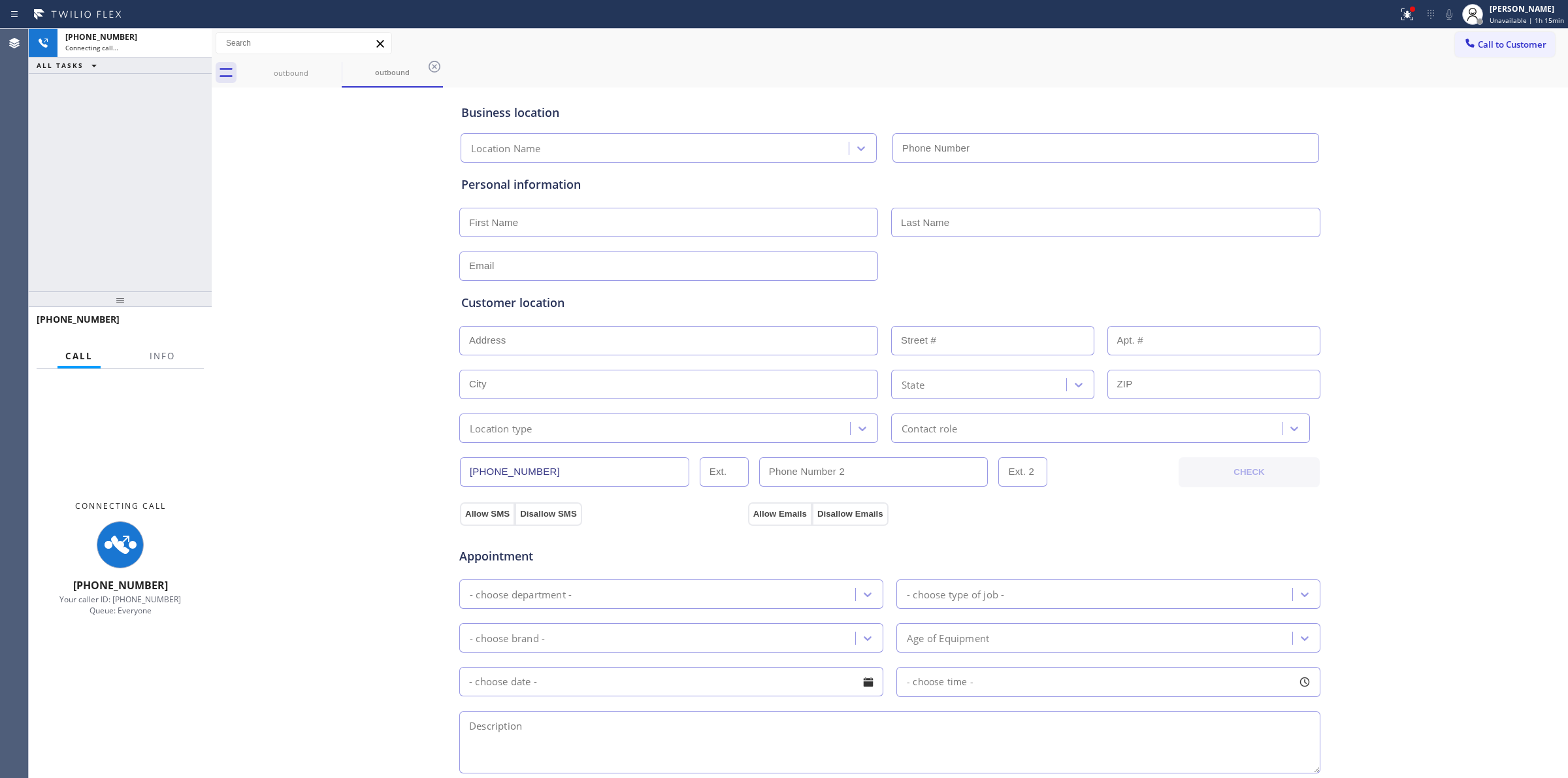
type input "[PHONE_NUMBER]"
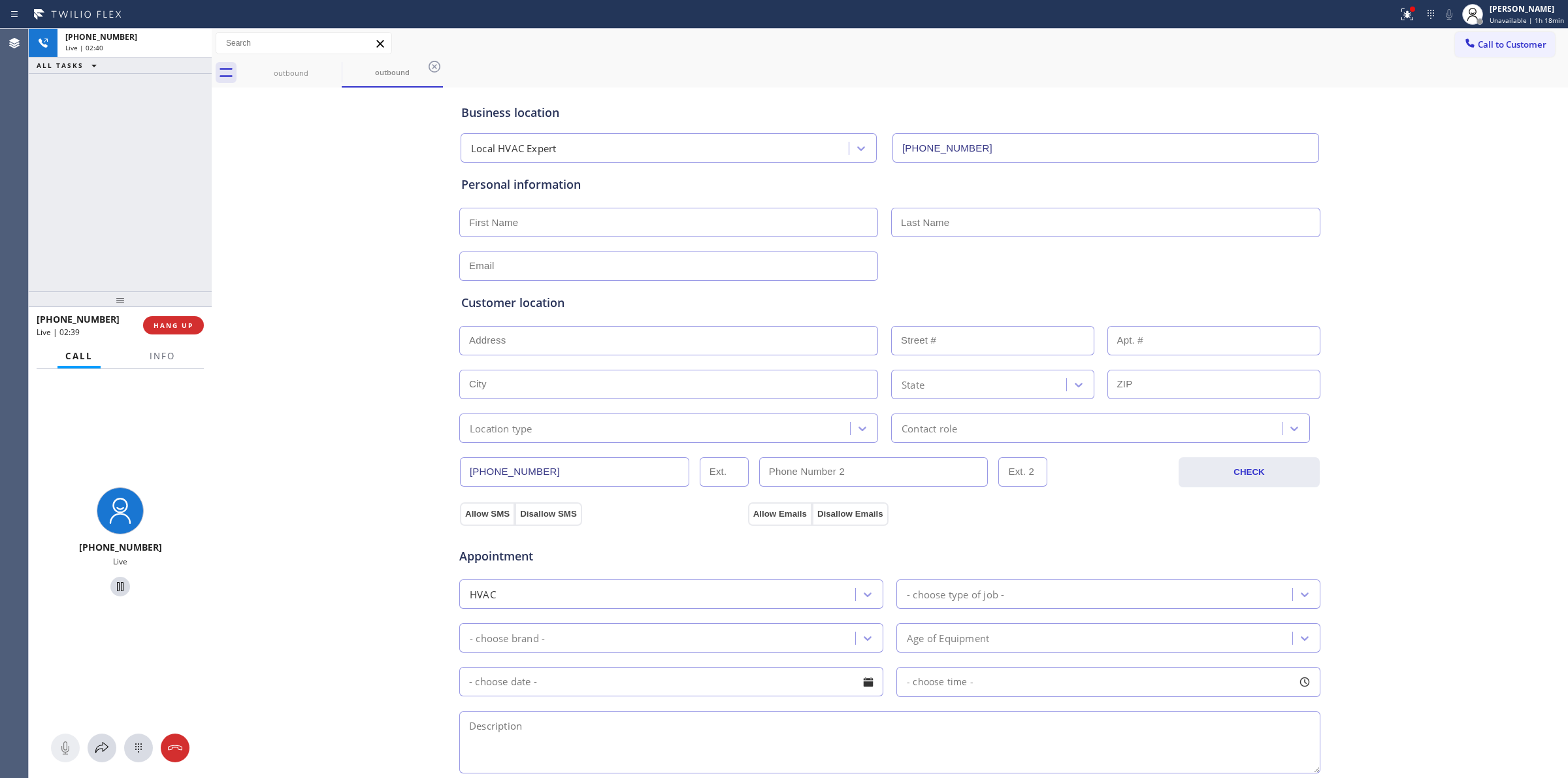
click at [1377, 543] on div "Business location Local HVAC Expert [PHONE_NUMBER] Personal information Custome…" at bounding box center [890, 536] width 1350 height 892
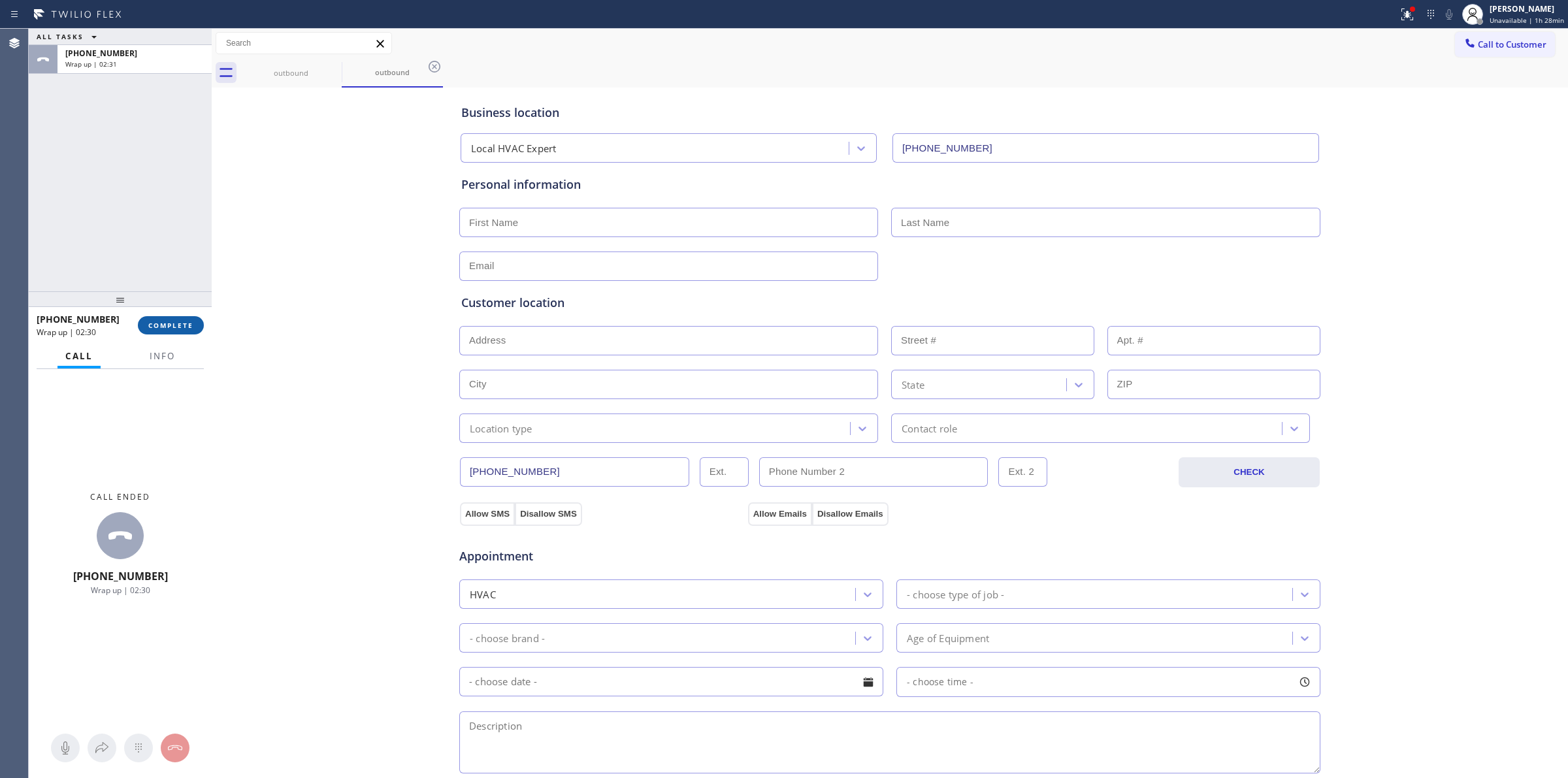
click at [190, 329] on span "COMPLETE" at bounding box center [170, 326] width 45 height 10
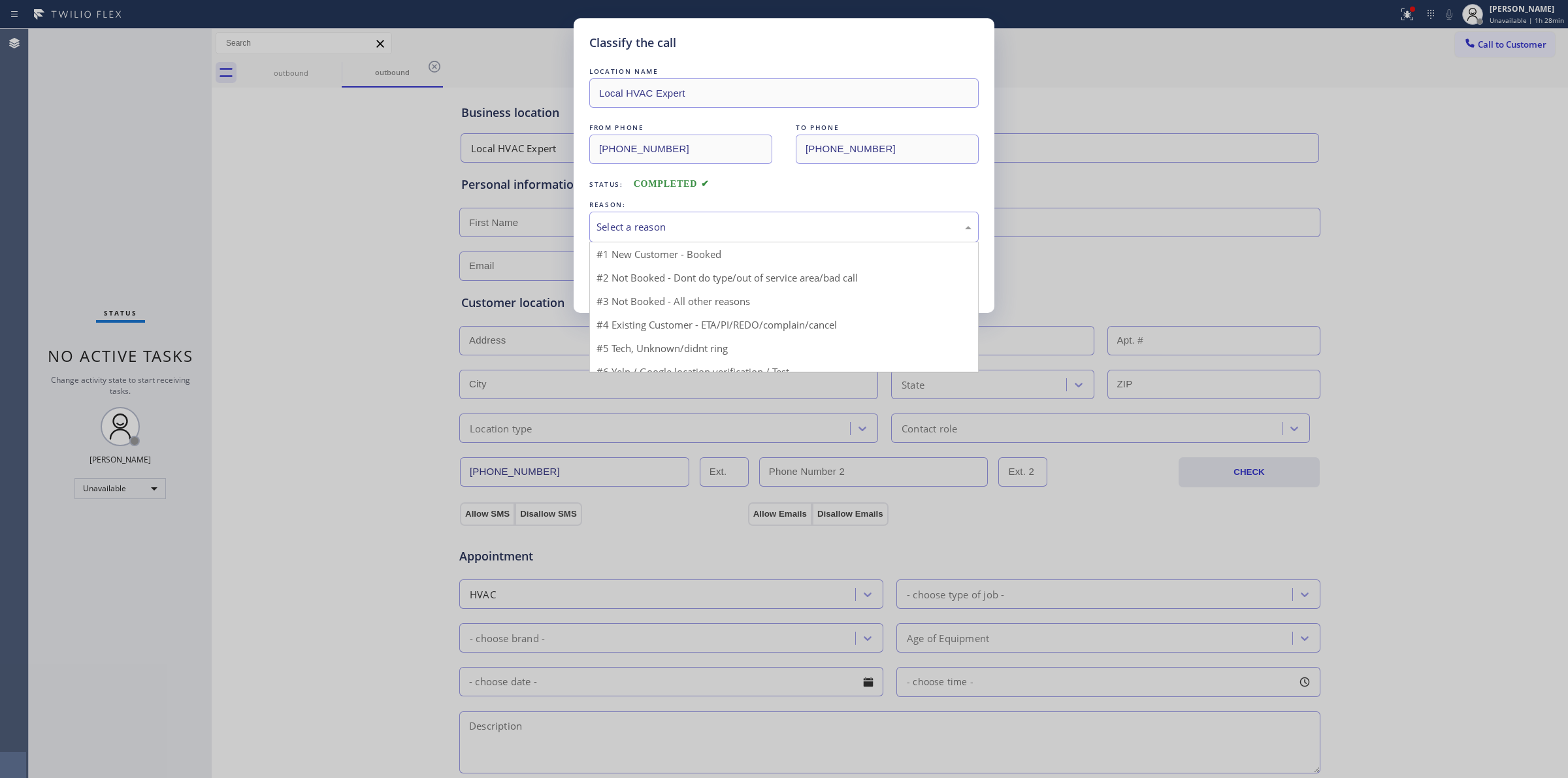
click at [683, 229] on div "Select a reason" at bounding box center [784, 228] width 375 height 15
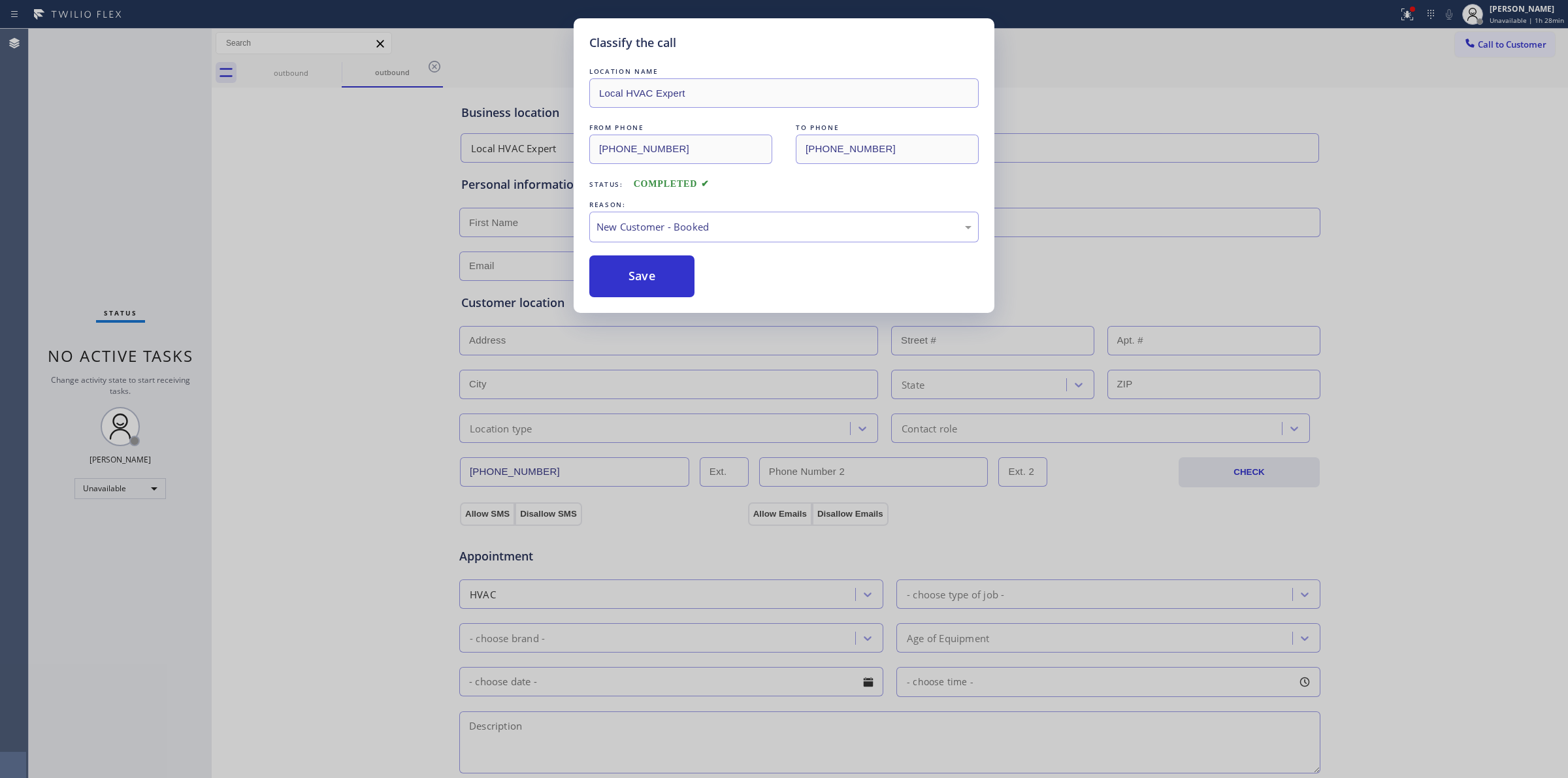
click at [666, 275] on button "Save" at bounding box center [642, 276] width 105 height 42
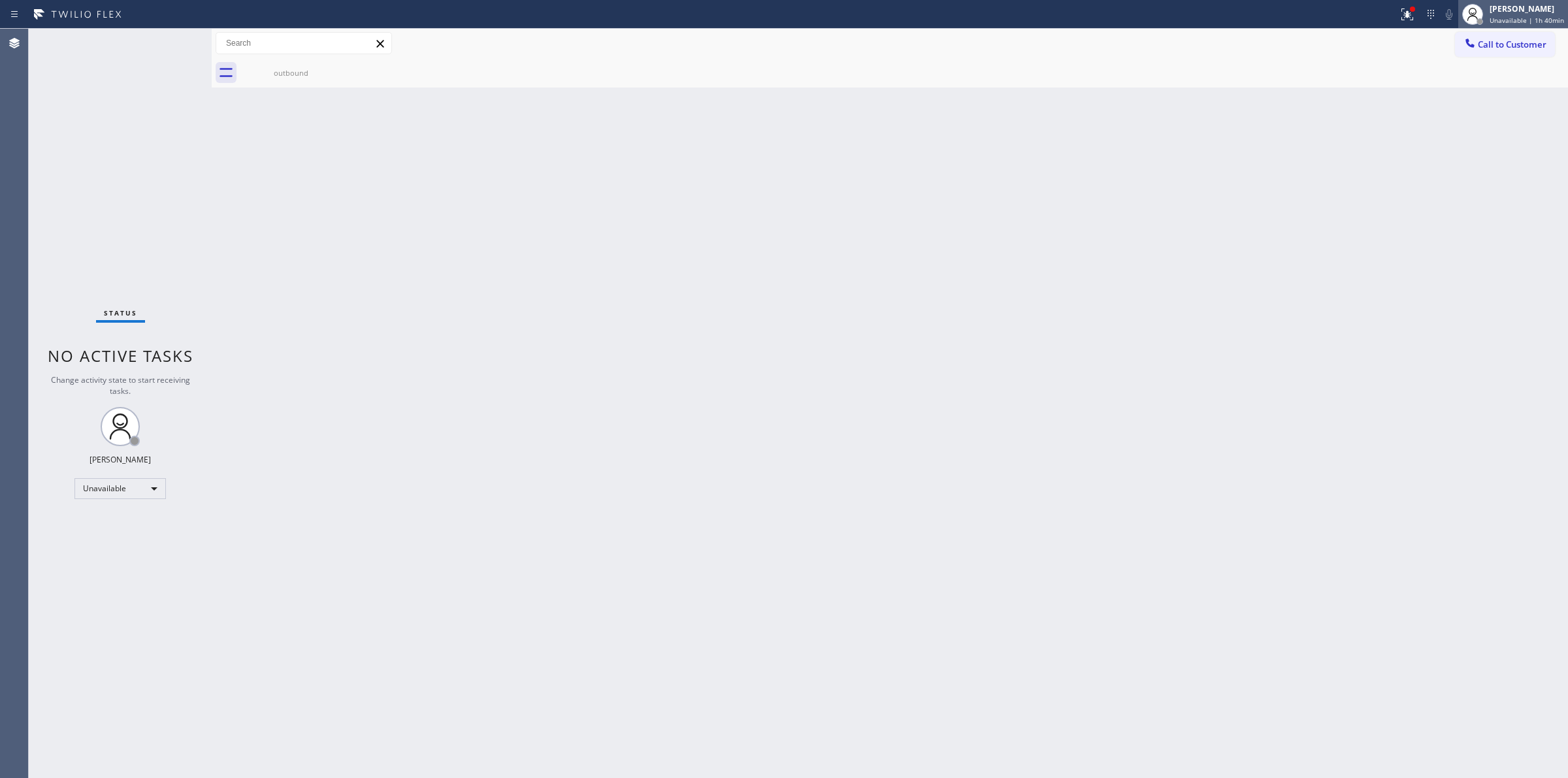
click at [1523, 15] on span "Unavailable | 1h 40min" at bounding box center [1527, 20] width 74 height 10
click at [1484, 121] on button "Log out" at bounding box center [1502, 127] width 130 height 29
click at [1380, 116] on div "Back to Dashboard Change Sender ID Customers Technicians Select a contact Outbo…" at bounding box center [889, 403] width 1357 height 749
click at [1516, 45] on span "Call to Customer" at bounding box center [1512, 44] width 69 height 11
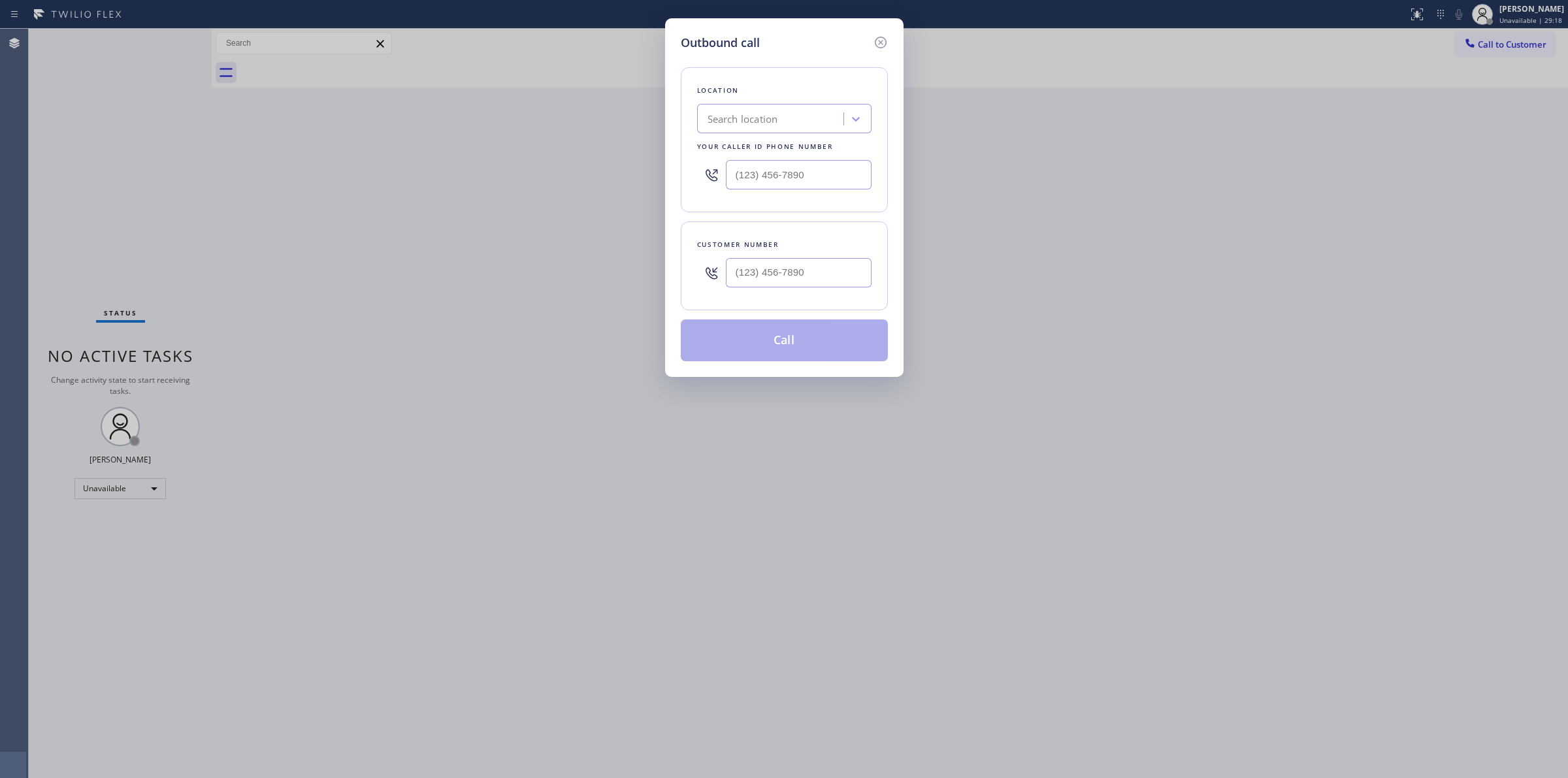
click at [787, 295] on div "Customer number" at bounding box center [784, 266] width 208 height 89
click at [792, 123] on div "Search location" at bounding box center [772, 119] width 143 height 23
paste input "Wolf Repair Pros"
type input "Wolf Repair Pros"
click at [764, 190] on div "Wolf Repair Pros [GEOGRAPHIC_DATA]" at bounding box center [784, 190] width 174 height 36
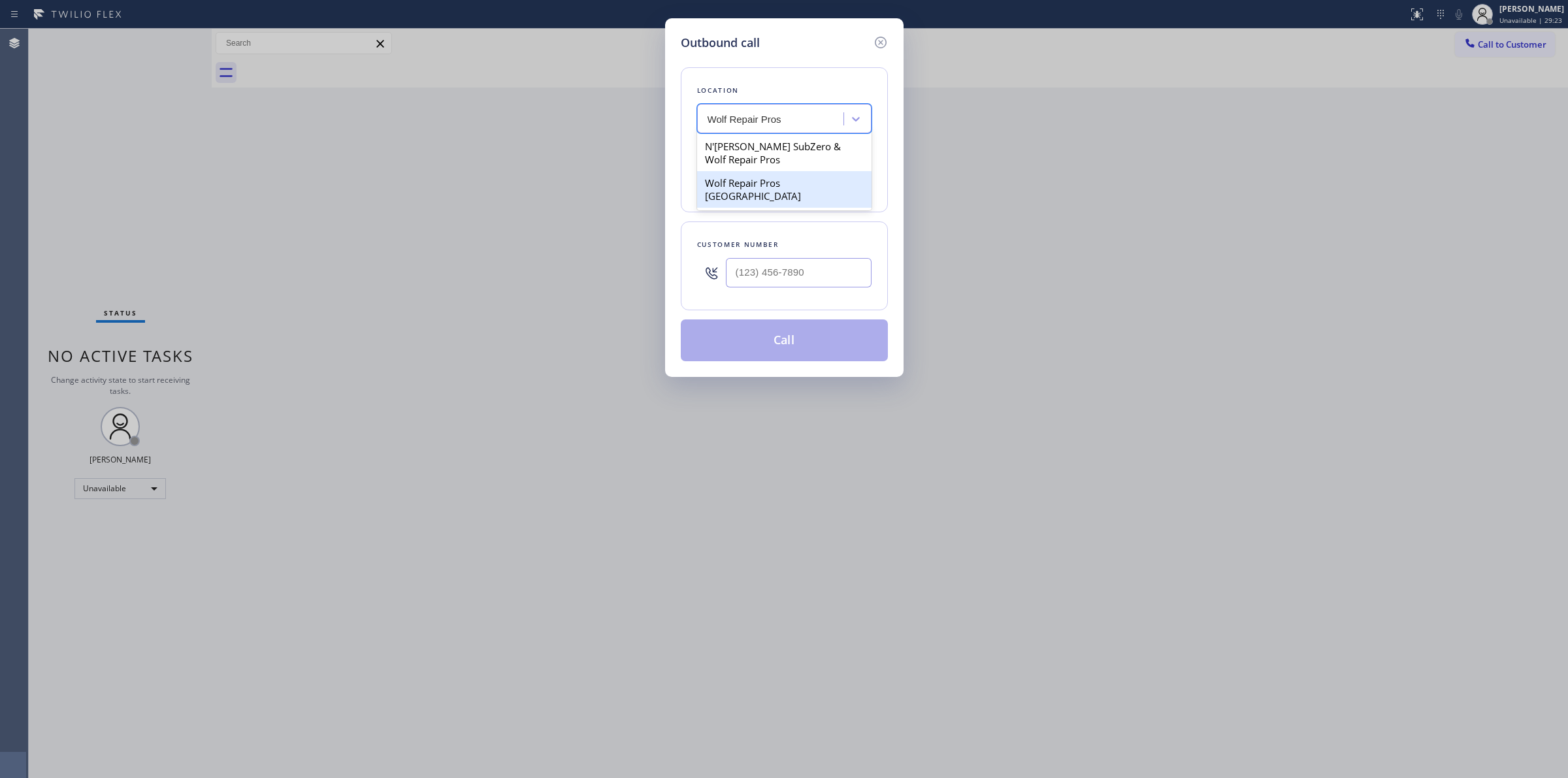
type input "[PHONE_NUMBER]"
click at [803, 170] on input "[PHONE_NUMBER]" at bounding box center [798, 174] width 146 height 30
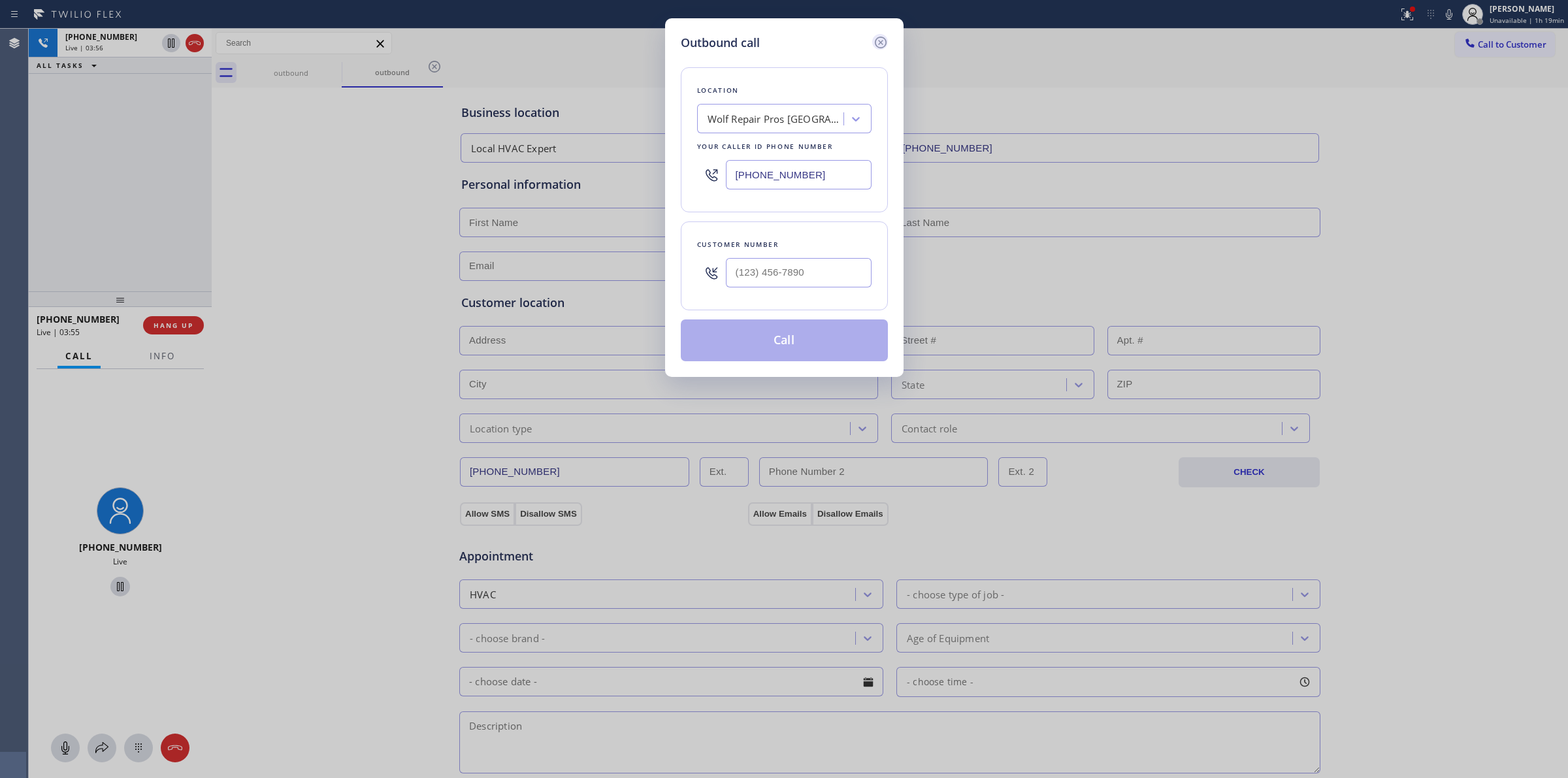
click at [876, 36] on icon at bounding box center [881, 42] width 15 height 15
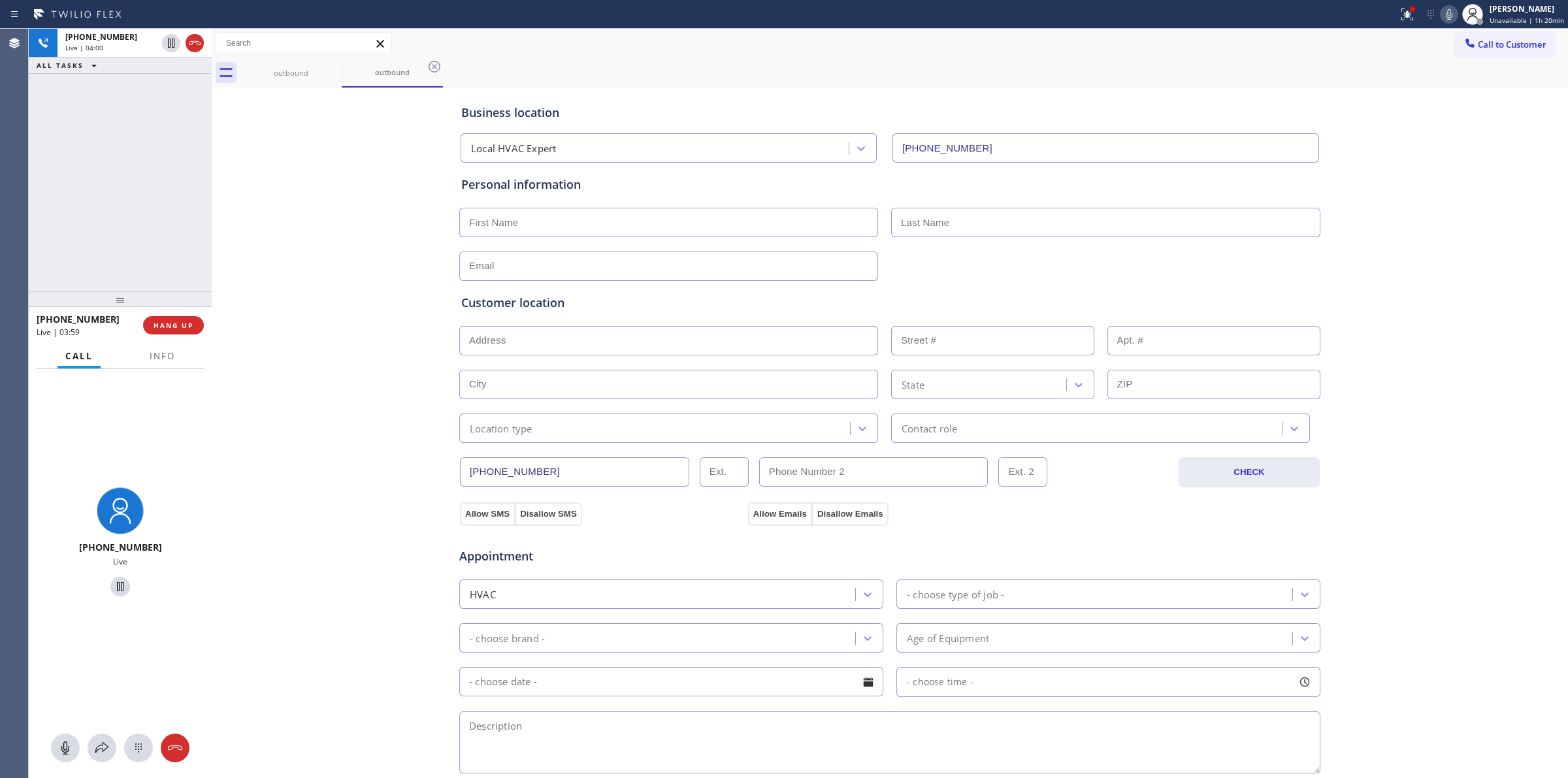
click at [1455, 14] on icon at bounding box center [1449, 14] width 15 height 15
click at [166, 43] on icon at bounding box center [171, 43] width 15 height 15
type input "[PHONE_NUMBER]"
click at [1362, 281] on div "Business location Local HVAC Expert [PHONE_NUMBER] Personal information Custome…" at bounding box center [890, 536] width 1350 height 892
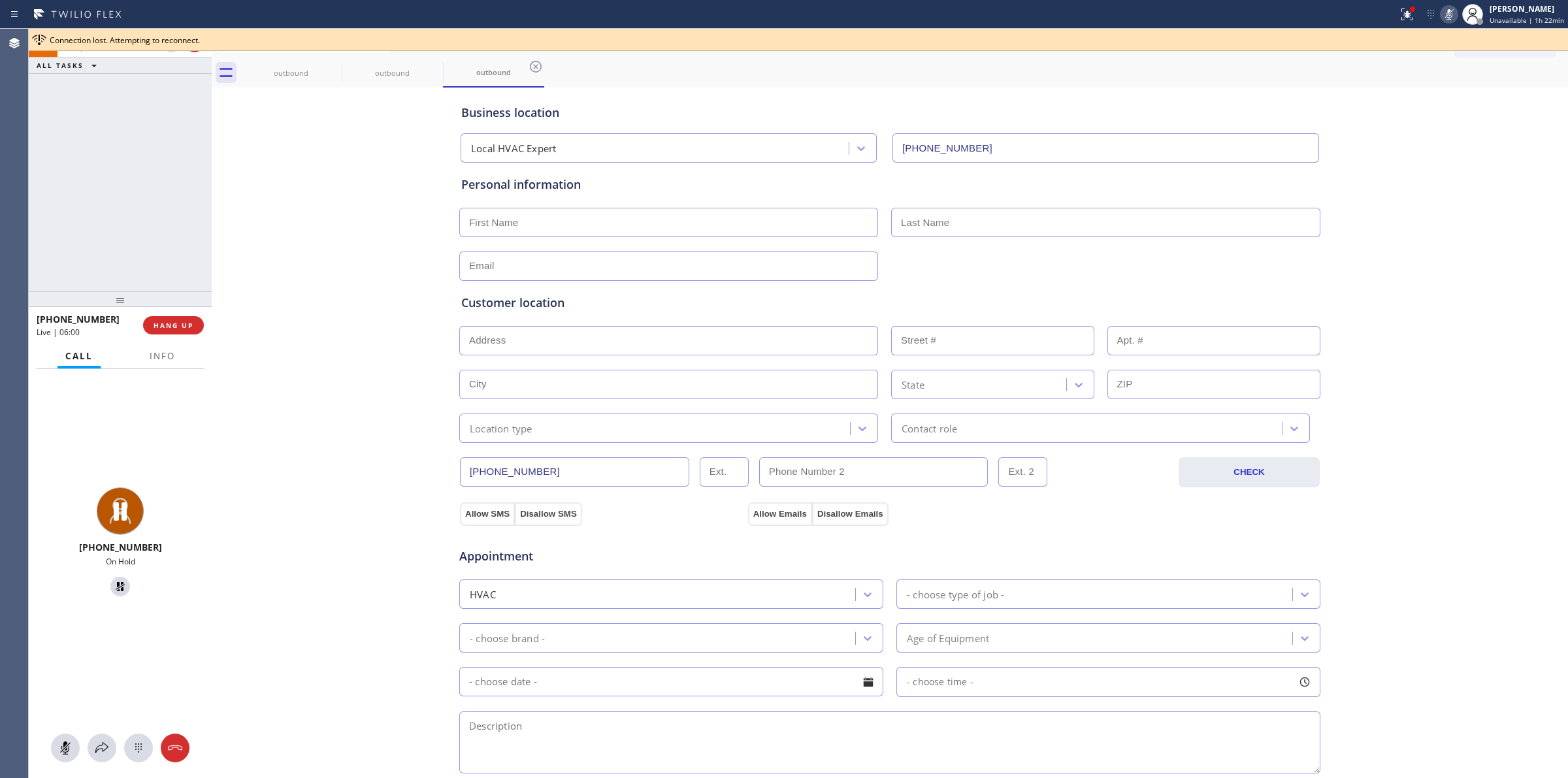
click at [1523, 75] on div "outbound outbound outbound" at bounding box center [904, 72] width 1327 height 30
click at [129, 41] on span "Connection lost. Attempting to reconnect." at bounding box center [125, 40] width 150 height 11
click at [164, 50] on div at bounding box center [798, 50] width 1539 height 1
click at [168, 53] on div at bounding box center [182, 43] width 47 height 29
click at [168, 51] on button at bounding box center [170, 43] width 18 height 18
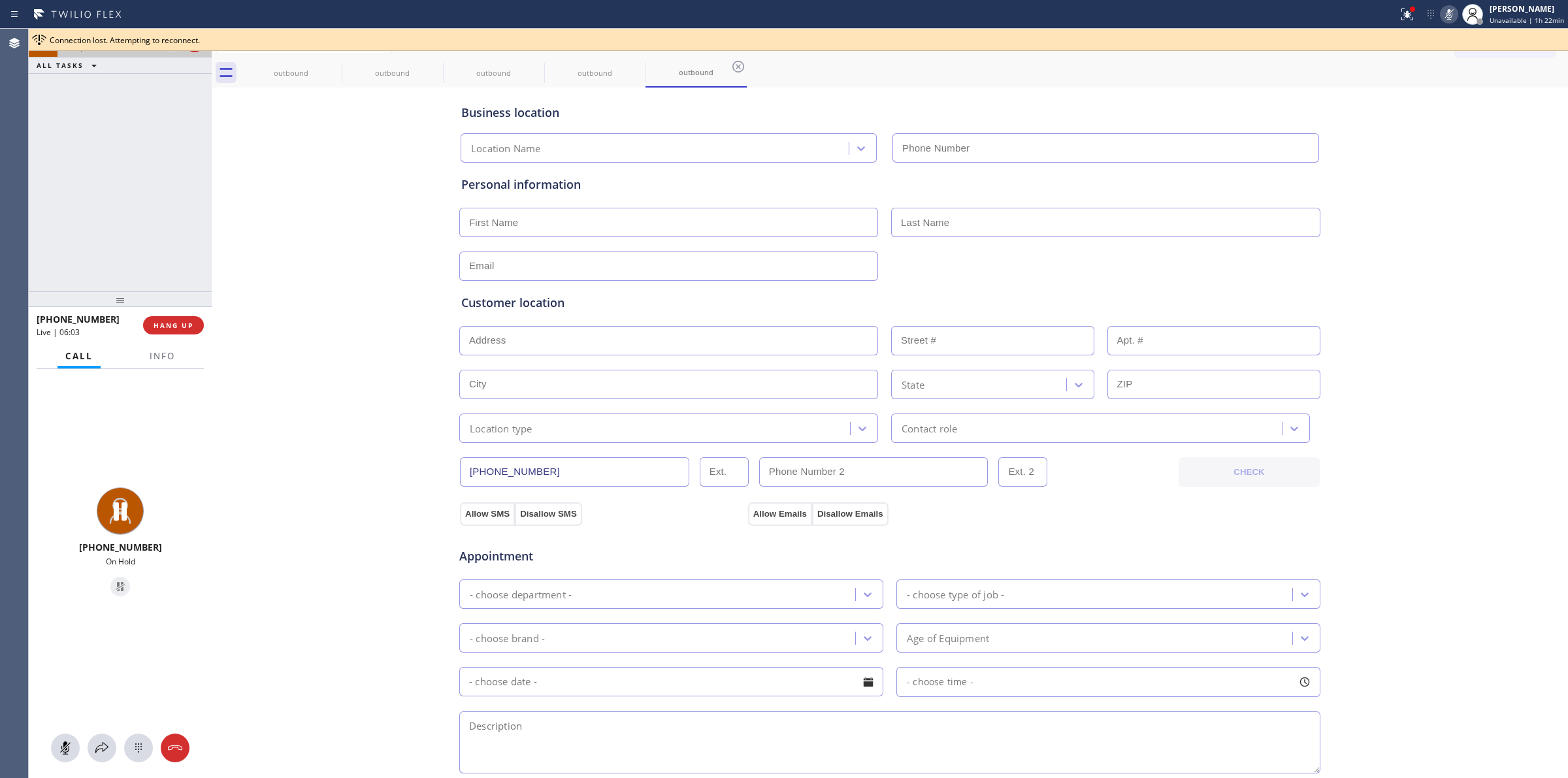
type input "[PHONE_NUMBER]"
drag, startPoint x: 354, startPoint y: 141, endPoint x: 276, endPoint y: 50, distance: 119.9
click at [350, 141] on div "Business location Local HVAC Expert [PHONE_NUMBER] Personal information Custome…" at bounding box center [890, 536] width 1350 height 892
click at [1546, 50] on div at bounding box center [798, 50] width 1539 height 1
drag, startPoint x: 1503, startPoint y: 54, endPoint x: 1496, endPoint y: 54, distance: 7.0
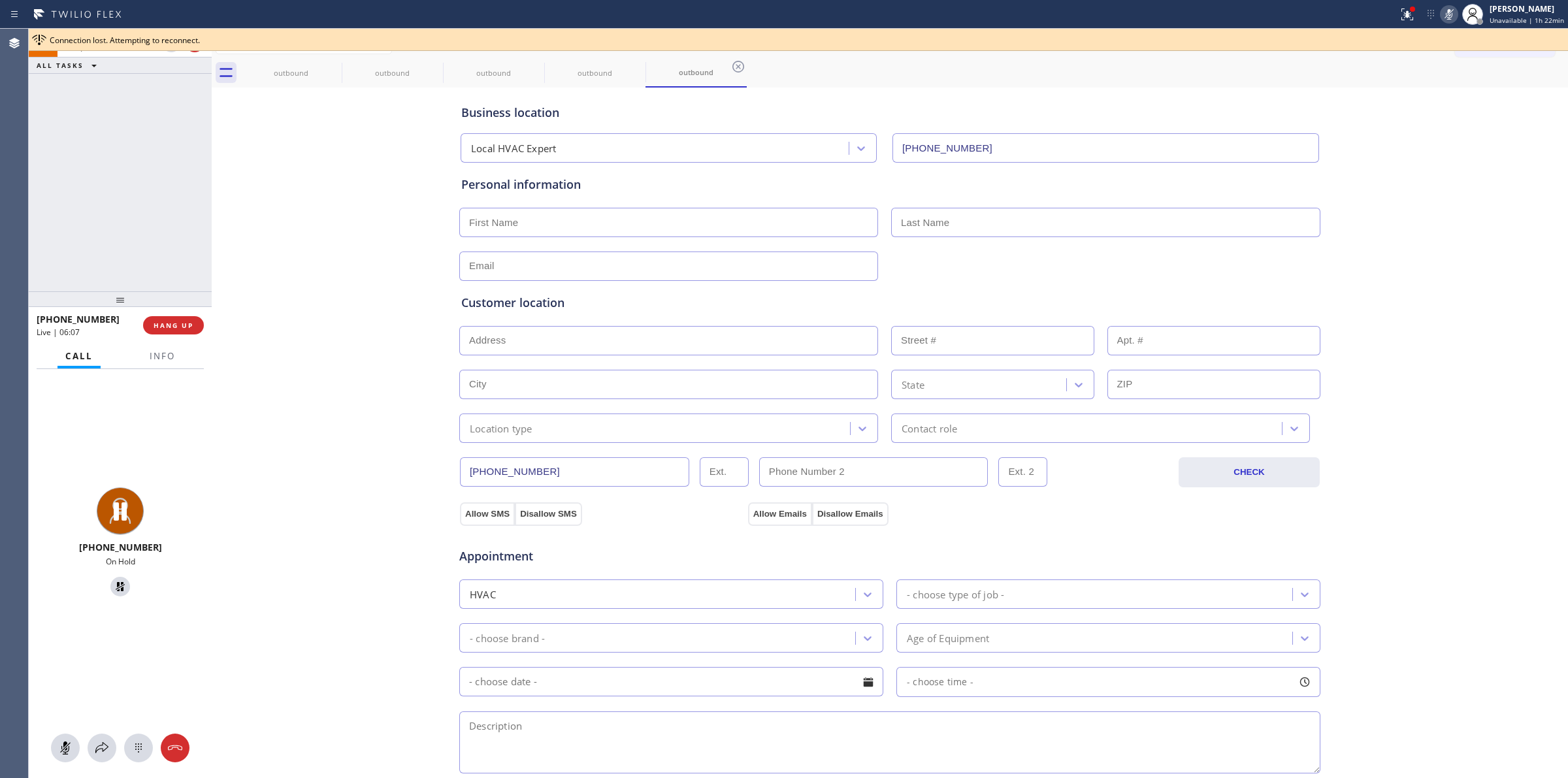
click at [1501, 54] on button "Call to Customer" at bounding box center [1504, 45] width 100 height 25
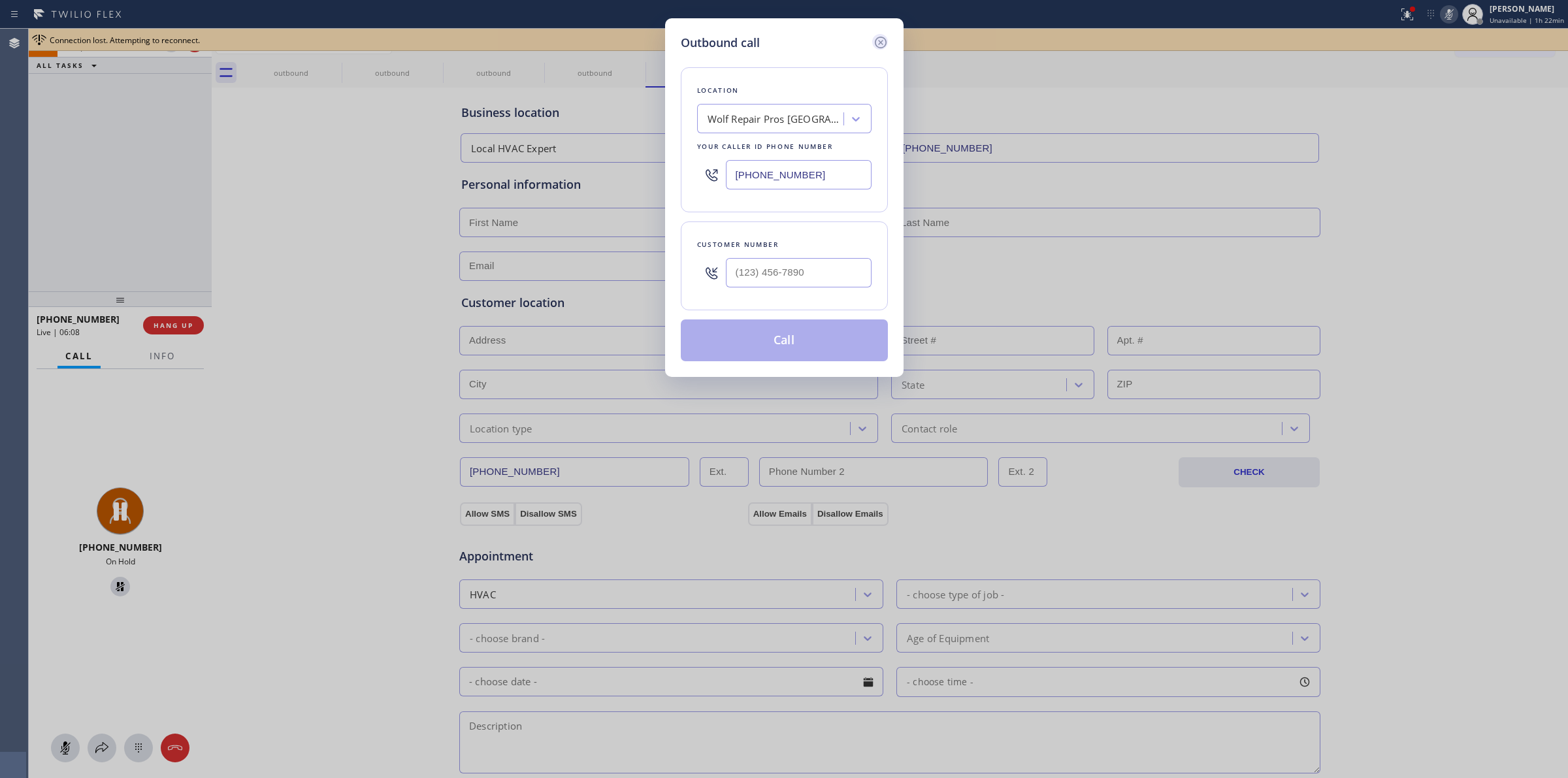
click at [877, 38] on icon at bounding box center [880, 42] width 11 height 11
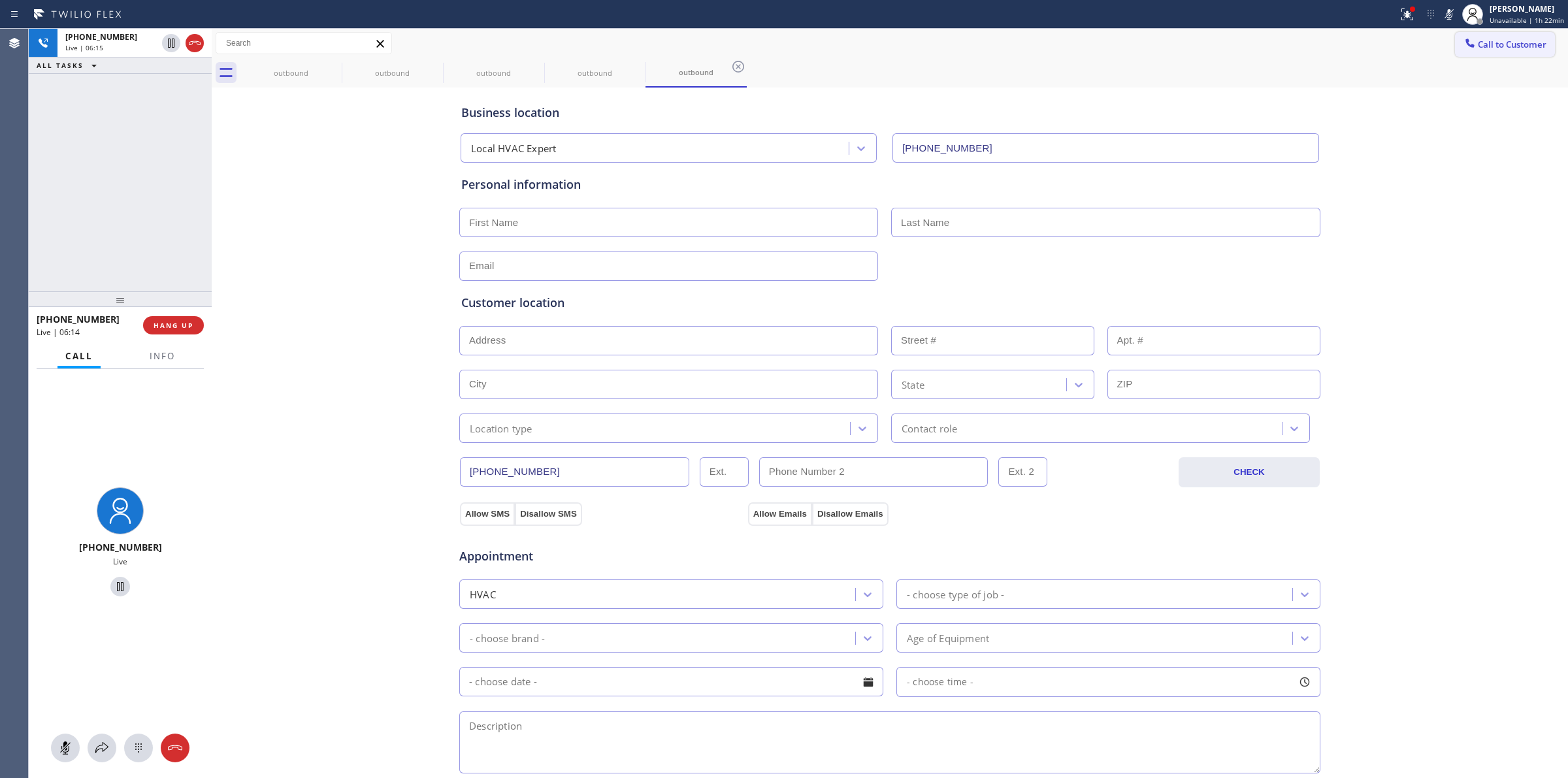
click at [1453, 17] on icon at bounding box center [1449, 14] width 15 height 15
click at [1251, 600] on div "- choose type of job -" at bounding box center [1097, 594] width 392 height 23
click at [198, 43] on icon at bounding box center [194, 43] width 15 height 15
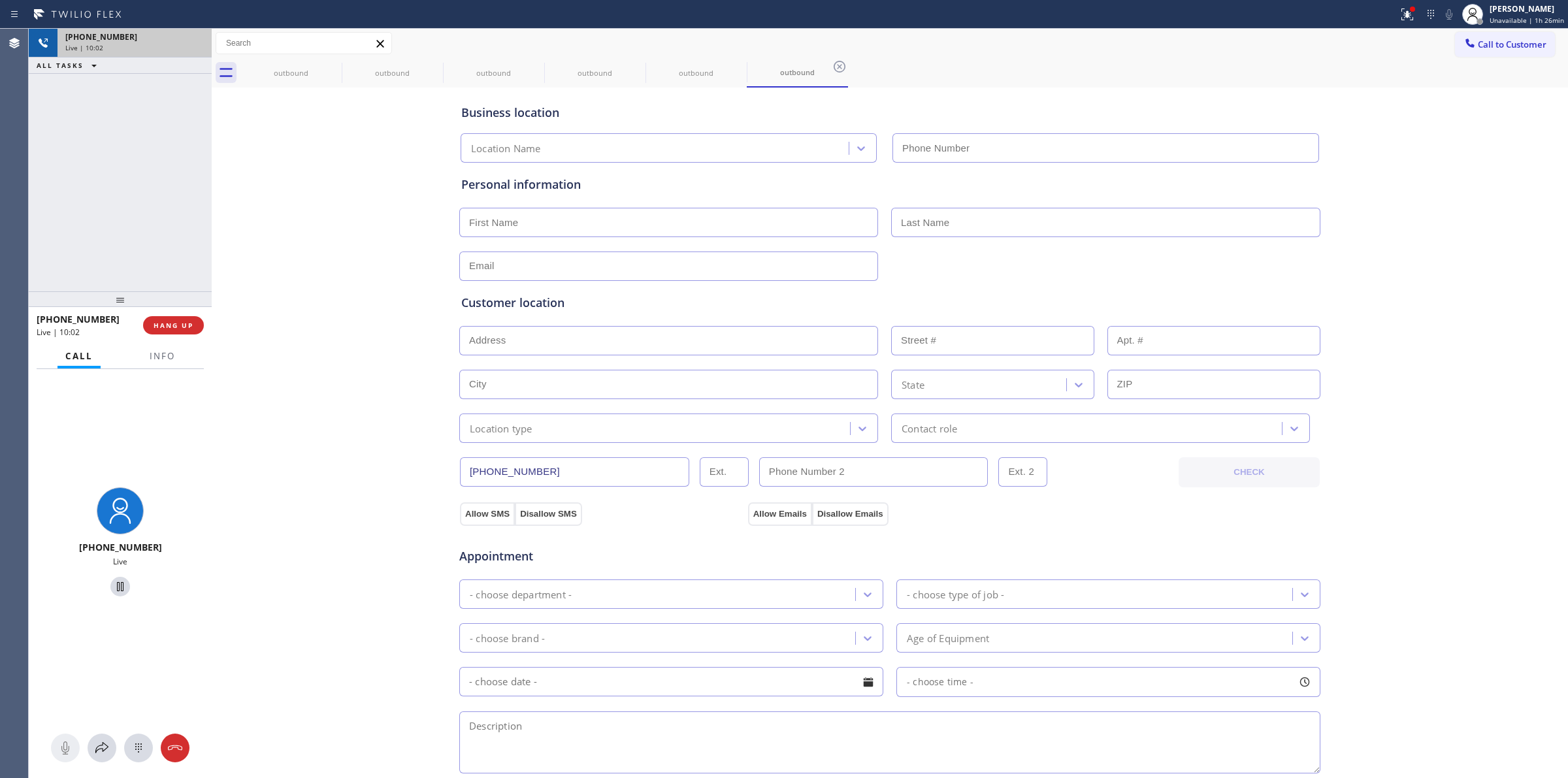
type input "[PHONE_NUMBER]"
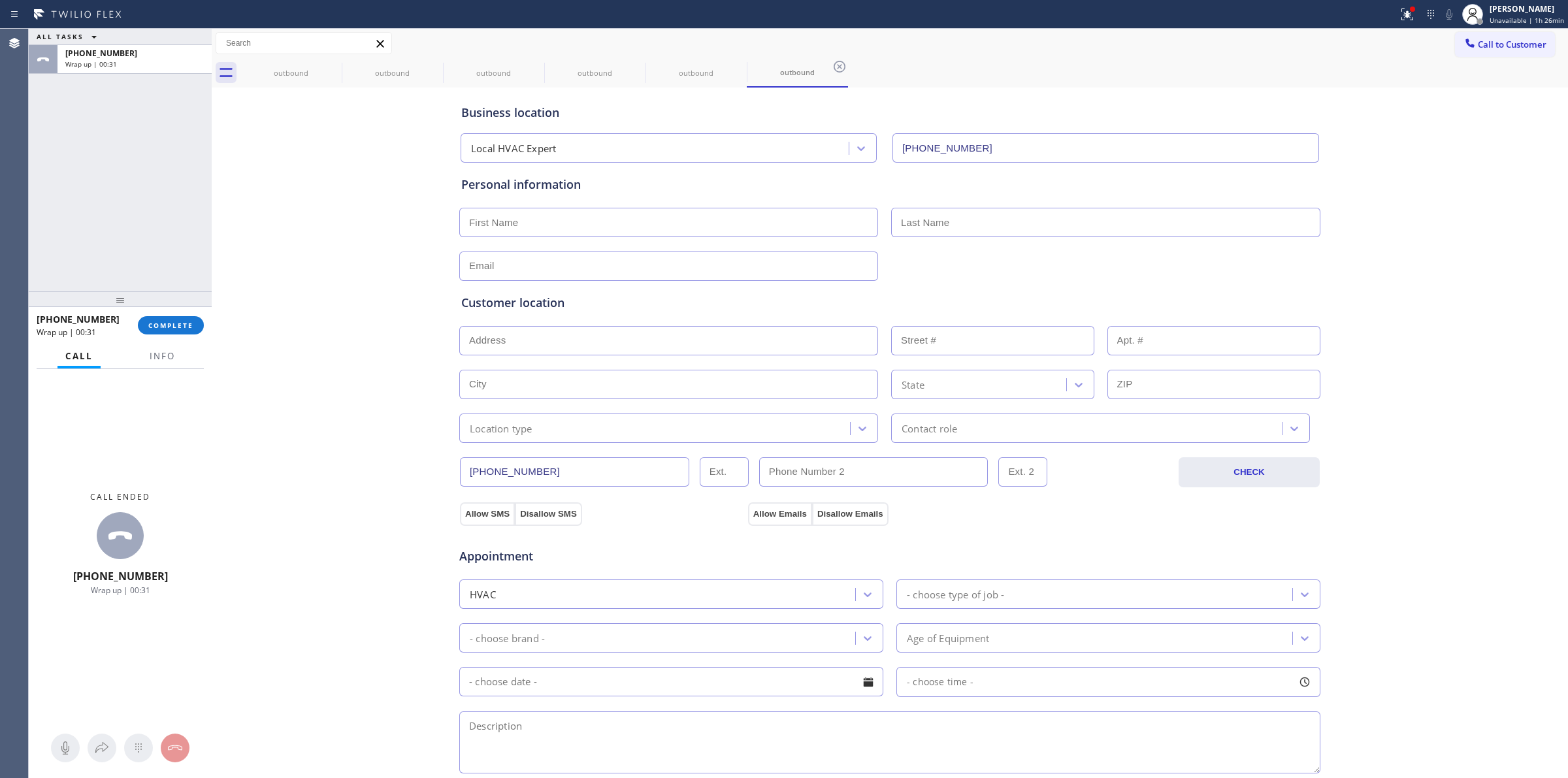
scroll to position [164, 0]
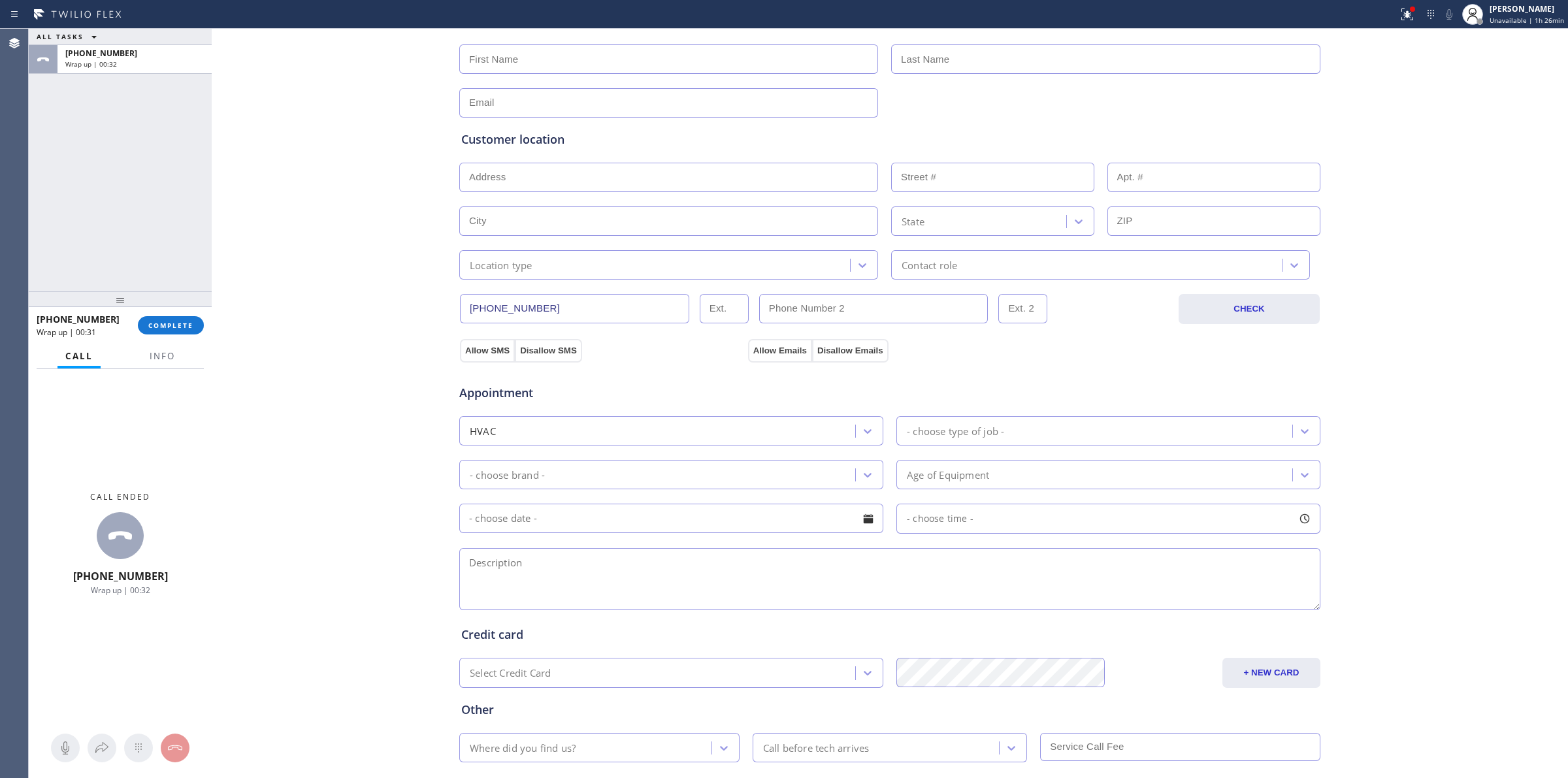
click at [534, 563] on textarea at bounding box center [889, 579] width 861 height 62
paste textarea "10 - 3 | No scf | Central unit | quote install a new system | condo - Ho | [STR…"
type textarea "10 - 3 | No scf | Central unit | quote install a new system | condo - Ho | [STR…"
click at [511, 430] on div "HVAC" at bounding box center [660, 431] width 392 height 23
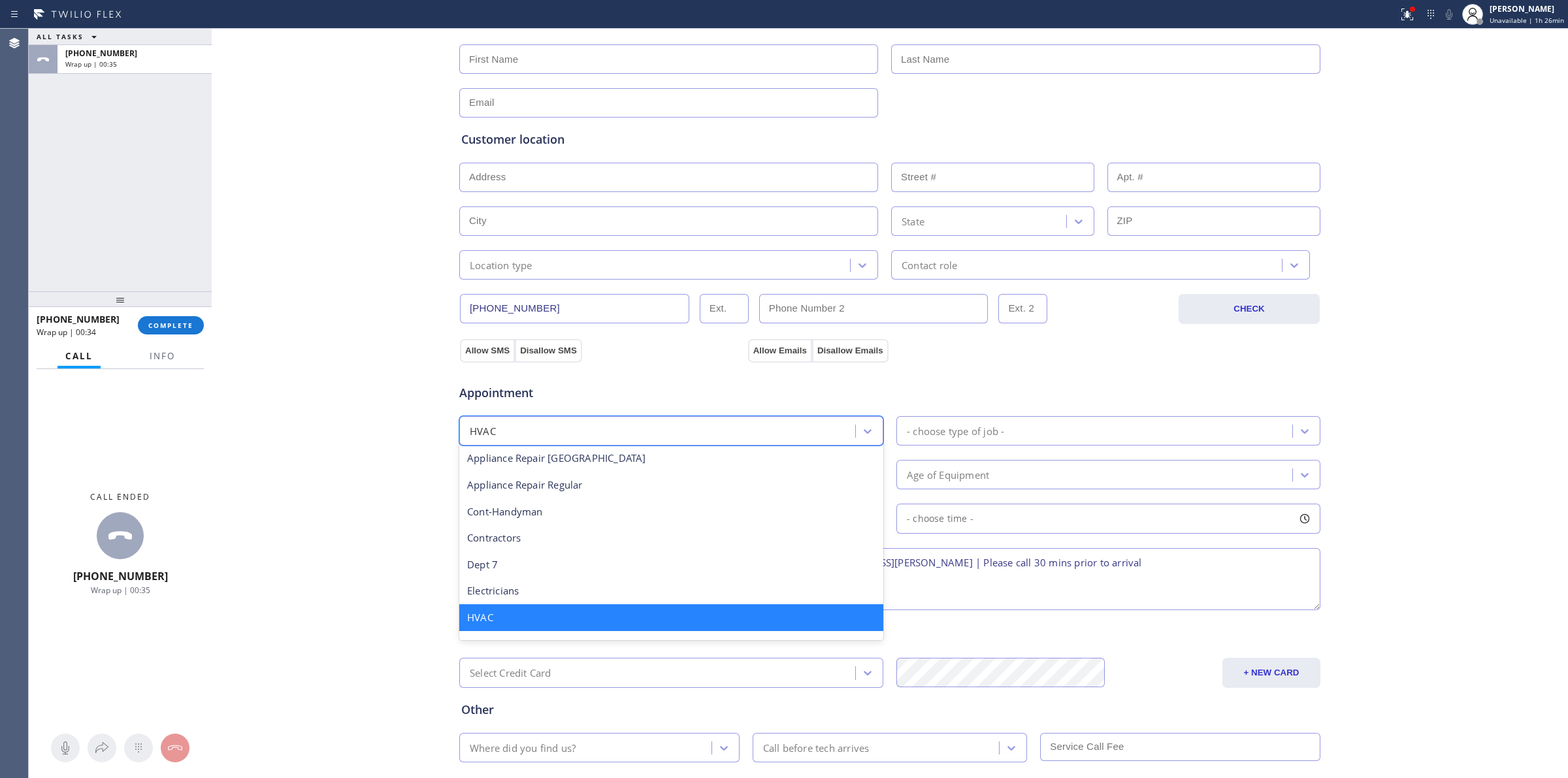
scroll to position [243, 0]
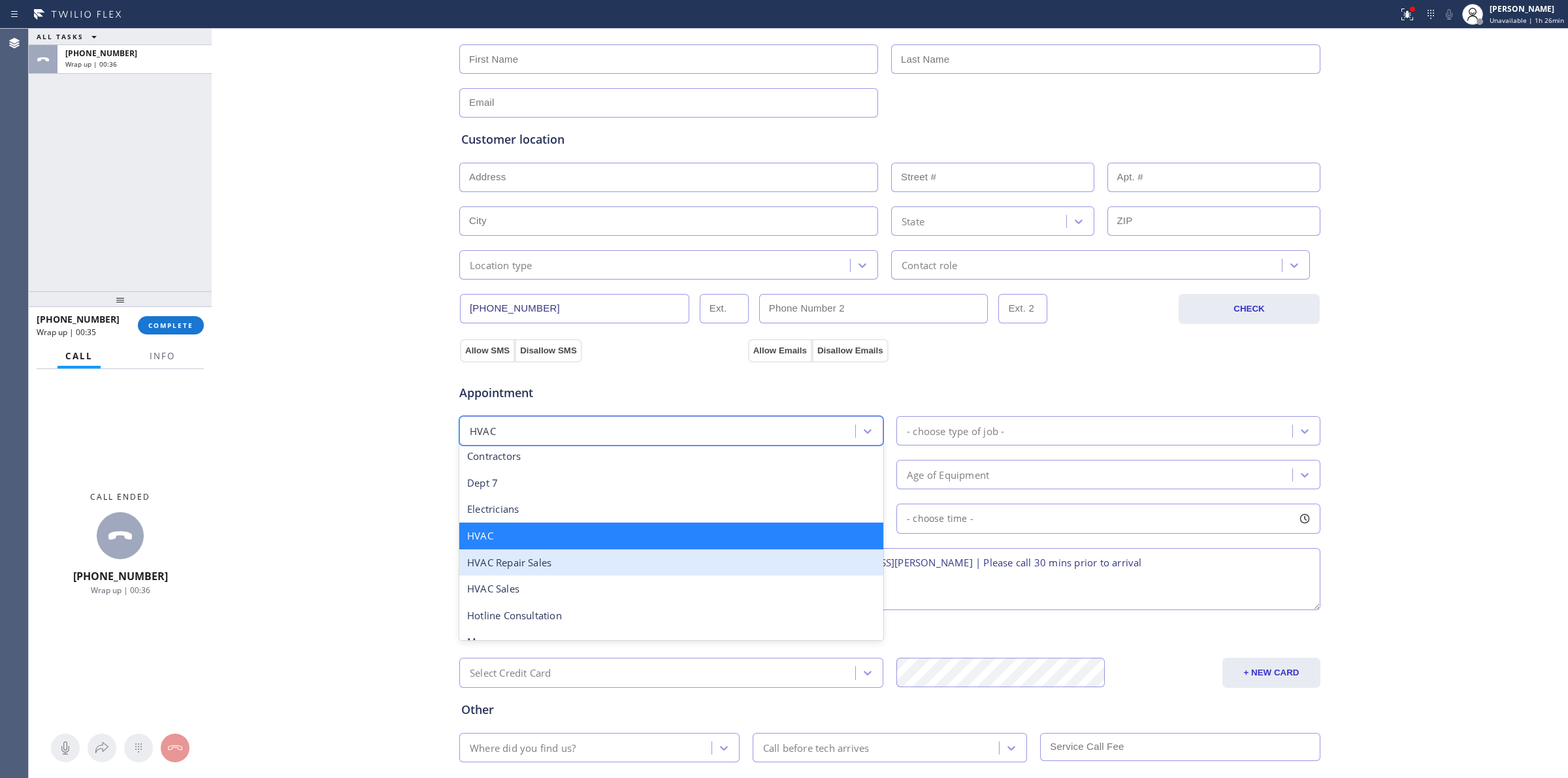
click at [513, 592] on div "HVAC Sales" at bounding box center [670, 589] width 424 height 27
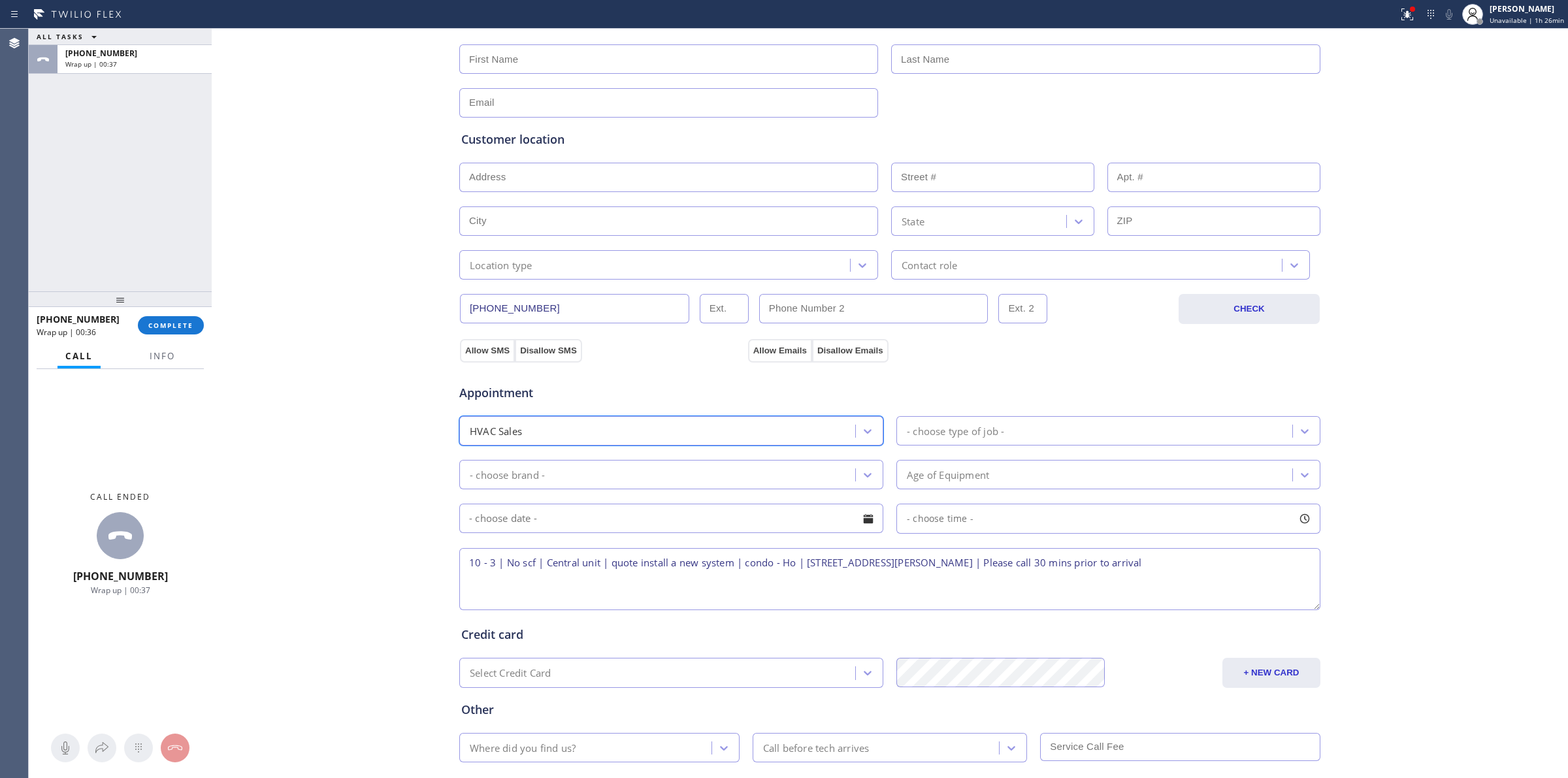
click at [983, 427] on div "- choose type of job -" at bounding box center [956, 431] width 97 height 15
click at [936, 490] on div "Install Sales" at bounding box center [1108, 487] width 424 height 27
click at [776, 482] on div "- choose brand -" at bounding box center [660, 475] width 392 height 23
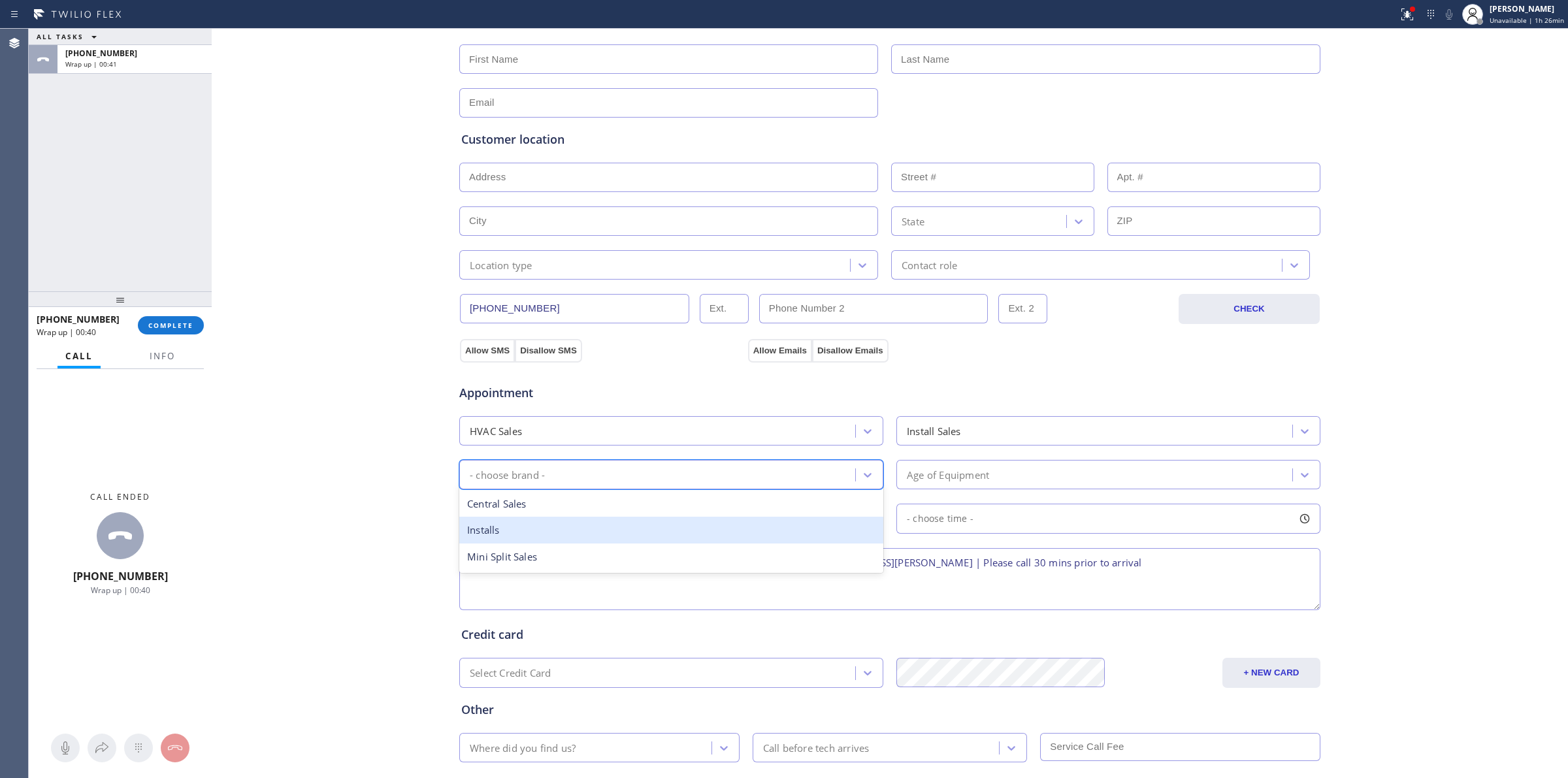
click at [497, 533] on div "Installs" at bounding box center [670, 530] width 424 height 27
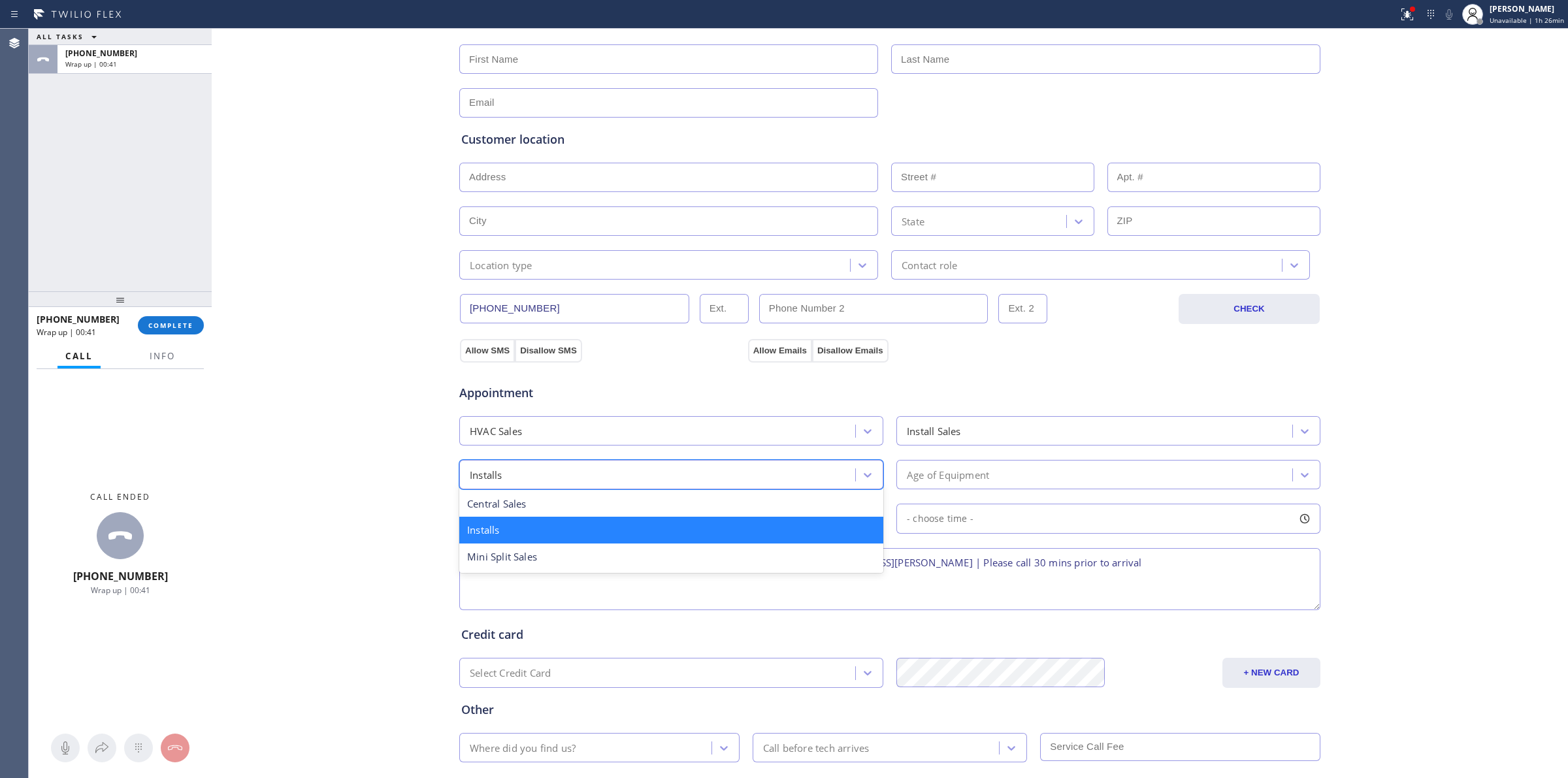
click at [618, 482] on div "Installs" at bounding box center [660, 475] width 392 height 23
click at [513, 530] on div "Installs" at bounding box center [670, 530] width 424 height 27
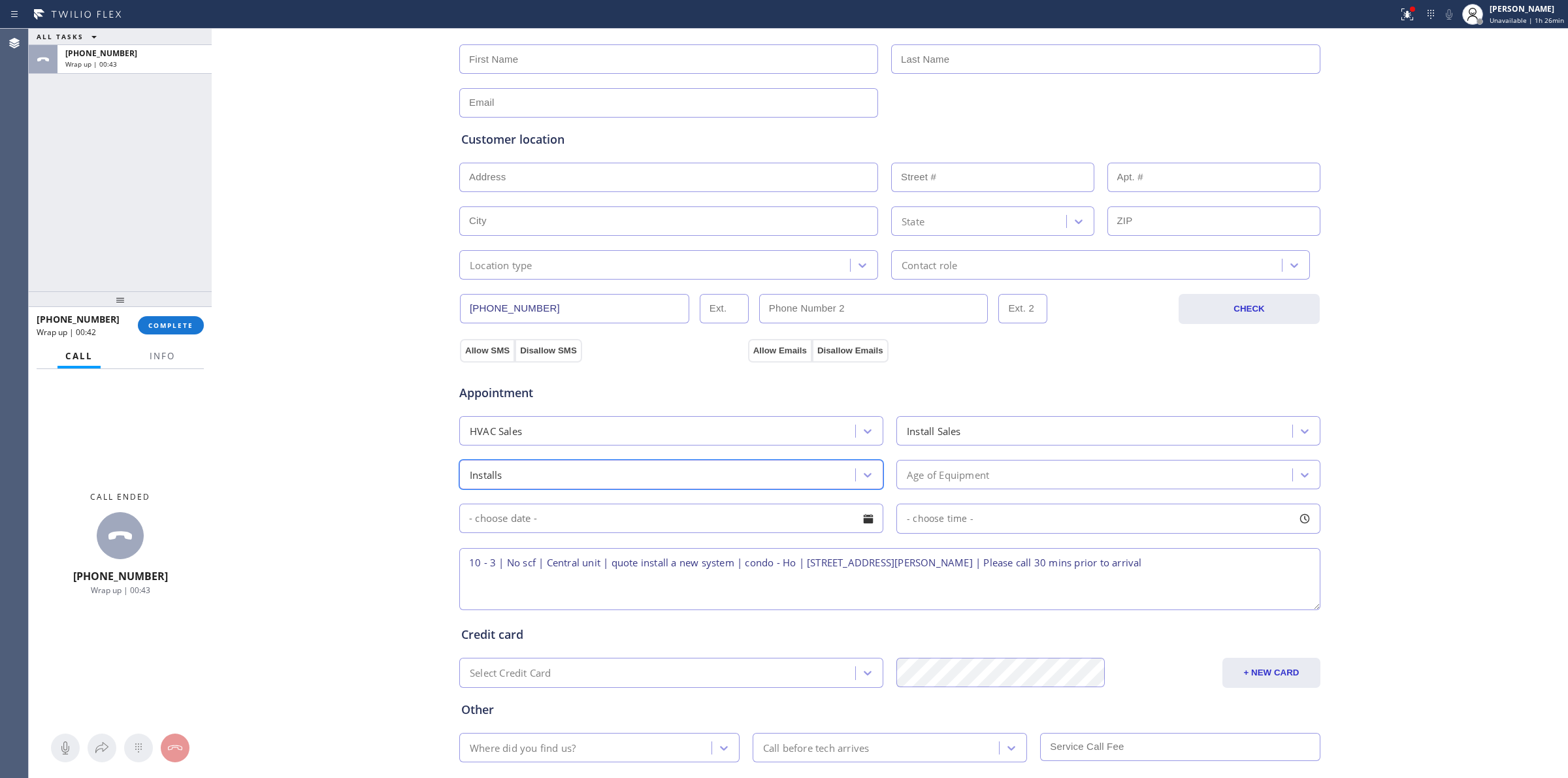
click at [968, 423] on div "Install Sales" at bounding box center [1097, 431] width 392 height 23
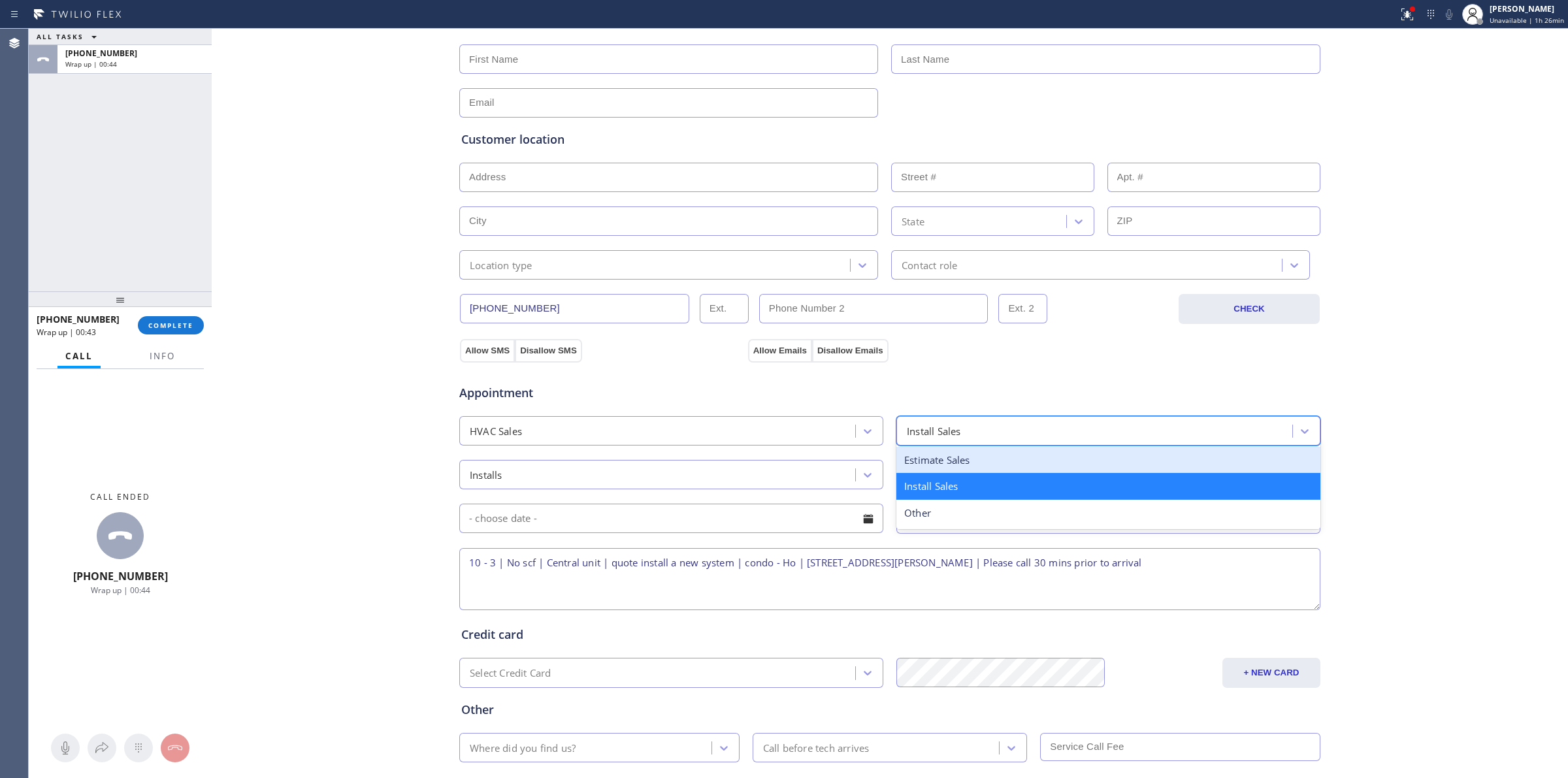
click at [505, 469] on div "Installs" at bounding box center [660, 475] width 392 height 23
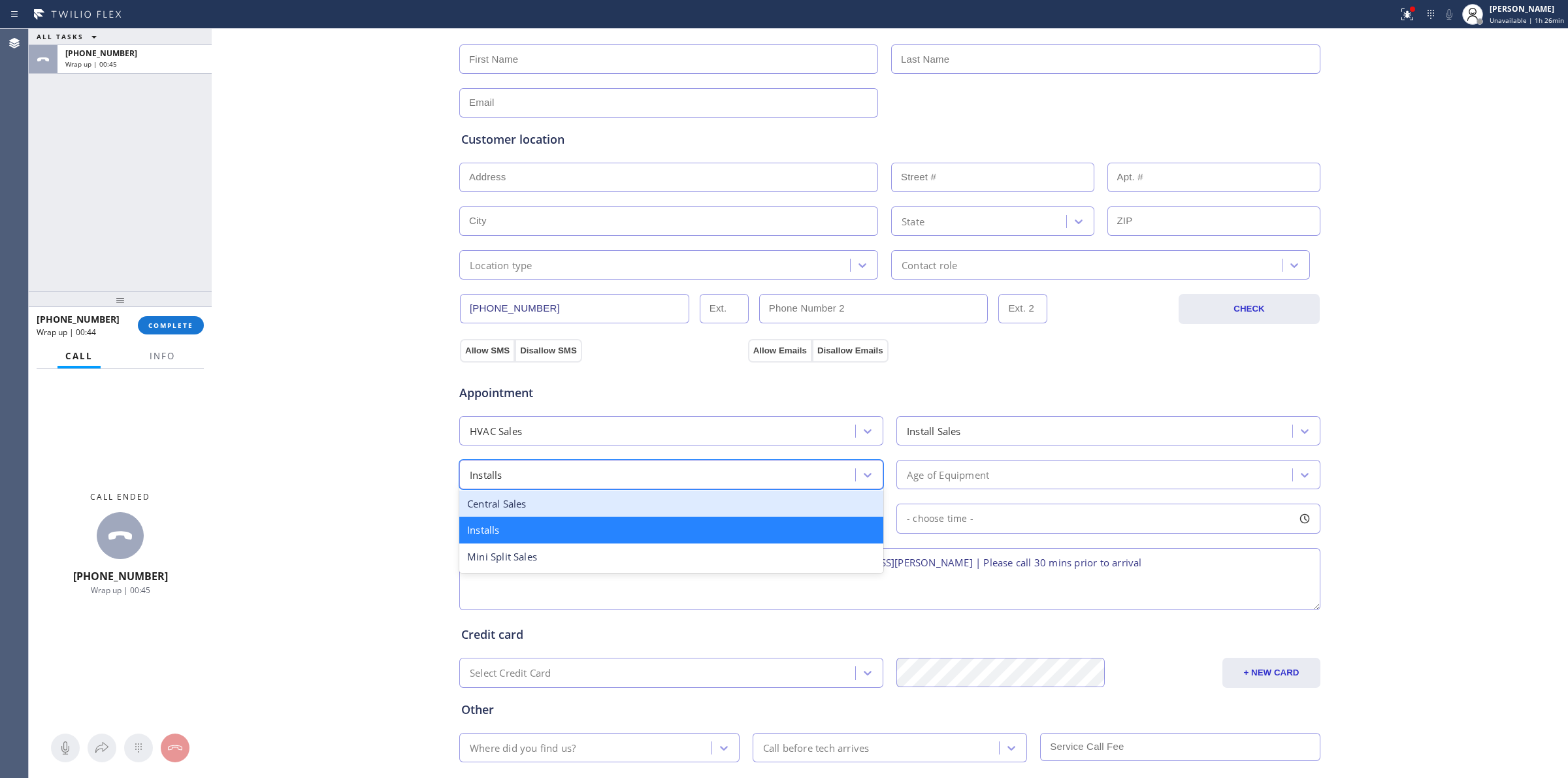
click at [490, 508] on div "Central Sales" at bounding box center [670, 504] width 424 height 27
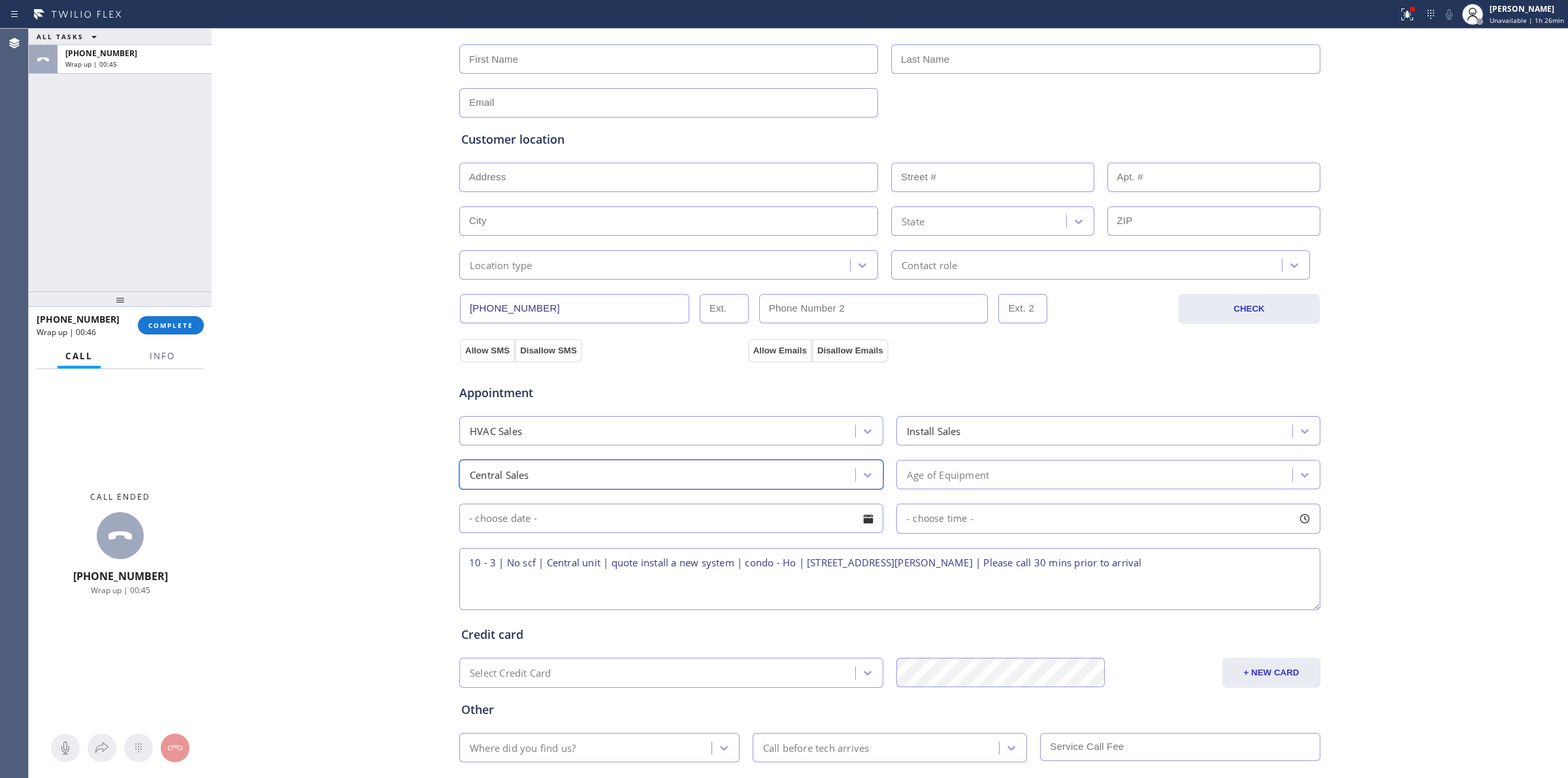
click at [994, 468] on div "Age of Equipment" at bounding box center [1097, 475] width 392 height 23
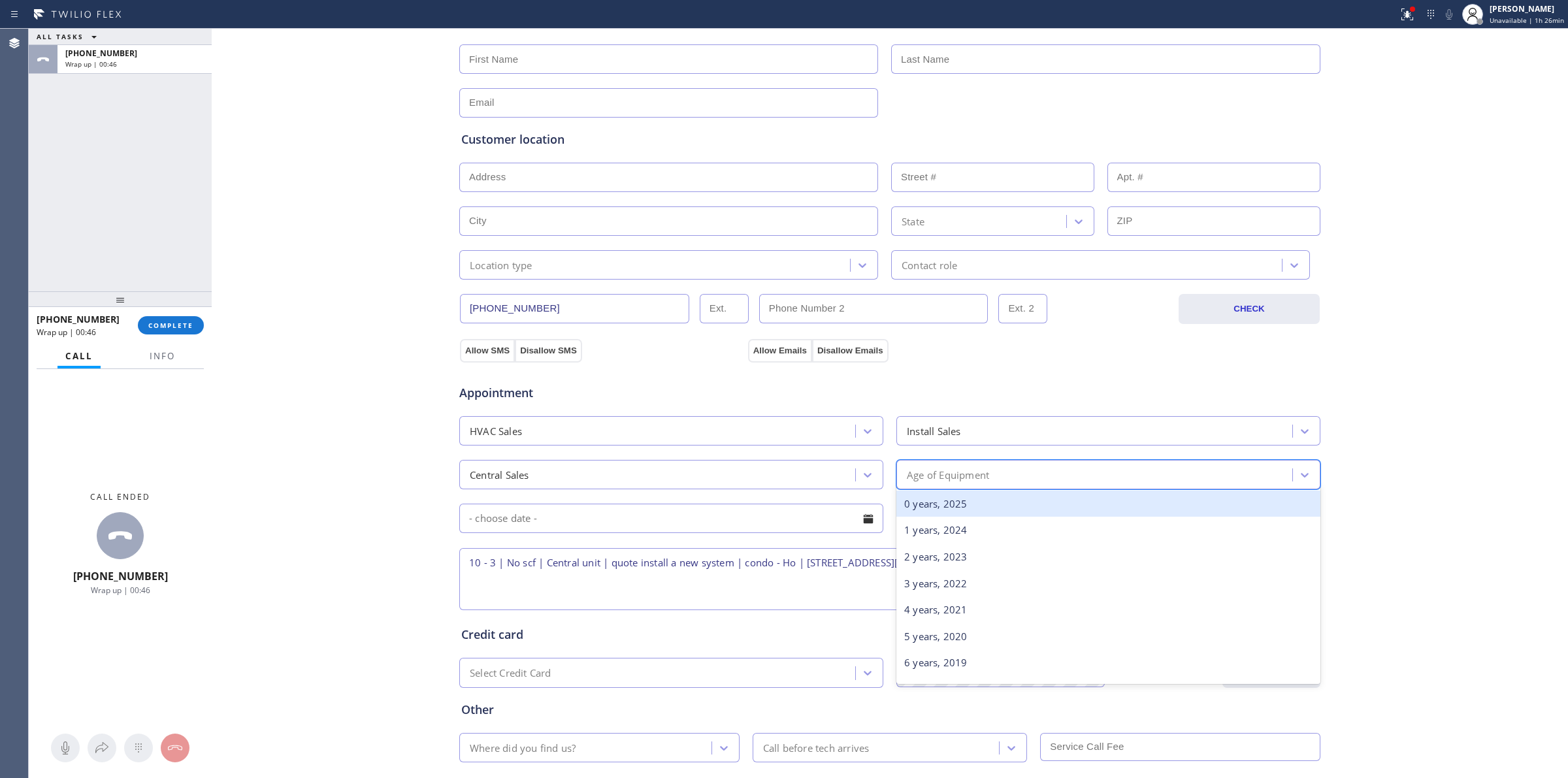
click at [944, 505] on div "0 years, 2025" at bounding box center [1108, 504] width 424 height 27
click at [758, 507] on input "text" at bounding box center [670, 518] width 424 height 30
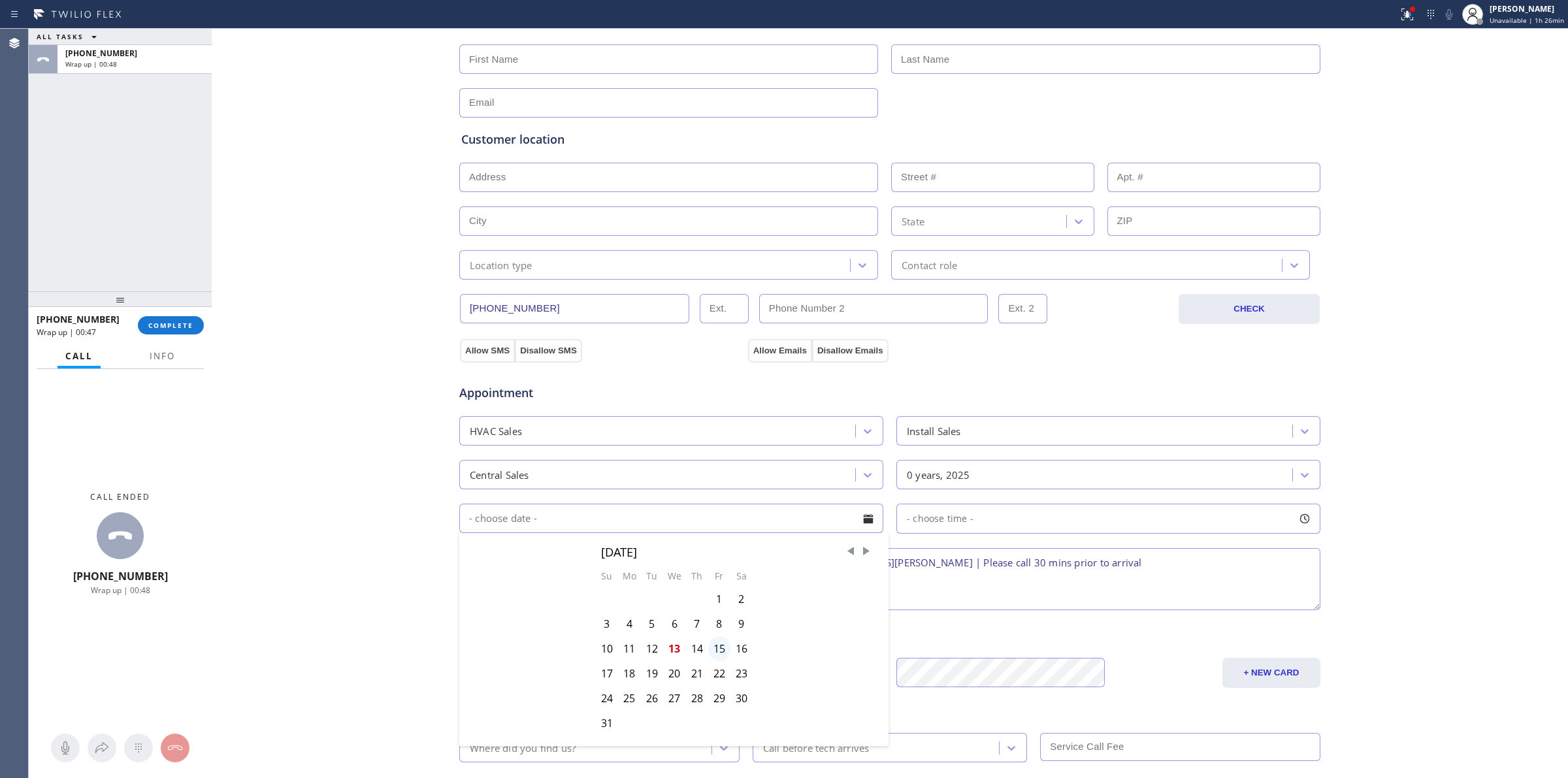
click at [717, 650] on div "15" at bounding box center [719, 648] width 22 height 25
type input "[DATE]"
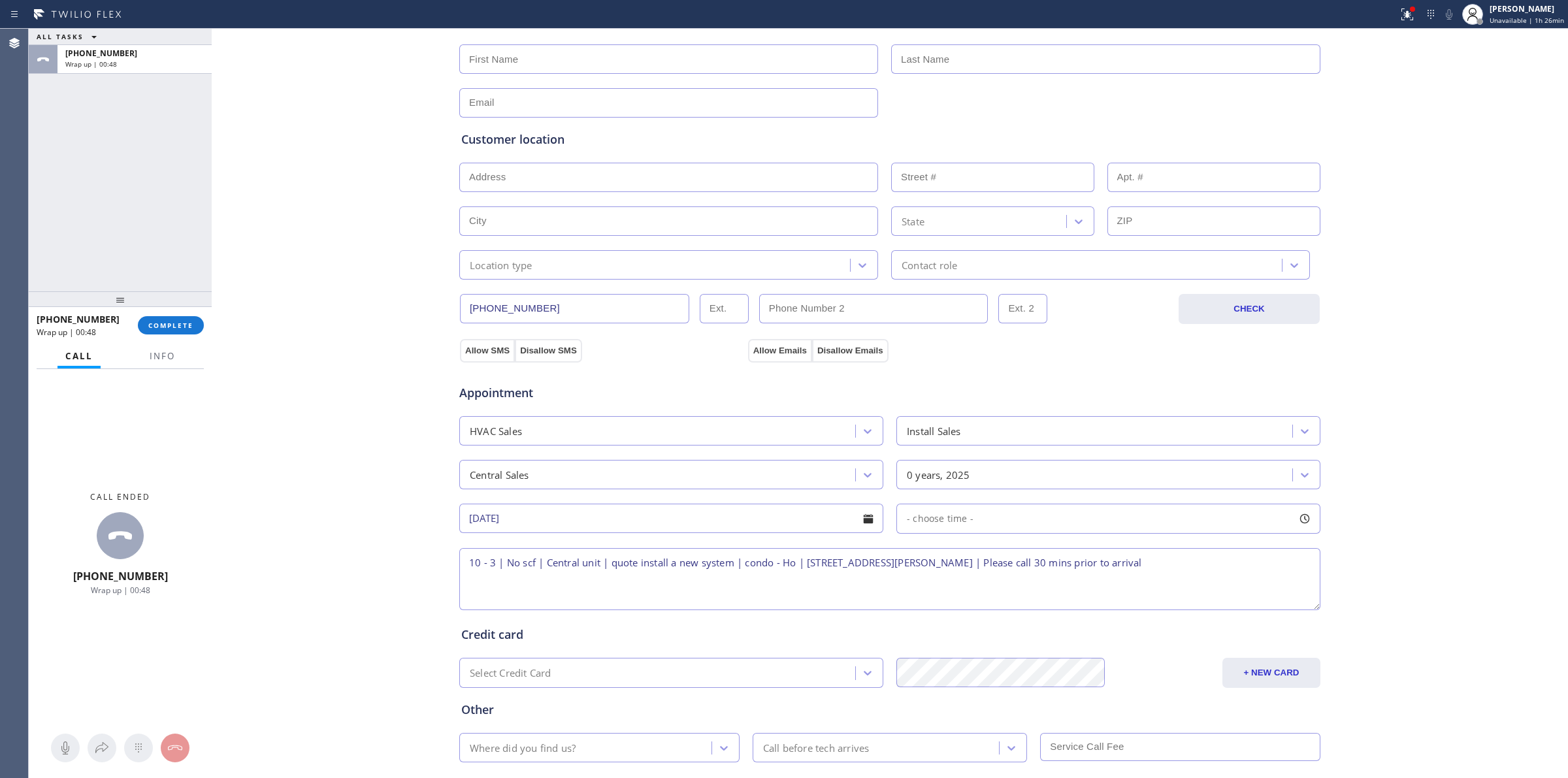
click at [945, 531] on div "- choose time -" at bounding box center [1108, 519] width 424 height 30
drag, startPoint x: 944, startPoint y: 597, endPoint x: 967, endPoint y: 595, distance: 23.1
click at [967, 595] on div at bounding box center [972, 598] width 15 height 28
drag, startPoint x: 899, startPoint y: 602, endPoint x: 1090, endPoint y: 591, distance: 191.3
click at [1451, 502] on div "Business location Local HVAC Expert [PHONE_NUMBER] Personal information Custome…" at bounding box center [890, 373] width 1350 height 892
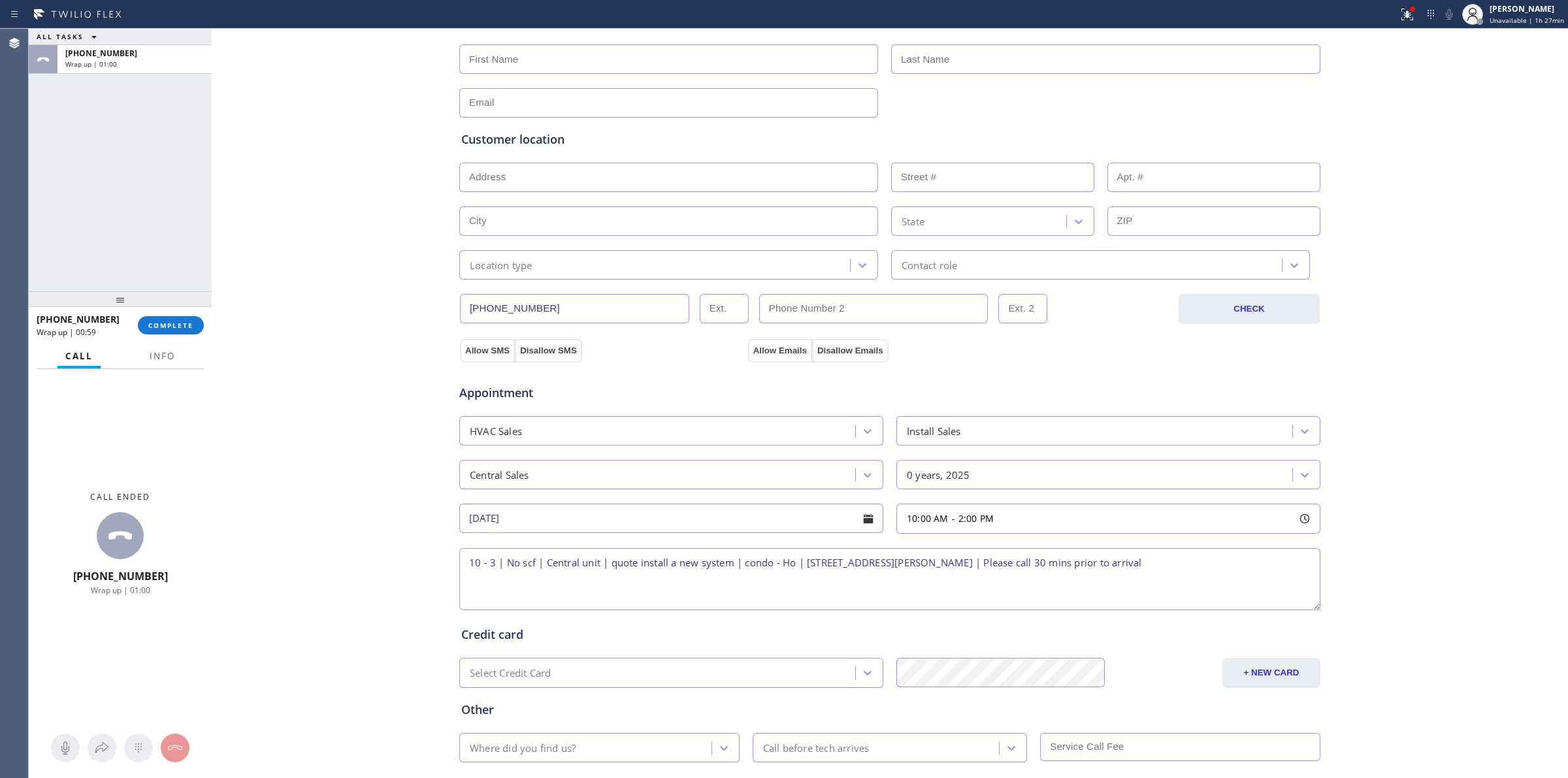
scroll to position [236, 0]
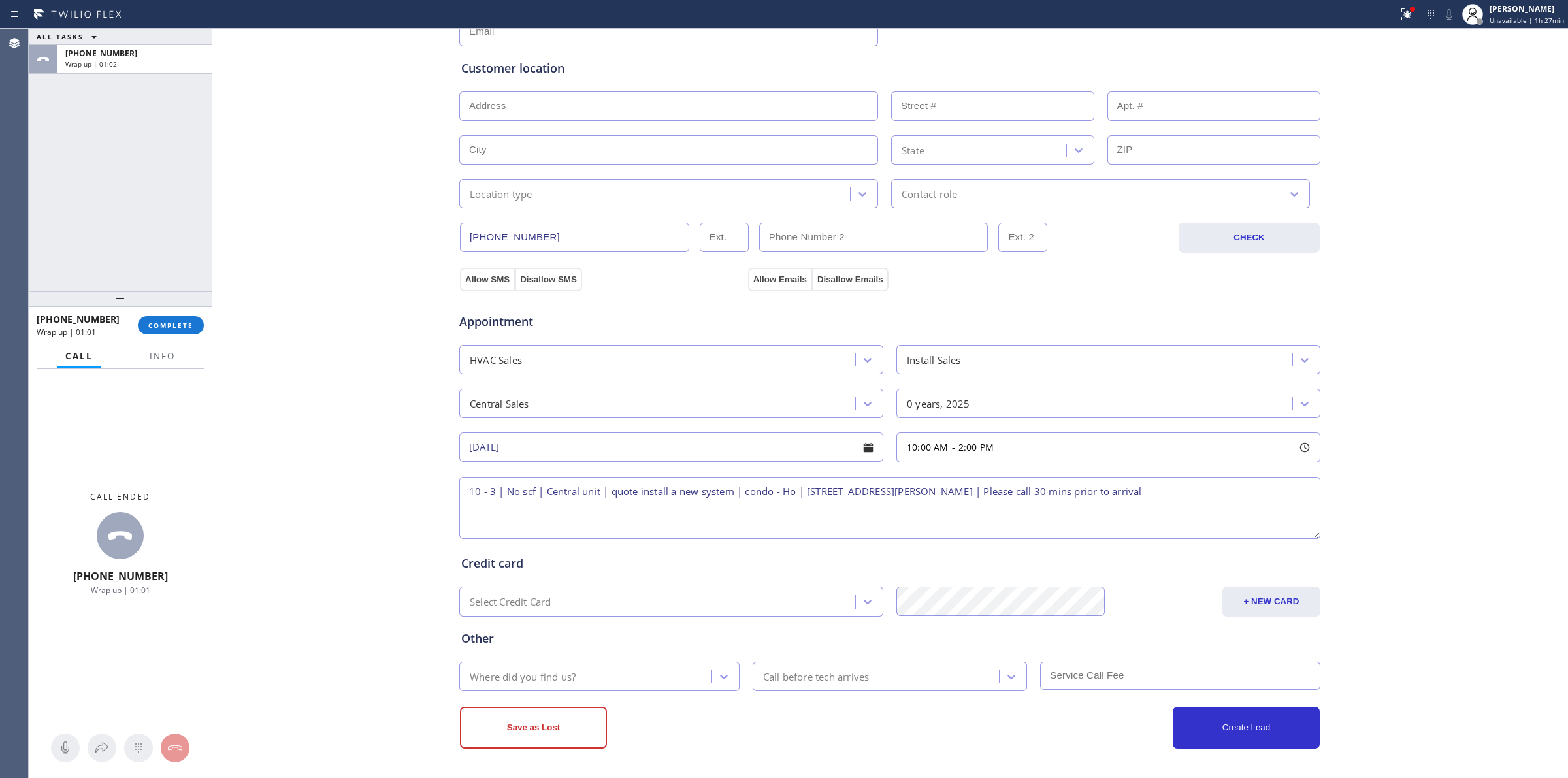
click at [487, 494] on textarea "10 - 3 | No scf | Central unit | quote install a new system | condo - Ho | [STR…" at bounding box center [889, 508] width 861 height 62
type textarea "10 - 2 | No scf | Central unit | quote install a new system | condo - Ho | [STR…"
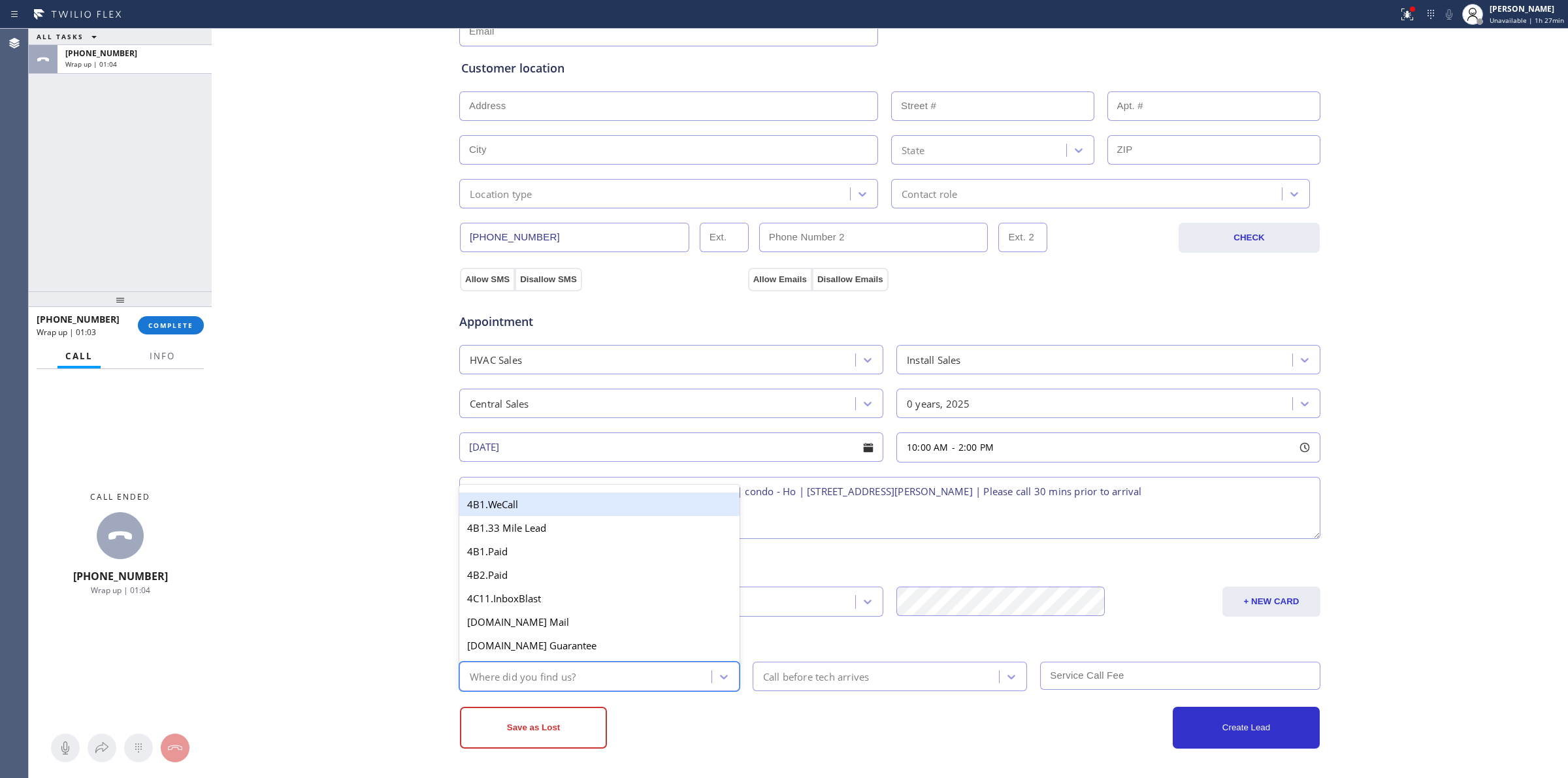
click at [607, 673] on div "Where did you find us?" at bounding box center [587, 677] width 248 height 23
type input "w"
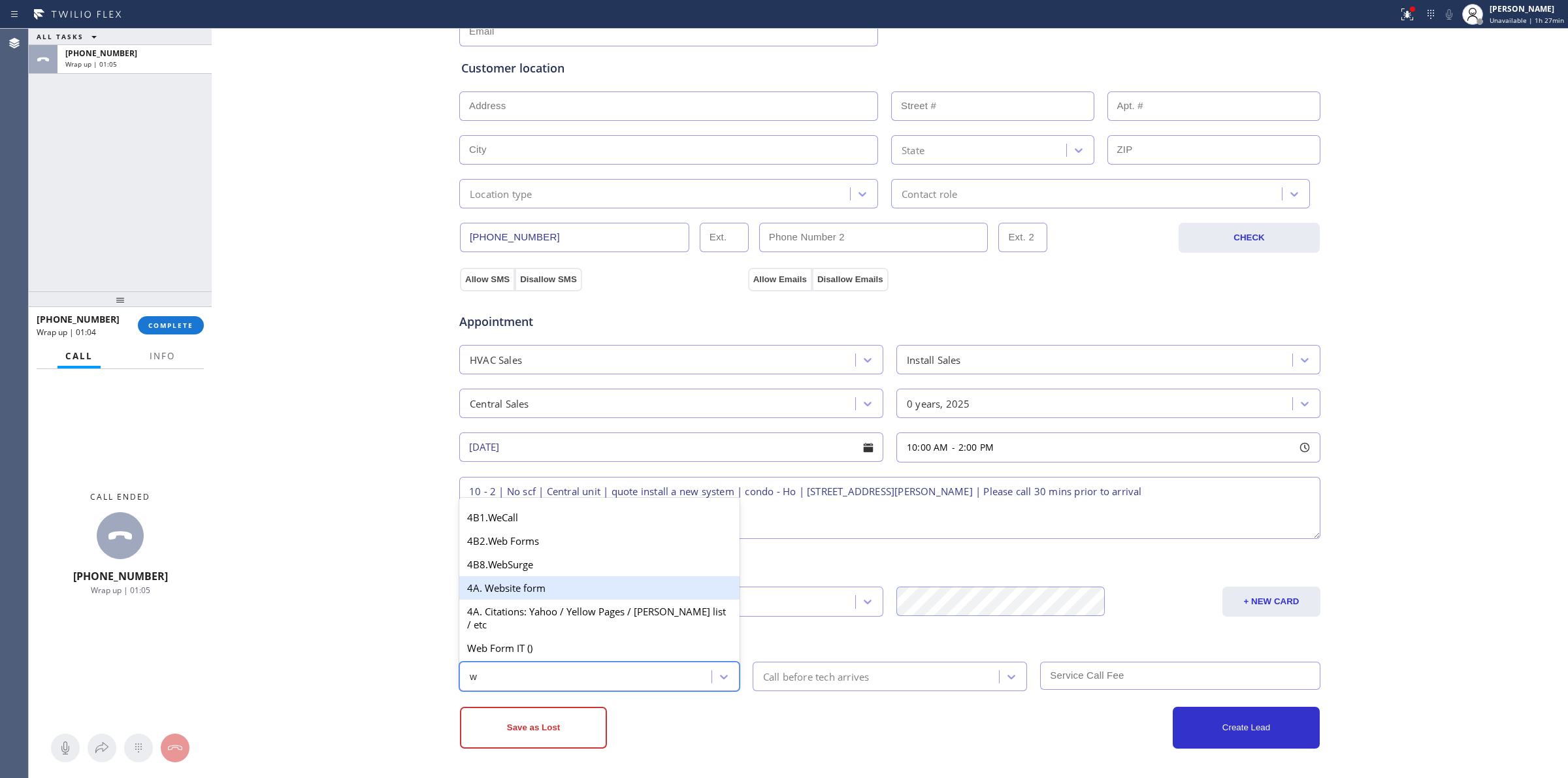
click at [513, 600] on div "4A. Website form" at bounding box center [599, 588] width 280 height 24
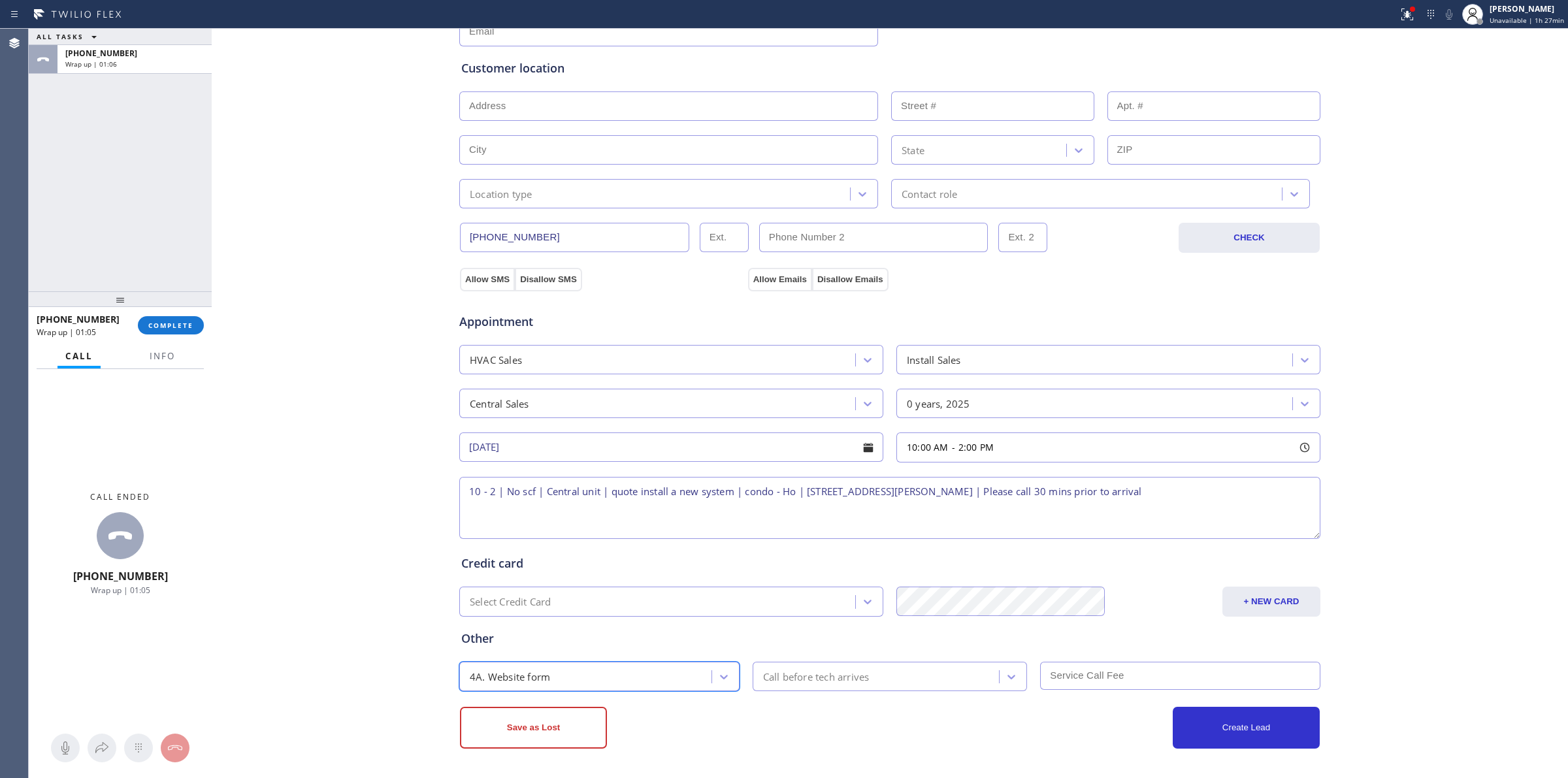
click at [838, 680] on div "Call before tech arrives" at bounding box center [817, 677] width 107 height 15
click at [814, 544] on div "30 min" at bounding box center [890, 554] width 275 height 24
click at [1093, 674] on input "text" at bounding box center [1180, 676] width 280 height 29
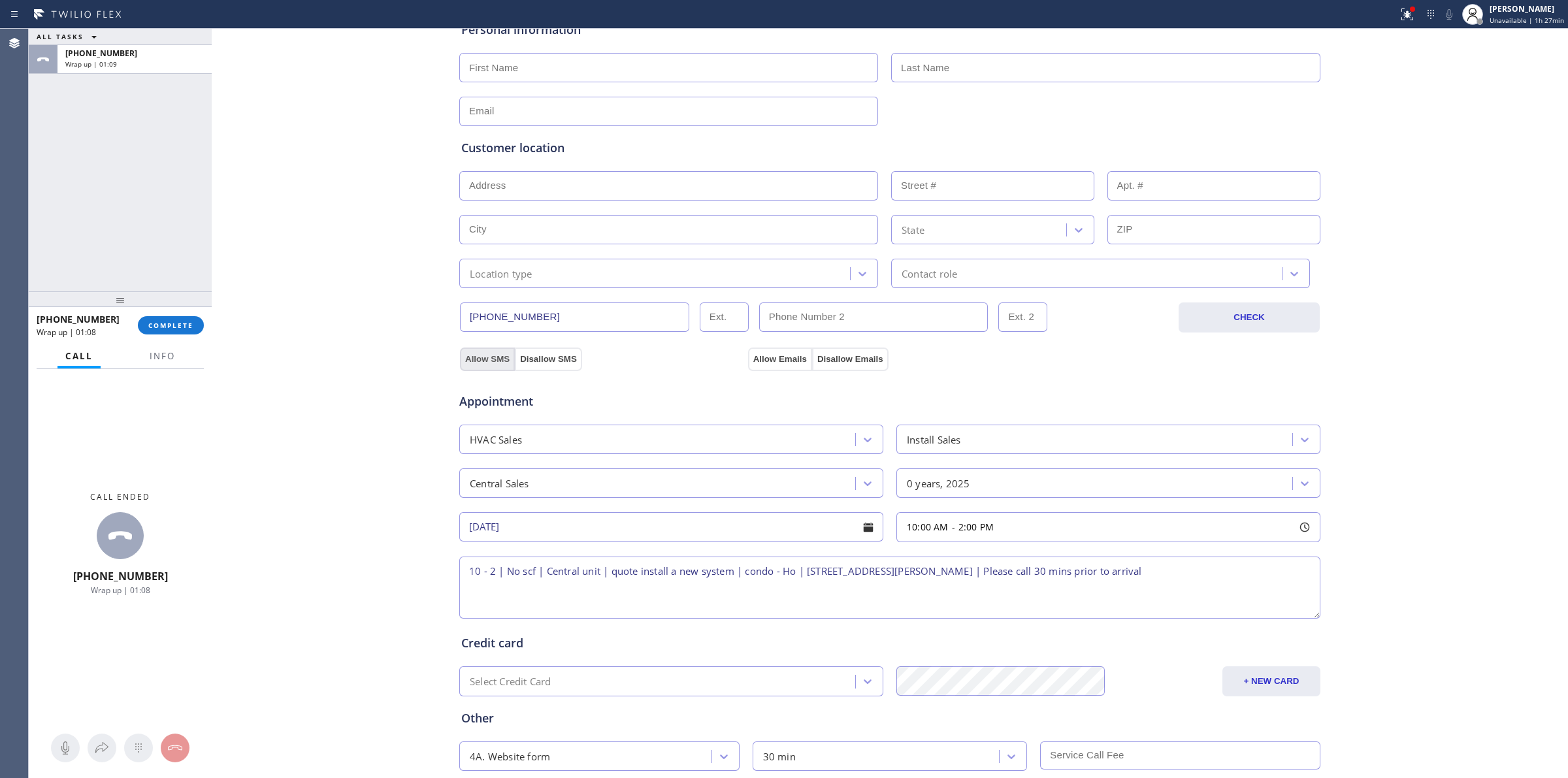
drag, startPoint x: 488, startPoint y: 355, endPoint x: 815, endPoint y: 360, distance: 327.0
click at [488, 356] on button "Allow SMS" at bounding box center [487, 359] width 55 height 24
click at [812, 359] on button "Disallow Emails" at bounding box center [850, 359] width 76 height 24
drag, startPoint x: 799, startPoint y: 361, endPoint x: 786, endPoint y: 366, distance: 13.9
click at [786, 366] on div "Business location Local HVAC Expert [PHONE_NUMBER] Personal information Custome…" at bounding box center [890, 382] width 1350 height 892
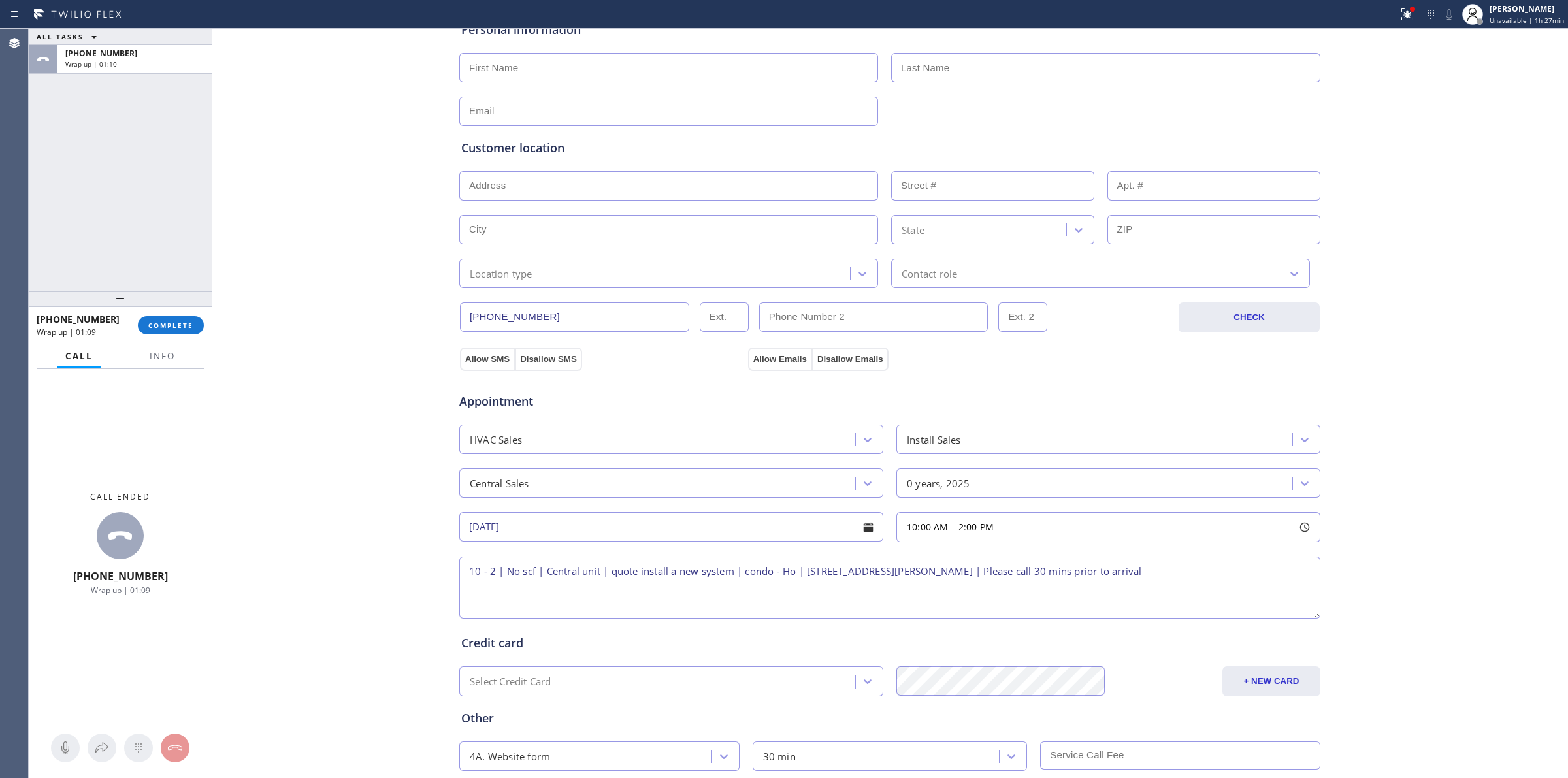
click at [781, 357] on button "Allow Emails" at bounding box center [780, 359] width 64 height 24
click at [665, 269] on div "Location type" at bounding box center [657, 273] width 387 height 23
drag, startPoint x: 509, startPoint y: 348, endPoint x: 907, endPoint y: 255, distance: 408.7
click at [513, 348] on div "Condo" at bounding box center [668, 348] width 419 height 24
click at [946, 246] on div "Customer location >> ADD NEW ADDRESS << + NEW ADDRESS State option Condo, selec…" at bounding box center [889, 213] width 857 height 149
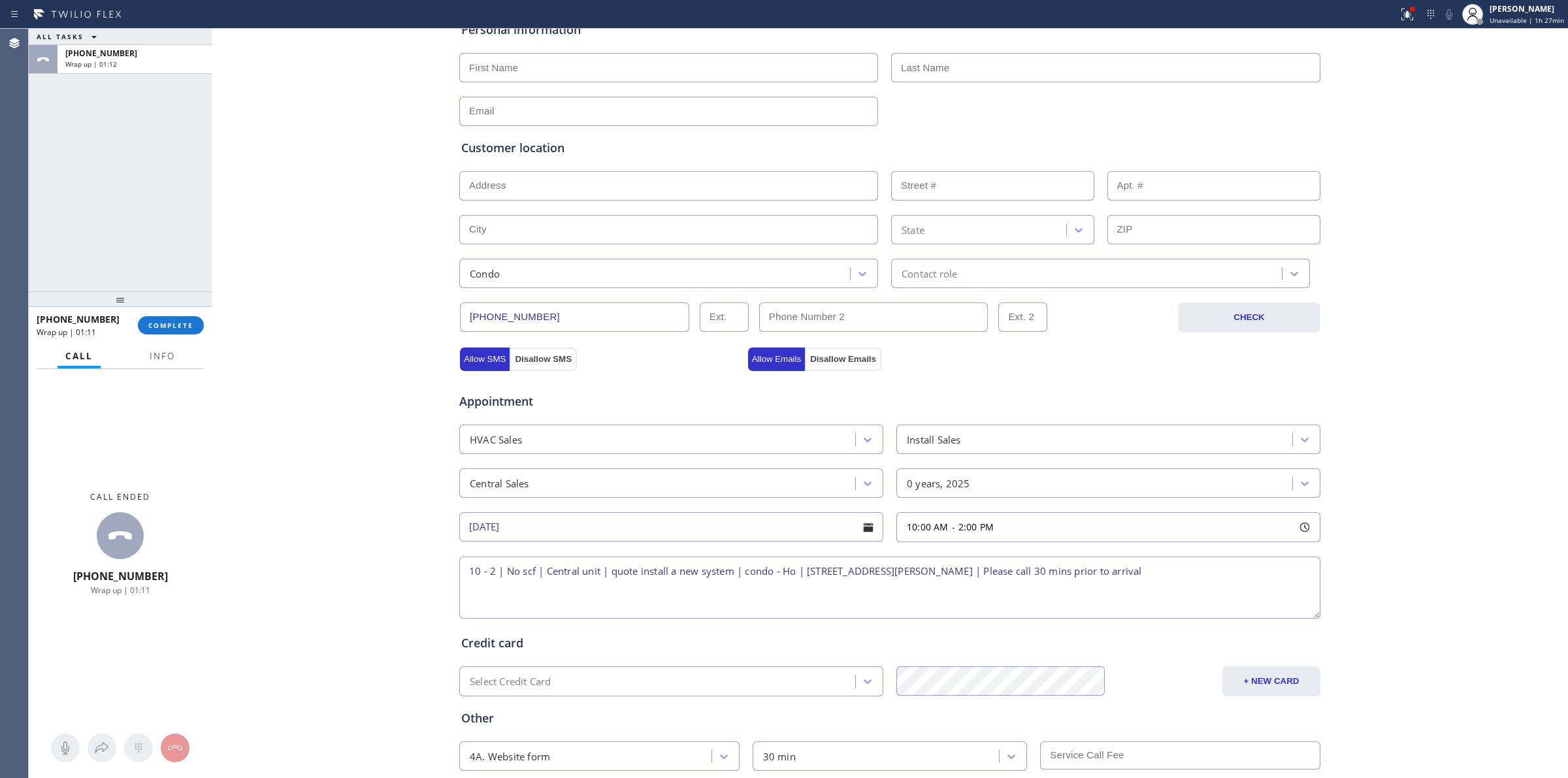
drag, startPoint x: 941, startPoint y: 262, endPoint x: 941, endPoint y: 282, distance: 20.0
click at [941, 266] on div "Contact role" at bounding box center [1101, 273] width 419 height 30
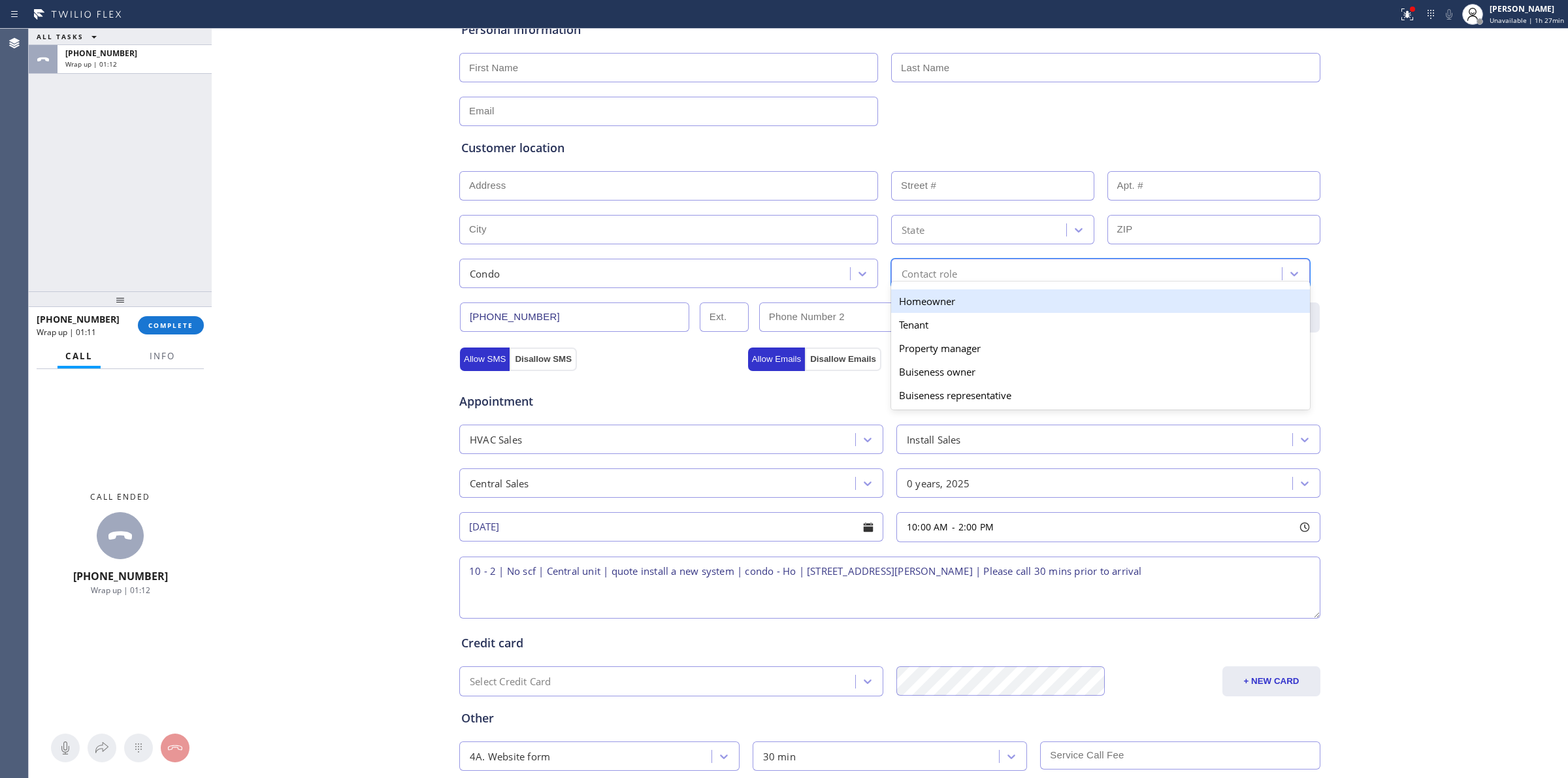
drag, startPoint x: 941, startPoint y: 306, endPoint x: 867, endPoint y: 303, distance: 74.1
click at [923, 308] on div "Homeowner" at bounding box center [1101, 301] width 419 height 24
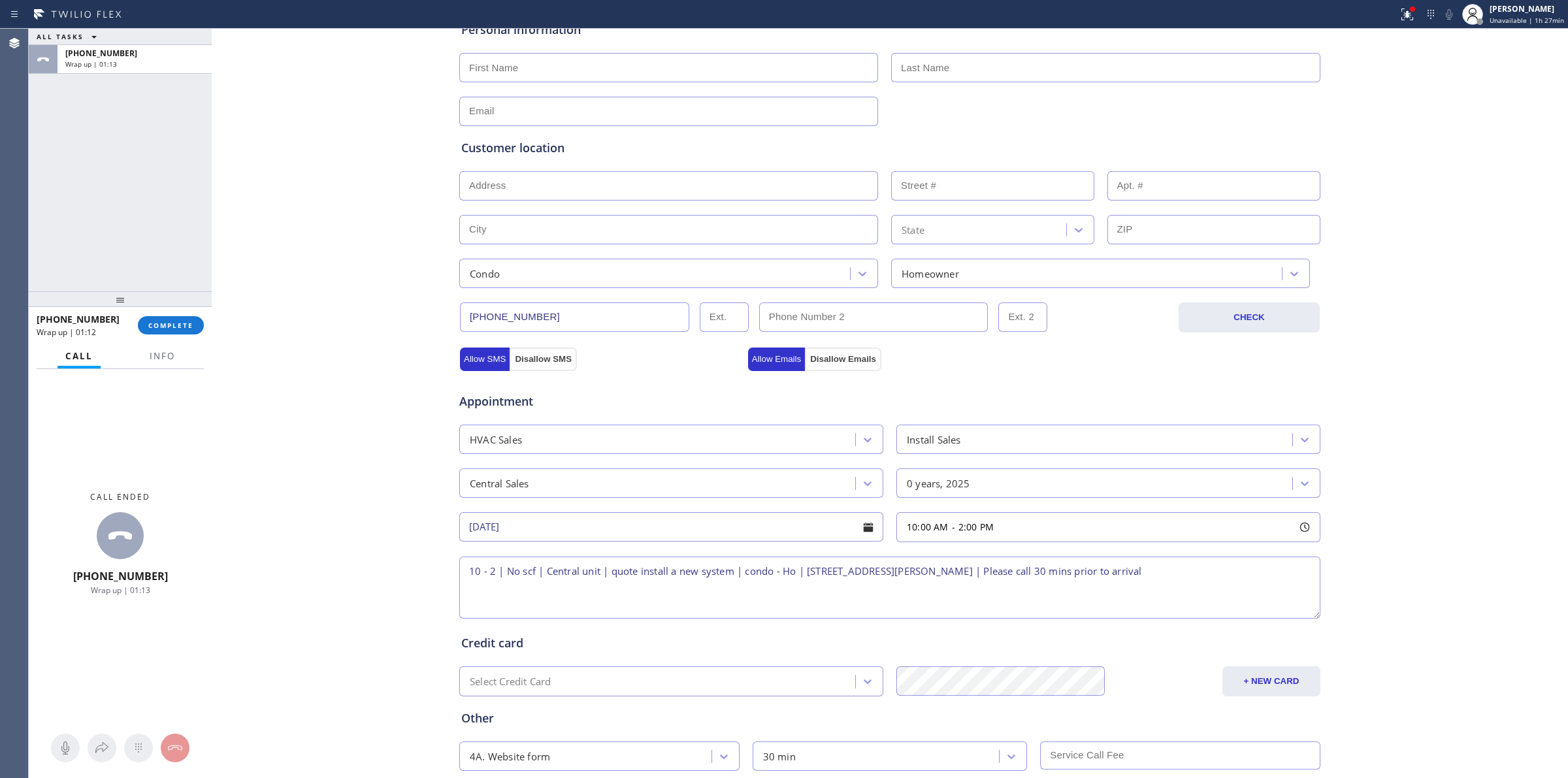
click at [380, 249] on div "Business location Local HVAC Expert [PHONE_NUMBER] Personal information Custome…" at bounding box center [890, 382] width 1350 height 892
click at [529, 187] on input "text" at bounding box center [668, 186] width 419 height 30
paste input "[STREET_ADDRESS][PERSON_NAME]"
click at [501, 190] on input "[STREET_ADDRESS][PERSON_NAME]" at bounding box center [668, 186] width 419 height 30
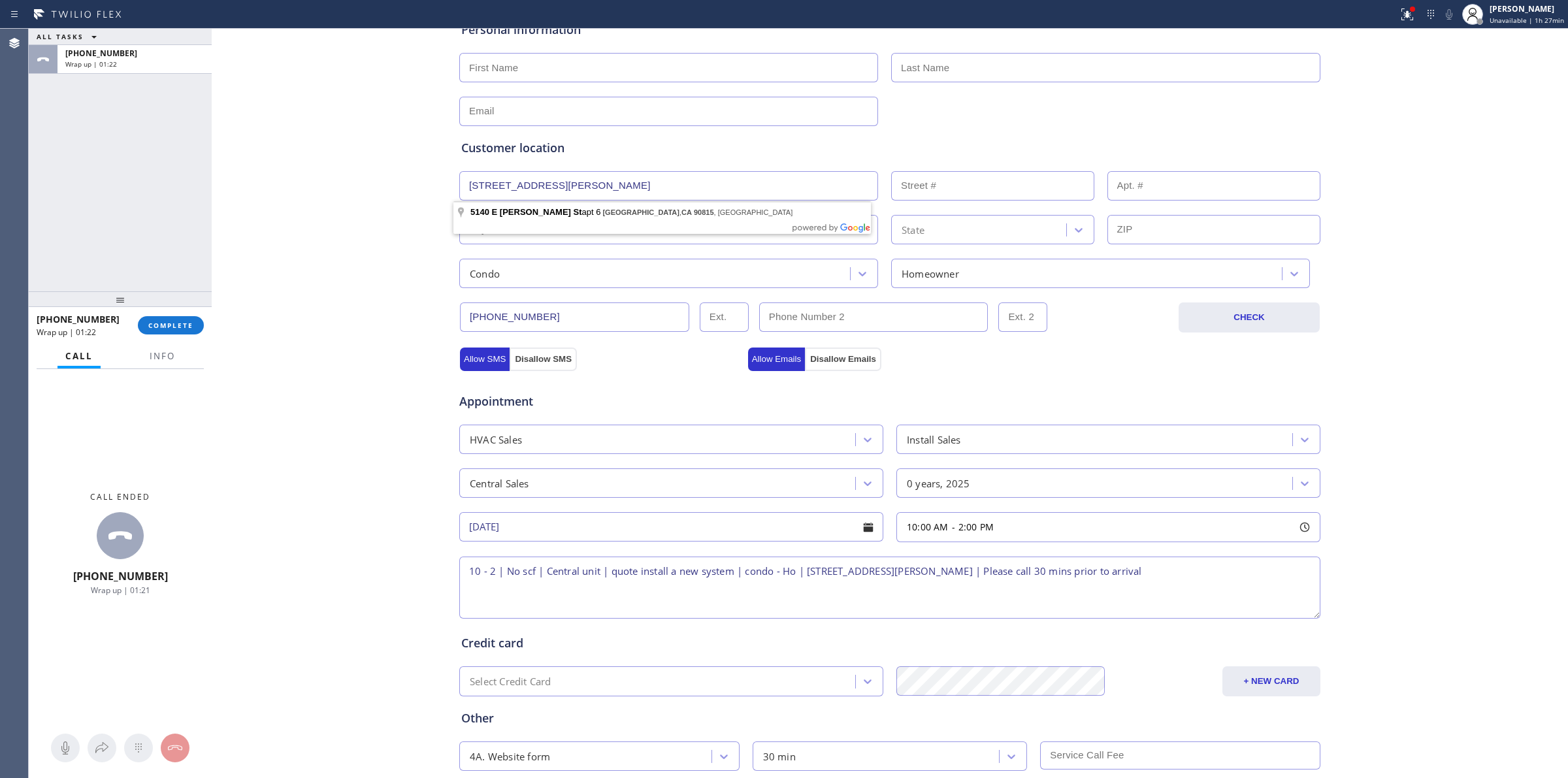
click at [501, 190] on input "[STREET_ADDRESS][PERSON_NAME]" at bounding box center [668, 186] width 419 height 30
type input "[STREET_ADDRESS][PERSON_NAME]"
type input "5140"
type input "[GEOGRAPHIC_DATA]"
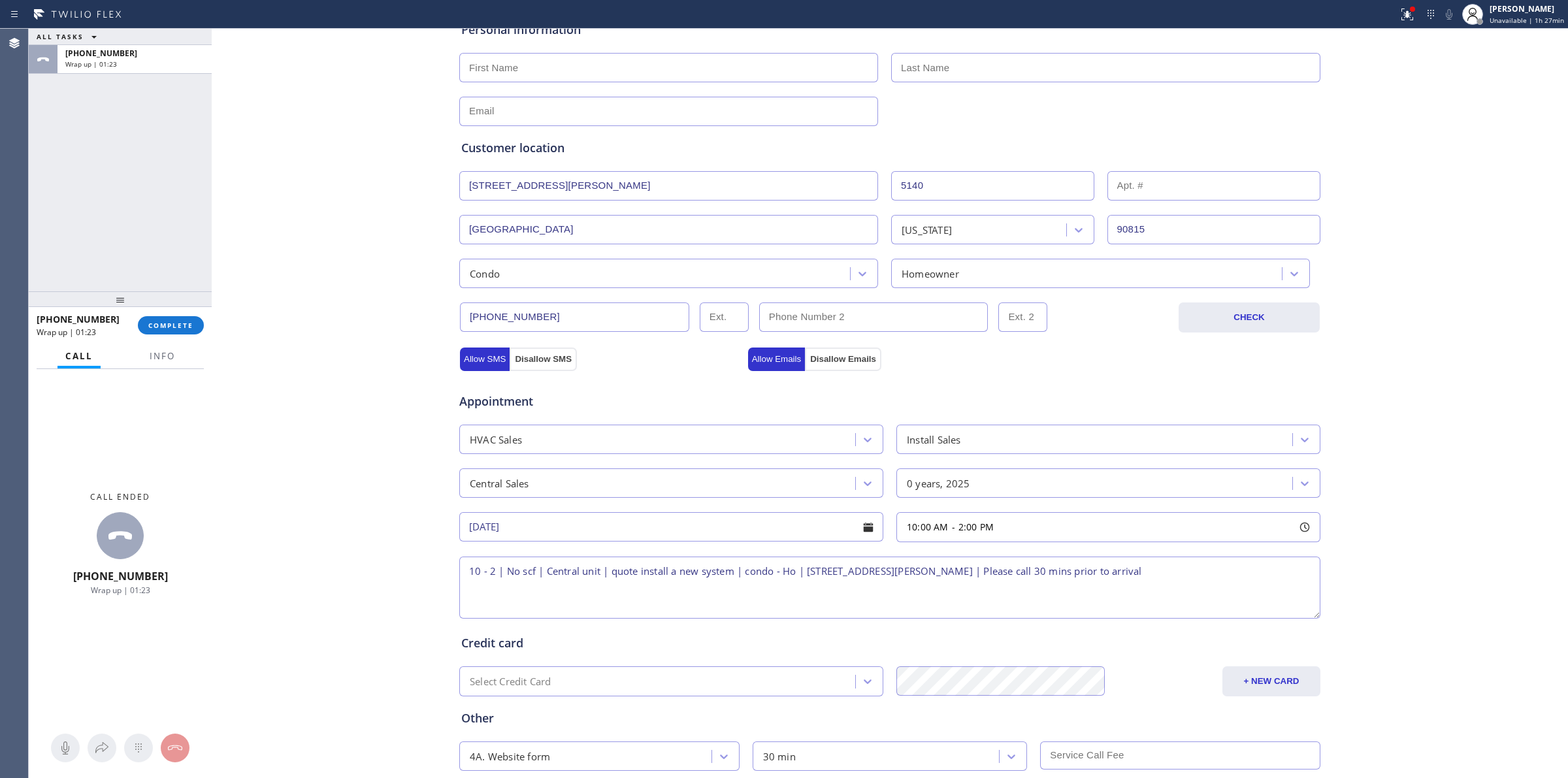
type input "90815"
click at [373, 224] on div "Business location Local HVAC Expert [PHONE_NUMBER] Personal information Custome…" at bounding box center [890, 382] width 1350 height 892
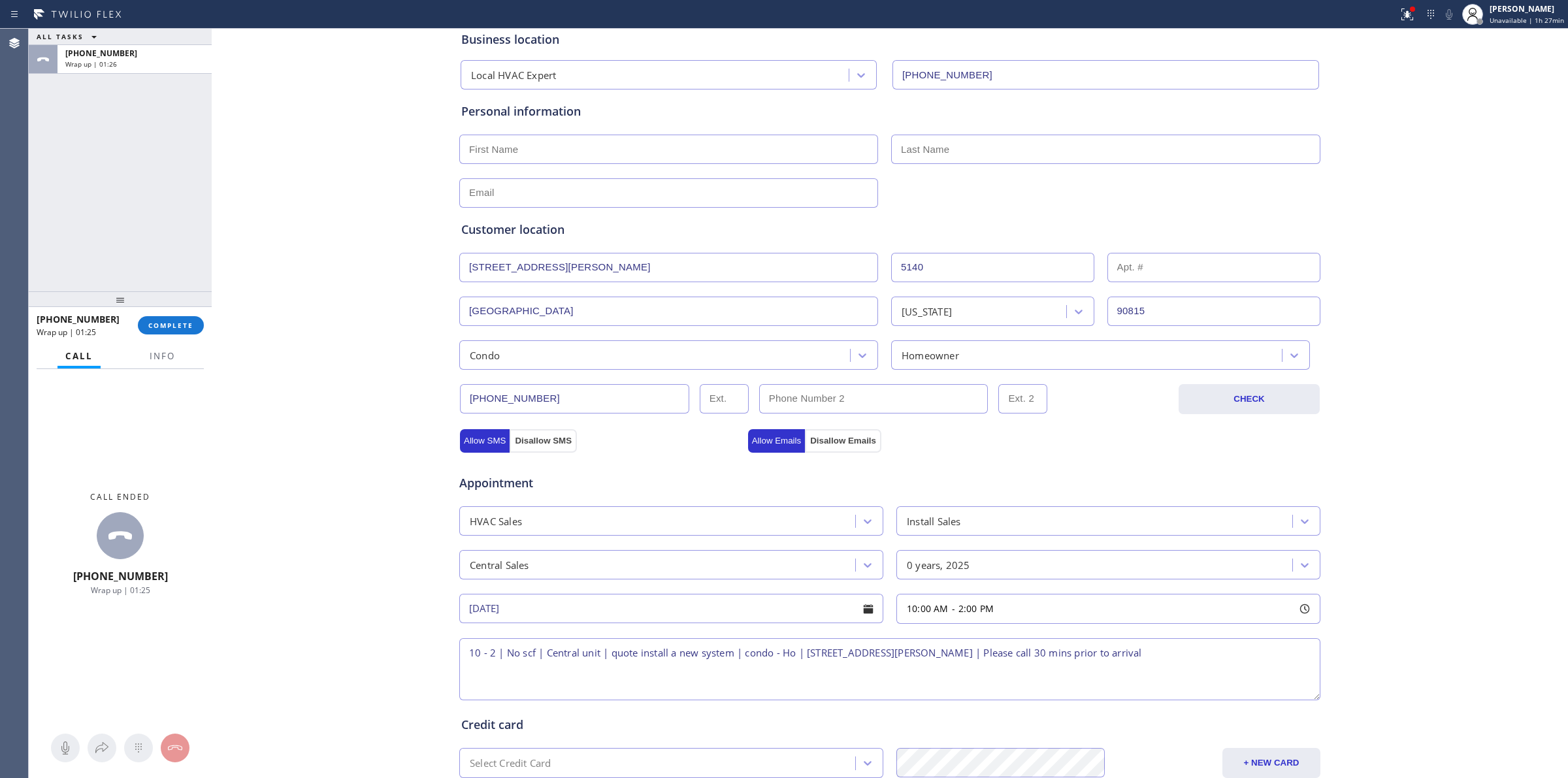
scroll to position [0, 0]
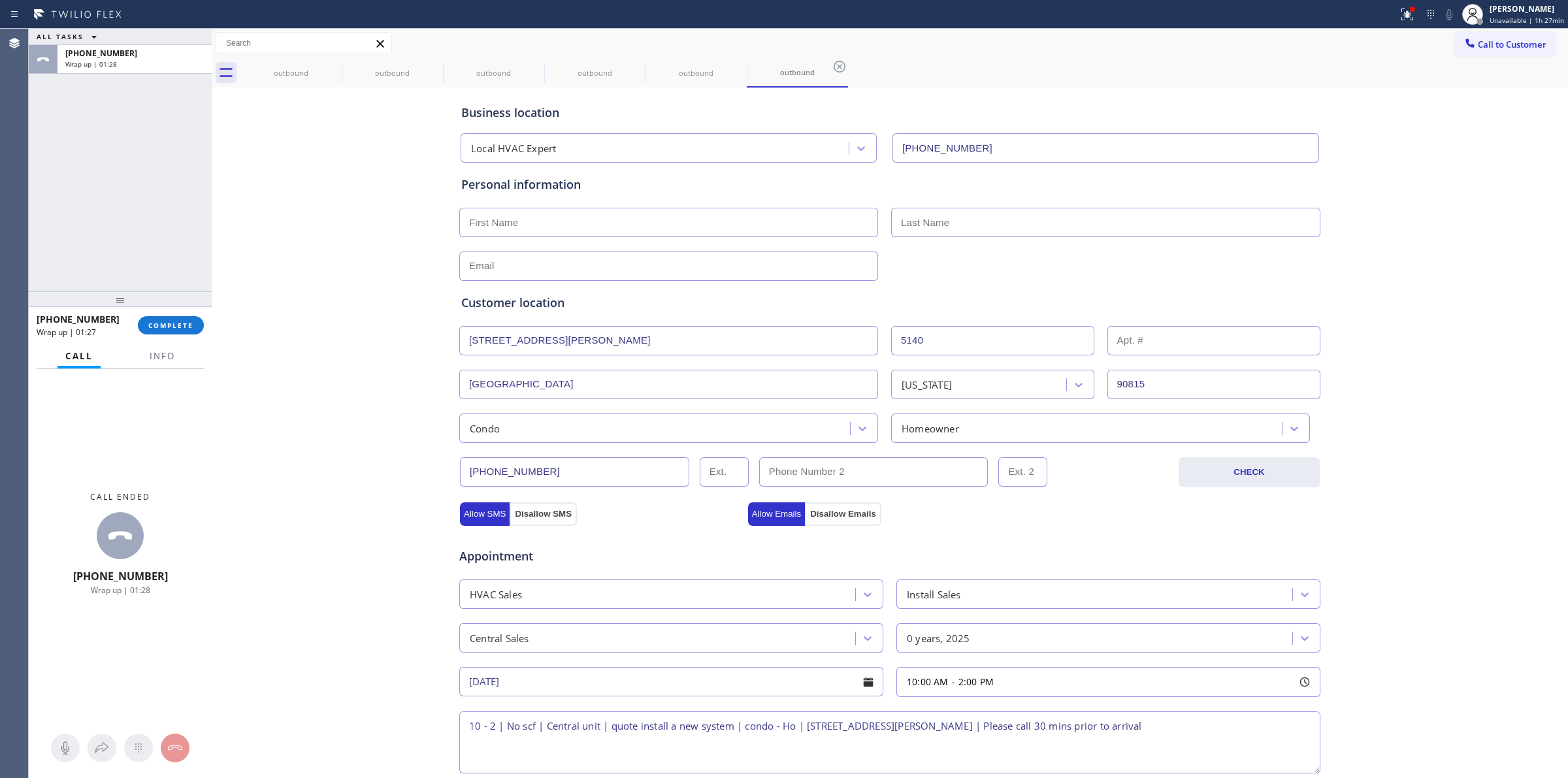
click at [485, 229] on input "text" at bounding box center [668, 222] width 419 height 30
paste input "[PERSON_NAME]"
type input "[PERSON_NAME]"
click at [913, 226] on input "text" at bounding box center [1105, 222] width 429 height 30
paste input "[PERSON_NAME]"
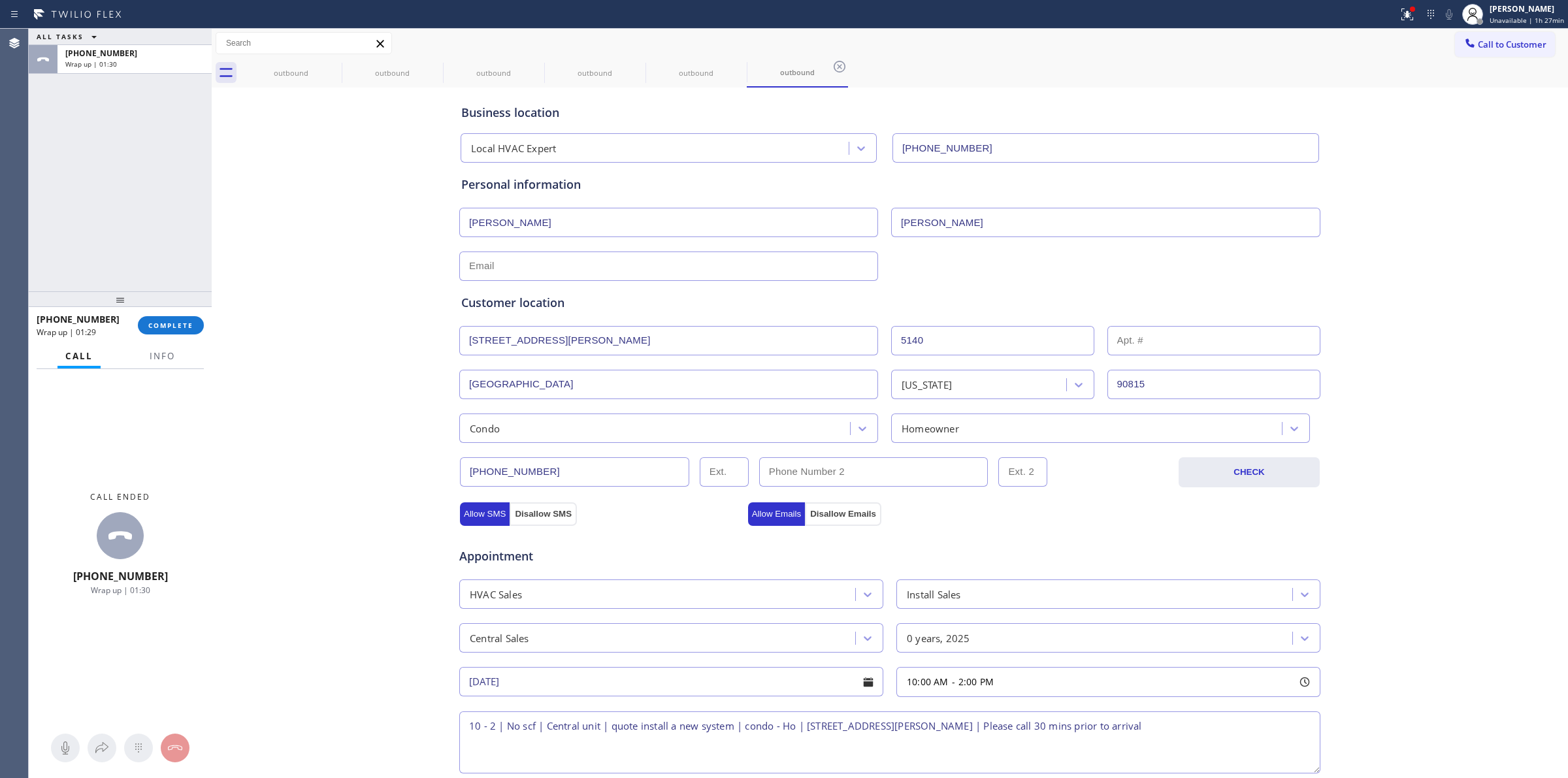
type input "[PERSON_NAME]"
click at [913, 273] on div at bounding box center [889, 265] width 863 height 32
click at [485, 265] on input "text" at bounding box center [668, 266] width 419 height 30
paste input "[EMAIL_ADDRESS][DOMAIN_NAME]"
type input "[EMAIL_ADDRESS][DOMAIN_NAME]"
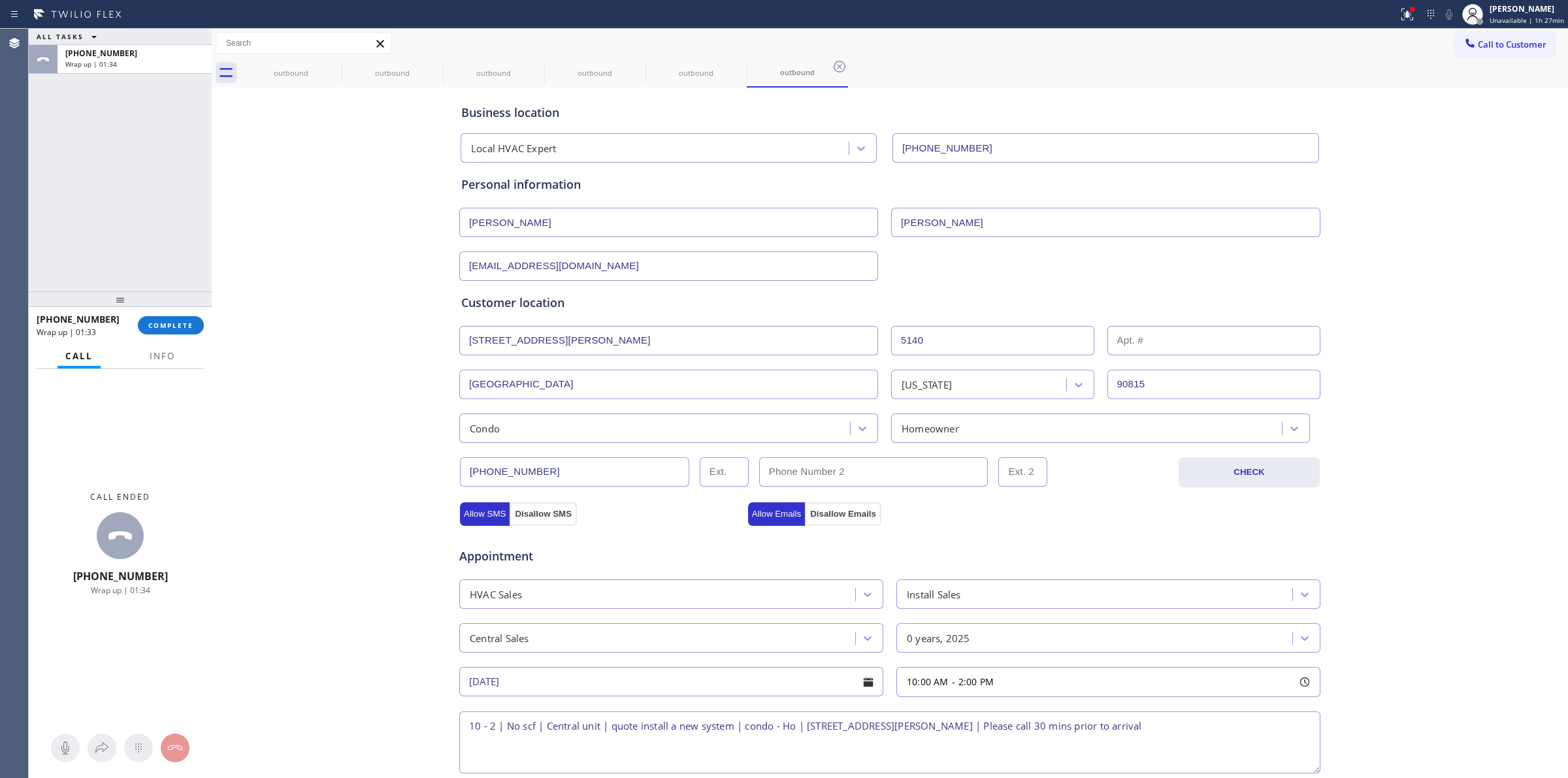
click at [407, 265] on div "Business location Local HVAC Expert [PHONE_NUMBER] Personal information [PERSON…" at bounding box center [890, 536] width 1350 height 892
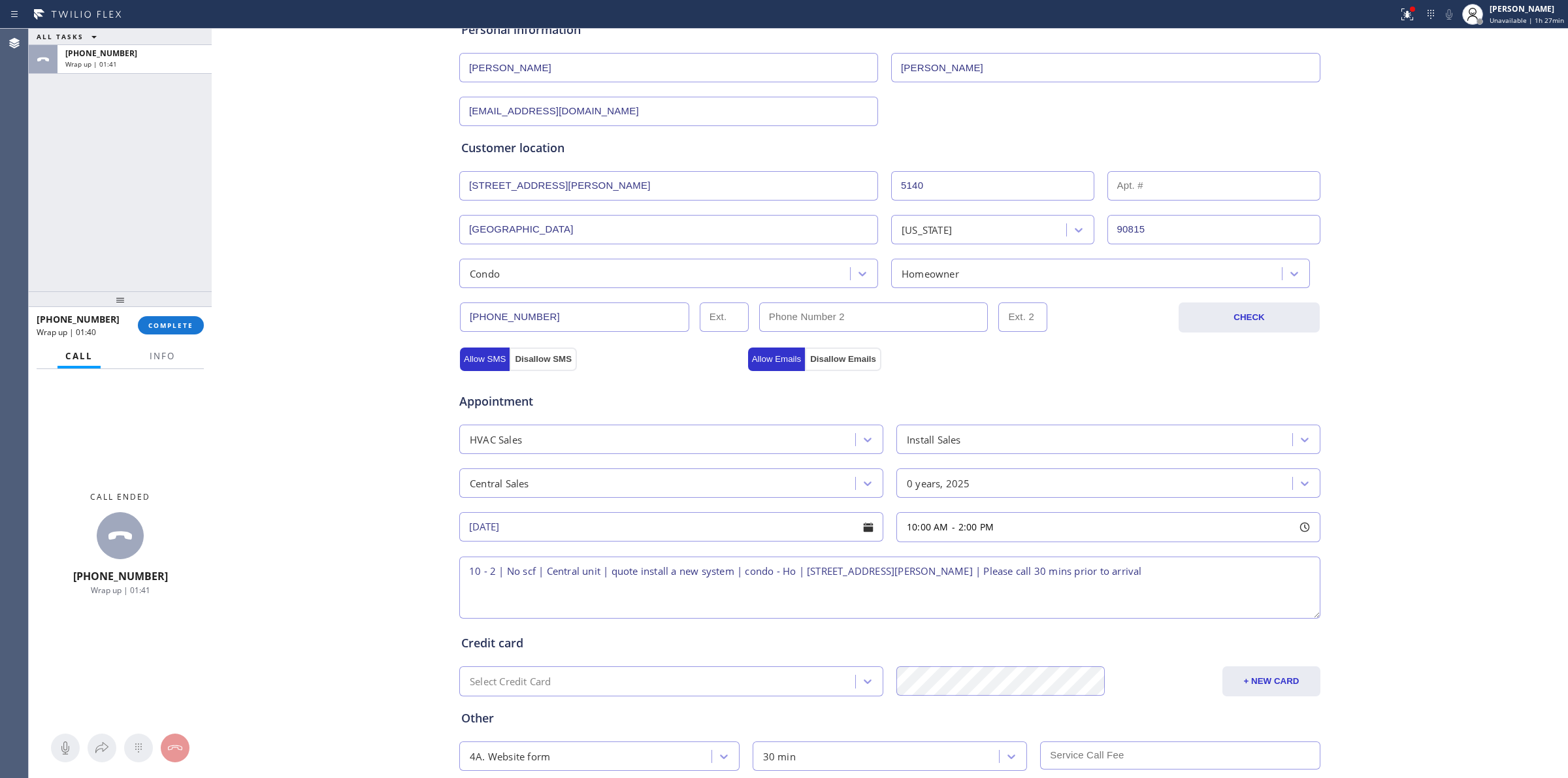
scroll to position [236, 0]
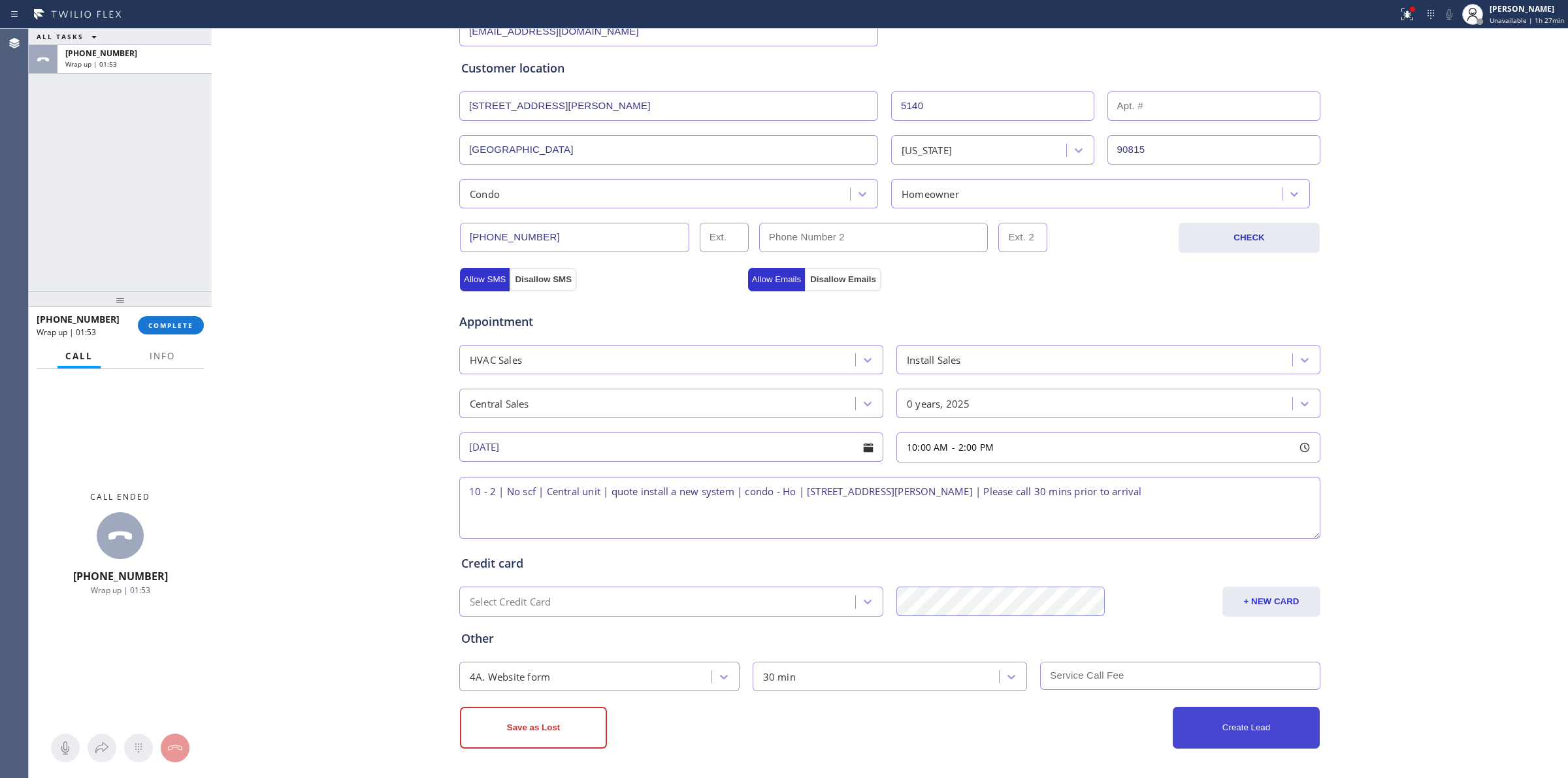
click at [1192, 724] on button "Create Lead" at bounding box center [1246, 728] width 147 height 42
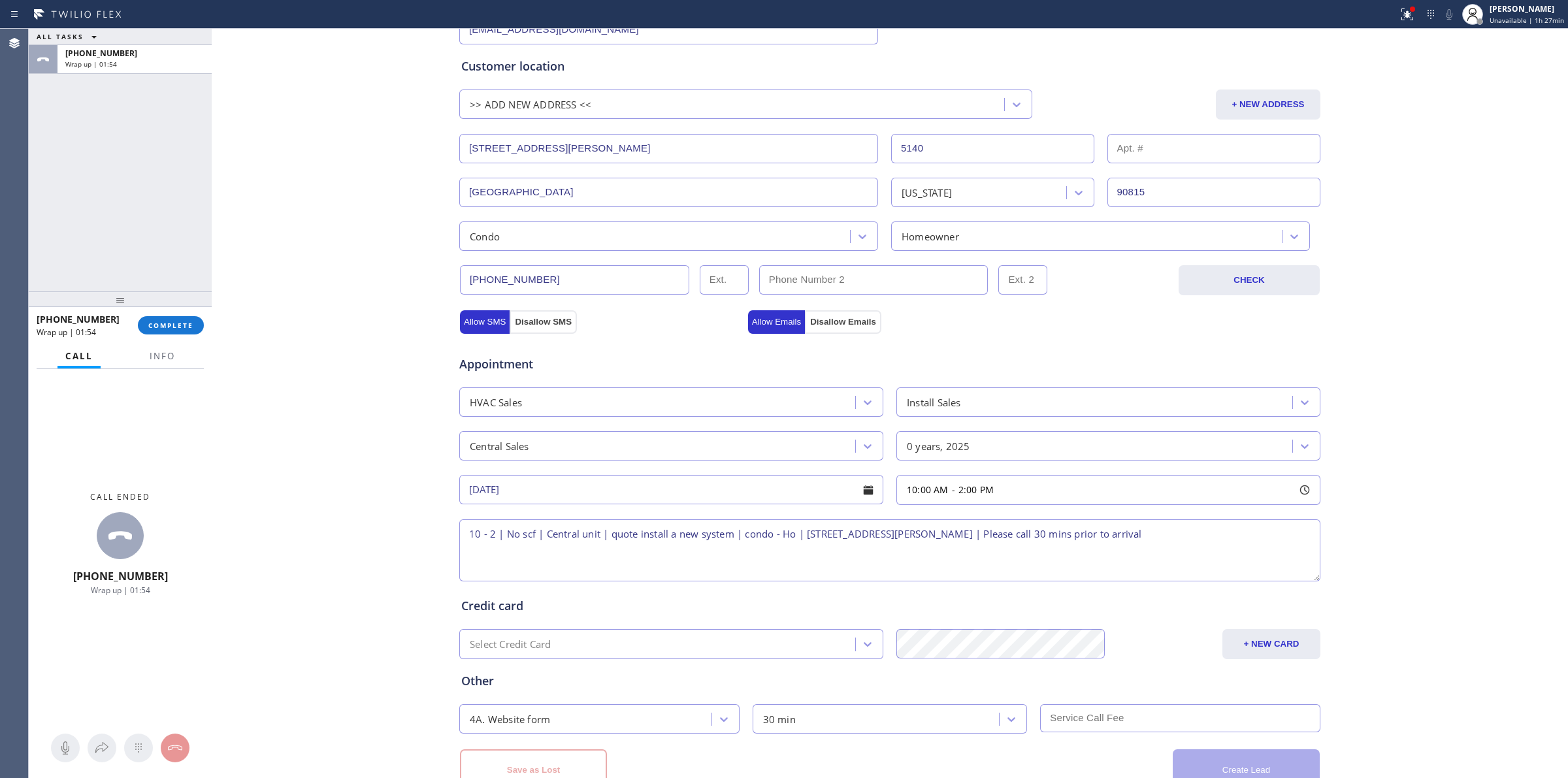
scroll to position [0, 0]
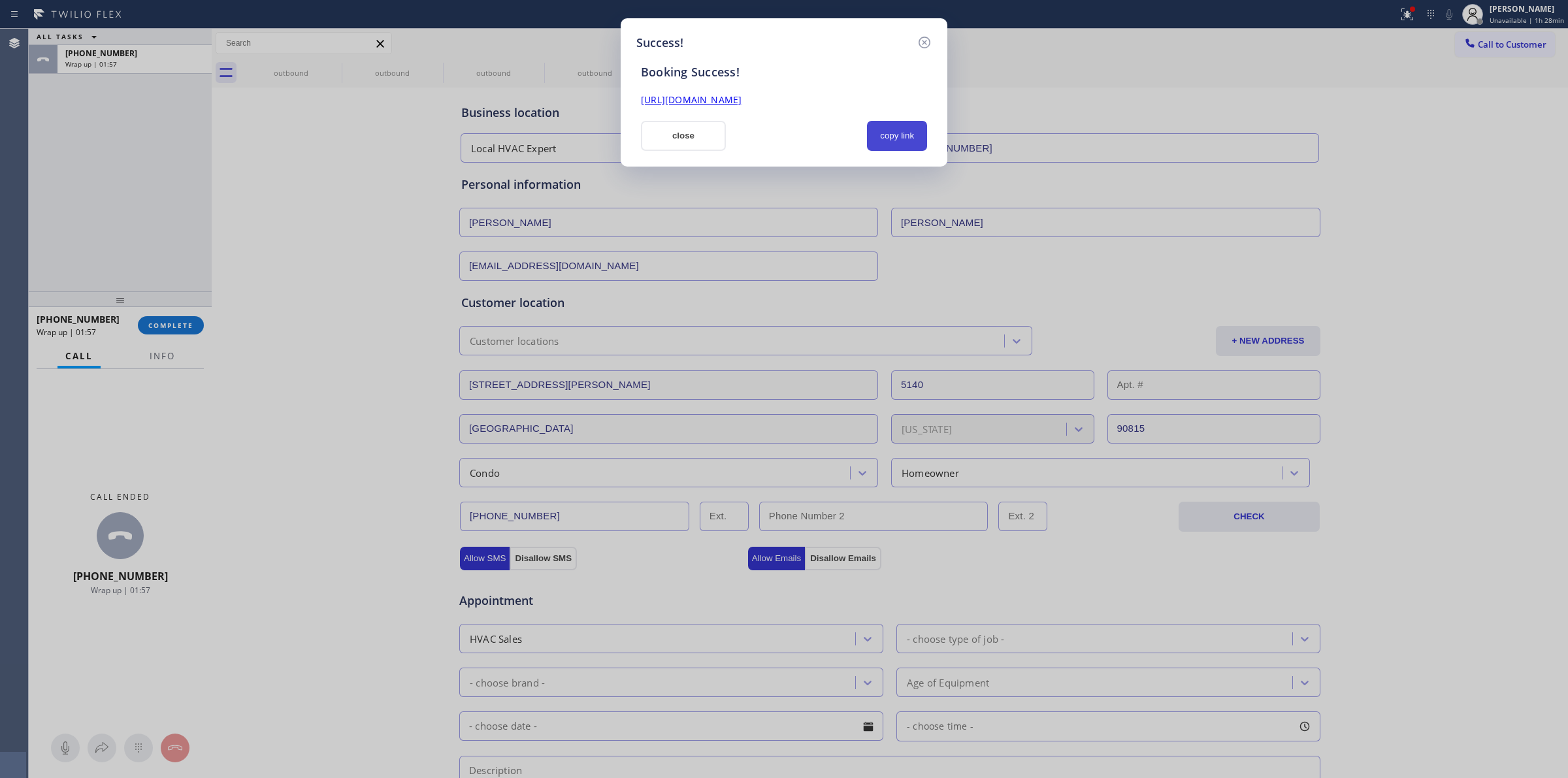
click at [903, 146] on button "copy link" at bounding box center [897, 136] width 60 height 30
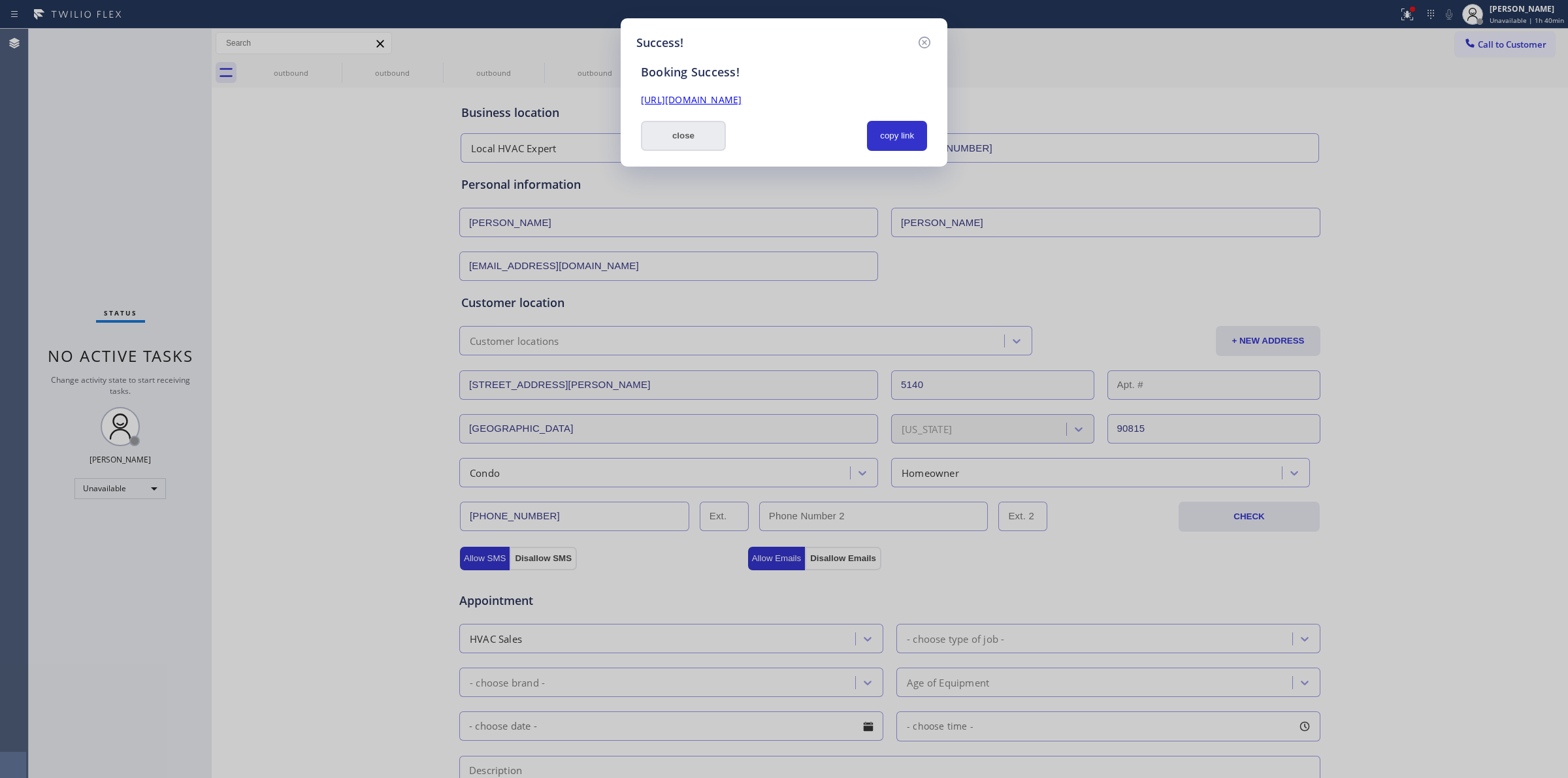
click at [676, 148] on button "close" at bounding box center [683, 136] width 85 height 30
